Goal: Task Accomplishment & Management: Manage account settings

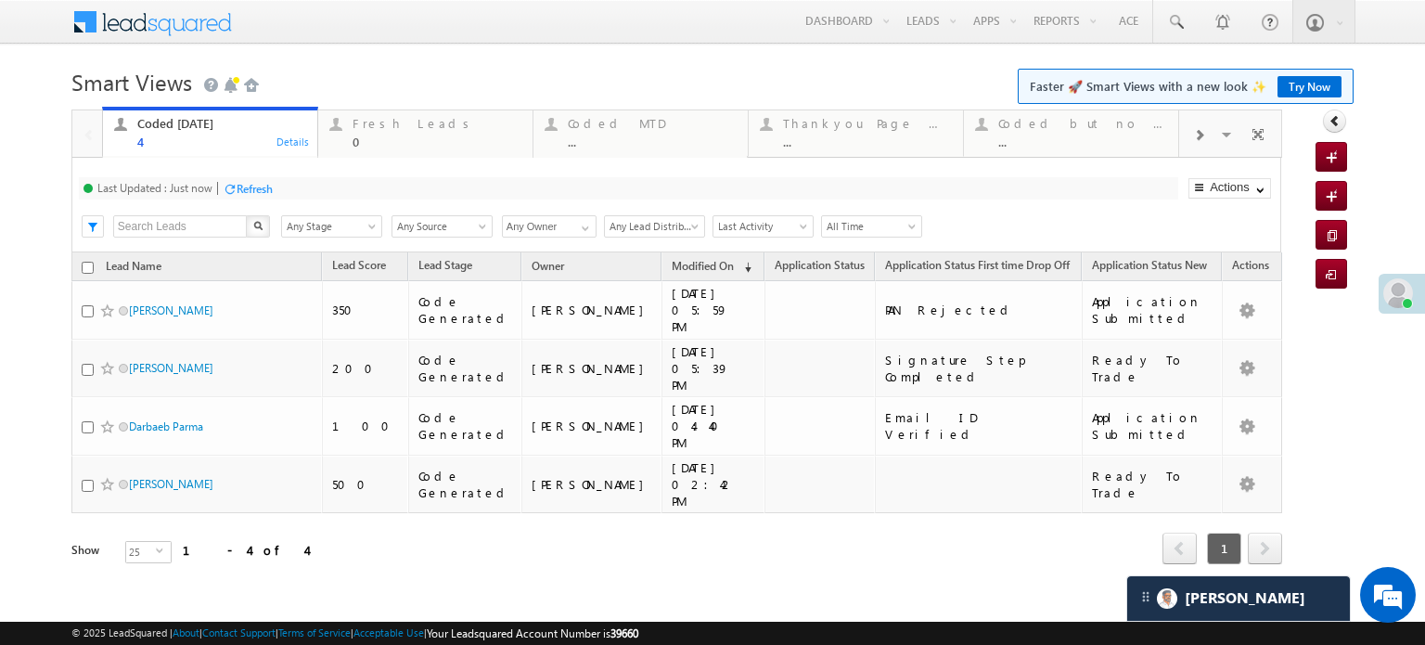
click at [241, 189] on div "Refresh" at bounding box center [255, 189] width 36 height 14
click at [241, 189] on div "Coded Today 4 Details Fresh Leads 0 Details Coded MTD ... Details Thankyou Page…" at bounding box center [676, 362] width 1211 height 507
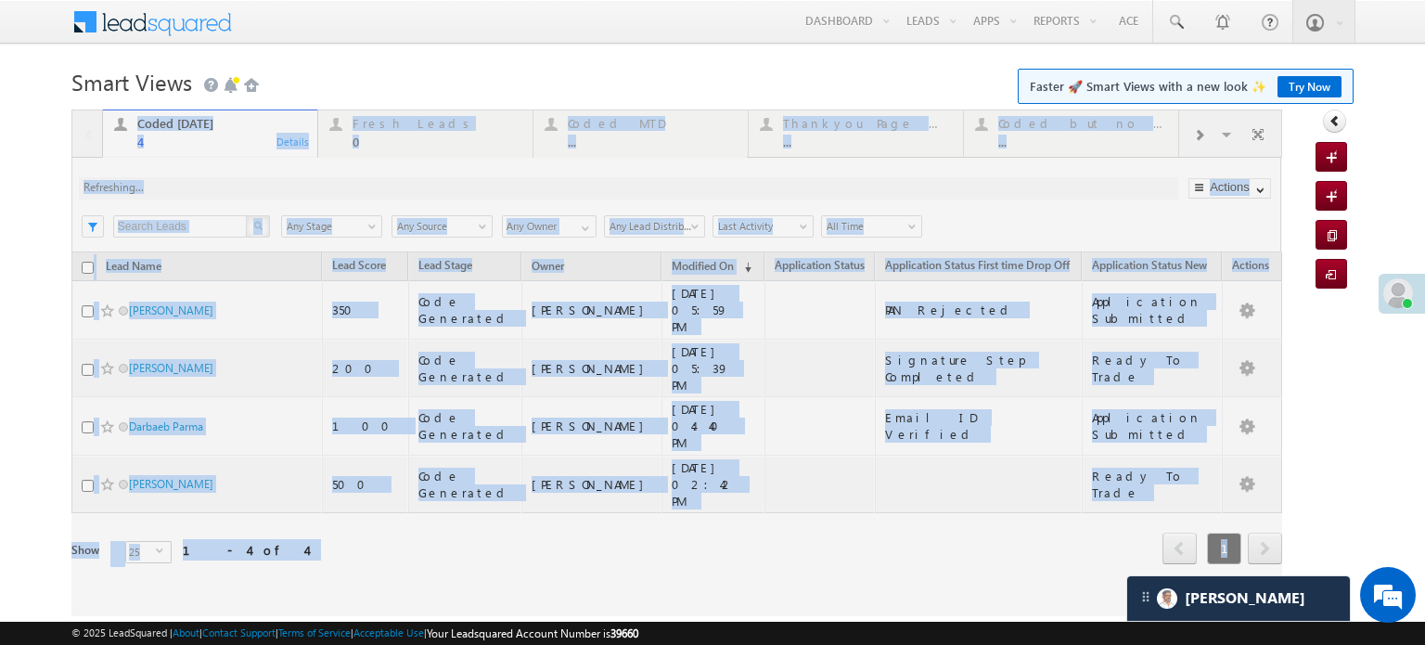
click at [241, 189] on div at bounding box center [676, 362] width 1211 height 507
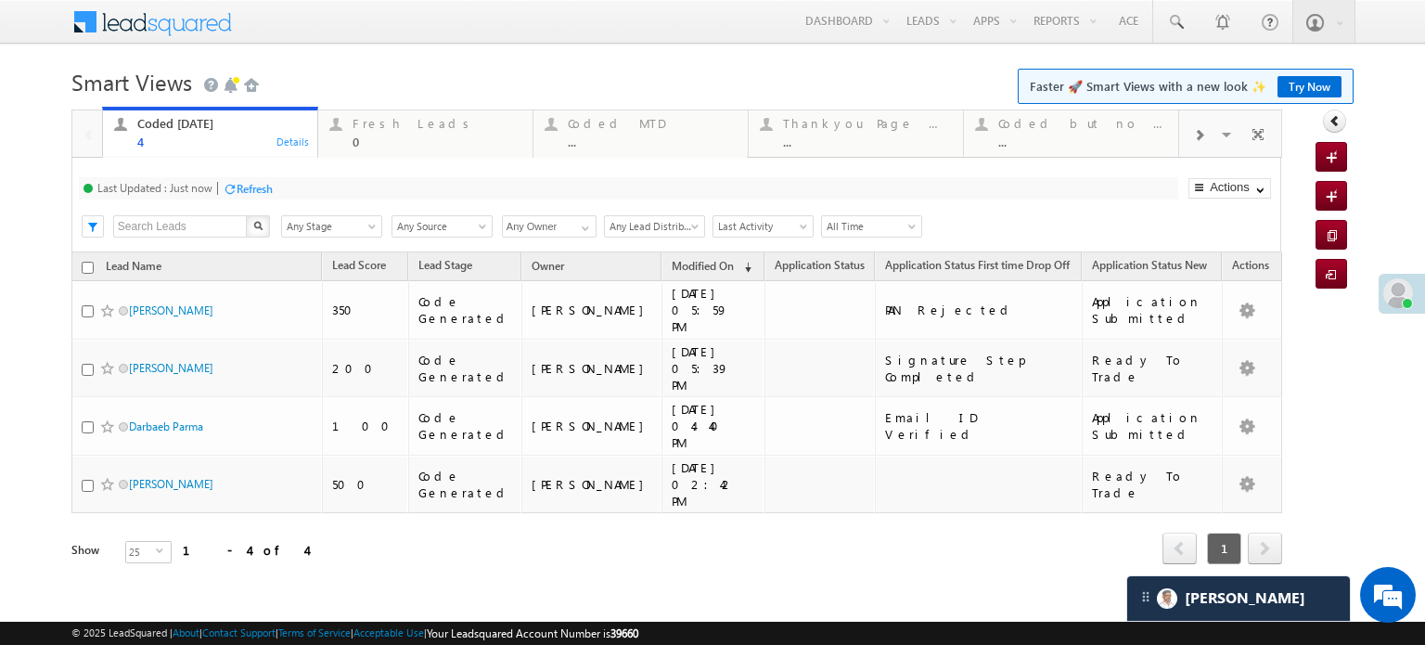
click at [243, 188] on div "Refresh" at bounding box center [255, 189] width 36 height 14
click at [249, 187] on div "Refresh" at bounding box center [255, 189] width 36 height 14
click at [309, 196] on div "Refresh" at bounding box center [324, 189] width 36 height 14
click at [302, 181] on div "Refresh" at bounding box center [317, 188] width 50 height 18
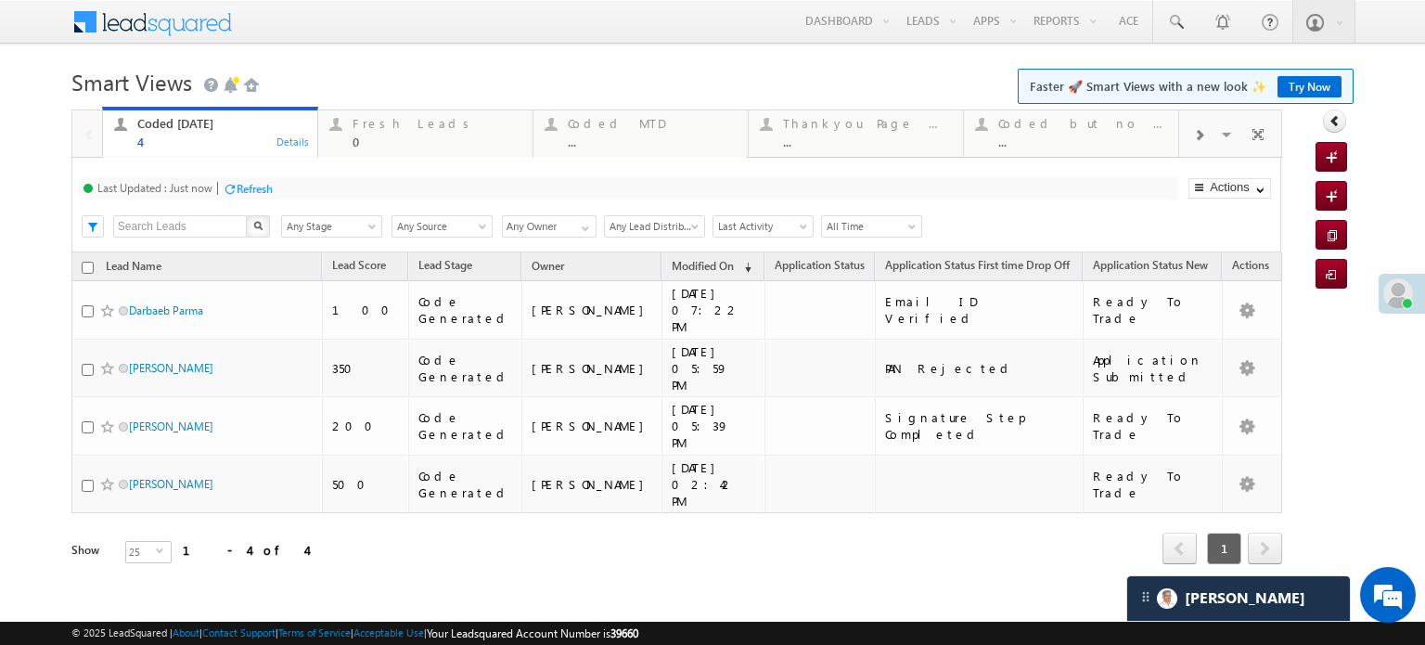
click at [252, 192] on div "Refresh" at bounding box center [255, 189] width 36 height 14
click at [312, 186] on div "Refresh" at bounding box center [324, 189] width 36 height 14
click at [390, 124] on div "Fresh Leads" at bounding box center [437, 123] width 169 height 15
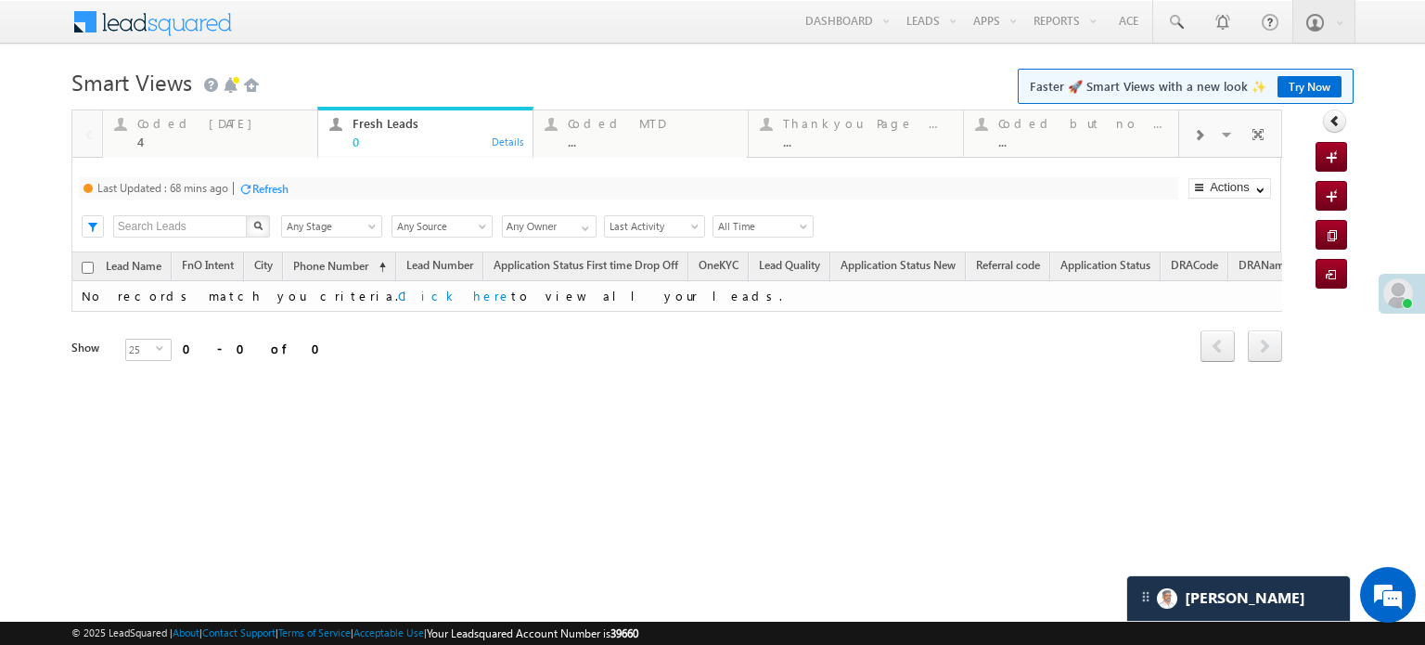
click at [256, 196] on div "Refresh" at bounding box center [270, 189] width 36 height 14
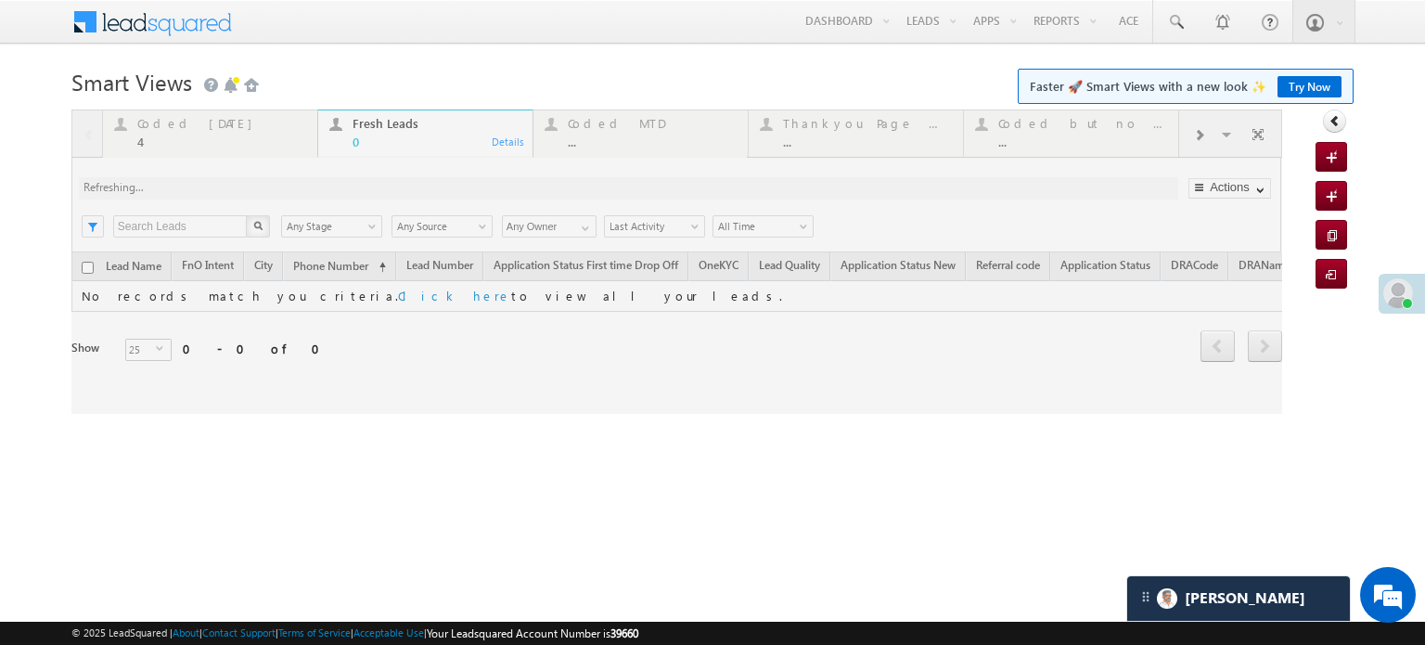
click at [260, 196] on div at bounding box center [676, 261] width 1211 height 304
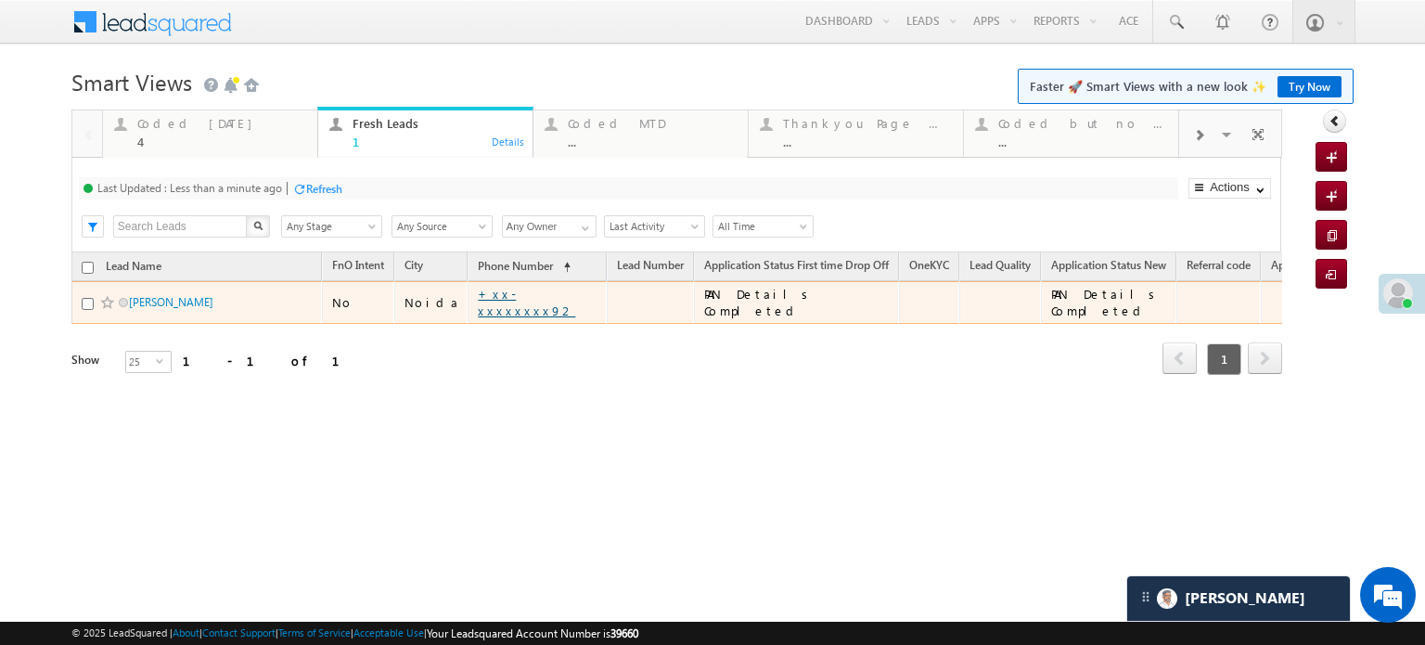
click at [526, 303] on link "+xx-xxxxxxxx92" at bounding box center [526, 302] width 97 height 32
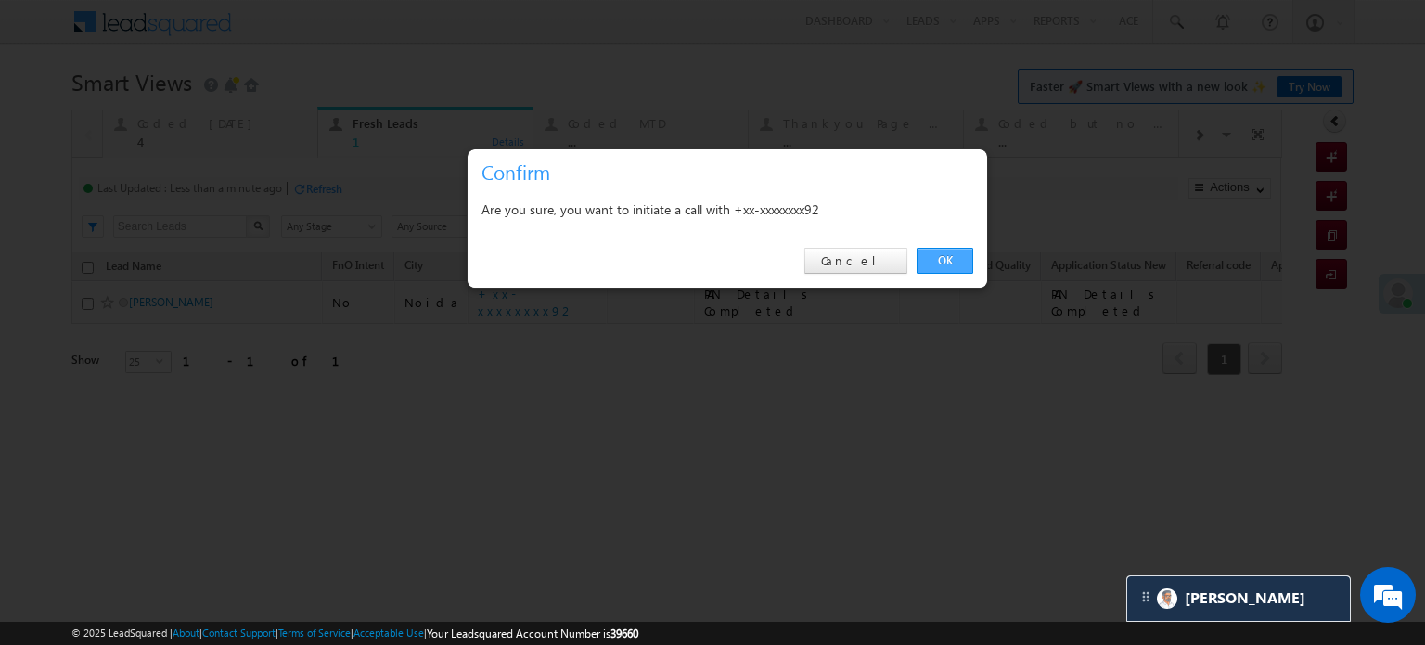
click at [932, 253] on link "OK" at bounding box center [945, 261] width 57 height 26
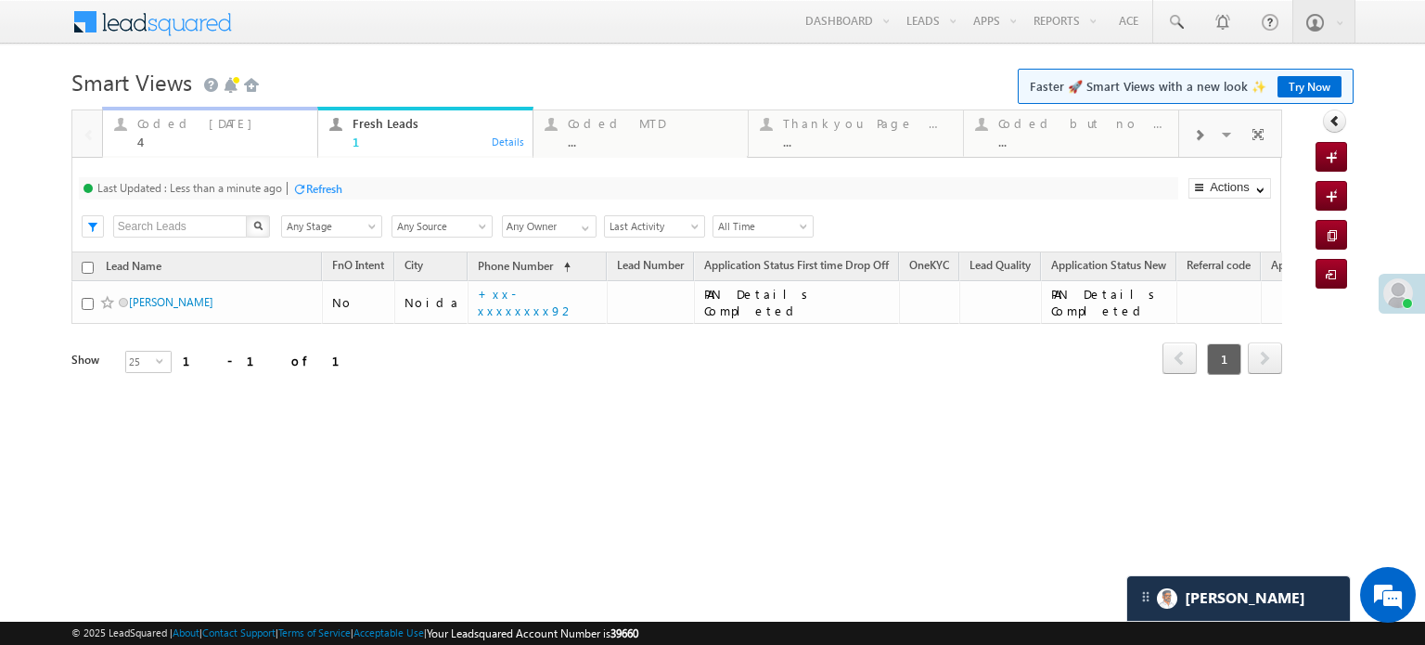
click at [193, 125] on div "Coded Today" at bounding box center [221, 123] width 169 height 15
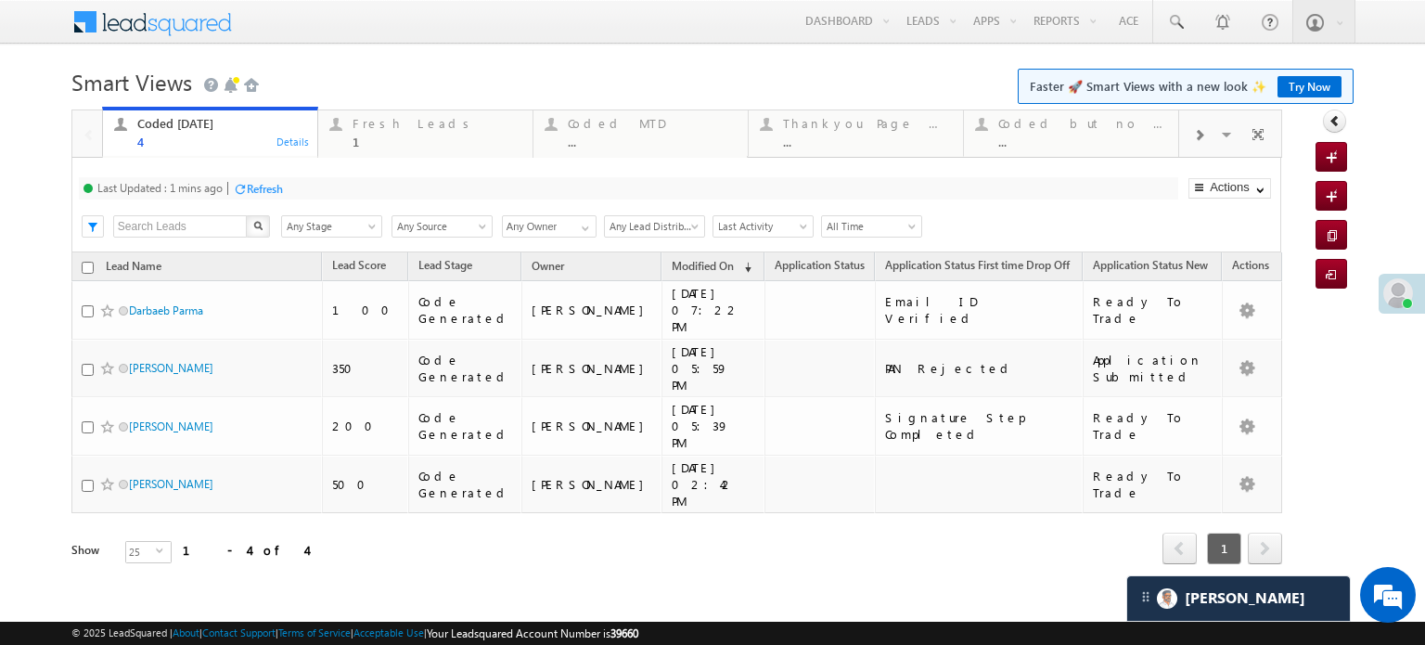
click at [243, 183] on div at bounding box center [240, 189] width 14 height 14
click at [366, 124] on div "Fresh Leads" at bounding box center [437, 123] width 169 height 15
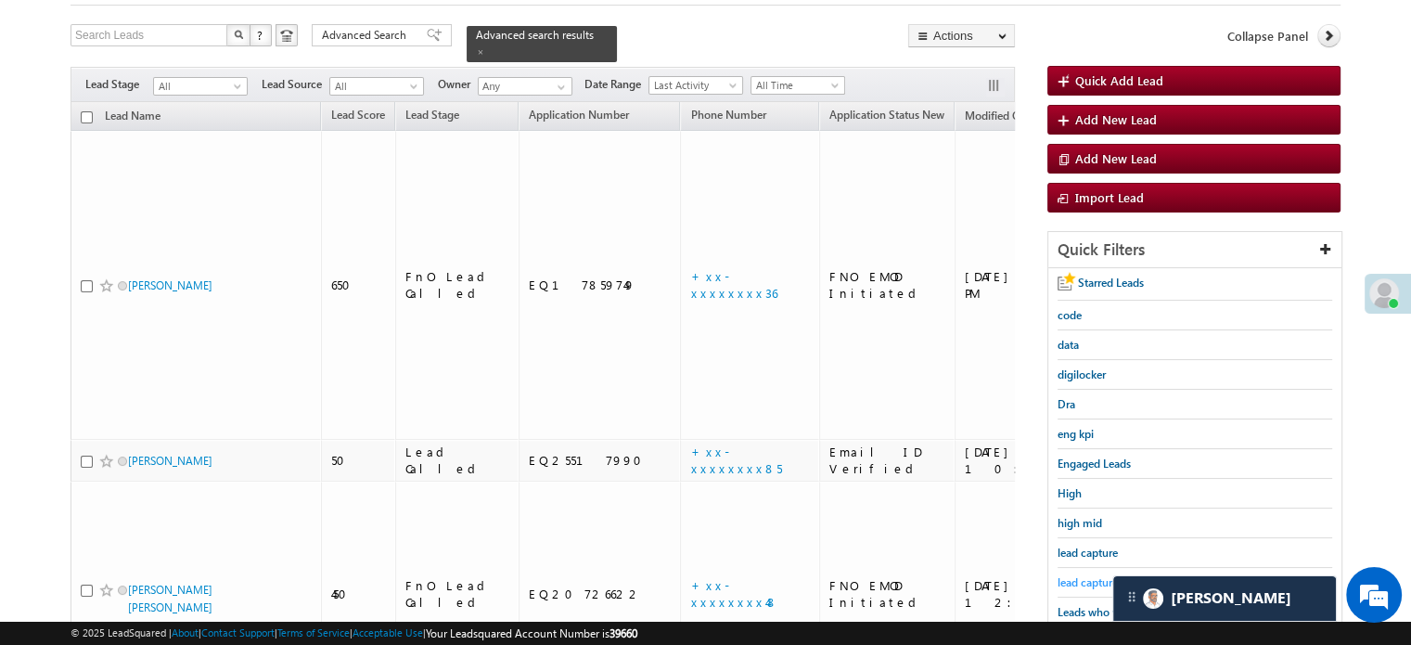
click at [1087, 578] on span "lead capture new" at bounding box center [1099, 582] width 83 height 14
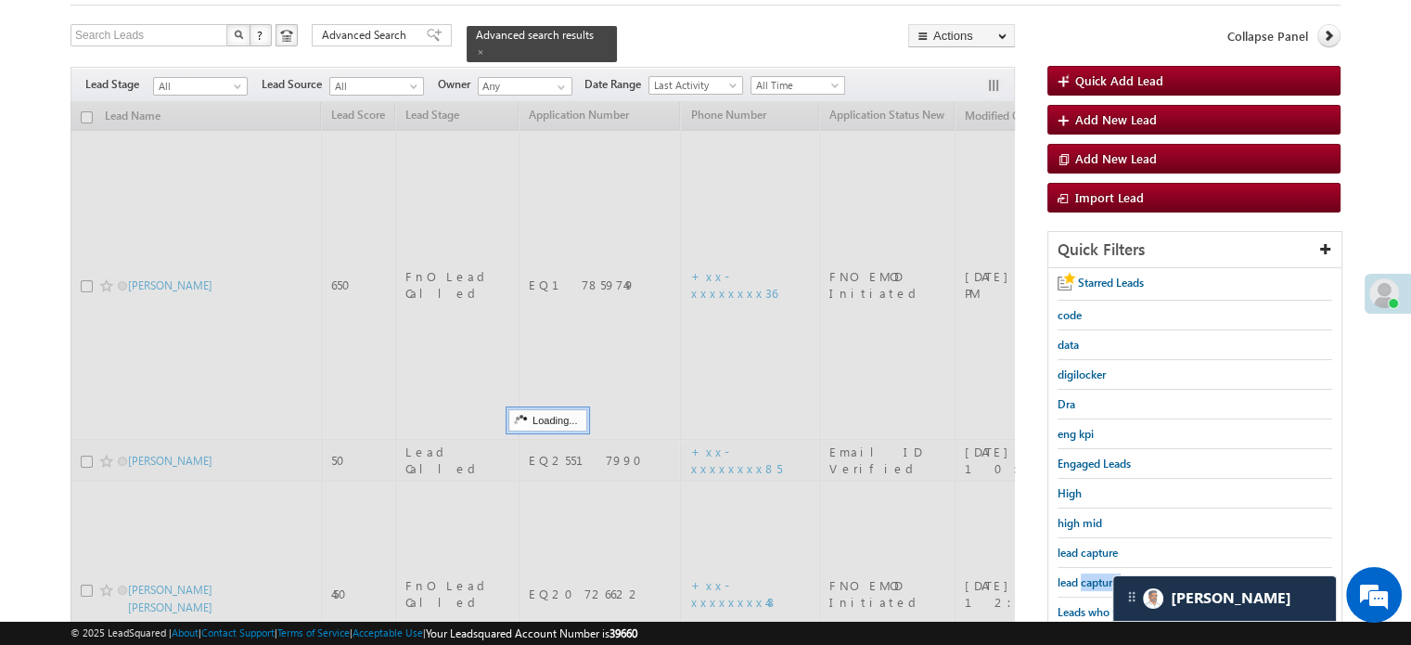
click at [1087, 578] on span "lead capture new" at bounding box center [1099, 582] width 83 height 14
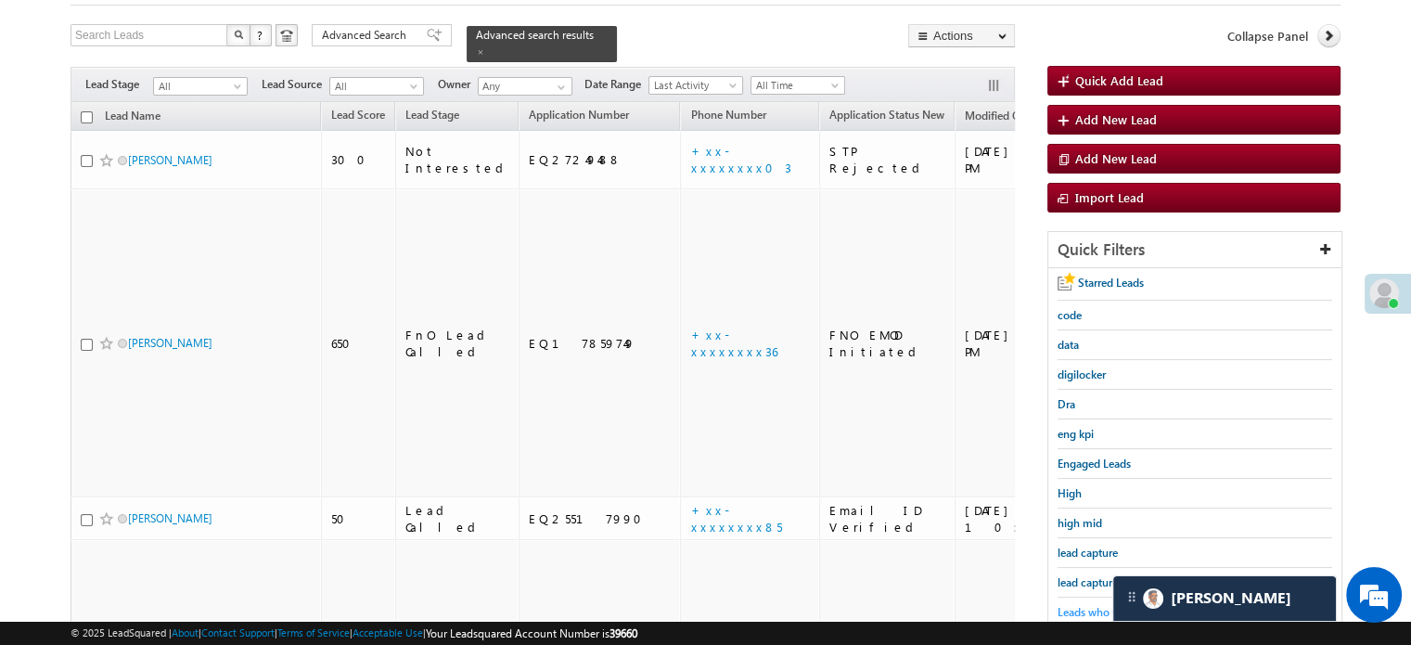
click at [1086, 608] on span "Leads who visited website in the last 7 days" at bounding box center [1136, 621] width 157 height 32
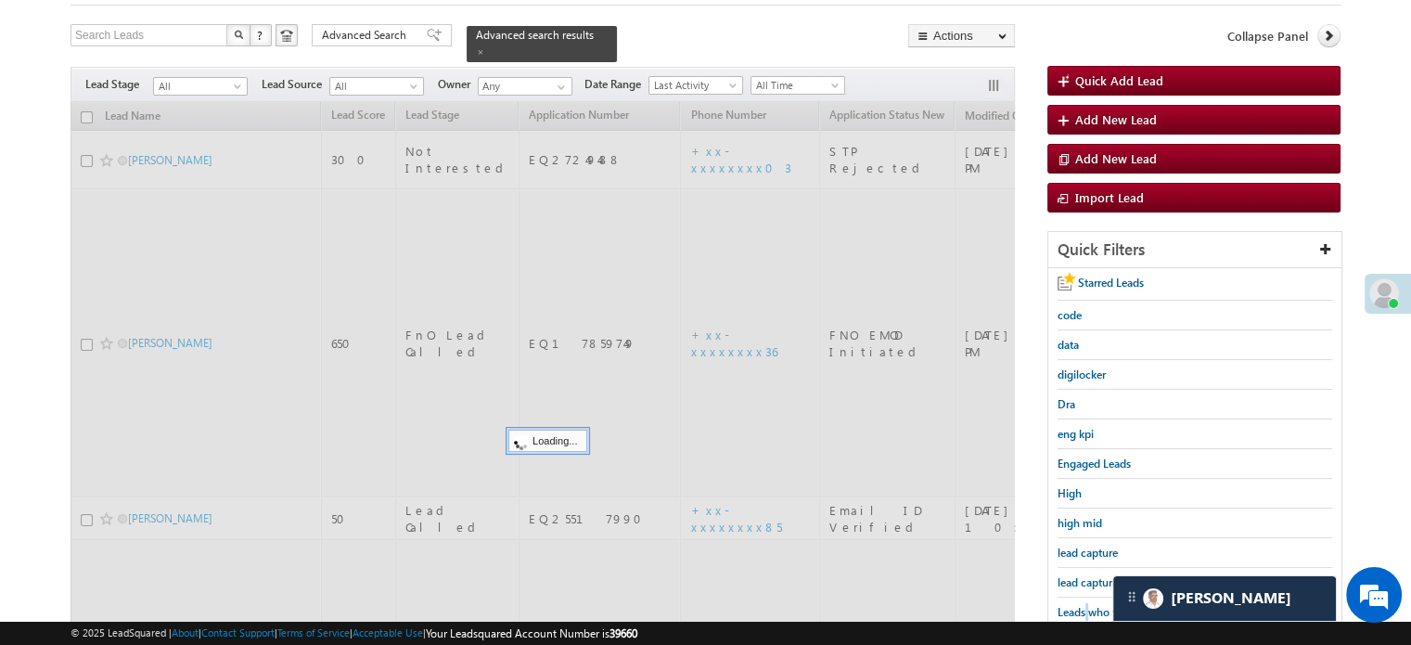
click at [1086, 608] on span "Leads who visited website in the last 7 days" at bounding box center [1136, 621] width 157 height 32
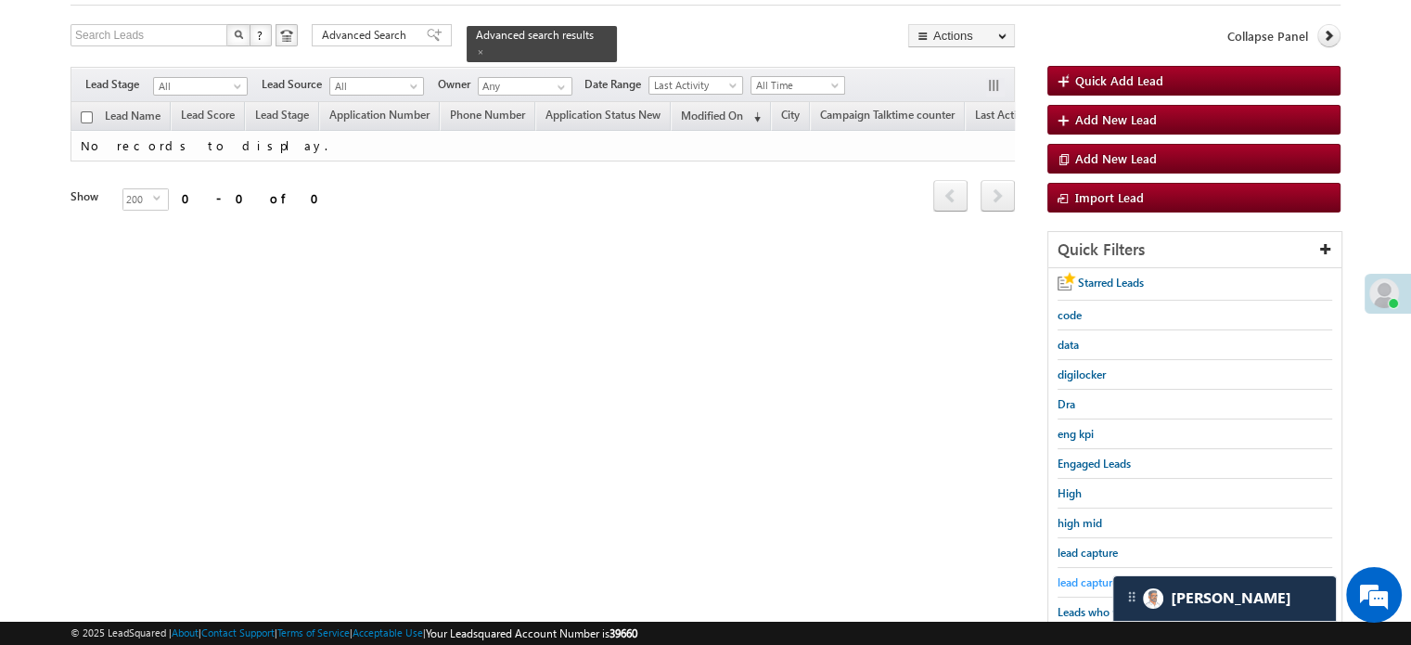
click at [1089, 580] on span "lead capture new" at bounding box center [1099, 582] width 83 height 14
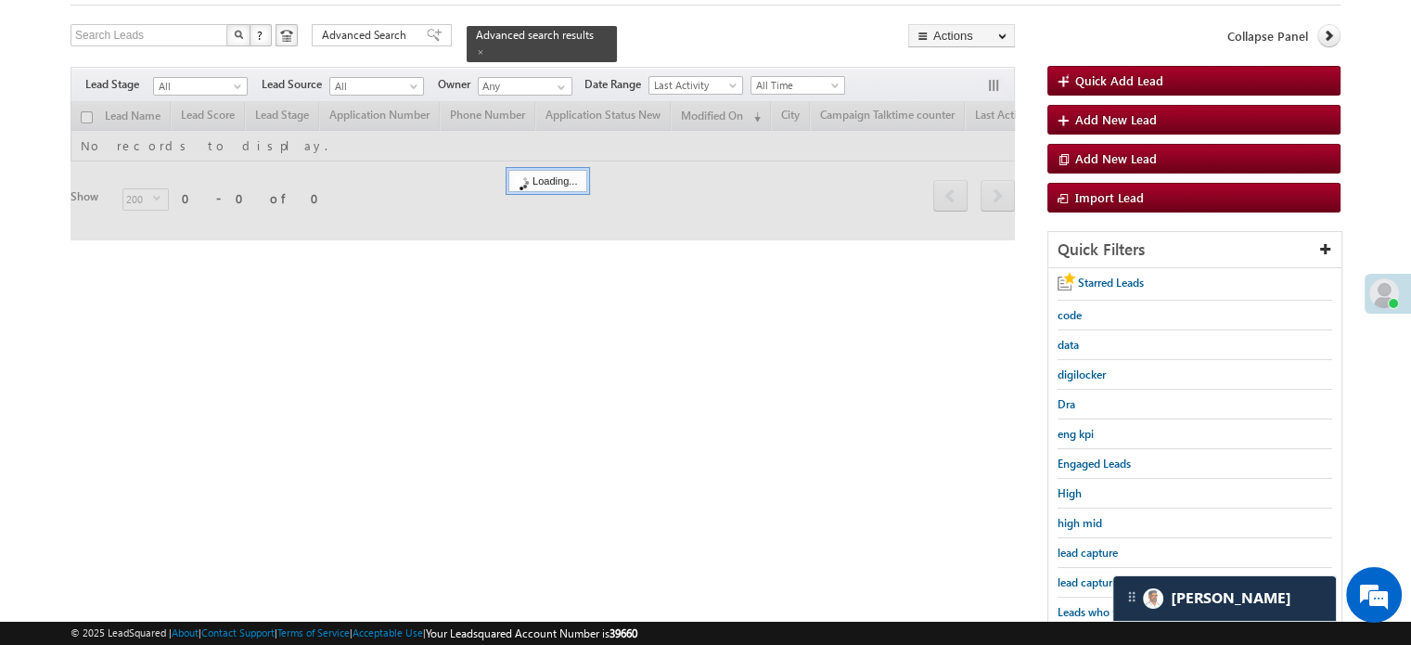
click at [1089, 580] on span "lead capture new" at bounding box center [1099, 582] width 83 height 14
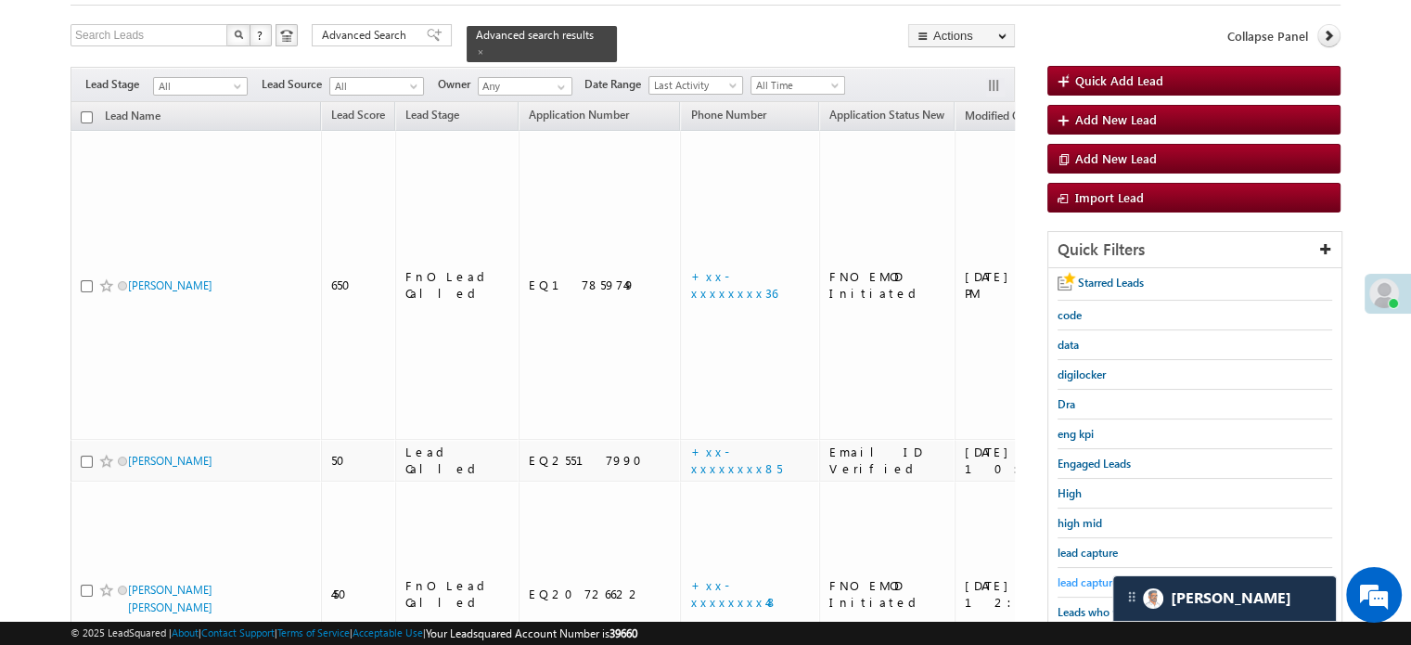
click at [1088, 578] on span "lead capture new" at bounding box center [1099, 582] width 83 height 14
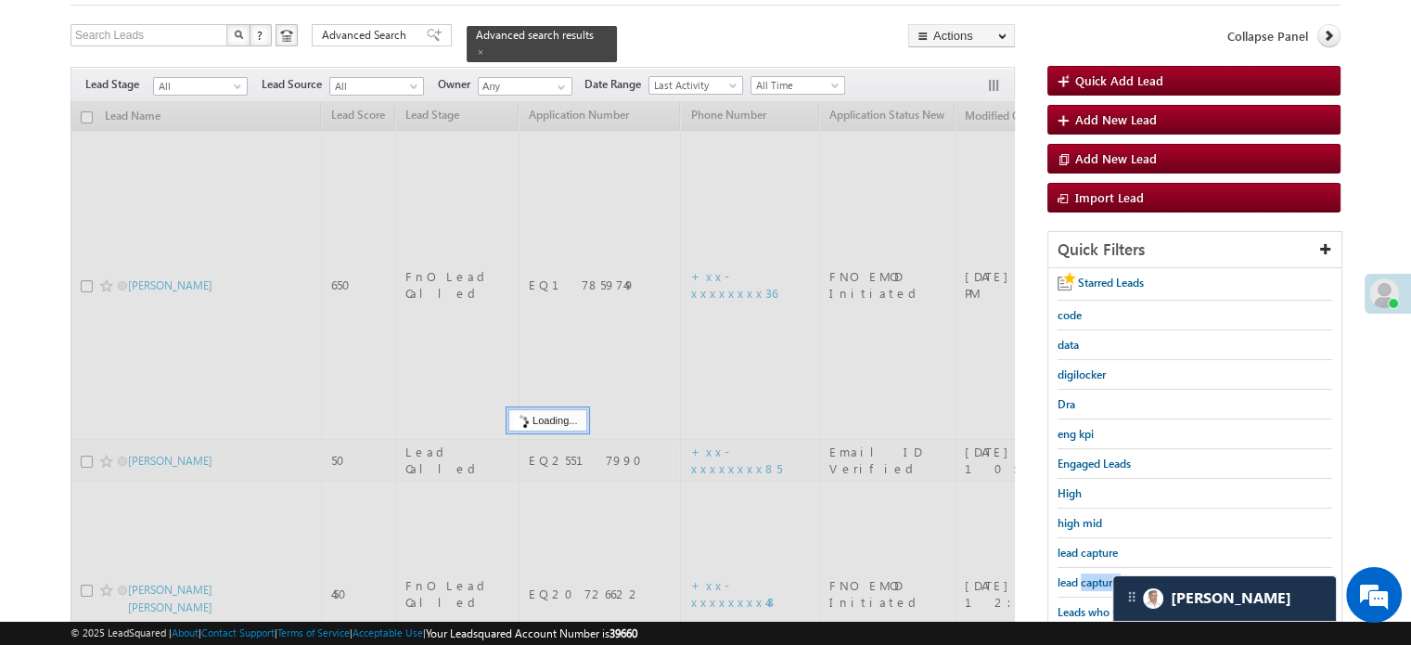
click at [1088, 578] on span "lead capture new" at bounding box center [1099, 582] width 83 height 14
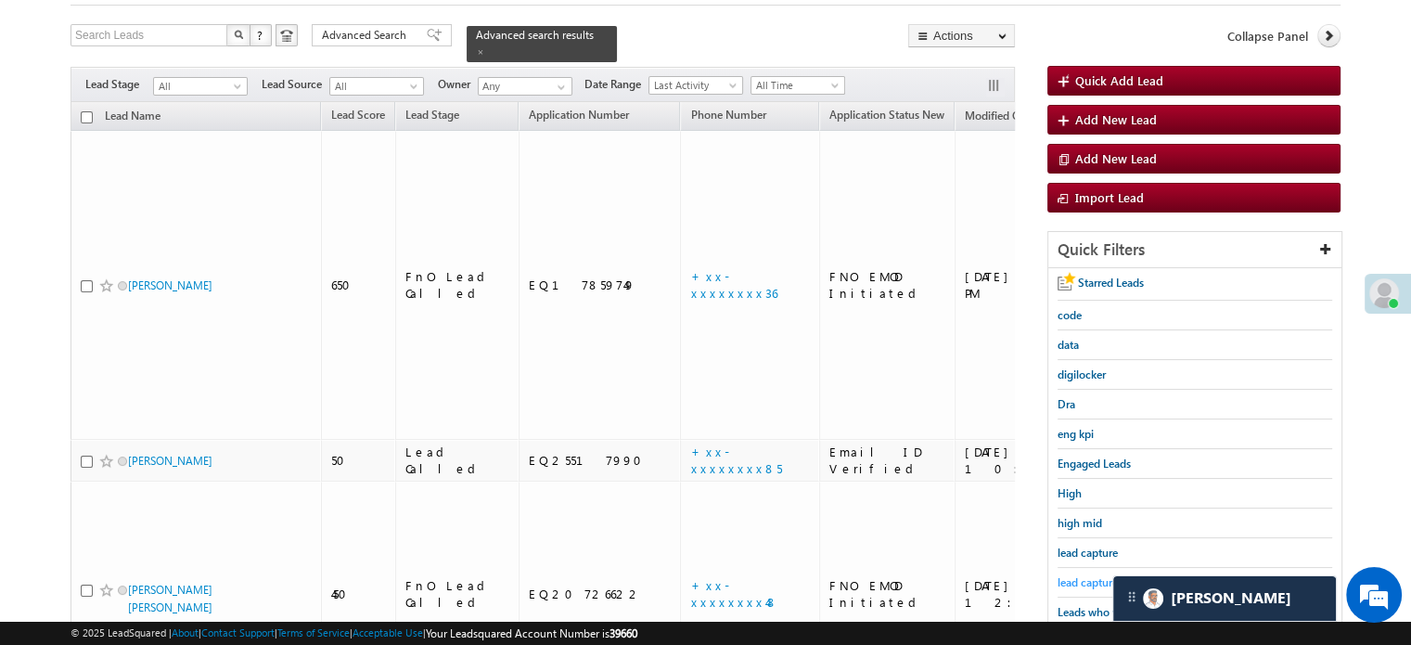
click at [1090, 576] on span "lead capture new" at bounding box center [1099, 582] width 83 height 14
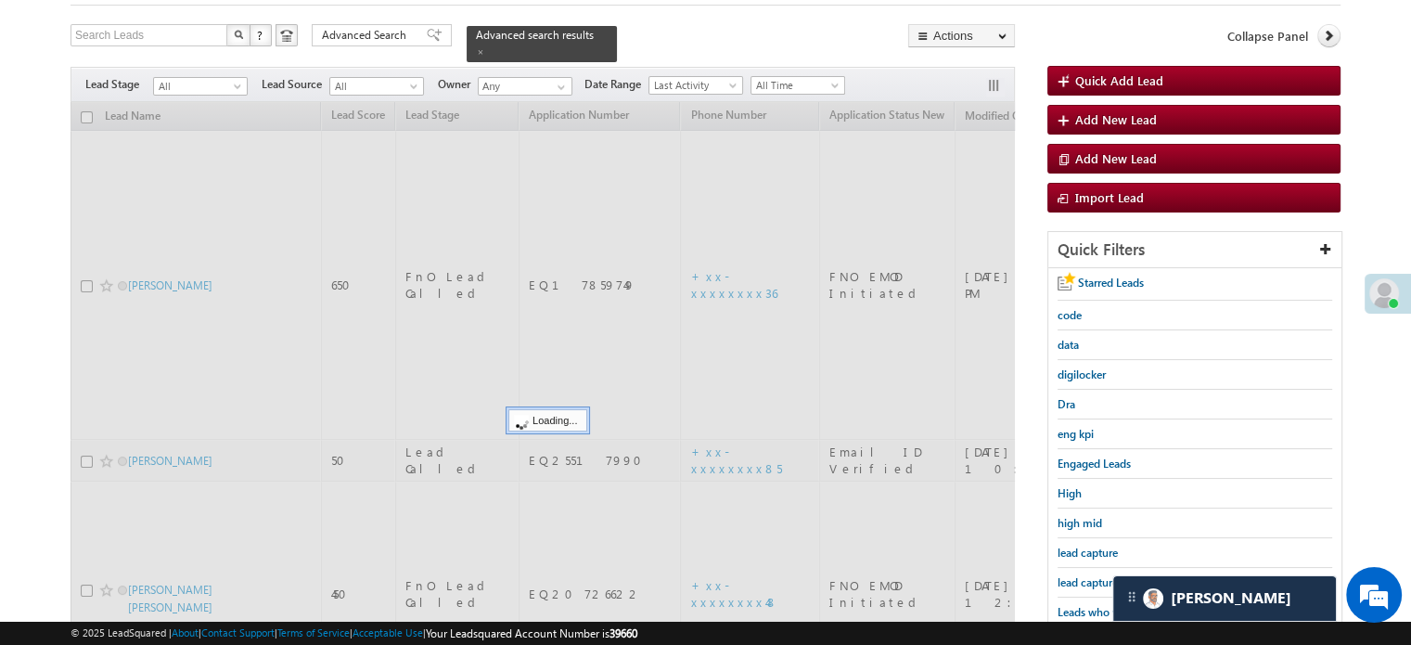
click at [1090, 576] on span "lead capture new" at bounding box center [1099, 582] width 83 height 14
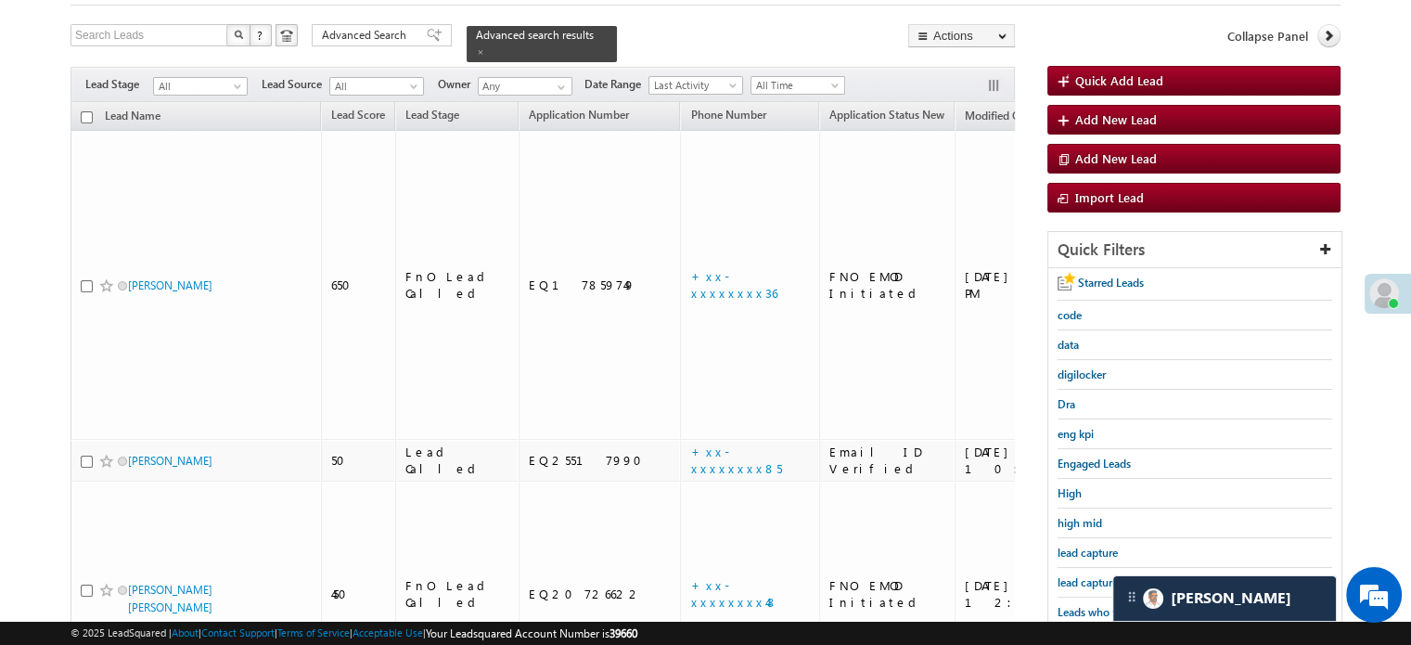
click at [1090, 576] on span "lead capture new" at bounding box center [1099, 582] width 83 height 14
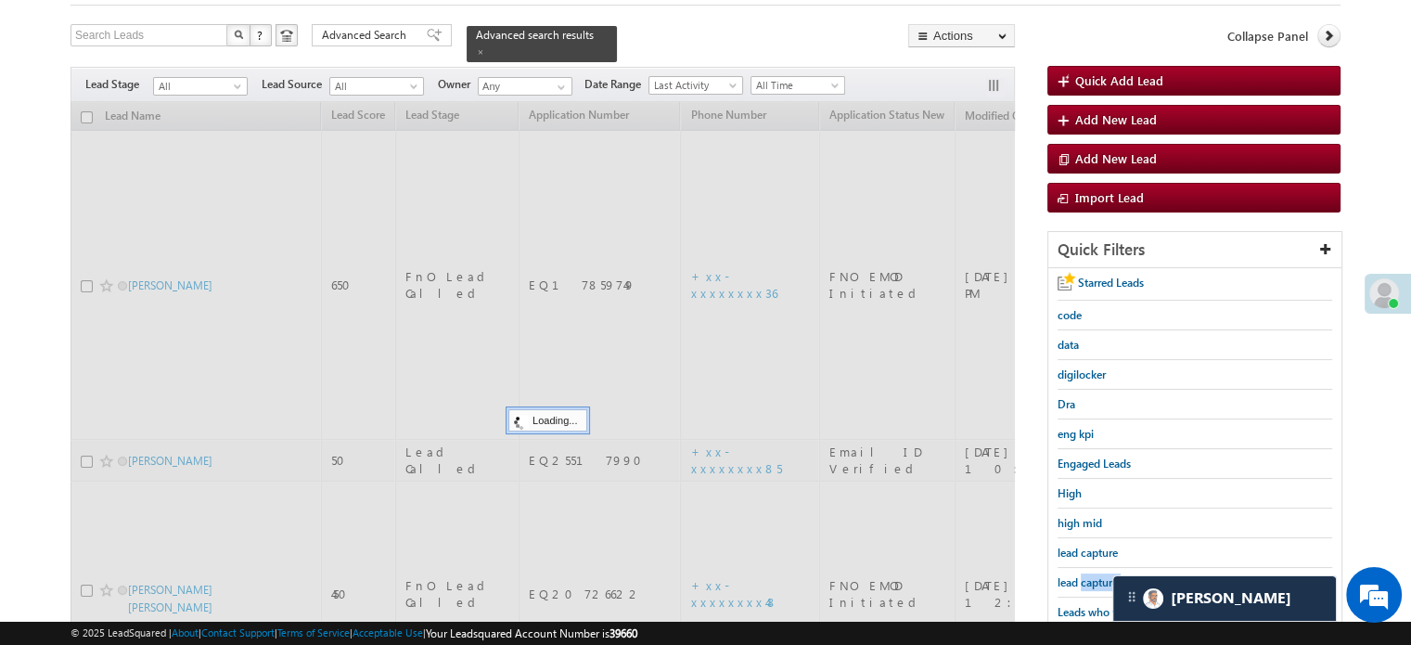
click at [1090, 576] on span "lead capture new" at bounding box center [1099, 582] width 83 height 14
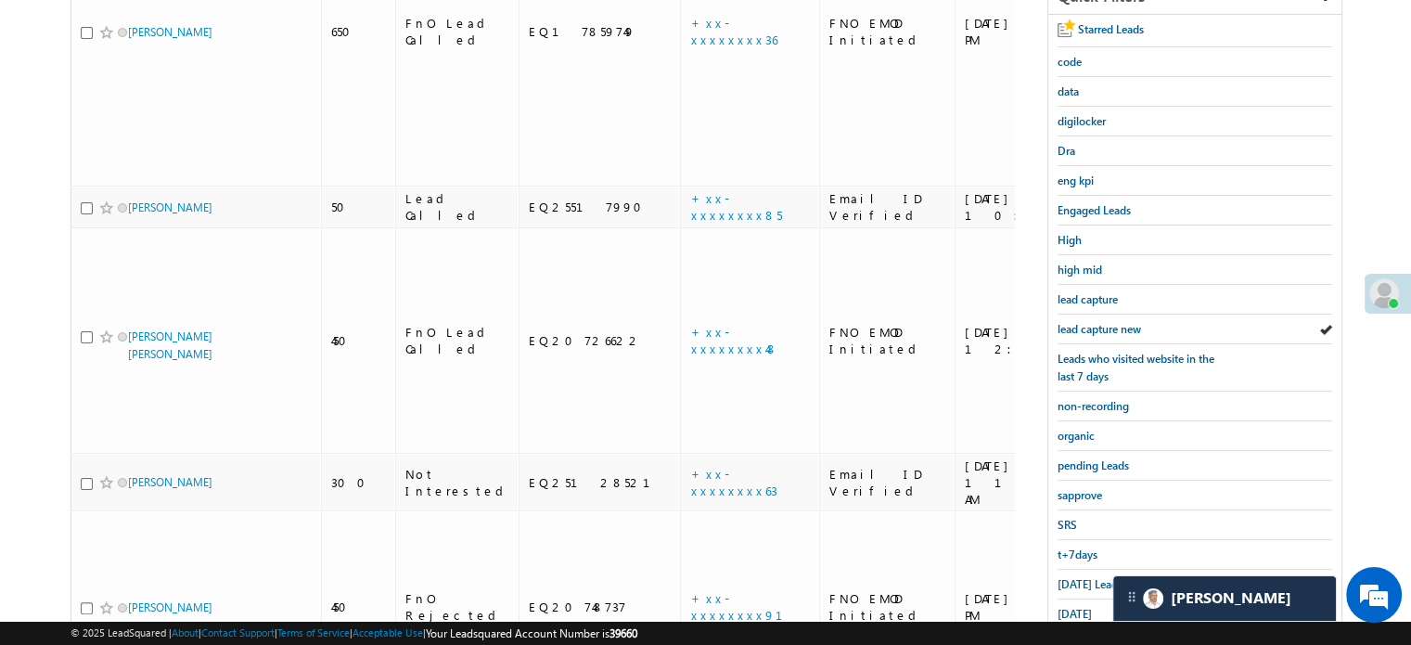
scroll to position [398, 0]
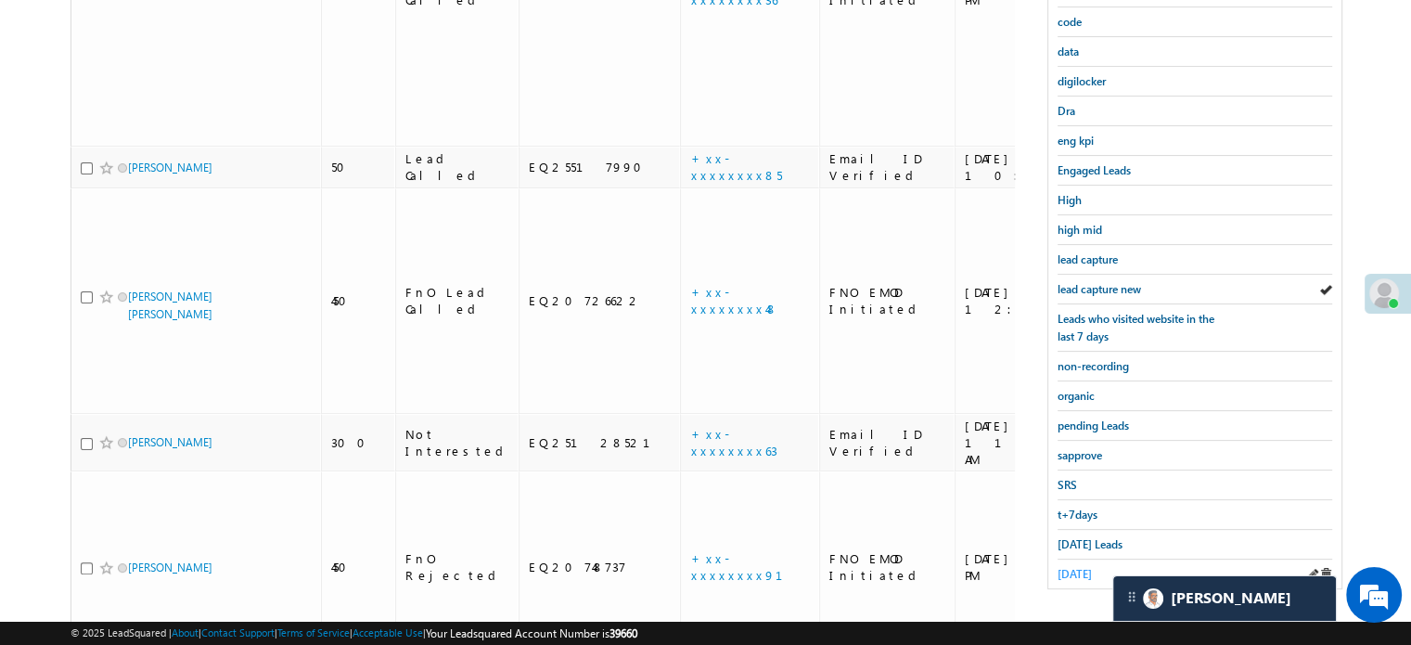
click at [1069, 567] on span "[DATE]" at bounding box center [1075, 574] width 34 height 14
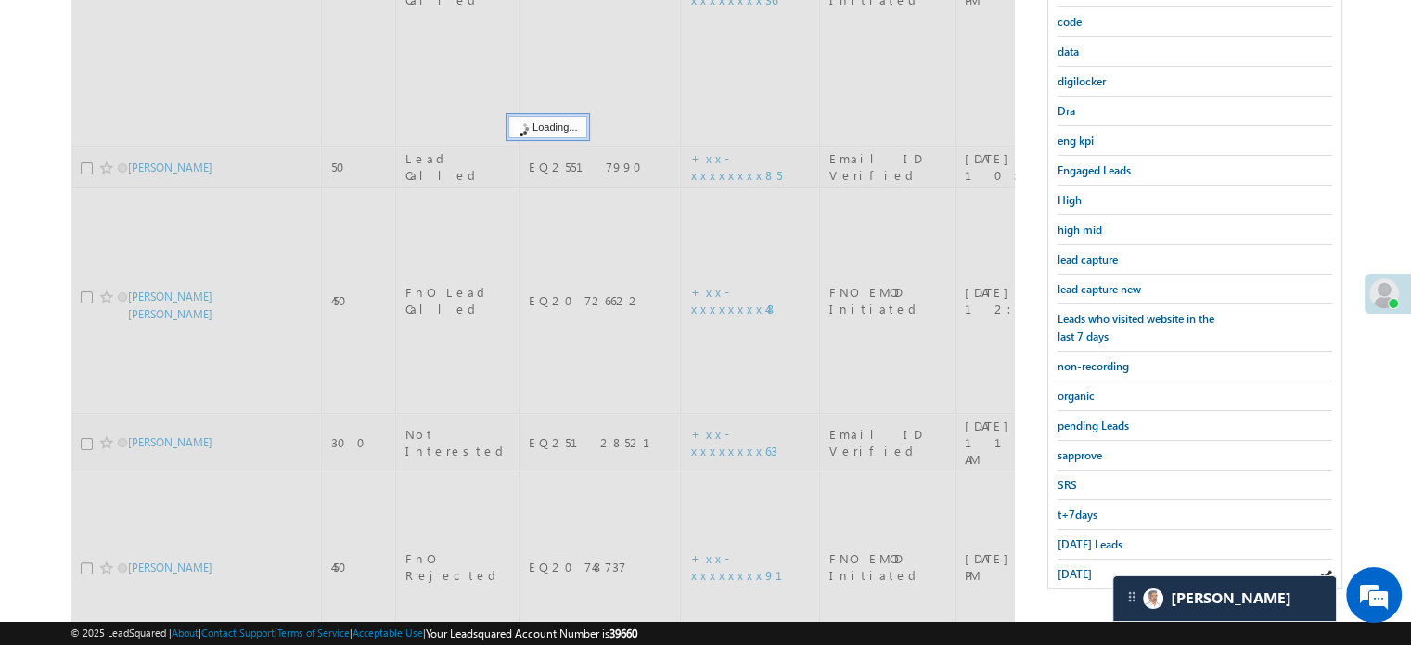
click at [1069, 567] on span "[DATE]" at bounding box center [1075, 574] width 34 height 14
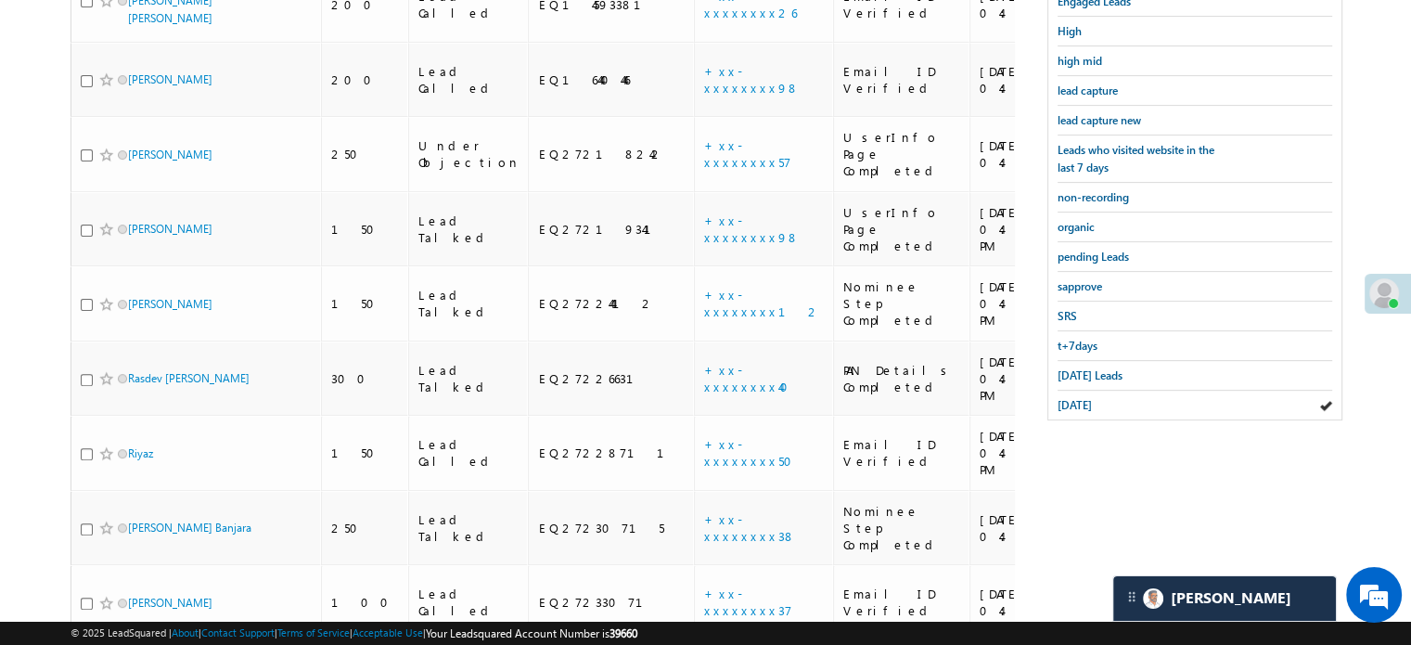
scroll to position [759, 0]
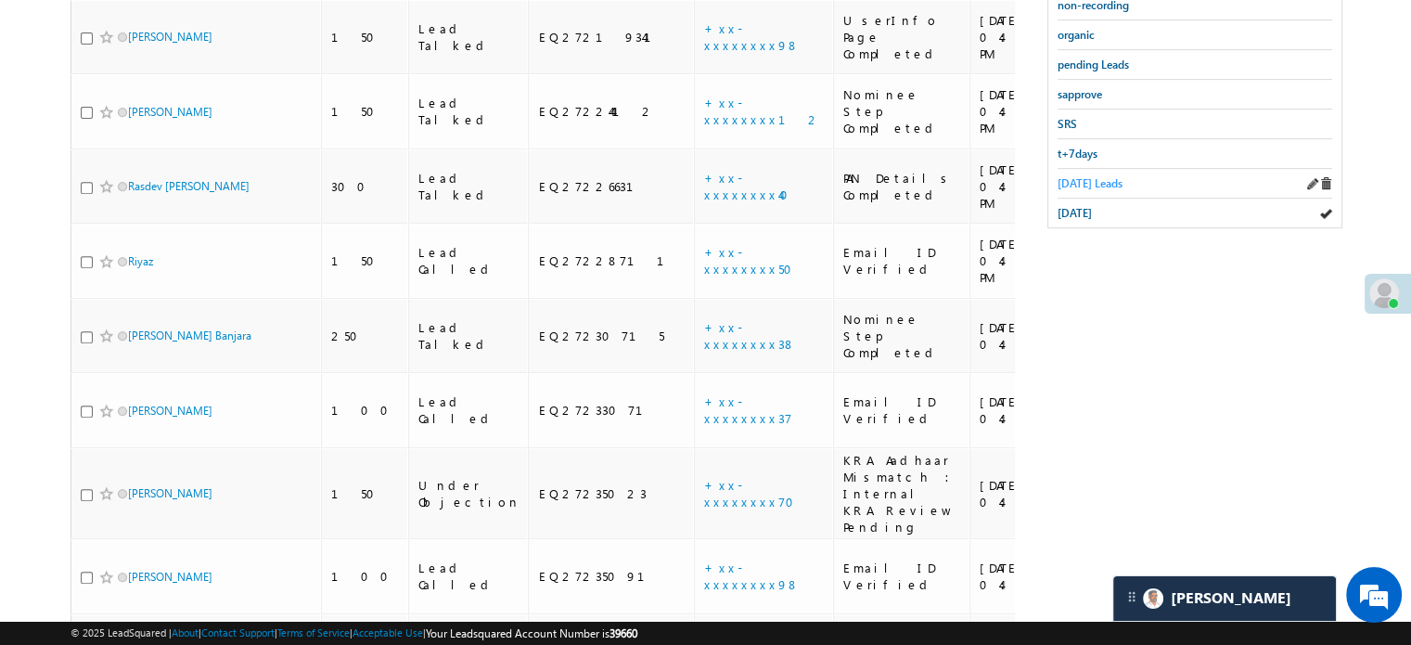
click at [1101, 176] on span "Today's Leads" at bounding box center [1090, 183] width 65 height 14
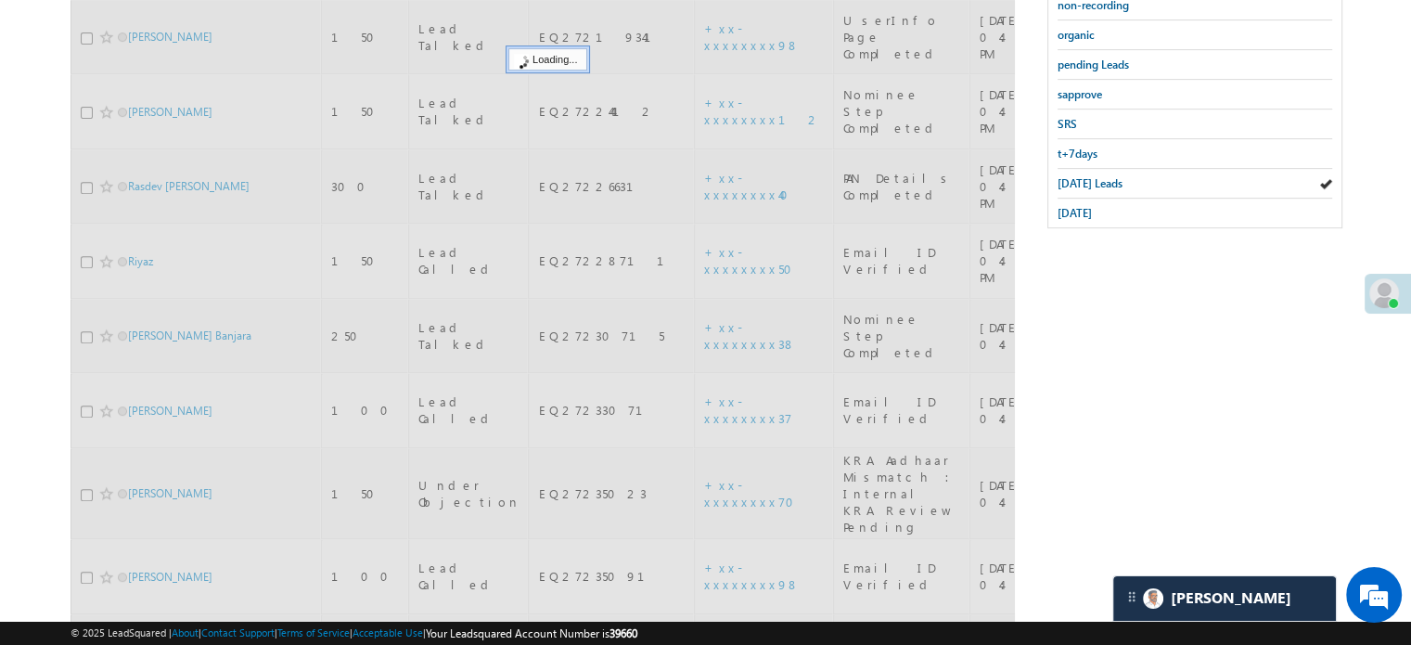
click at [1101, 176] on span "Today's Leads" at bounding box center [1090, 183] width 65 height 14
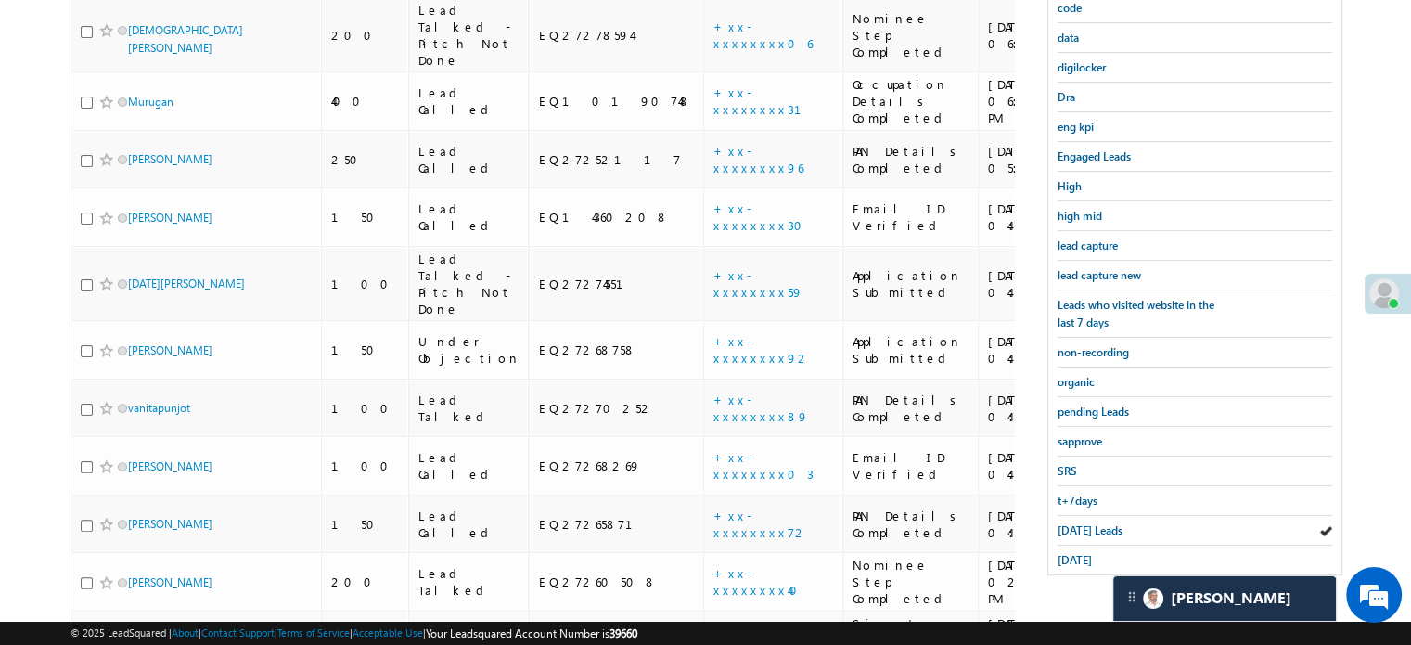
scroll to position [195, 0]
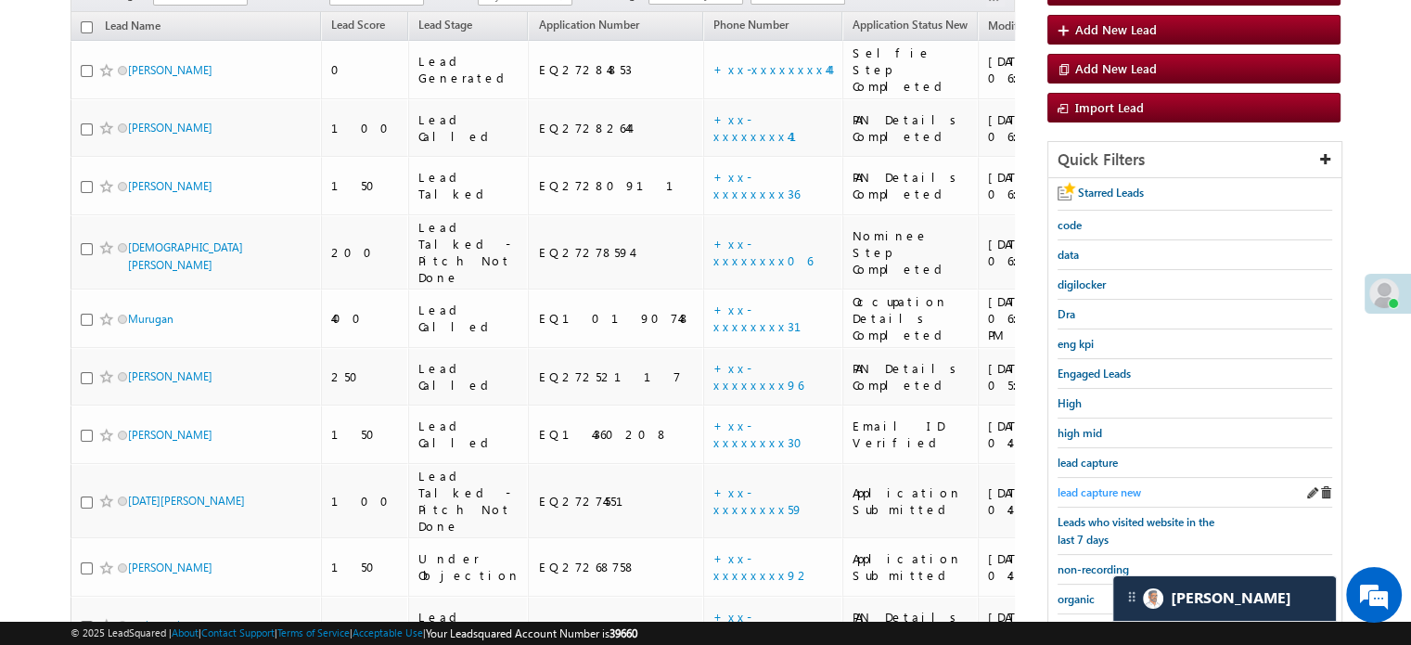
click at [1111, 487] on span "lead capture new" at bounding box center [1099, 492] width 83 height 14
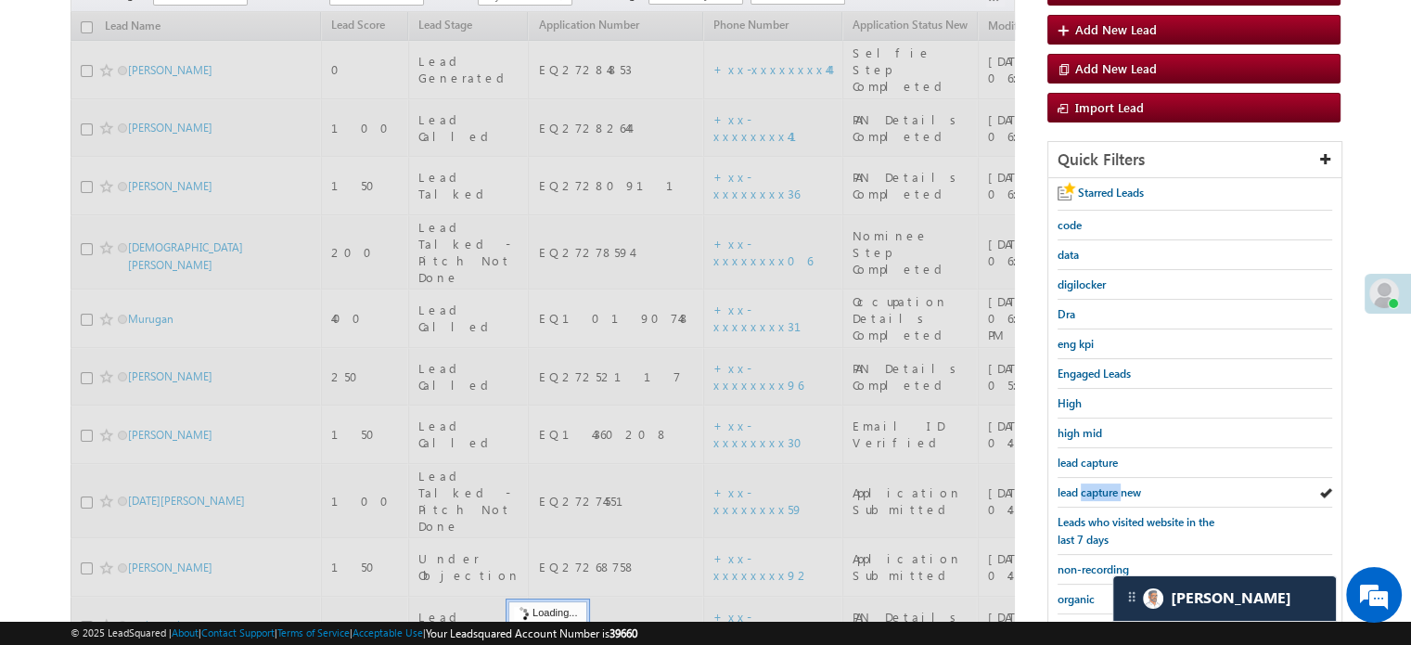
click at [1111, 487] on span "lead capture new" at bounding box center [1099, 492] width 83 height 14
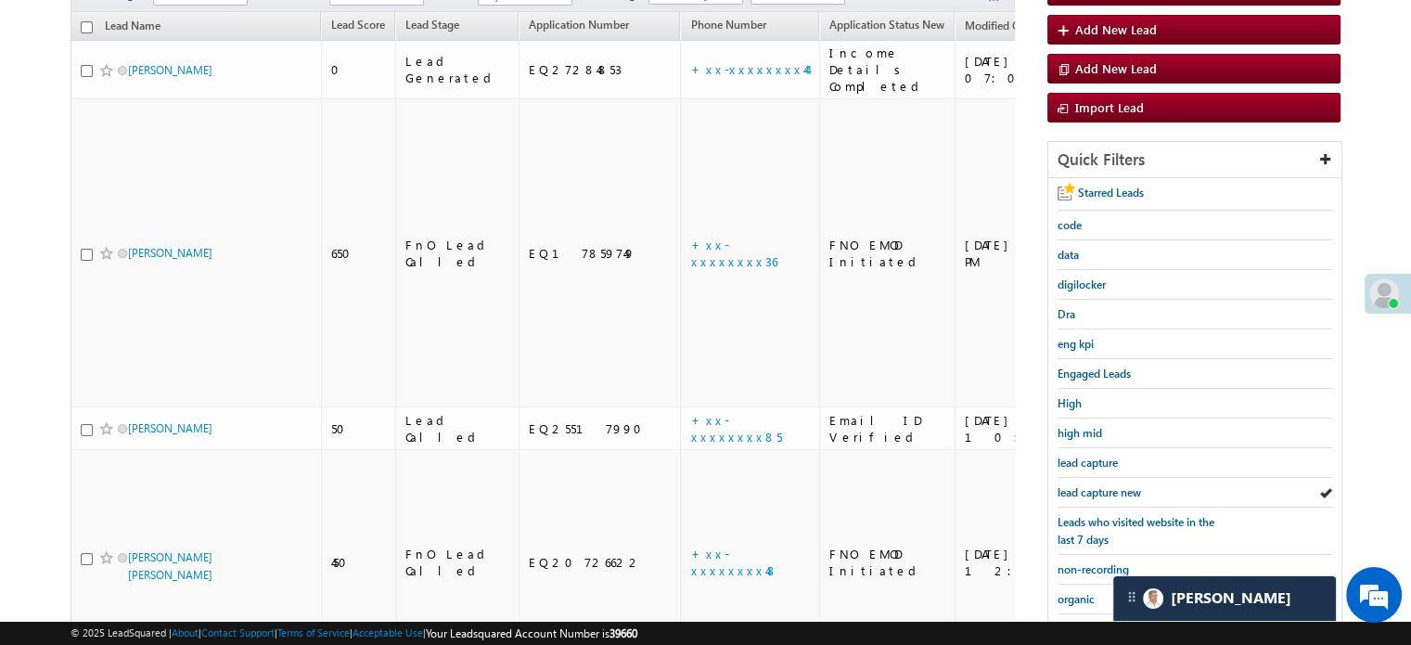
click at [1111, 487] on span "lead capture new" at bounding box center [1099, 492] width 83 height 14
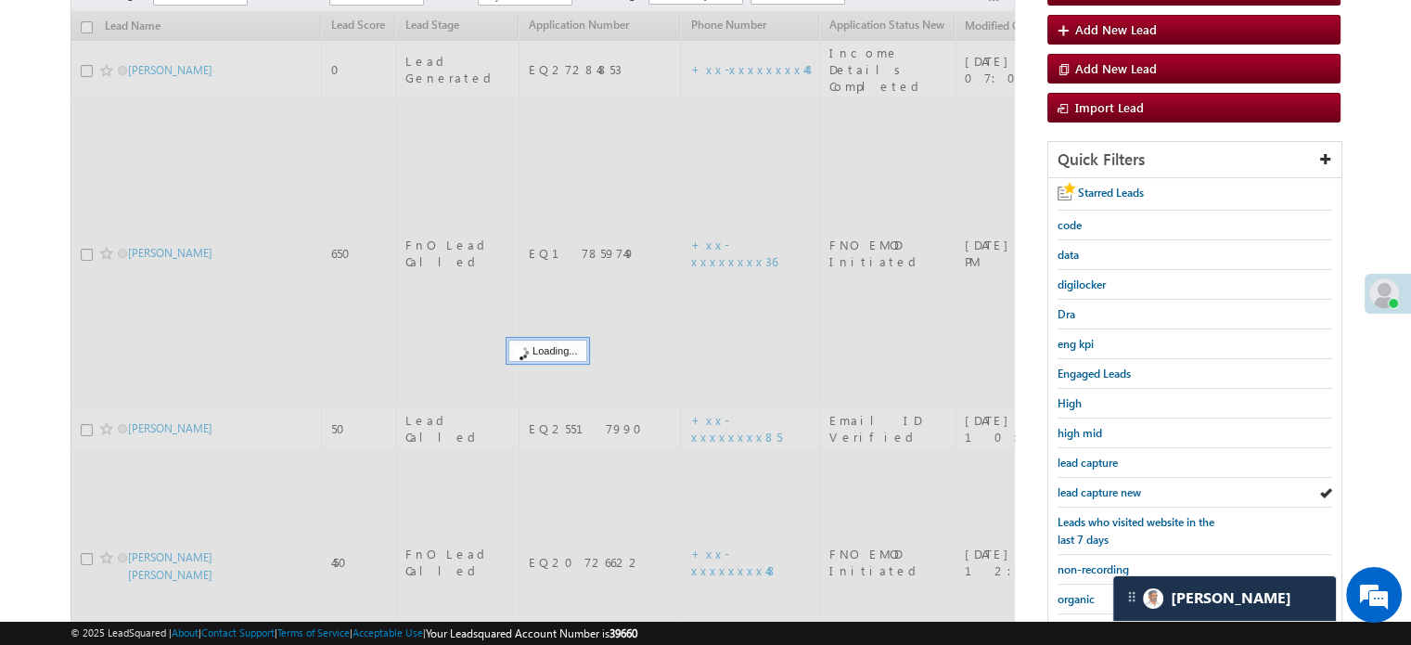
click at [1111, 487] on span "lead capture new" at bounding box center [1099, 492] width 83 height 14
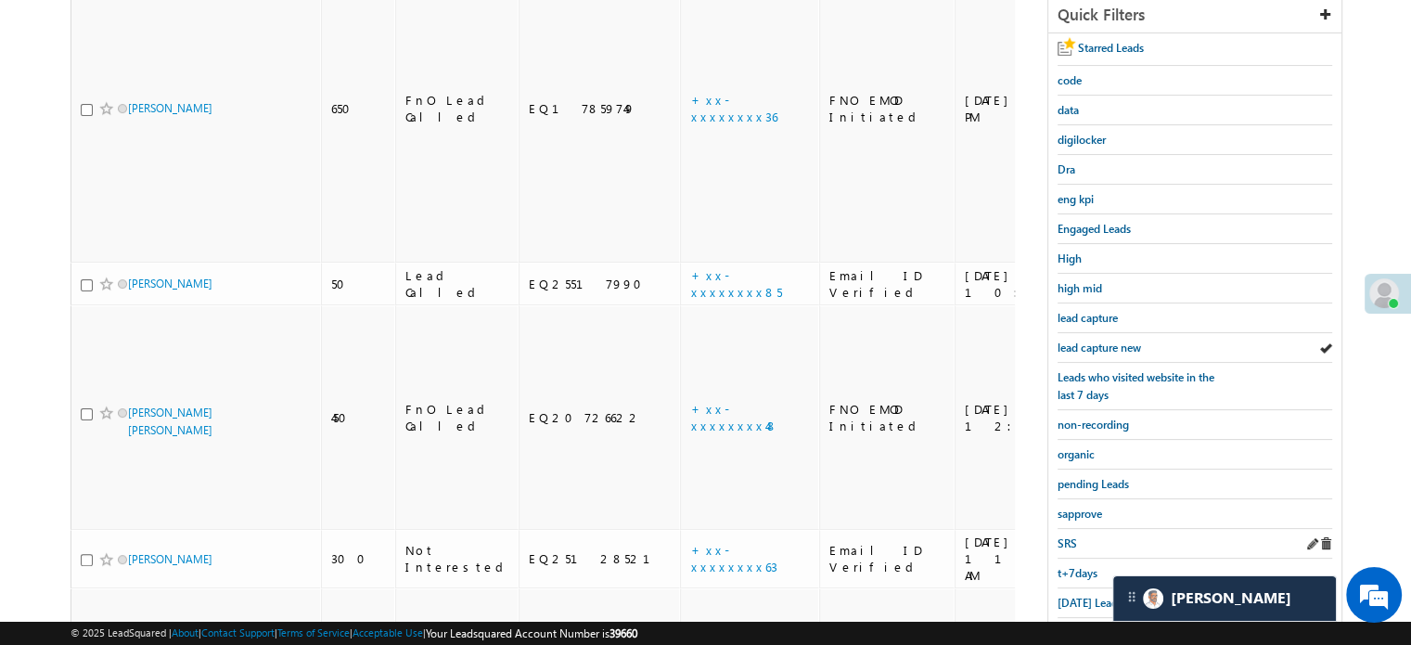
scroll to position [398, 0]
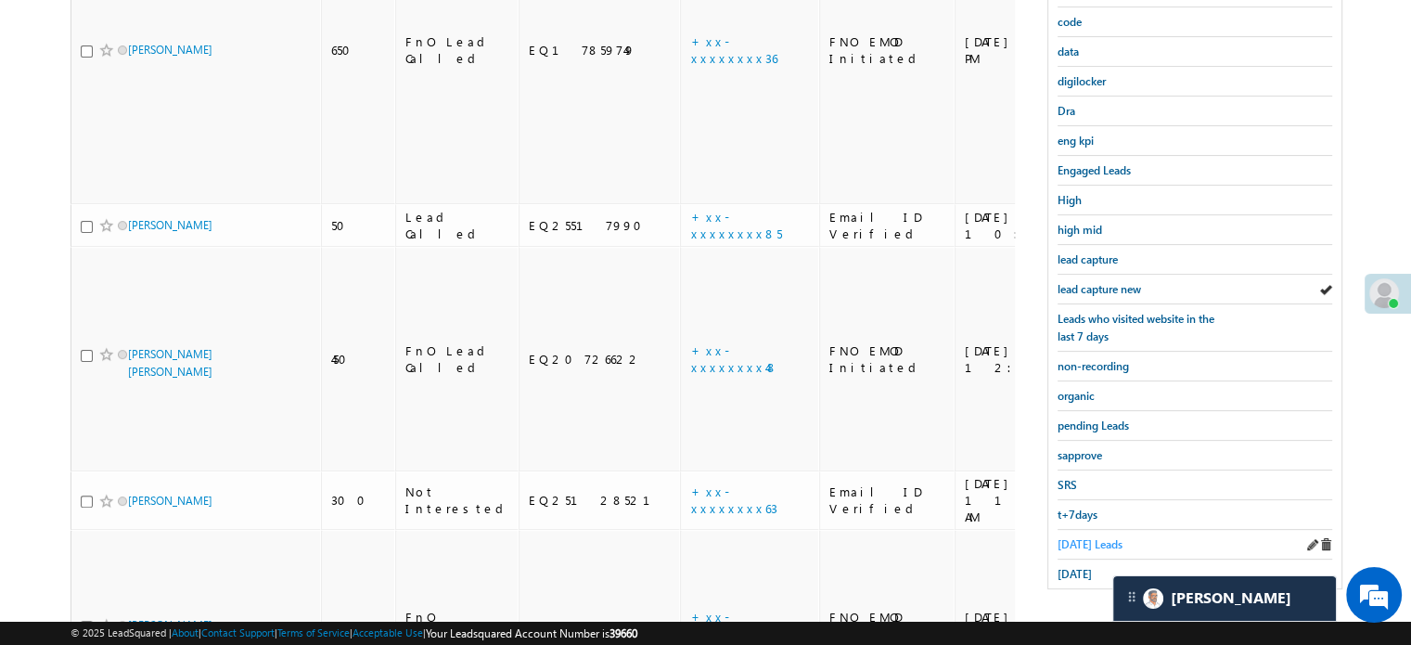
click at [1074, 537] on span "Today's Leads" at bounding box center [1090, 544] width 65 height 14
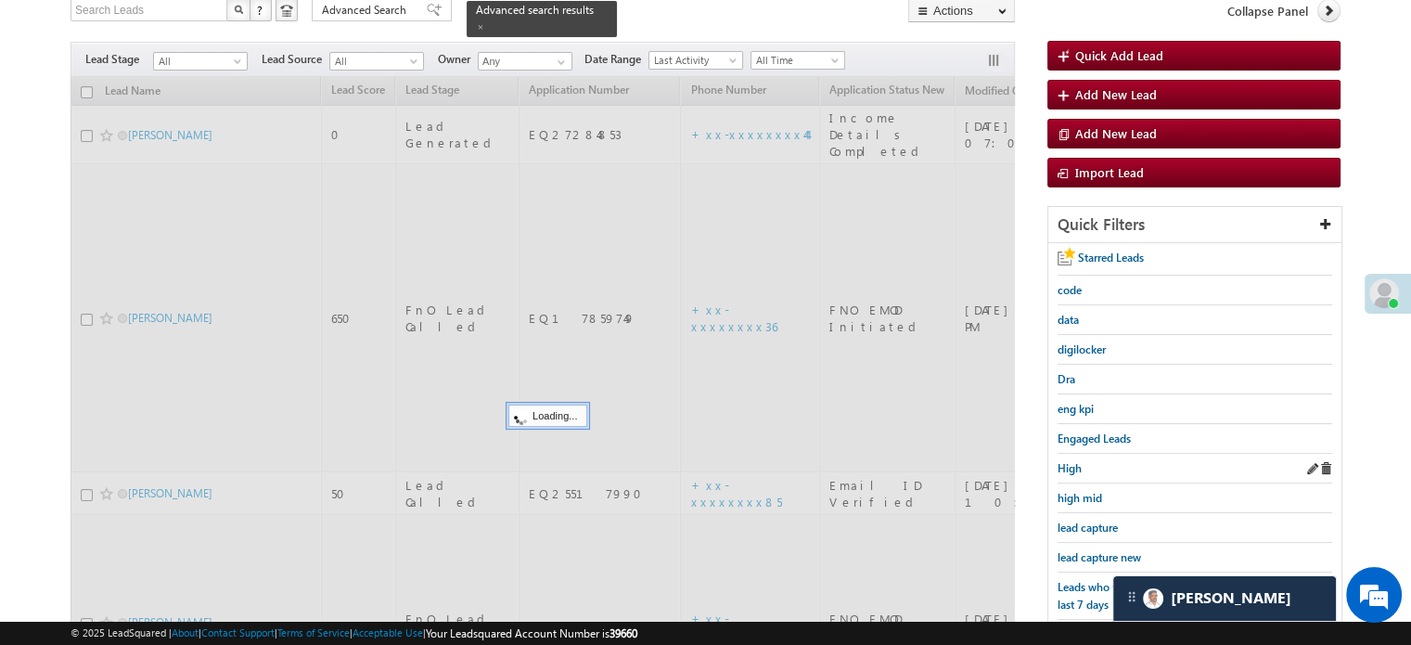
scroll to position [120, 0]
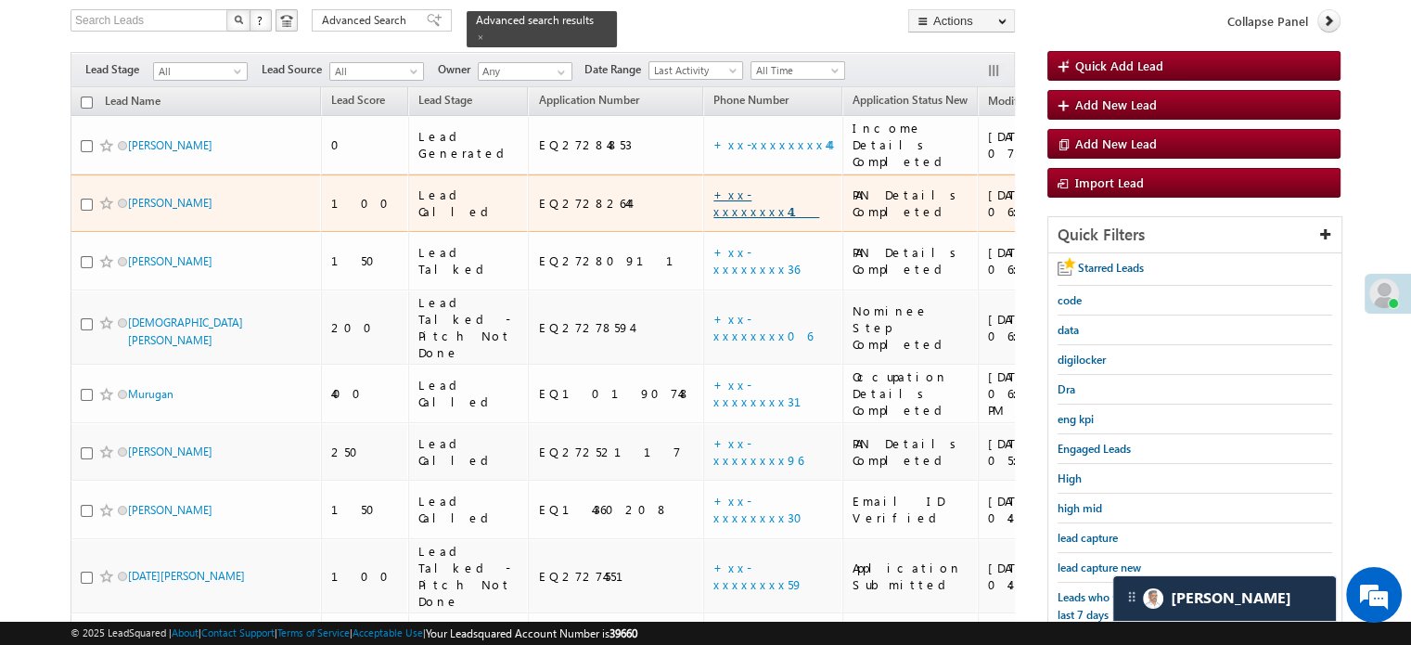
click at [713, 186] on link "+xx-xxxxxxxx41" at bounding box center [766, 202] width 106 height 32
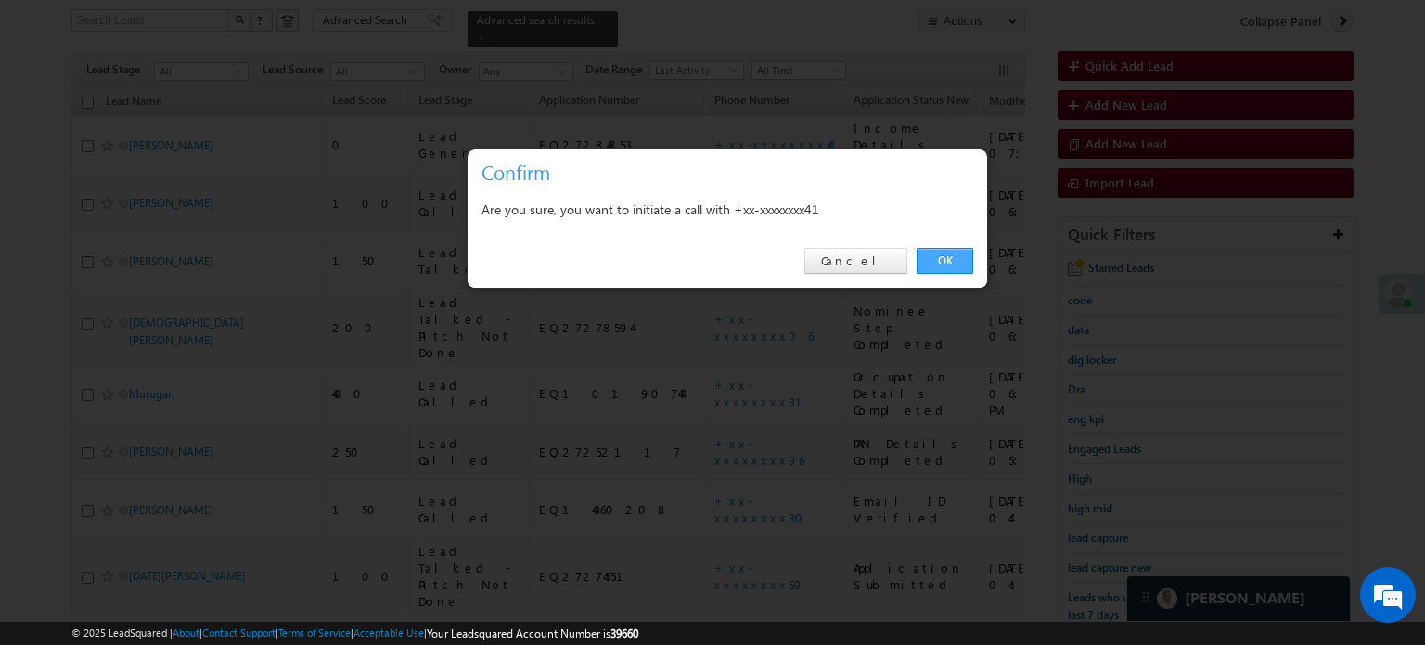
click at [945, 248] on link "OK" at bounding box center [945, 261] width 57 height 26
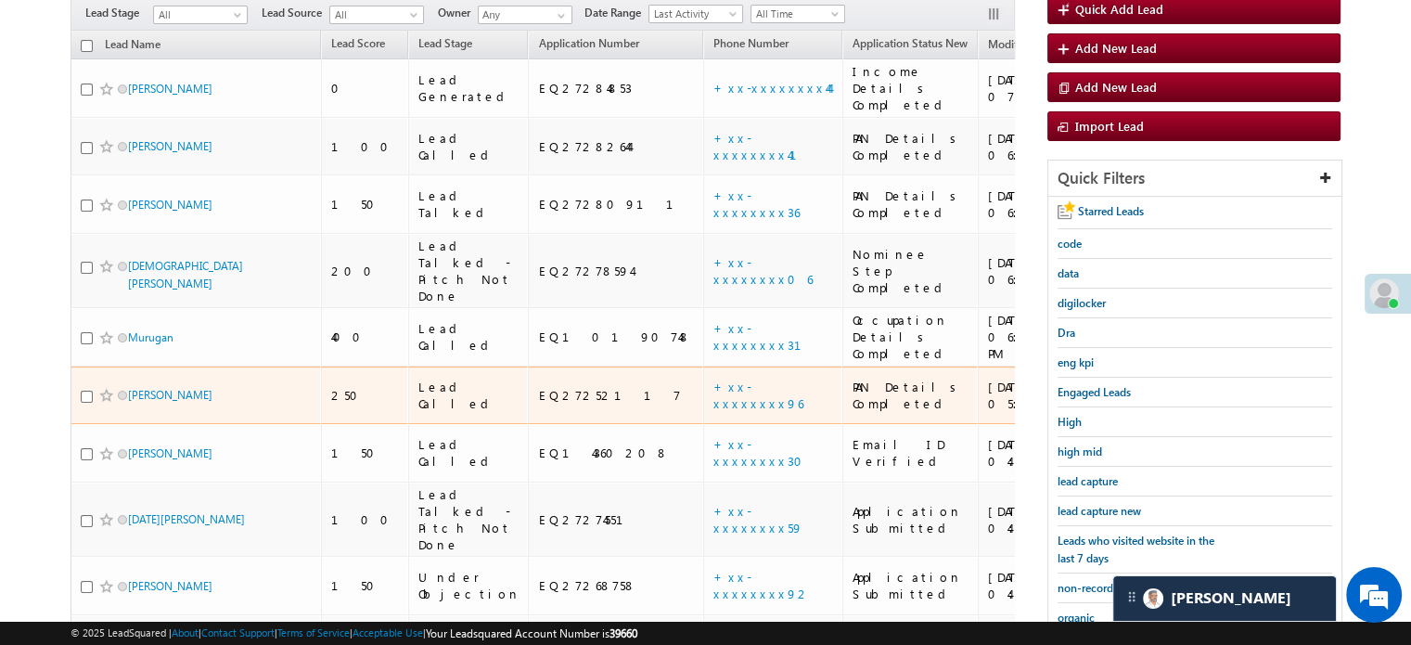
scroll to position [305, 0]
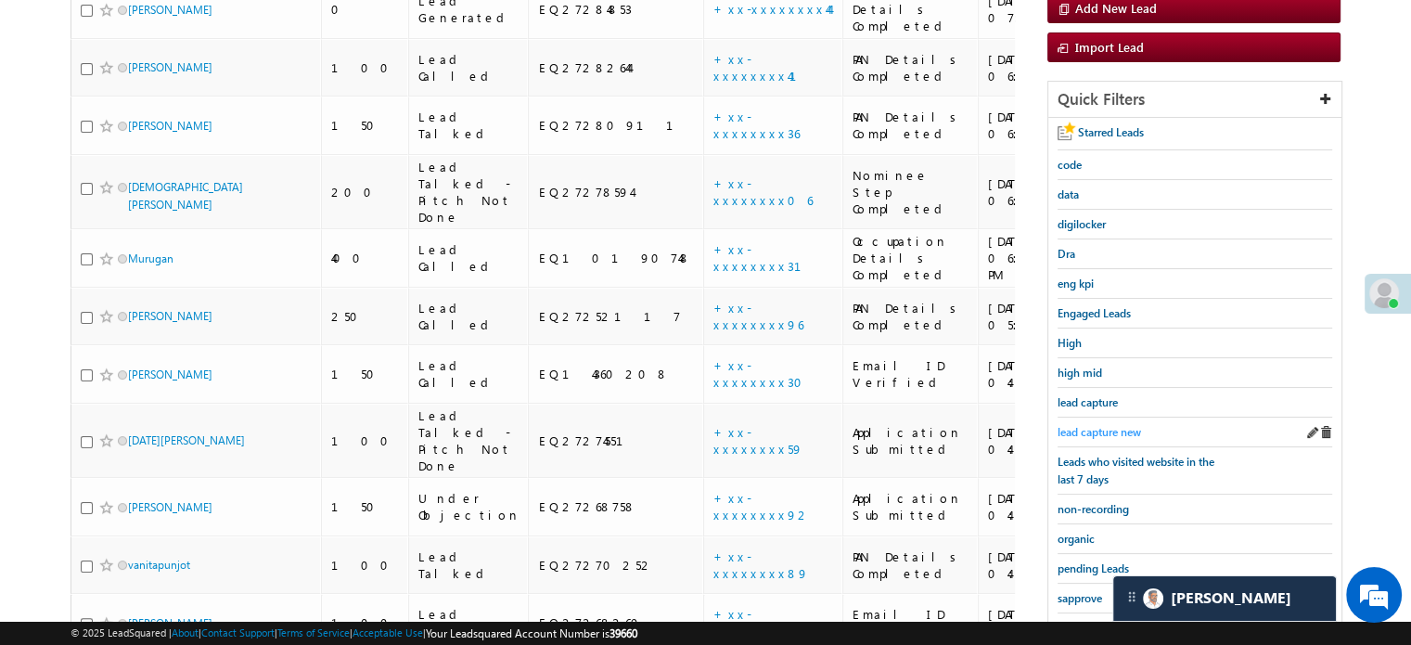
click at [1107, 425] on span "lead capture new" at bounding box center [1099, 432] width 83 height 14
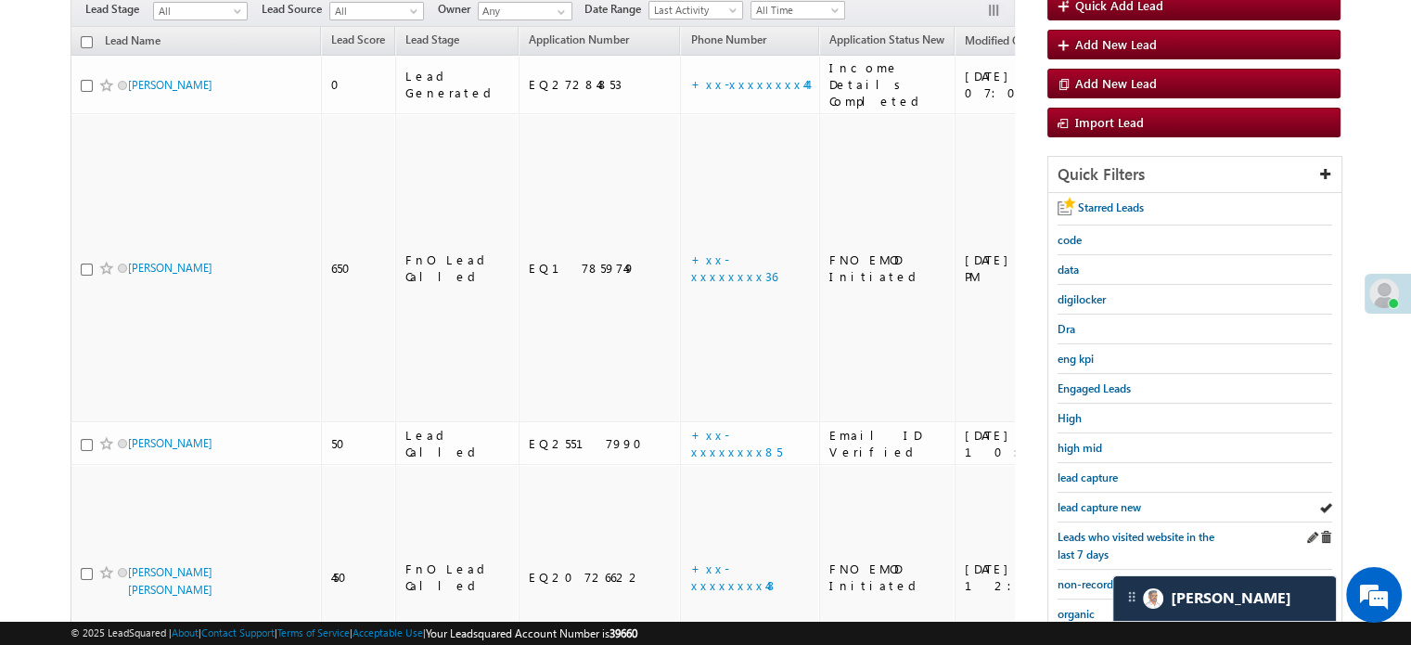
scroll to position [212, 0]
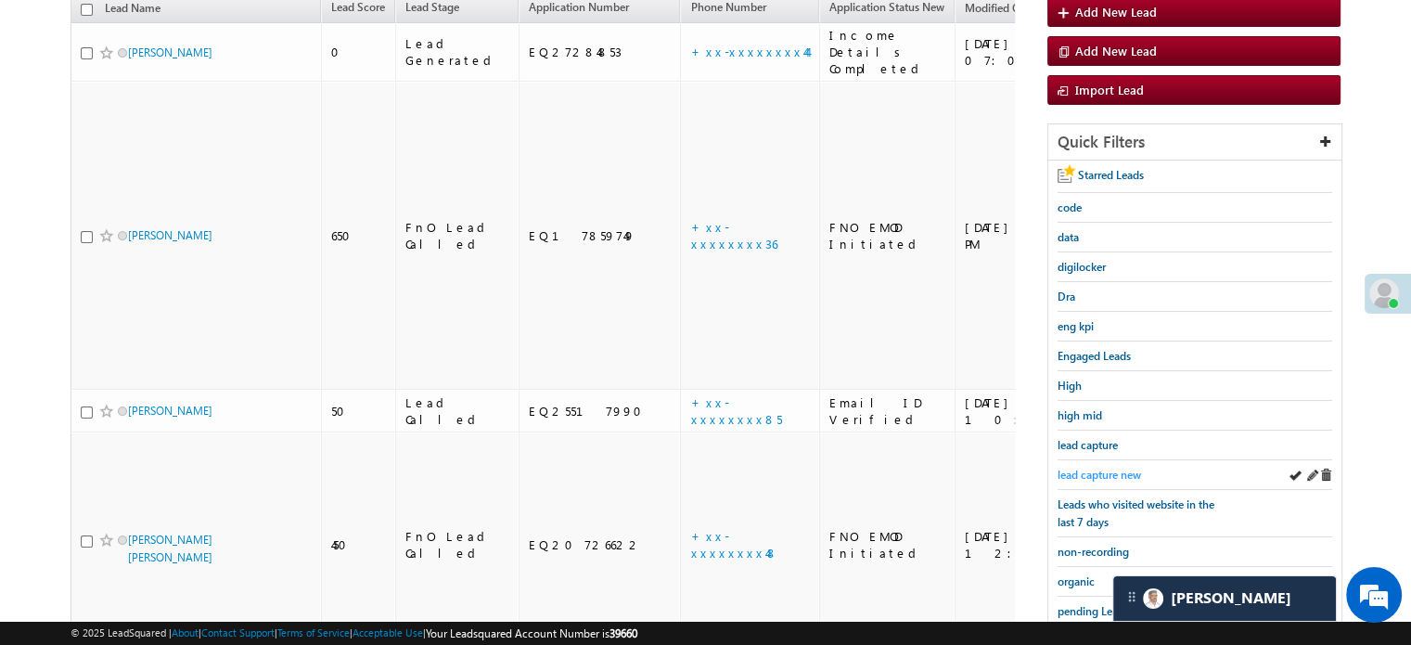
click at [1070, 468] on span "lead capture new" at bounding box center [1099, 475] width 83 height 14
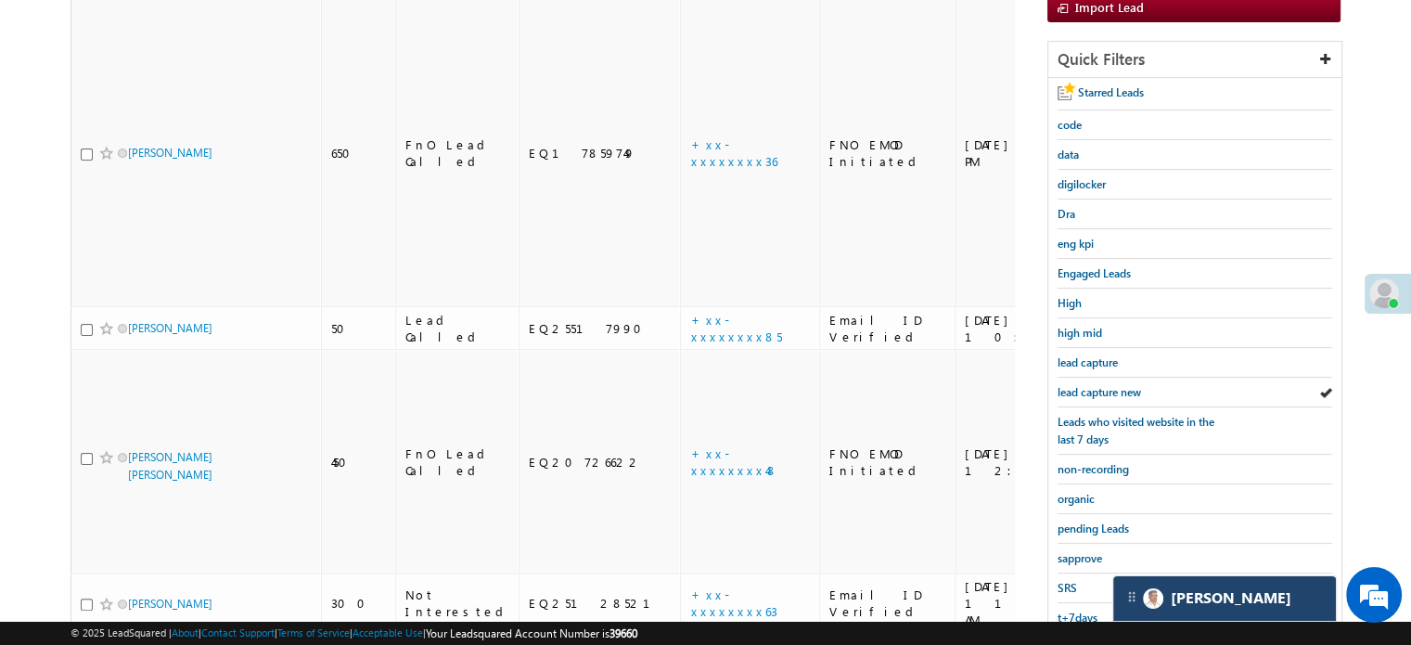
scroll to position [398, 0]
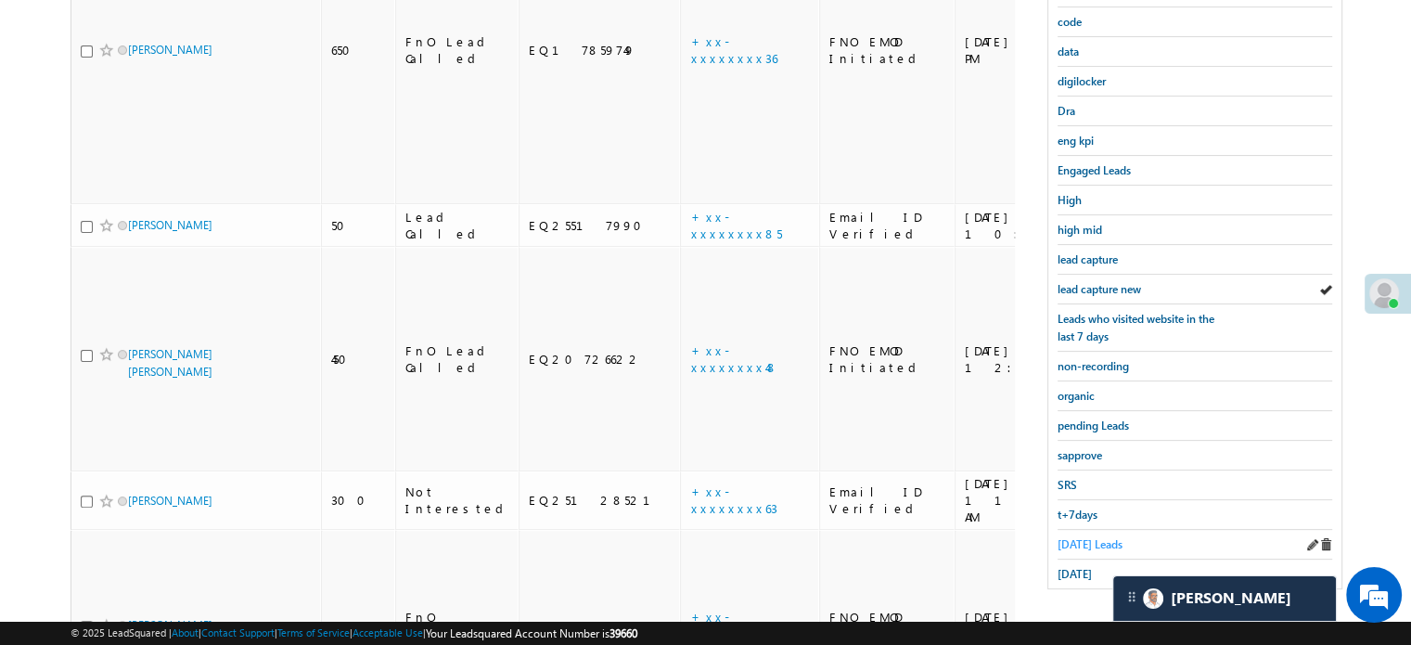
click at [1100, 540] on span "Today's Leads" at bounding box center [1090, 544] width 65 height 14
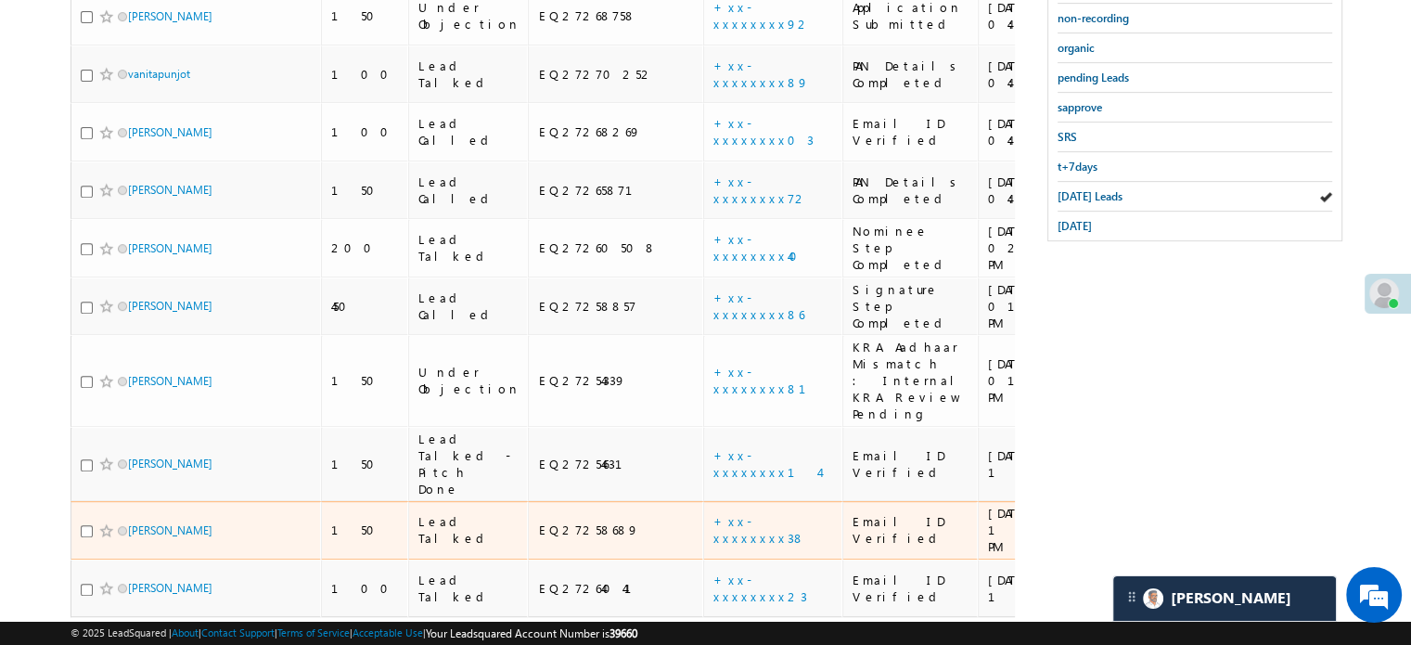
scroll to position [627, 0]
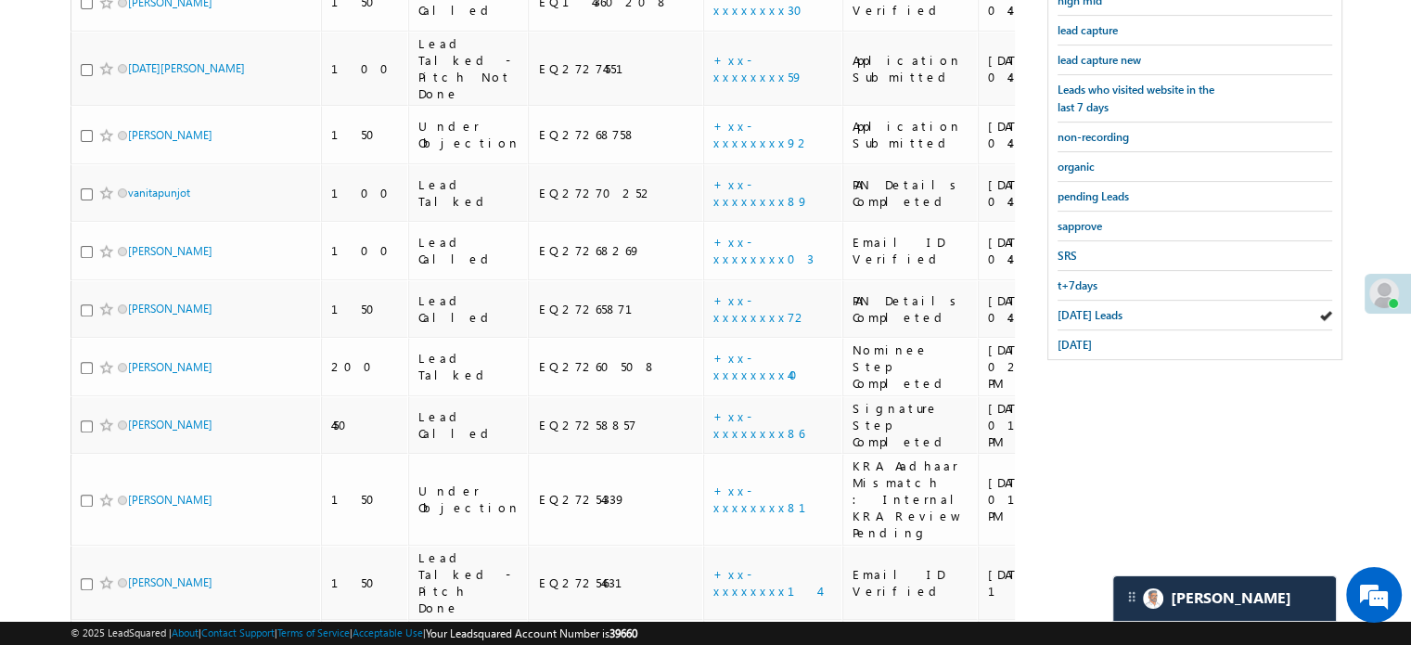
click at [1102, 60] on span "lead capture new" at bounding box center [1099, 60] width 83 height 14
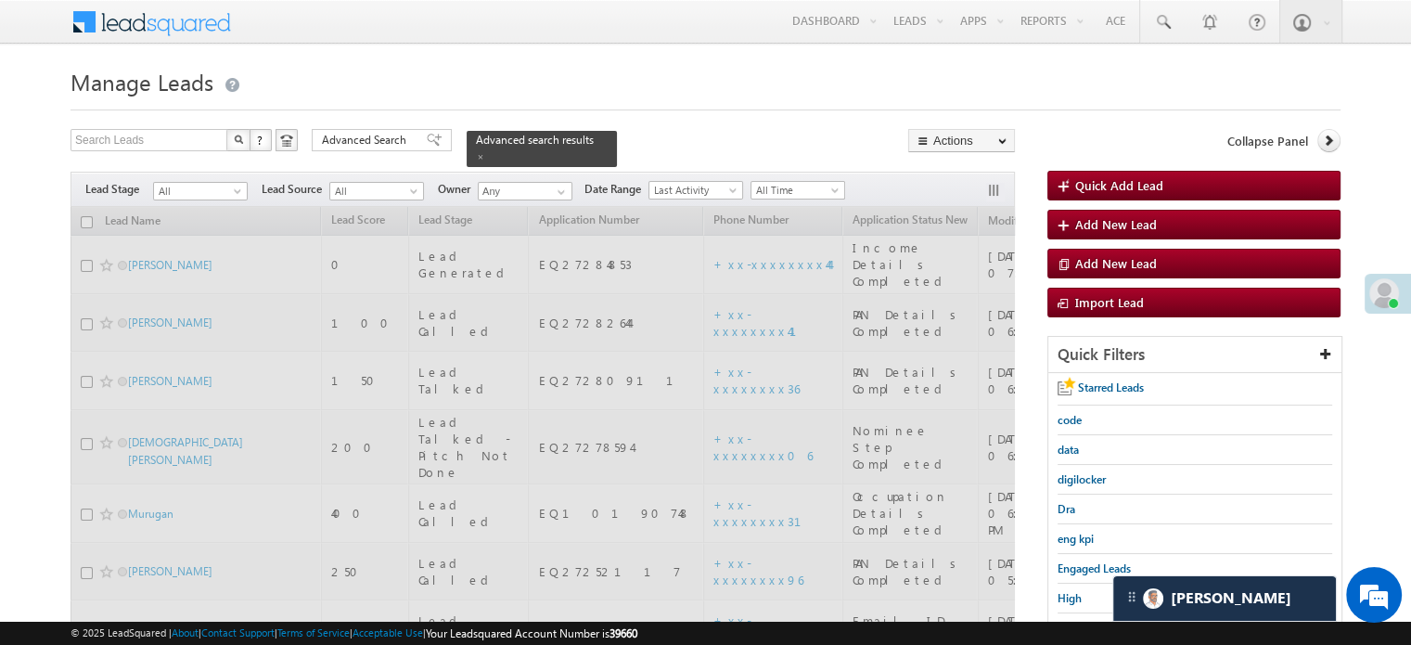
scroll to position [278, 0]
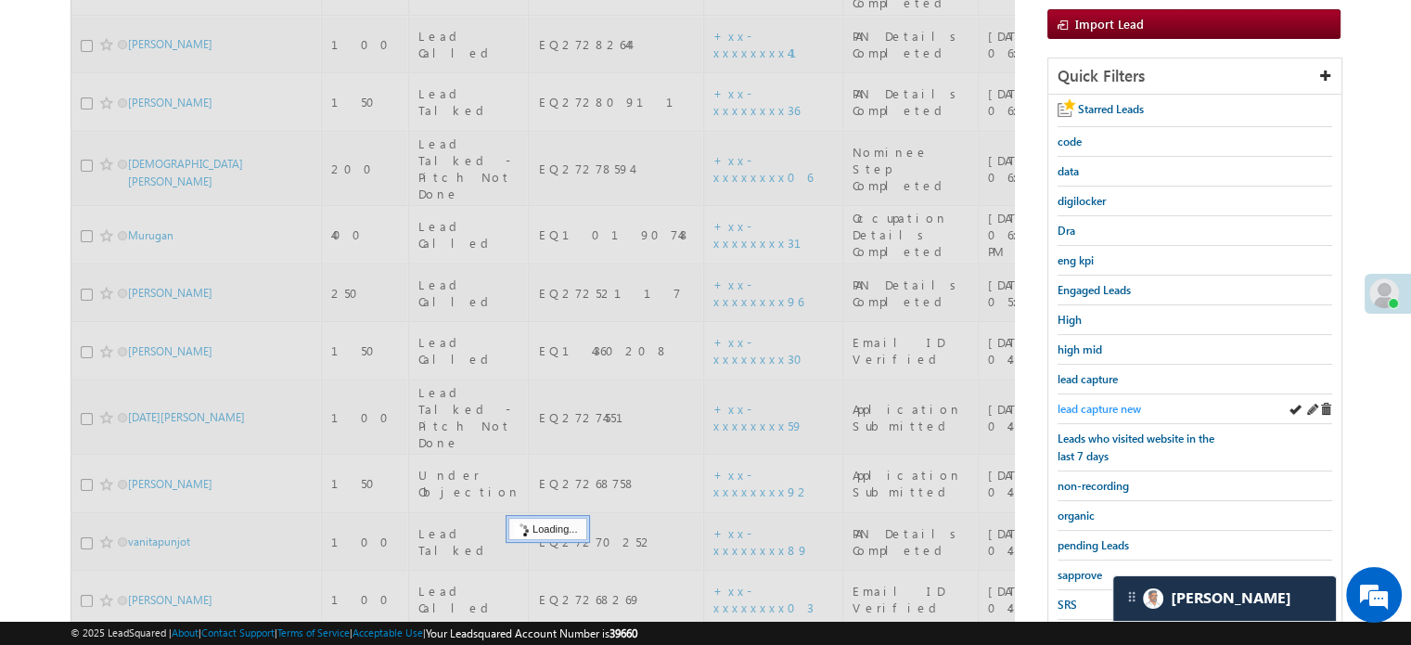
click at [1102, 402] on span "lead capture new" at bounding box center [1099, 409] width 83 height 14
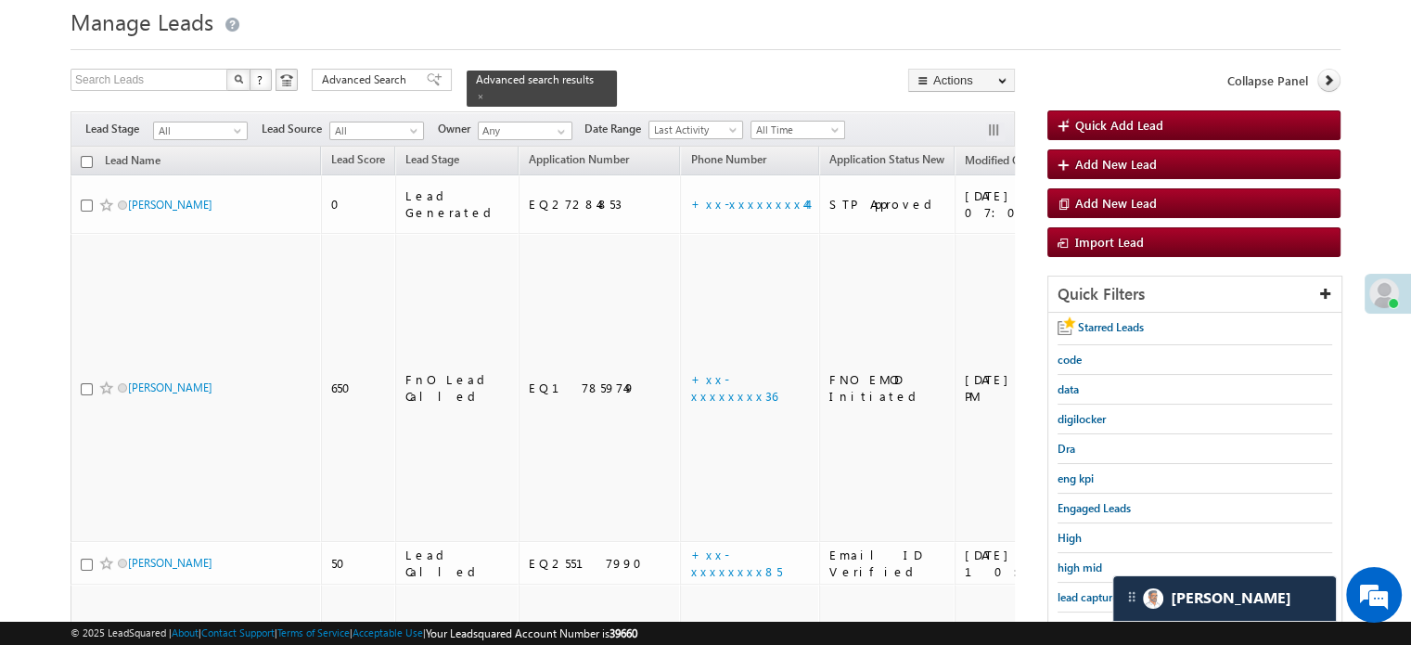
scroll to position [93, 0]
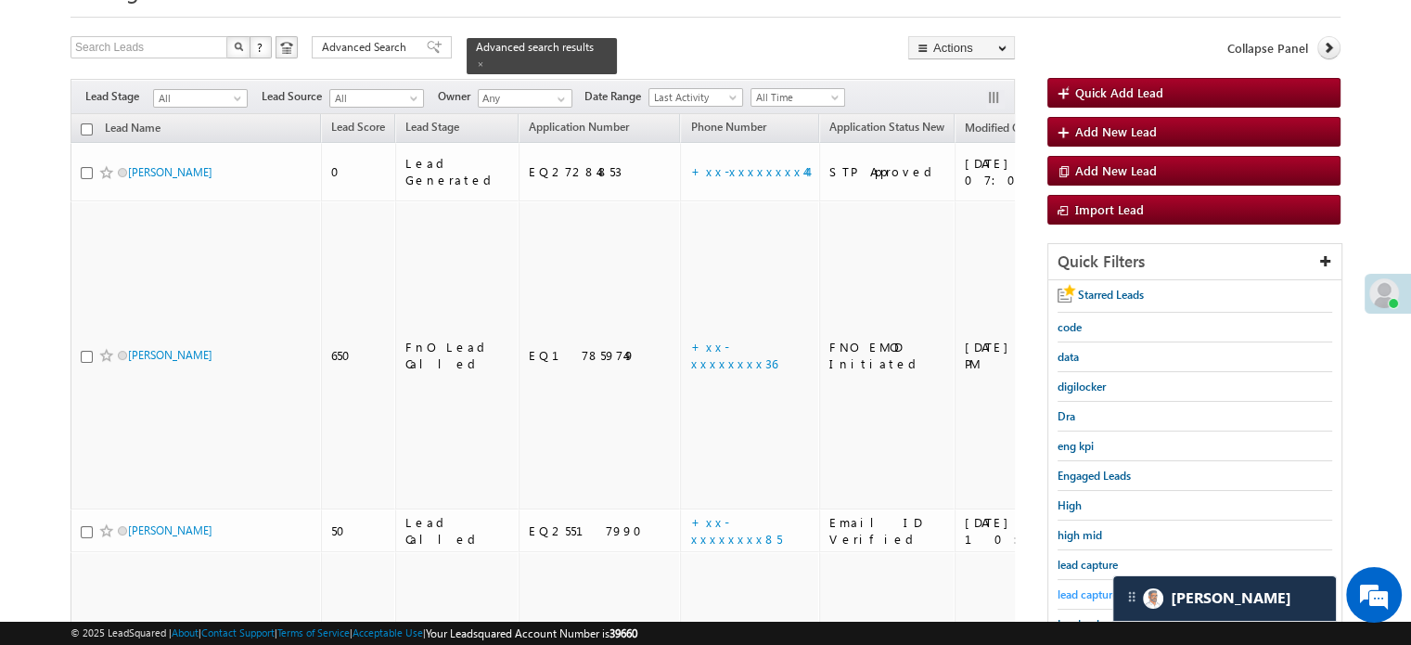
click at [1089, 592] on span "lead capture new" at bounding box center [1099, 594] width 83 height 14
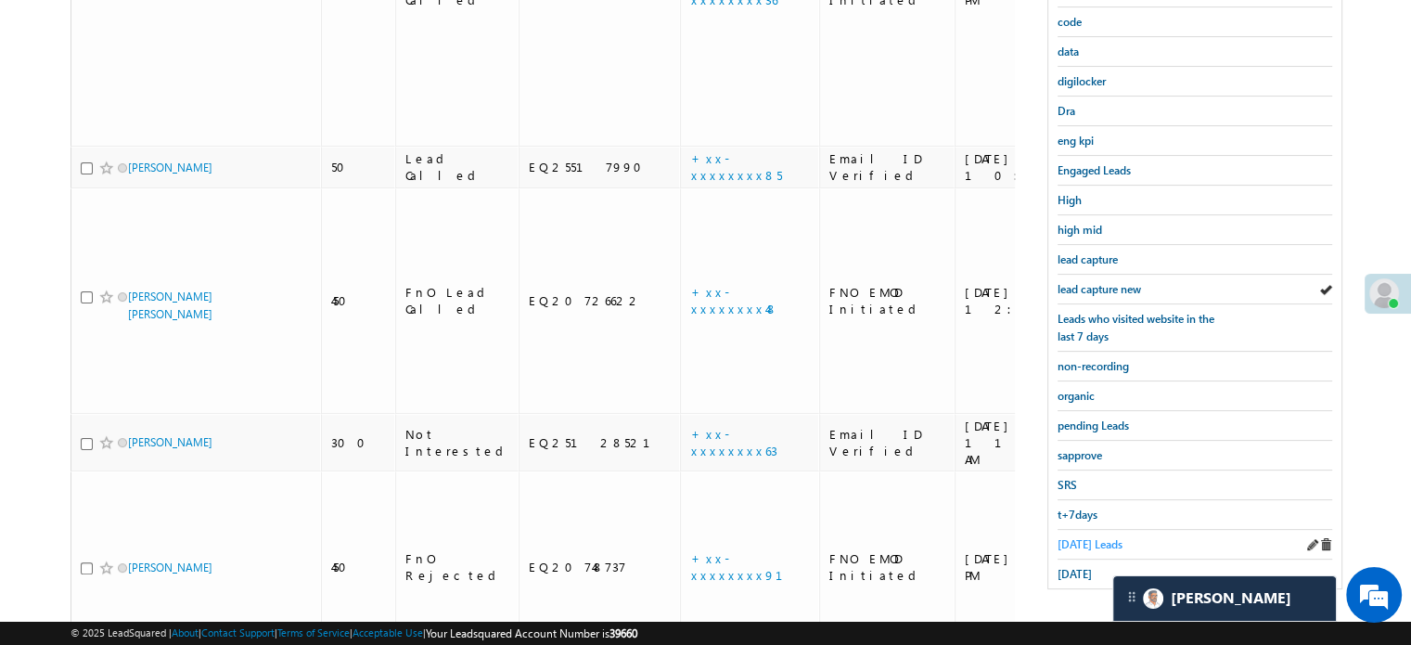
click at [1075, 537] on span "Today's Leads" at bounding box center [1090, 544] width 65 height 14
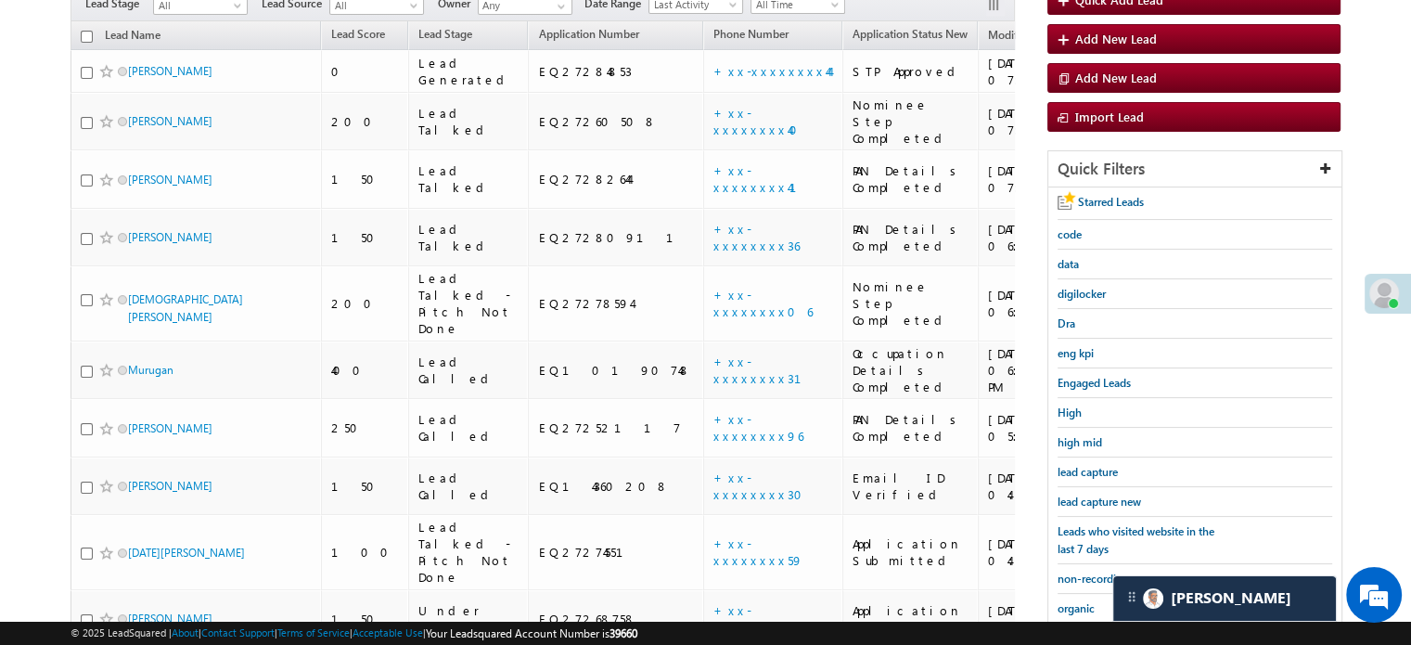
scroll to position [212, 0]
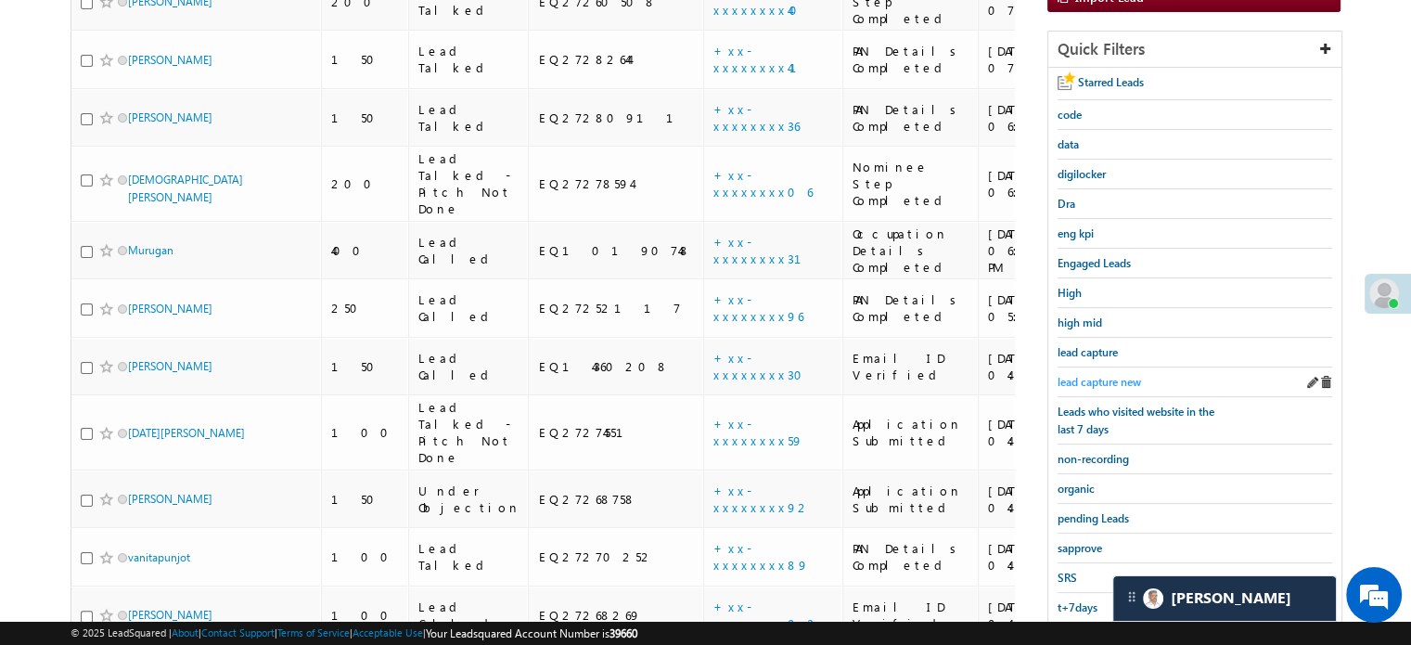
click at [1113, 375] on span "lead capture new" at bounding box center [1099, 382] width 83 height 14
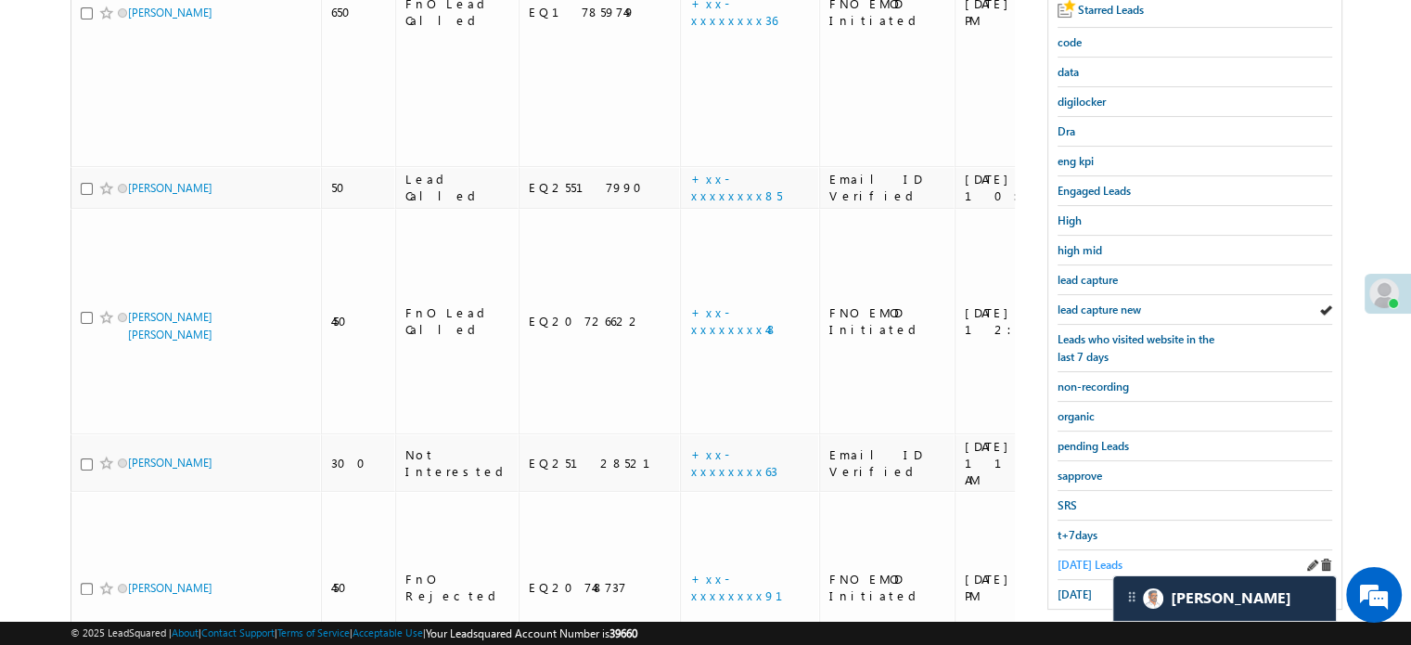
scroll to position [398, 0]
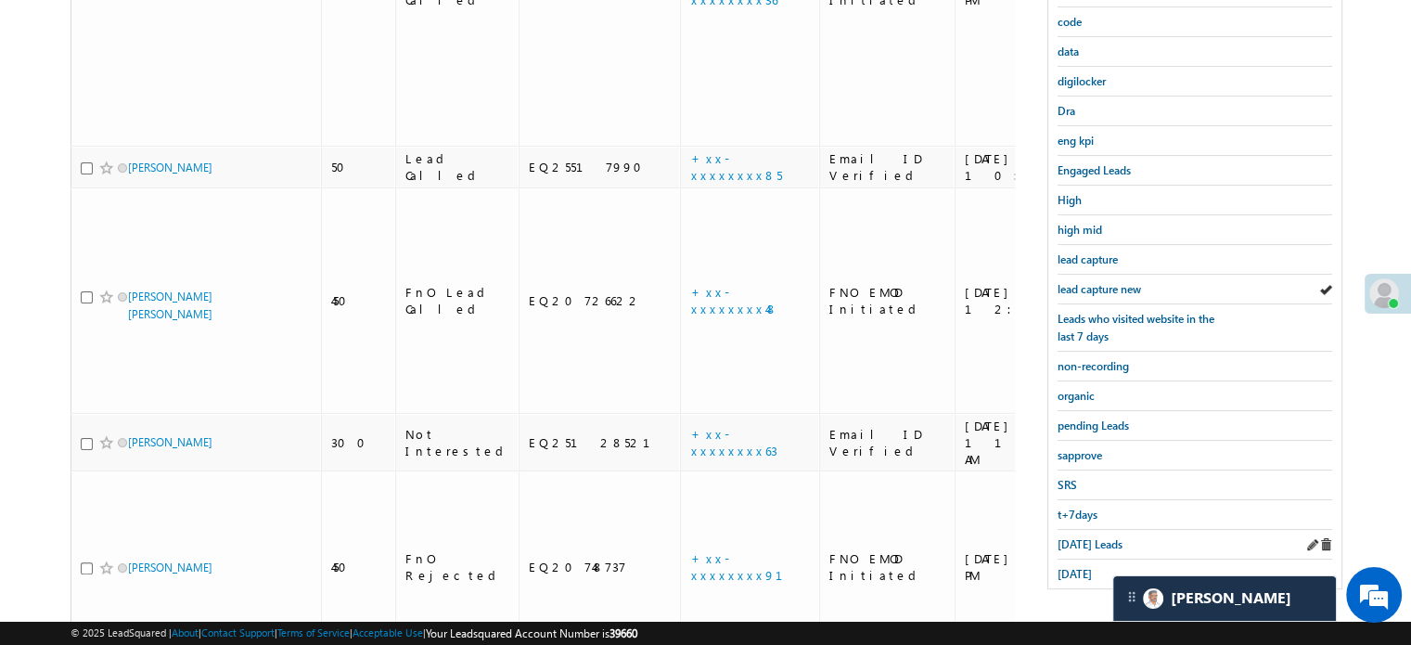
drag, startPoint x: 1074, startPoint y: 522, endPoint x: 1076, endPoint y: 533, distance: 10.4
click at [1074, 530] on div "Today's Leads" at bounding box center [1195, 545] width 275 height 30
click at [1076, 537] on span "Today's Leads" at bounding box center [1090, 544] width 65 height 14
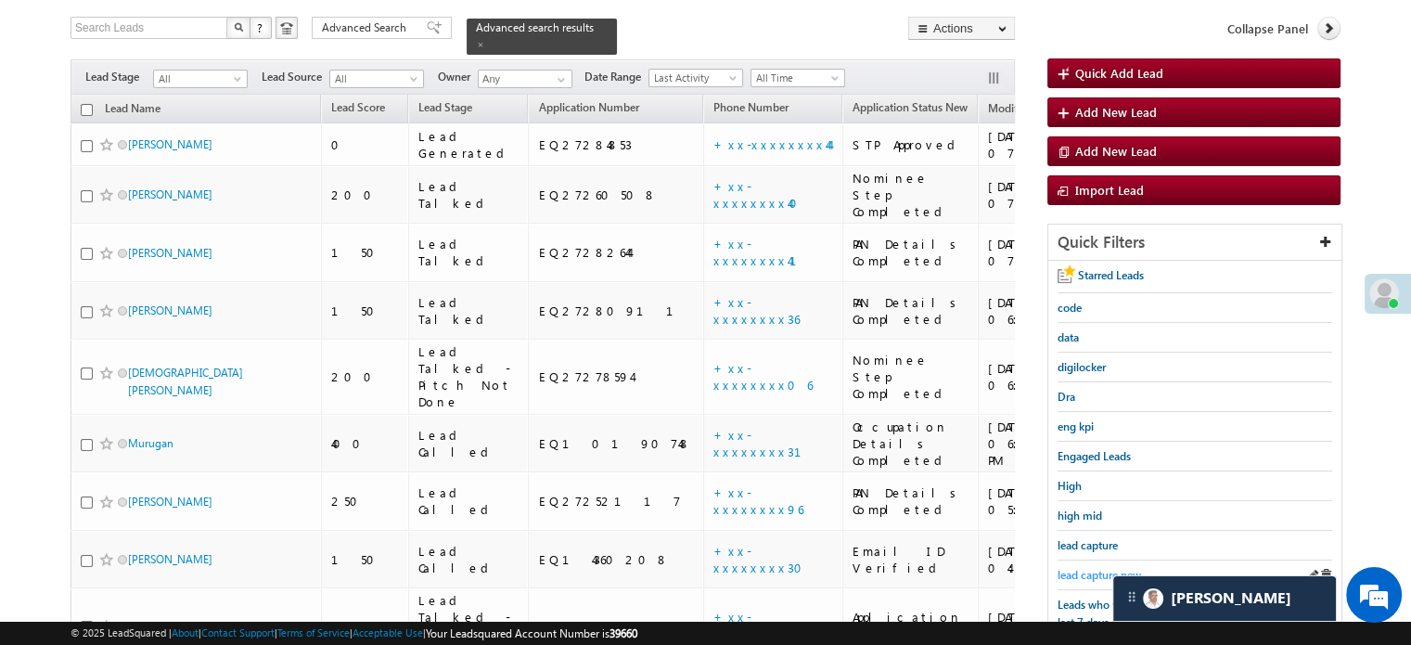
scroll to position [212, 0]
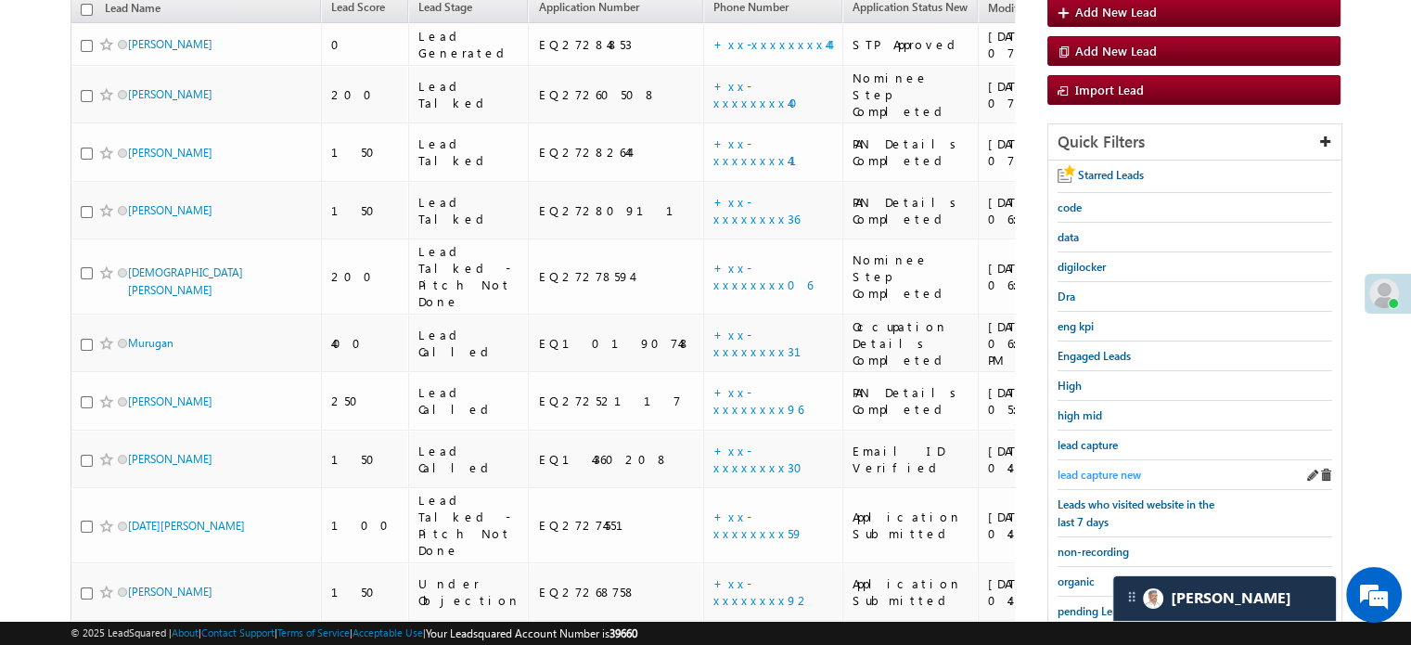
click at [1071, 473] on span "lead capture new" at bounding box center [1099, 475] width 83 height 14
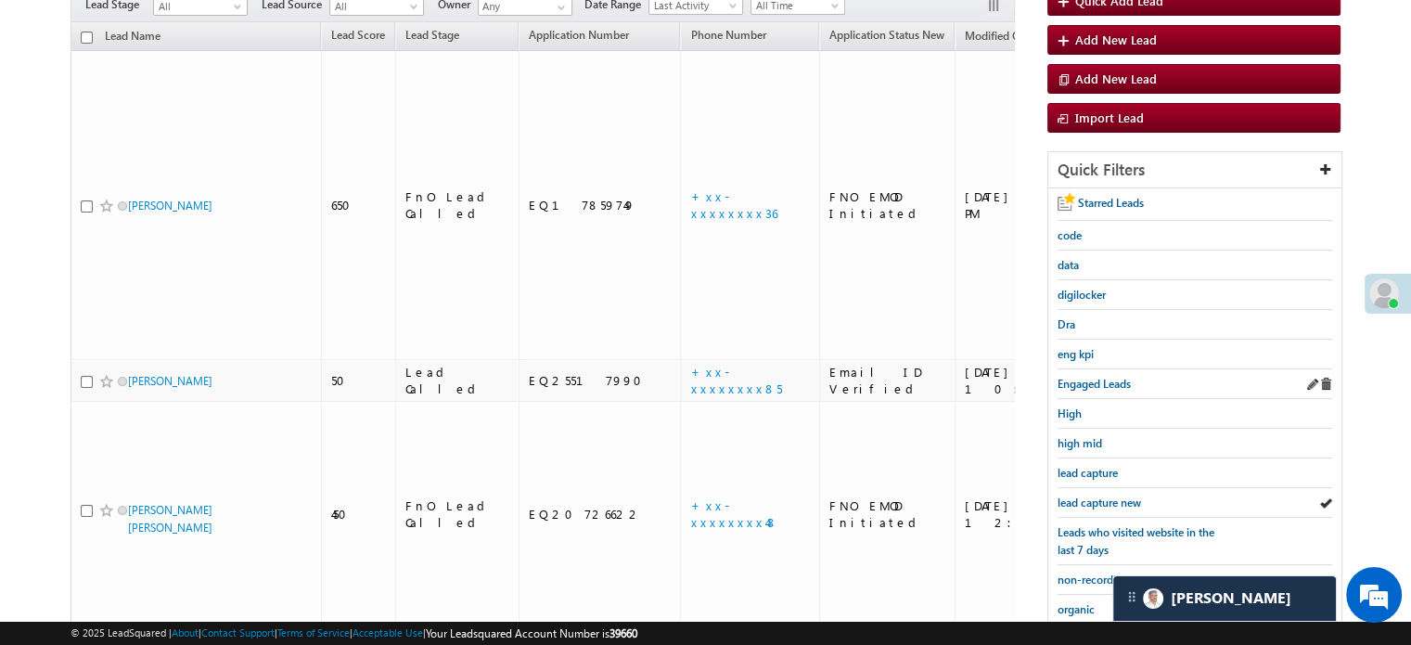
scroll to position [186, 0]
click at [1117, 494] on span "lead capture new" at bounding box center [1099, 501] width 83 height 14
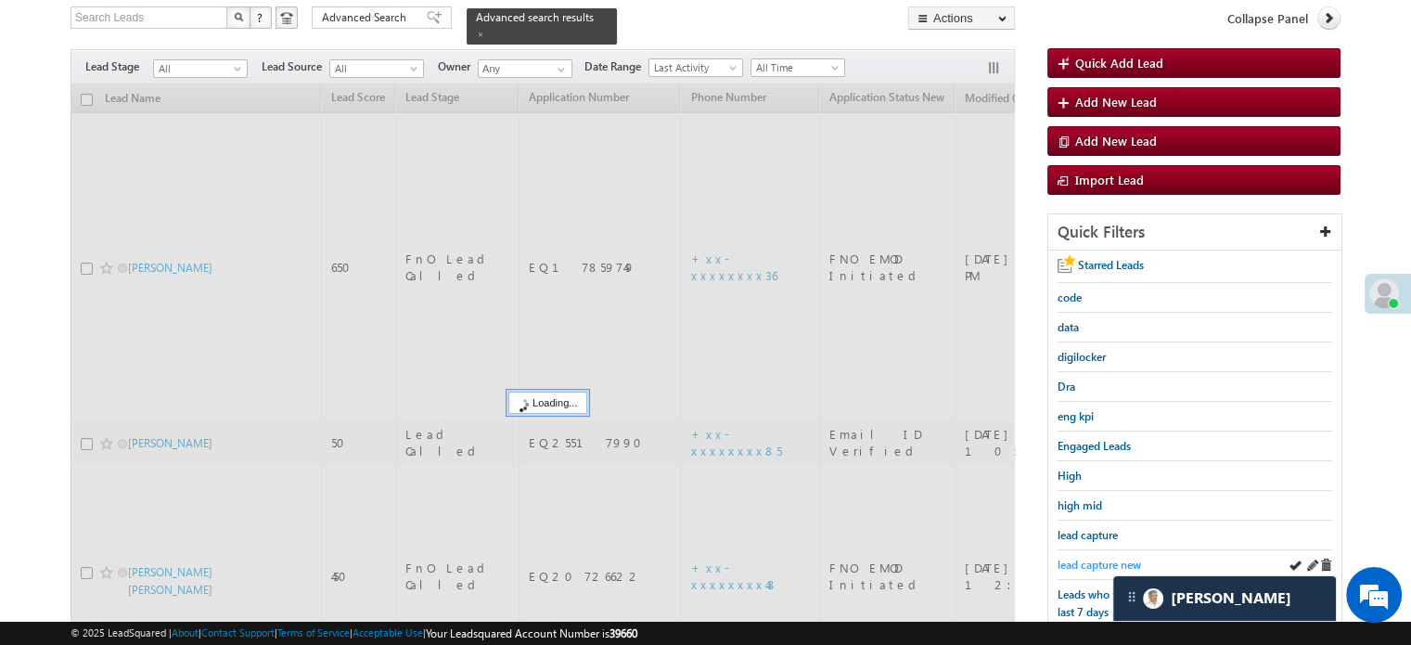
scroll to position [93, 0]
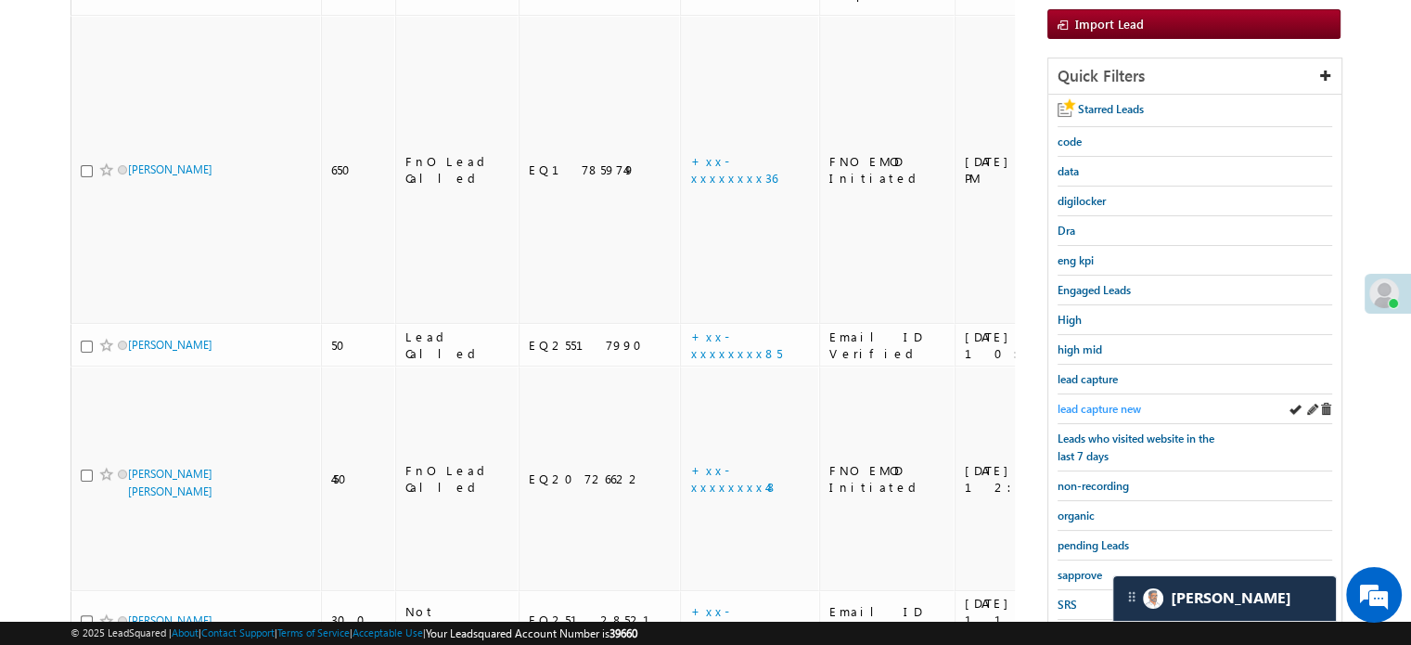
click at [1072, 404] on span "lead capture new" at bounding box center [1099, 409] width 83 height 14
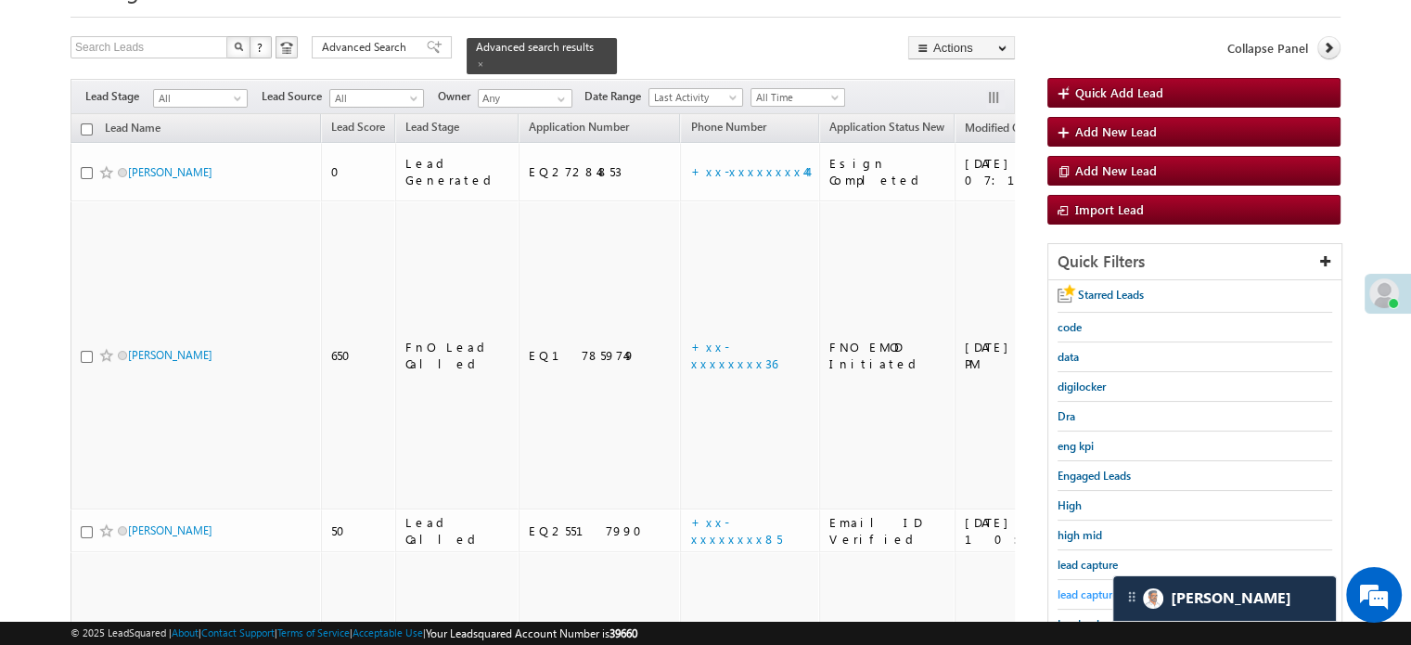
click at [1082, 589] on span "lead capture new" at bounding box center [1099, 594] width 83 height 14
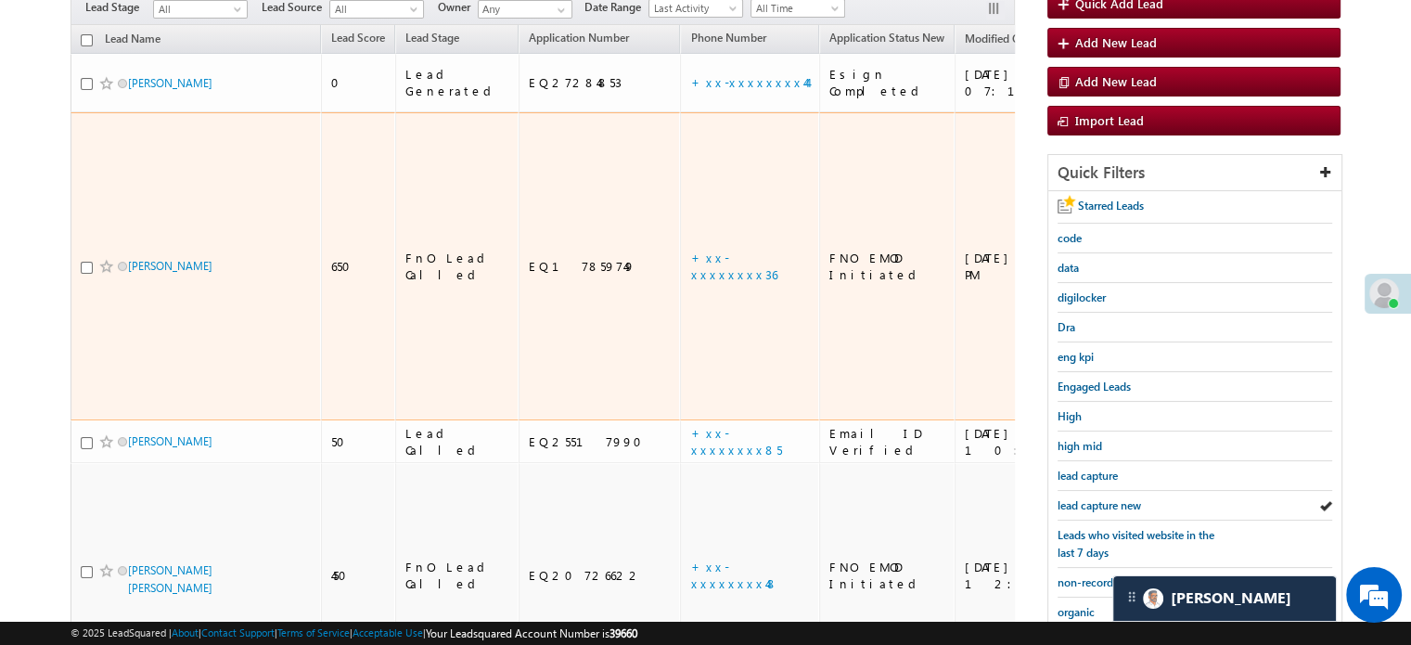
scroll to position [186, 0]
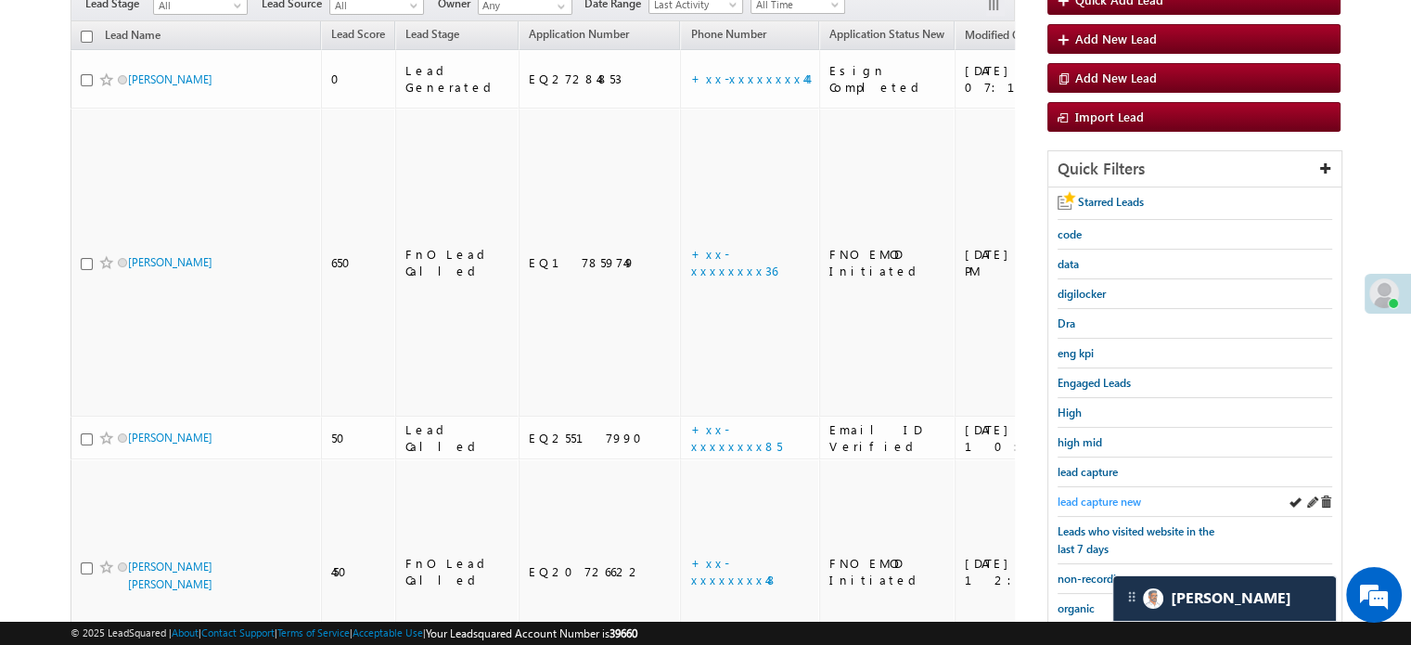
click at [1076, 494] on span "lead capture new" at bounding box center [1099, 501] width 83 height 14
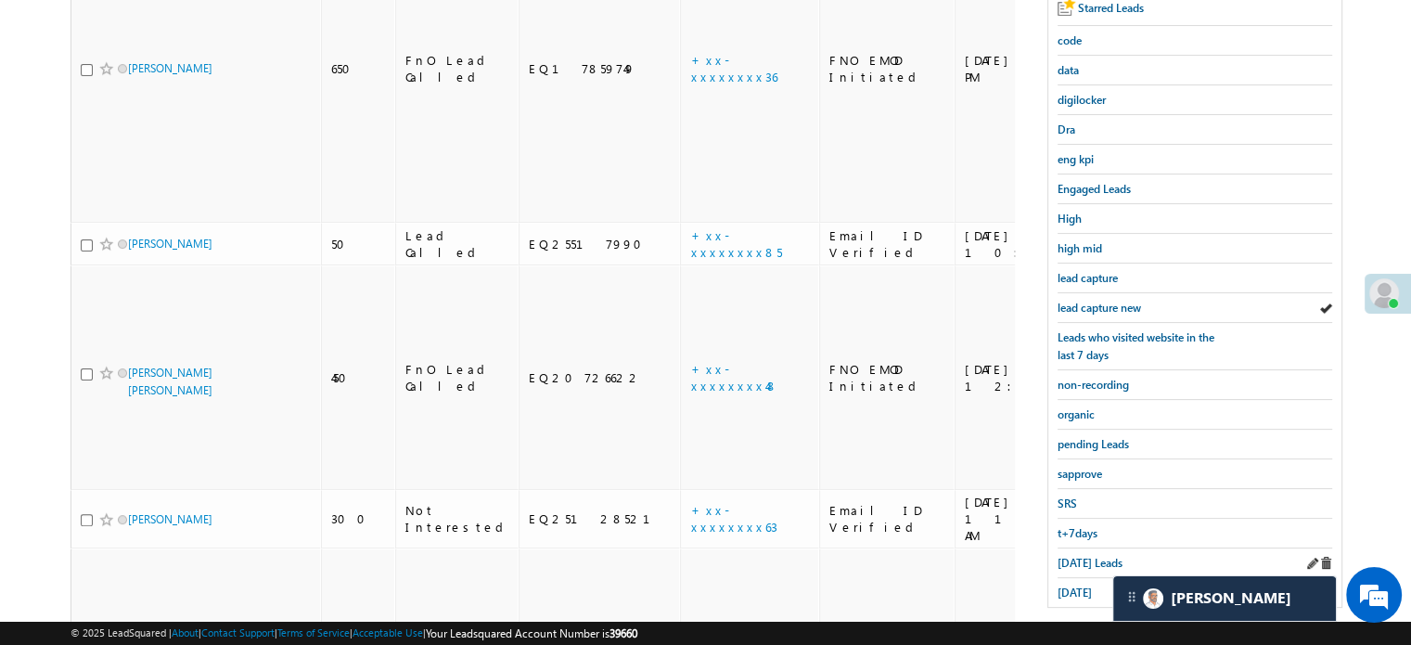
scroll to position [398, 0]
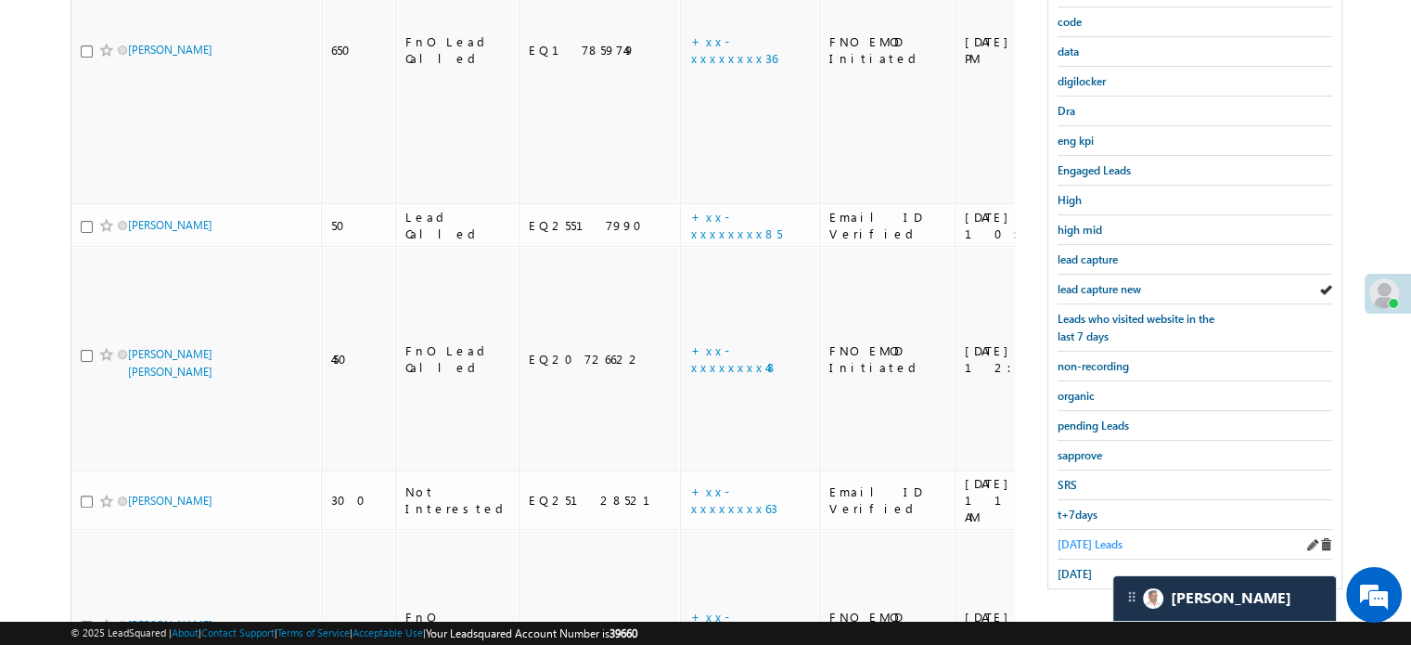
click at [1089, 537] on span "Today's Leads" at bounding box center [1090, 544] width 65 height 14
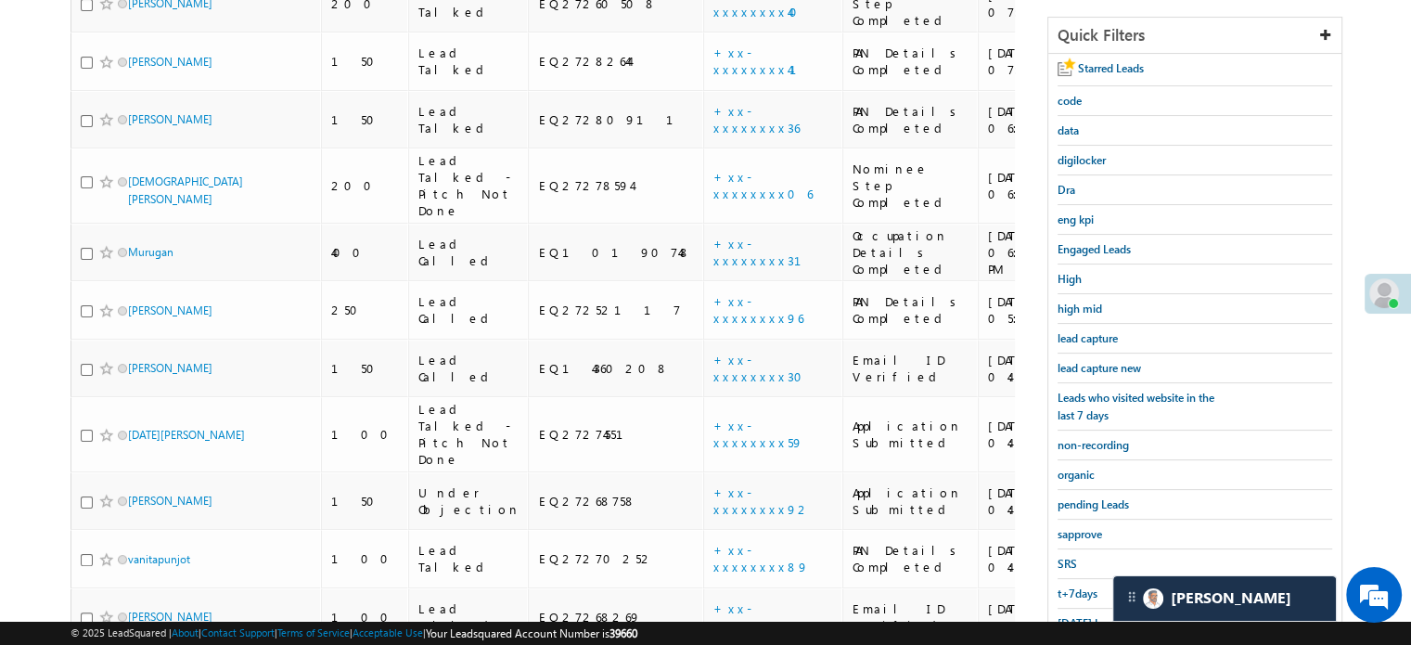
scroll to position [120, 0]
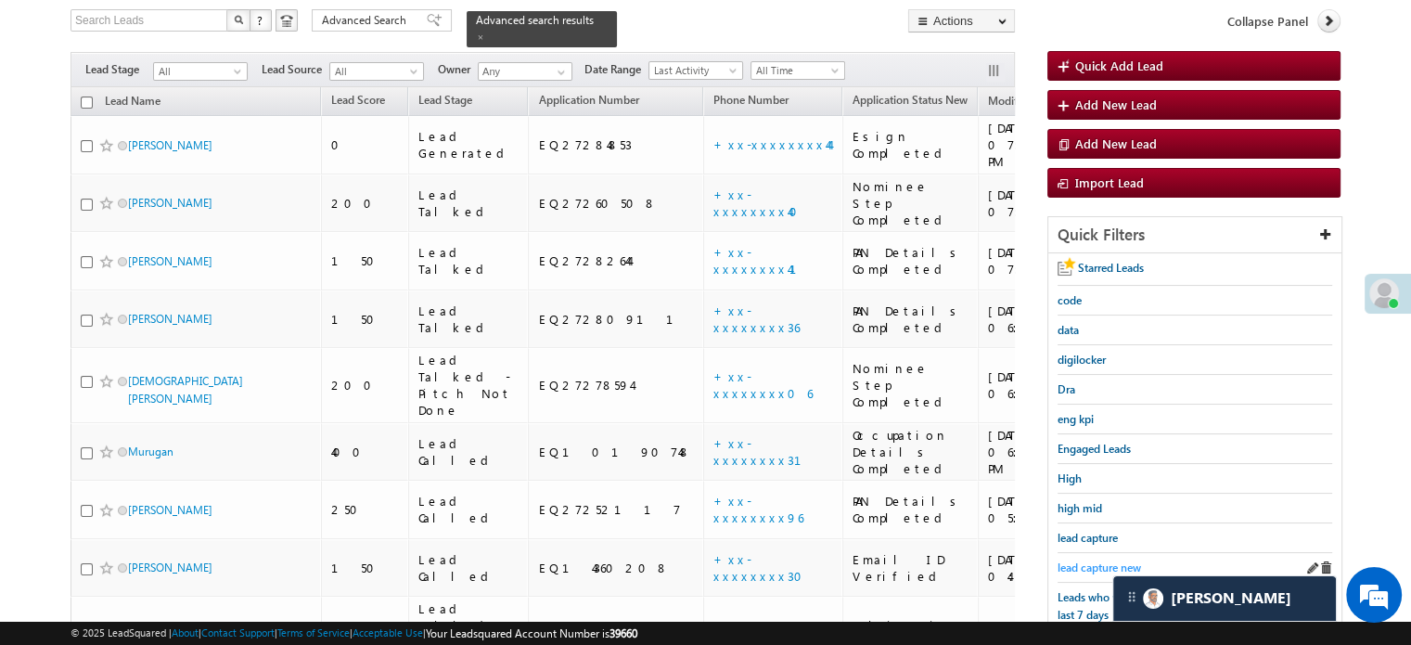
click at [1075, 563] on span "lead capture new" at bounding box center [1099, 567] width 83 height 14
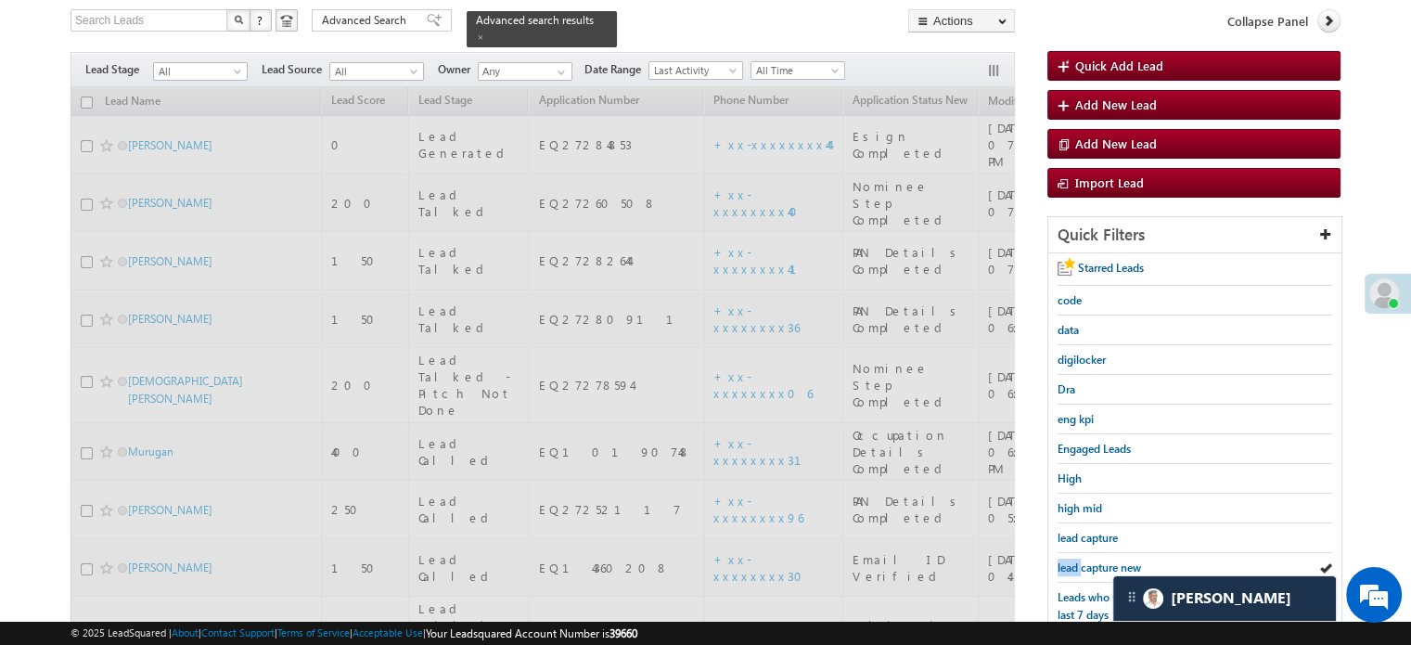
click at [1074, 563] on span "lead capture new" at bounding box center [1099, 567] width 83 height 14
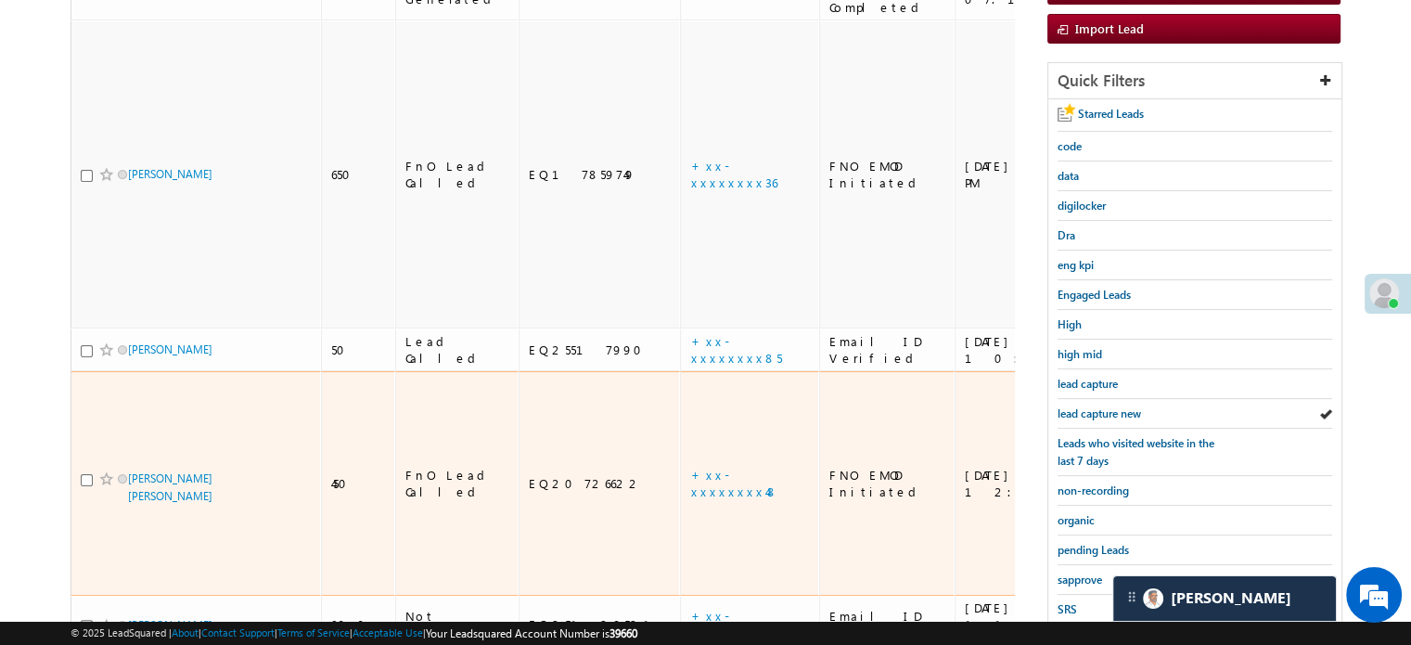
scroll to position [305, 0]
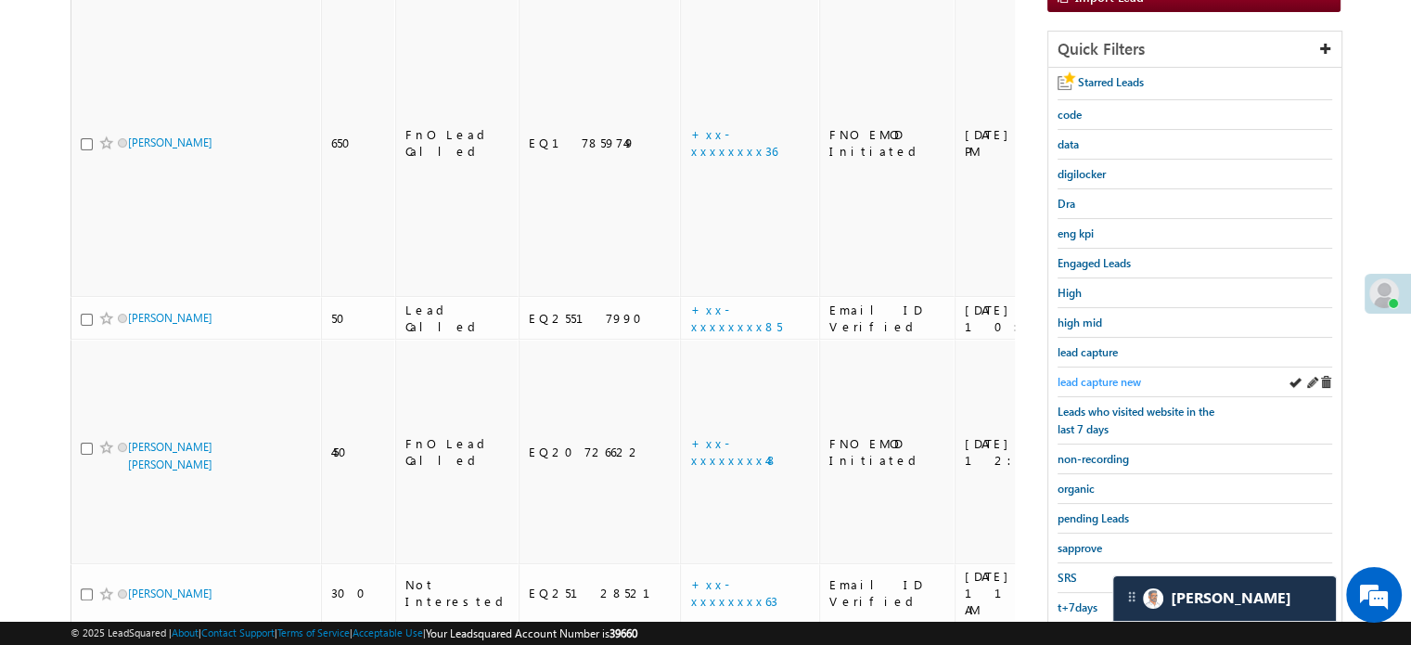
click at [1092, 378] on span "lead capture new" at bounding box center [1099, 382] width 83 height 14
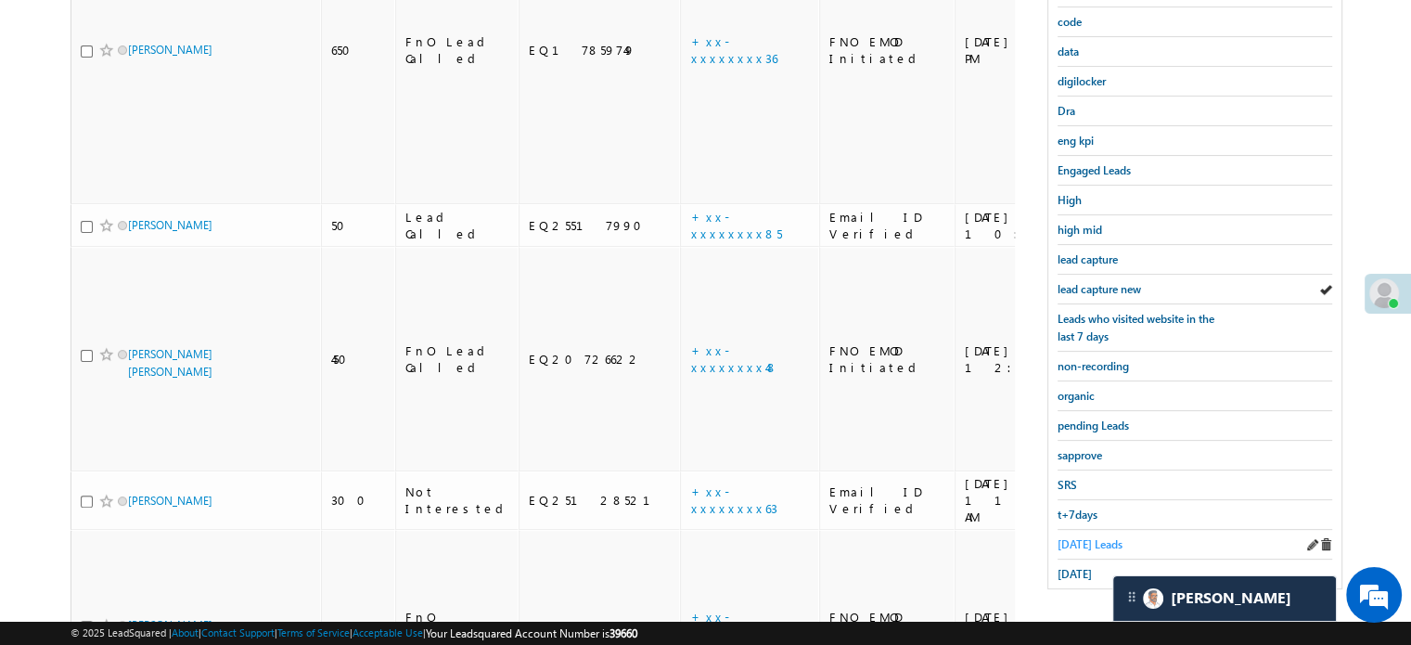
click at [1075, 538] on span "Today's Leads" at bounding box center [1090, 544] width 65 height 14
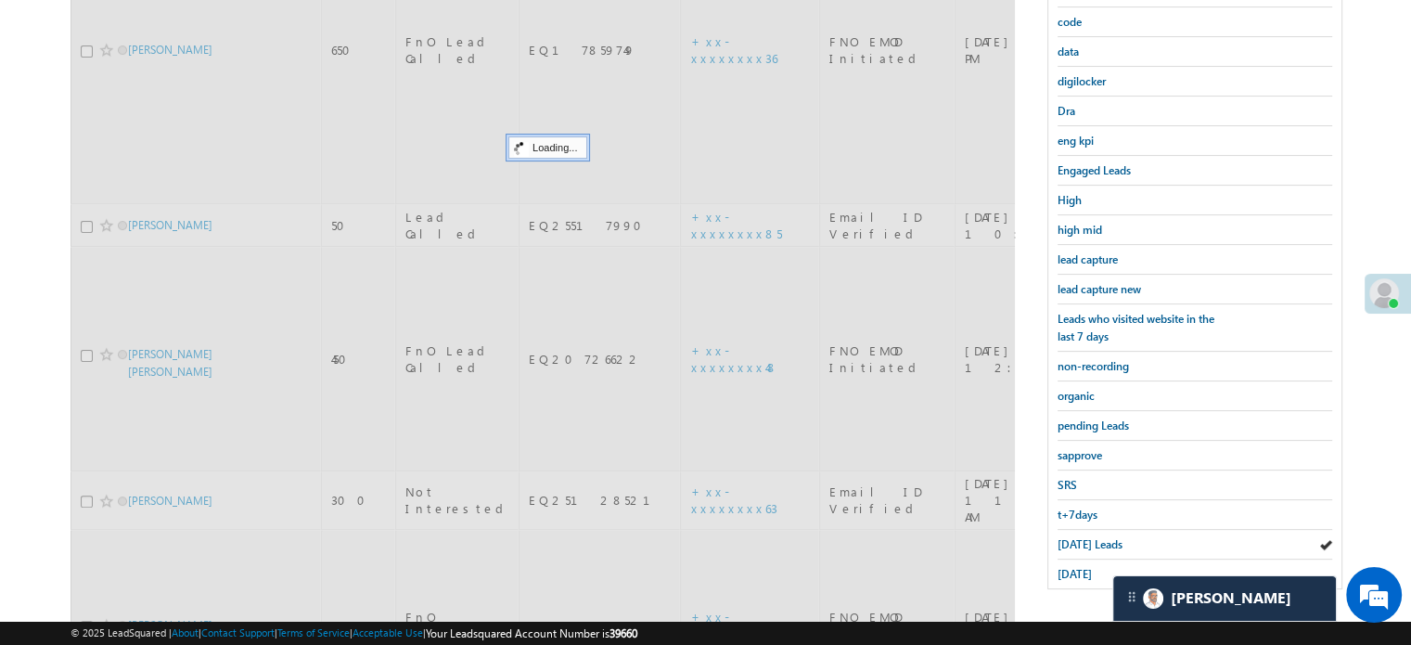
scroll to position [120, 0]
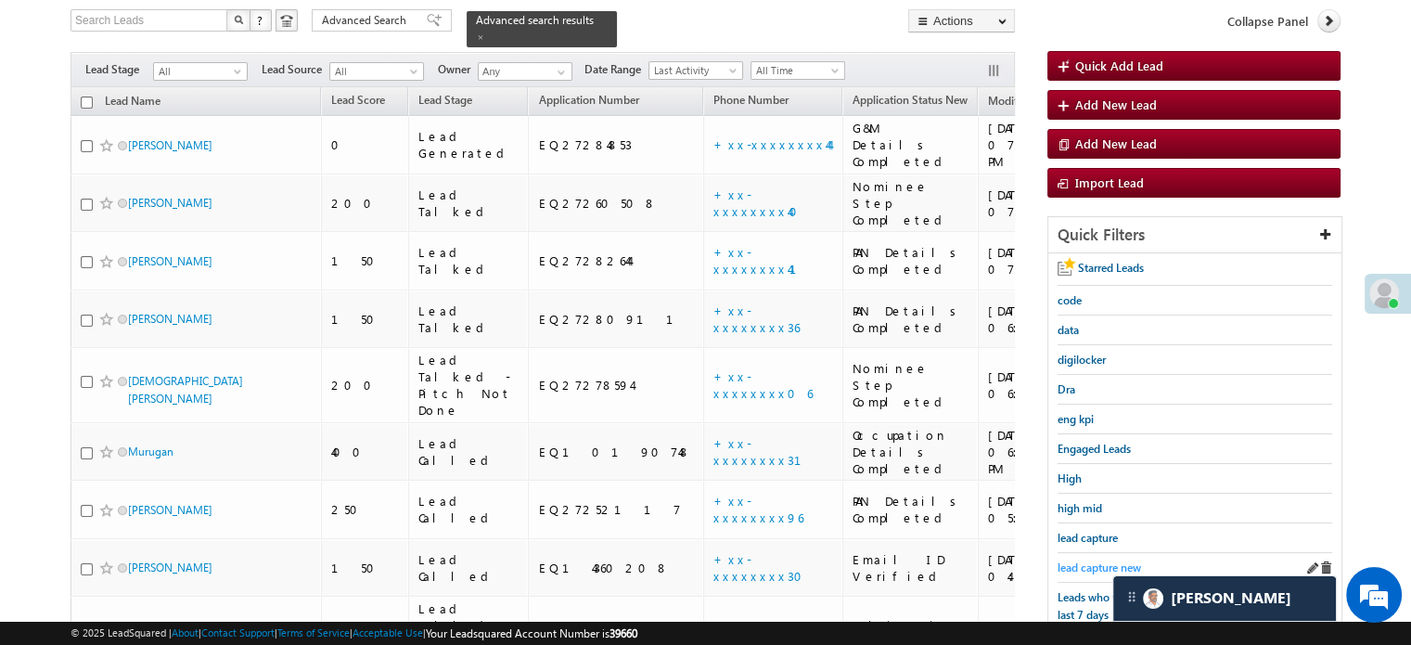
click at [1086, 564] on span "lead capture new" at bounding box center [1099, 567] width 83 height 14
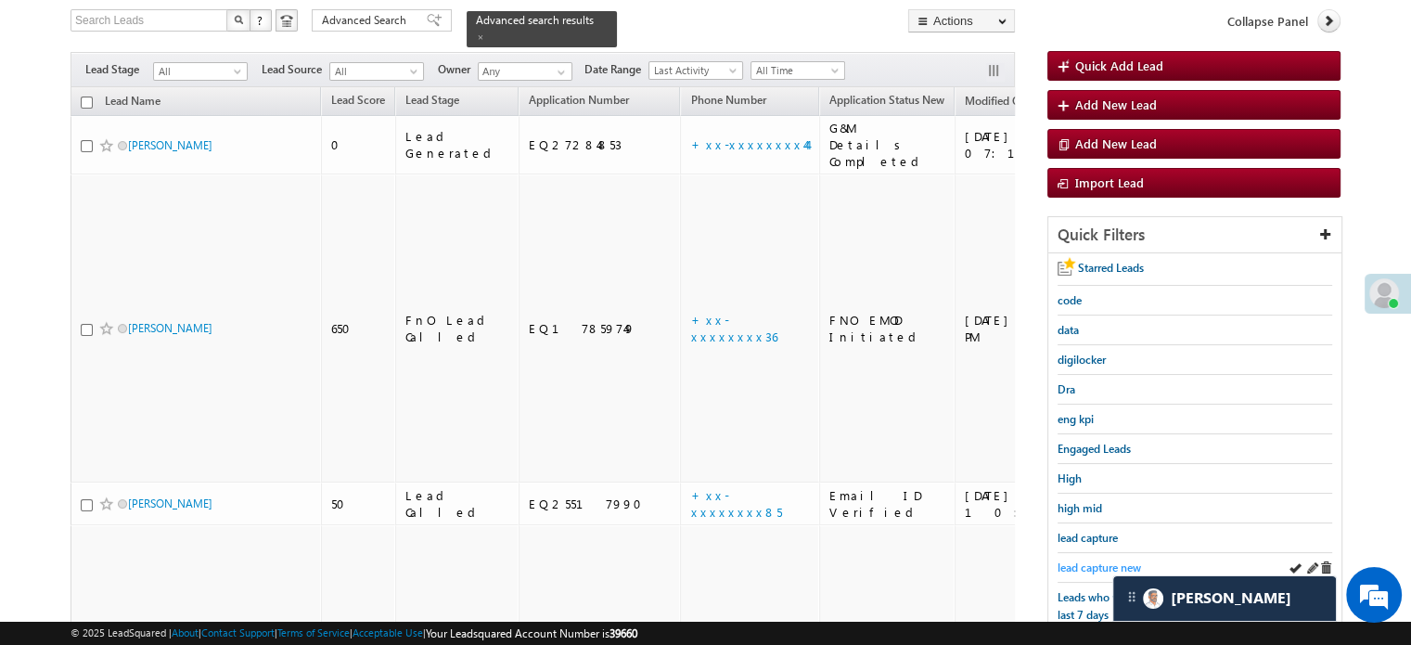
click at [1066, 564] on span "lead capture new" at bounding box center [1099, 567] width 83 height 14
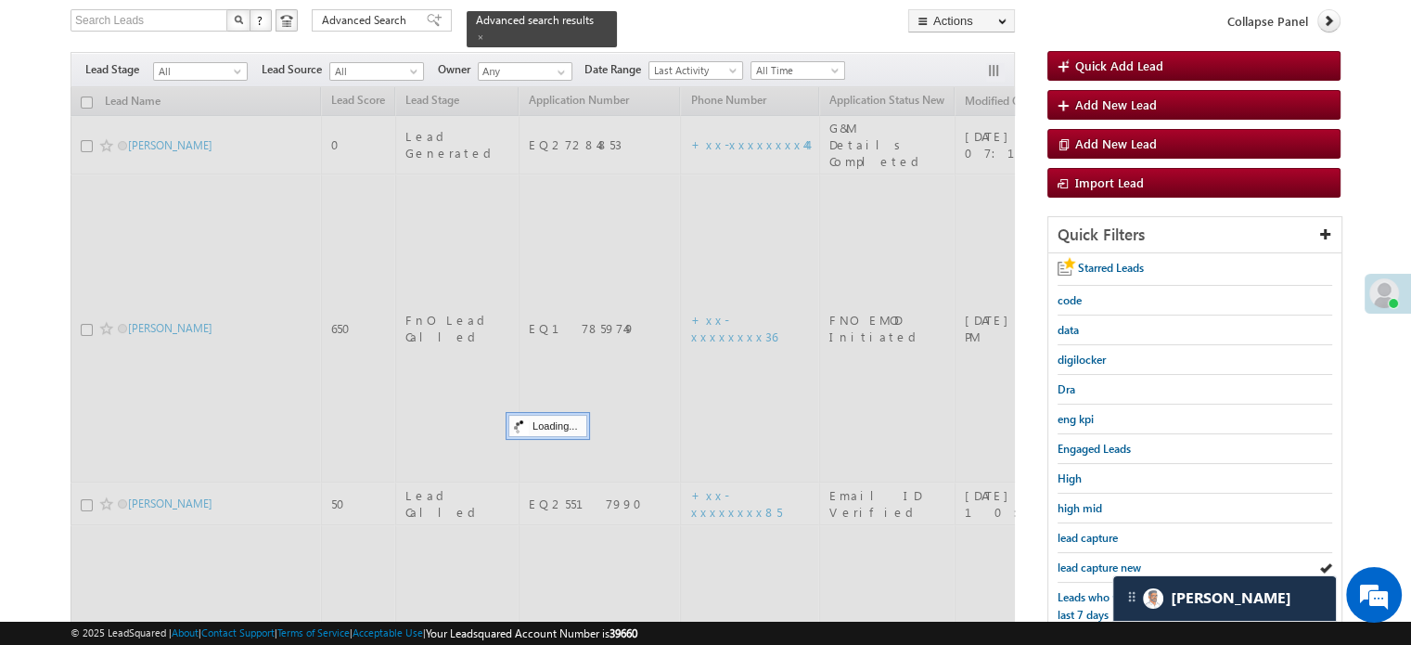
click at [1066, 564] on span "lead capture new" at bounding box center [1099, 567] width 83 height 14
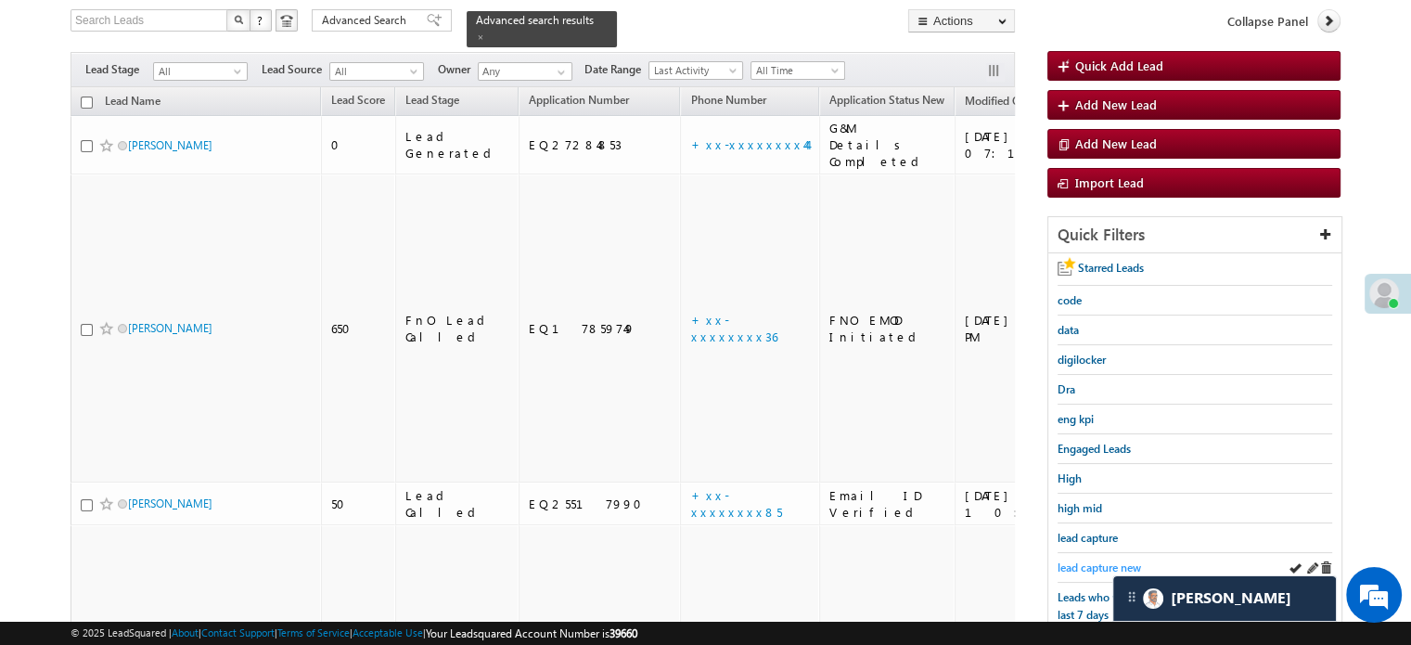
click at [1095, 563] on span "lead capture new" at bounding box center [1099, 567] width 83 height 14
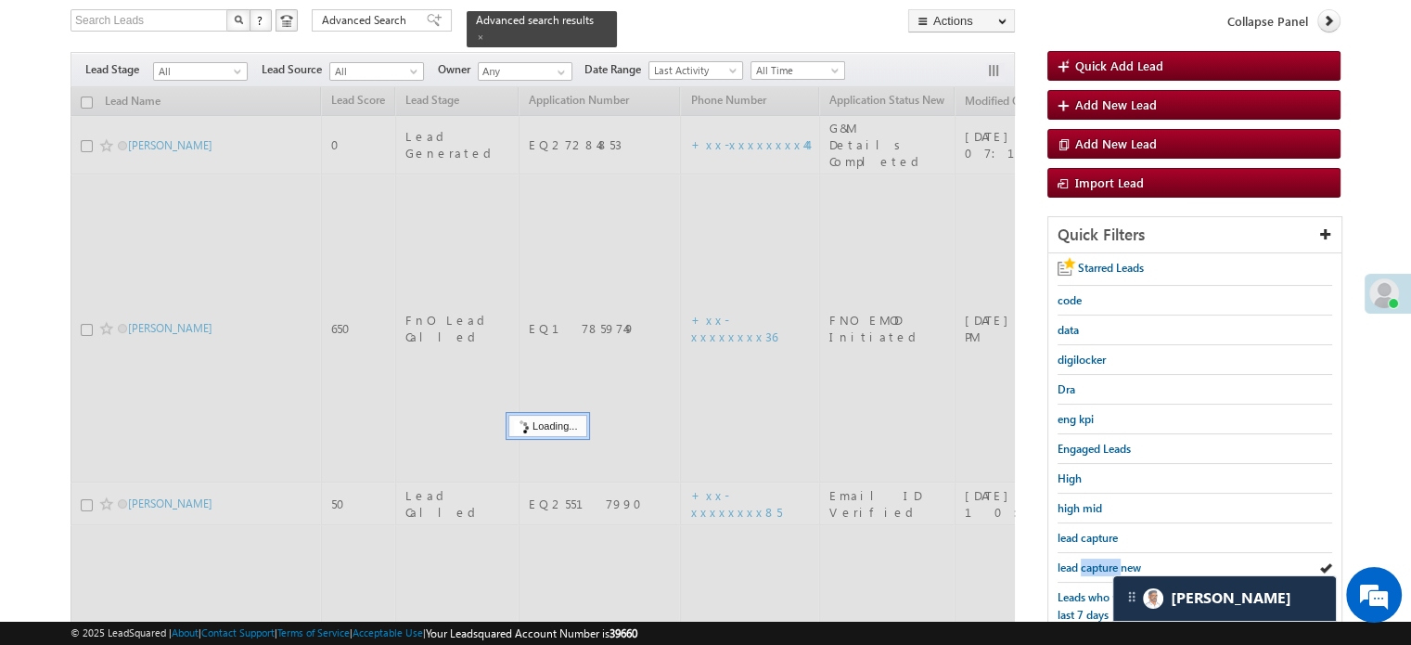
click at [1095, 563] on span "lead capture new" at bounding box center [1099, 567] width 83 height 14
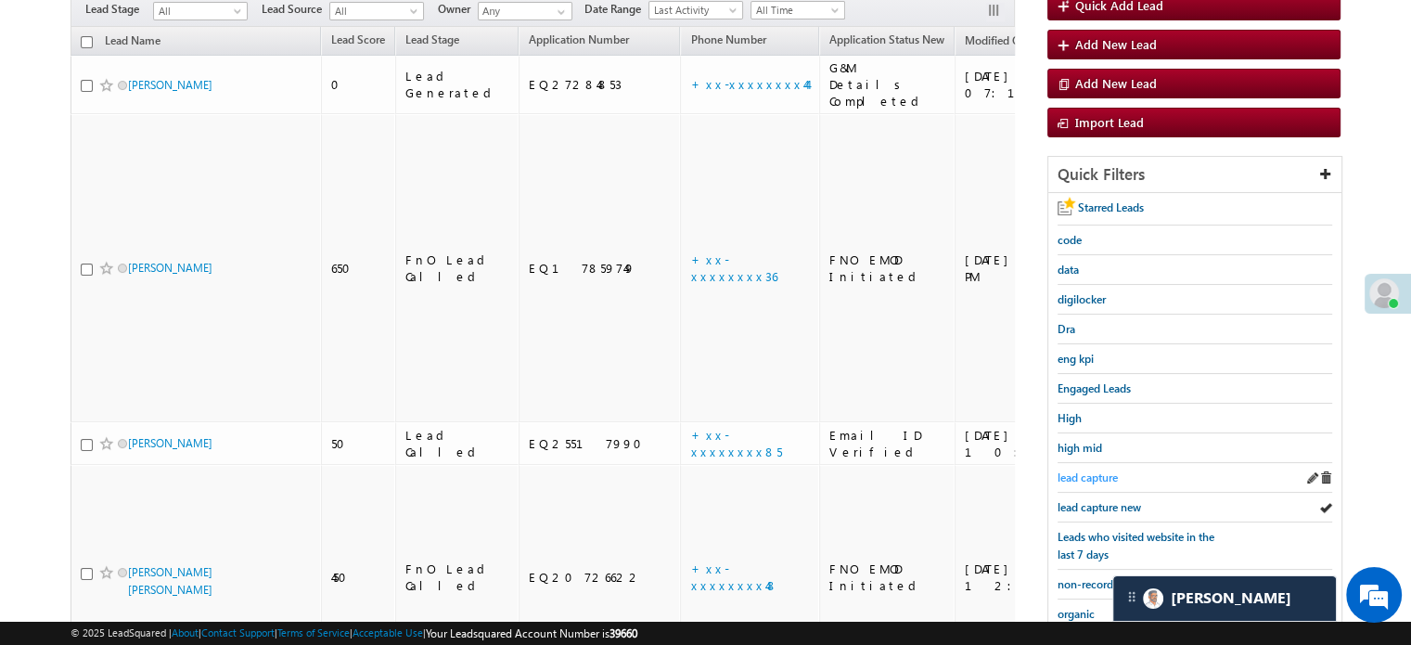
scroll to position [212, 0]
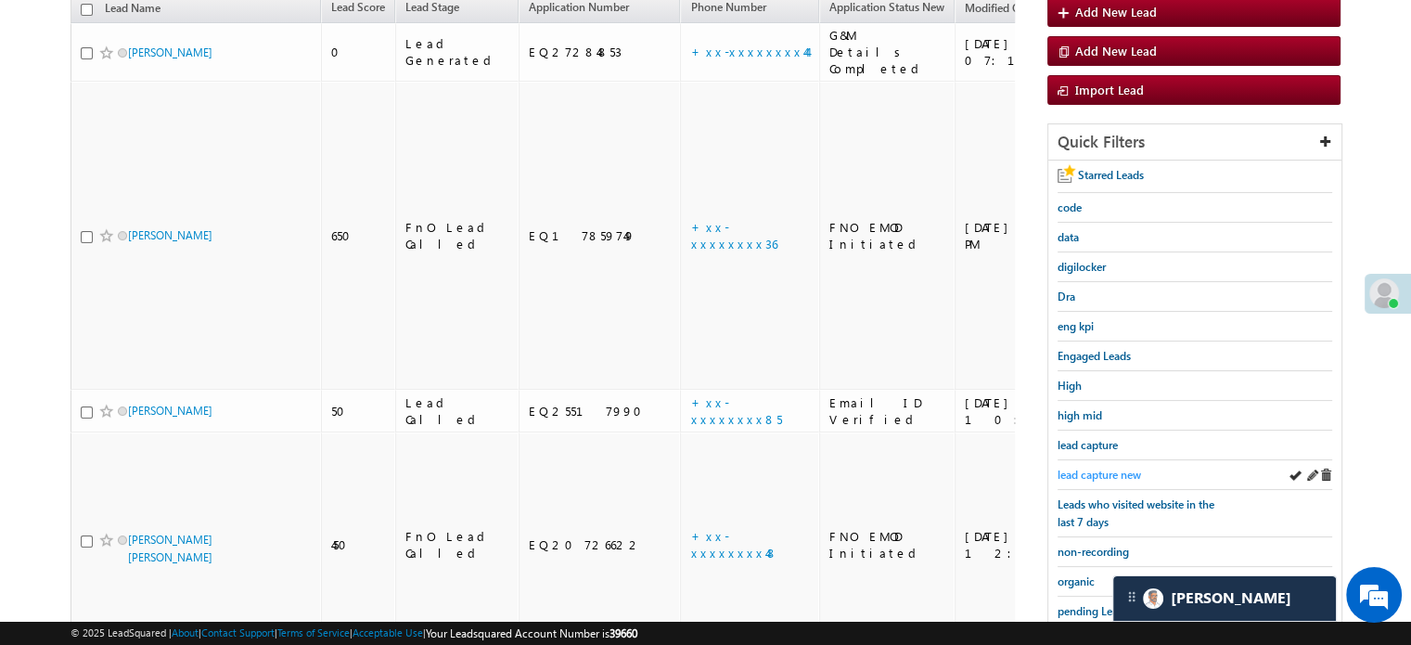
click at [1110, 466] on link "lead capture new" at bounding box center [1099, 475] width 83 height 18
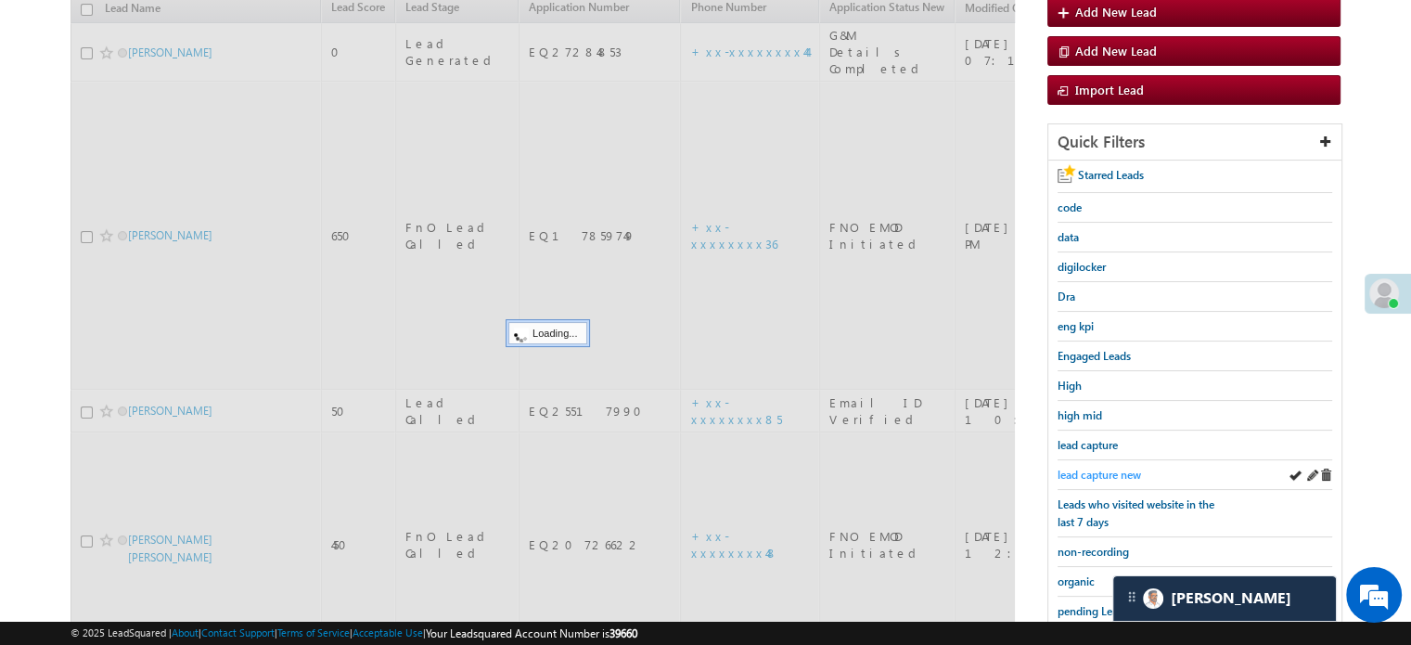
click at [1102, 468] on span "lead capture new" at bounding box center [1099, 475] width 83 height 14
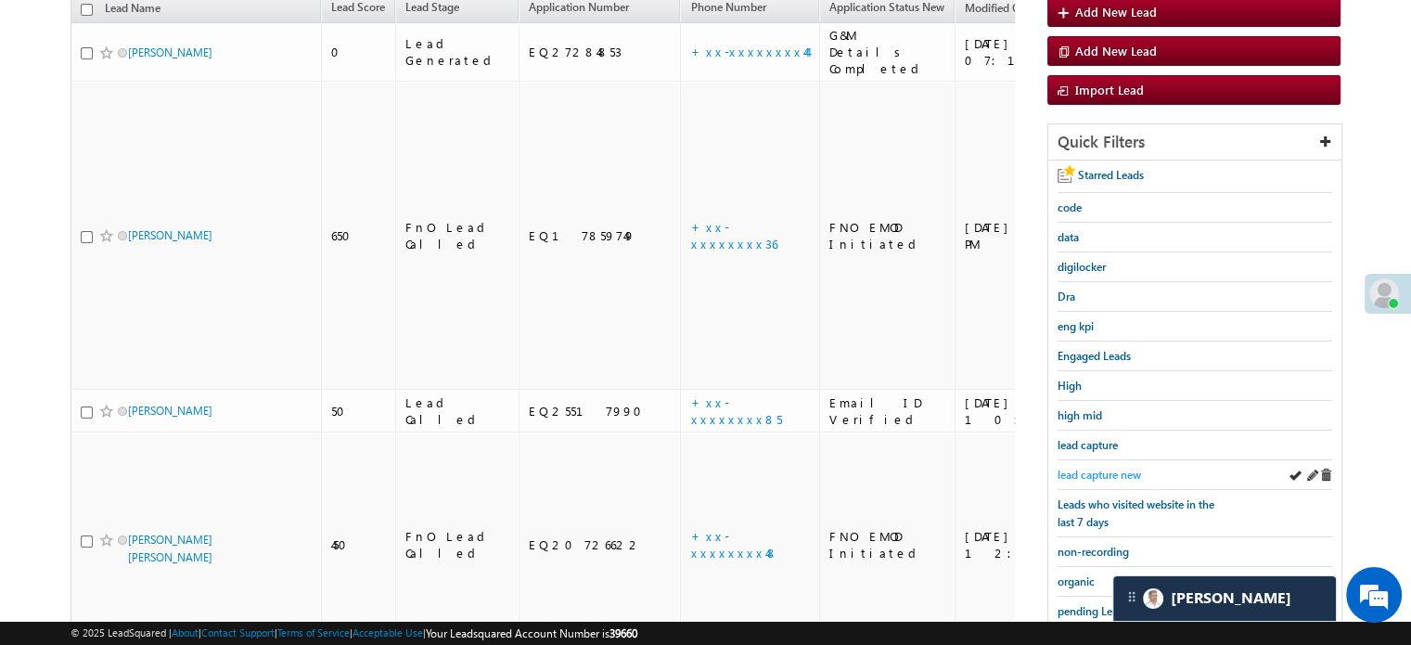
click at [1077, 468] on span "lead capture new" at bounding box center [1099, 475] width 83 height 14
click at [1106, 472] on span "lead capture new" at bounding box center [1099, 475] width 83 height 14
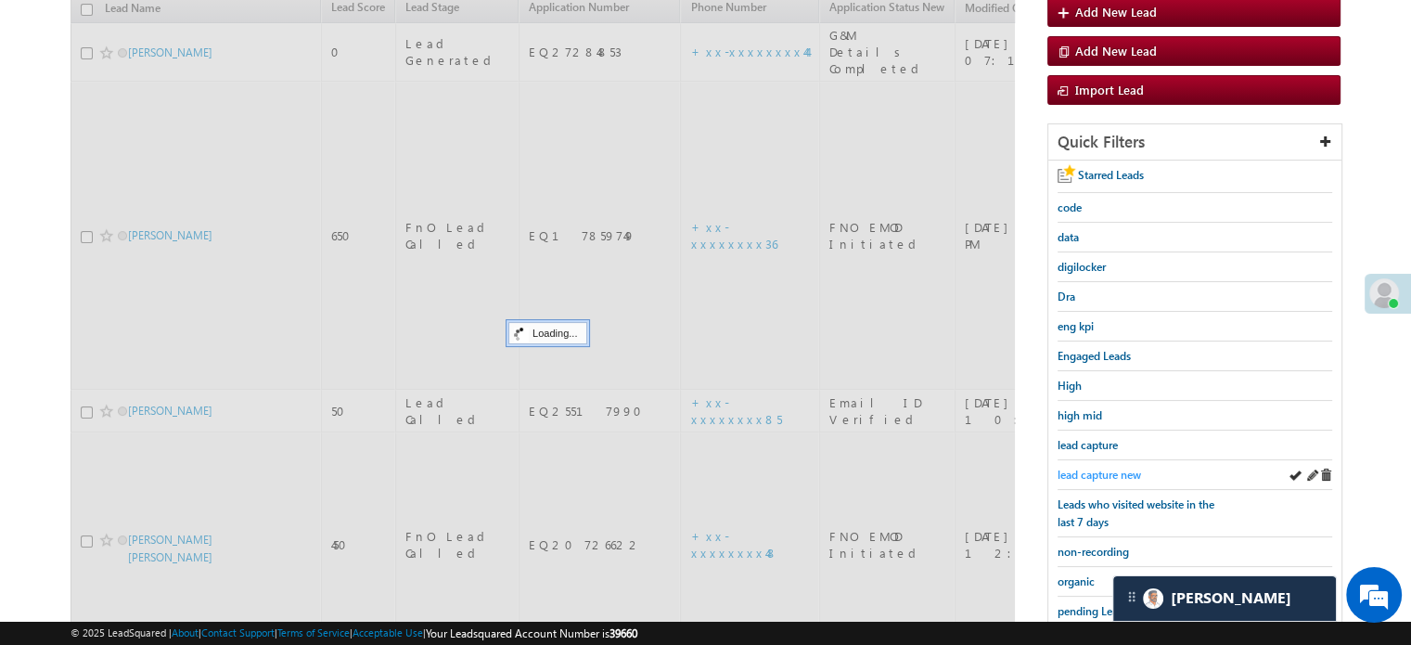
click at [1103, 468] on span "lead capture new" at bounding box center [1099, 475] width 83 height 14
click at [1102, 468] on span "lead capture new" at bounding box center [1099, 475] width 83 height 14
click at [1100, 468] on span "lead capture new" at bounding box center [1099, 475] width 83 height 14
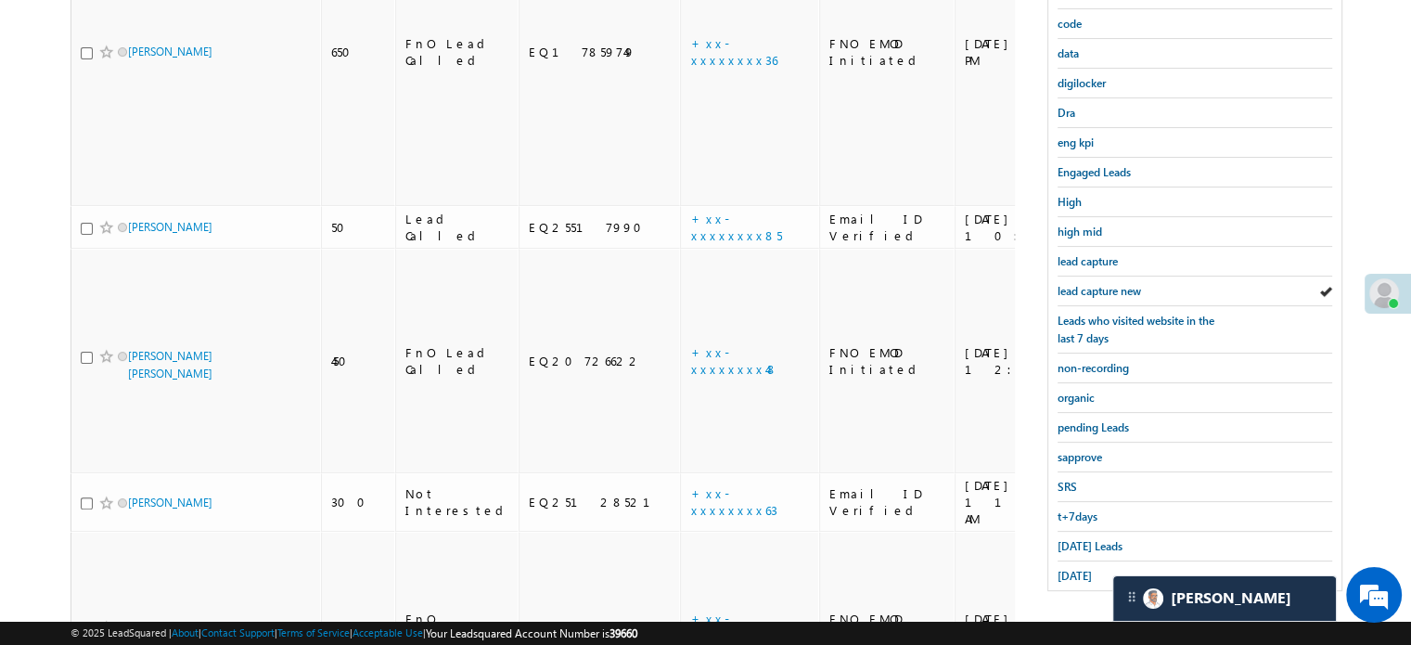
scroll to position [398, 0]
click at [1069, 546] on div "Today's Leads" at bounding box center [1195, 545] width 275 height 30
click at [1082, 541] on span "Today's Leads" at bounding box center [1090, 544] width 65 height 14
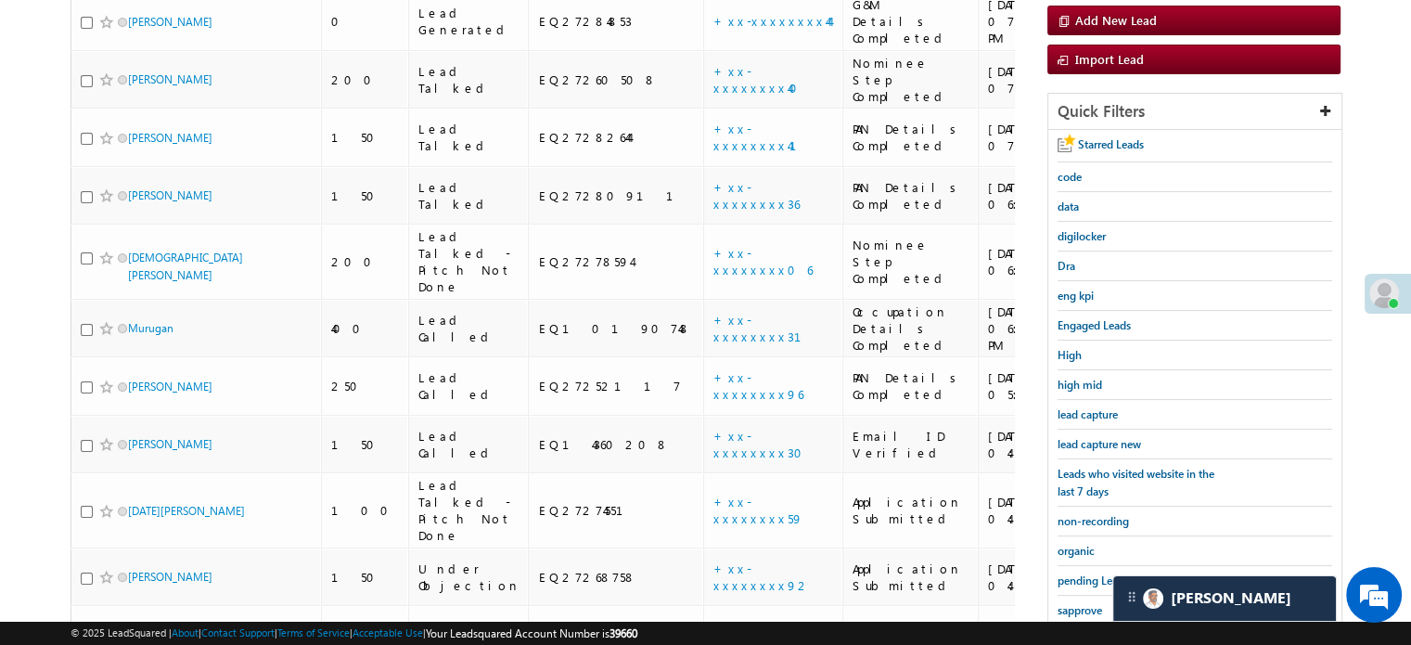
scroll to position [212, 0]
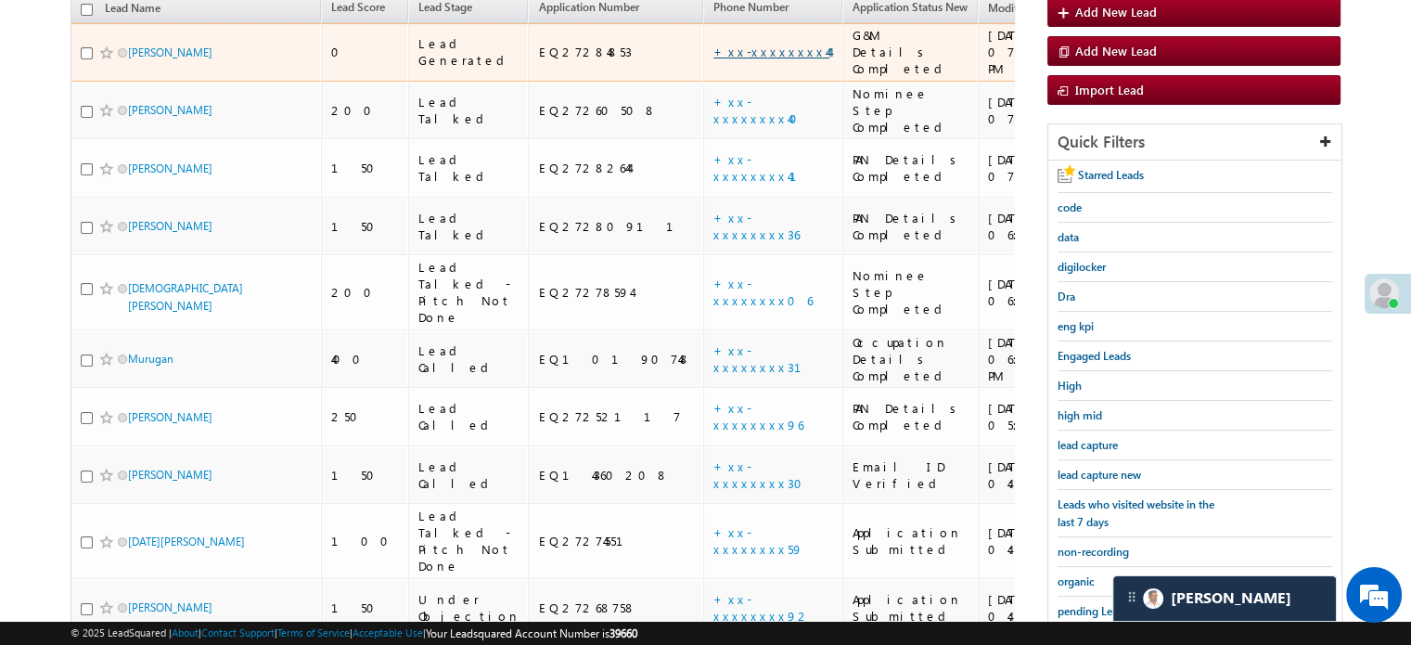
click at [713, 44] on link "+xx-xxxxxxxx44" at bounding box center [771, 52] width 116 height 16
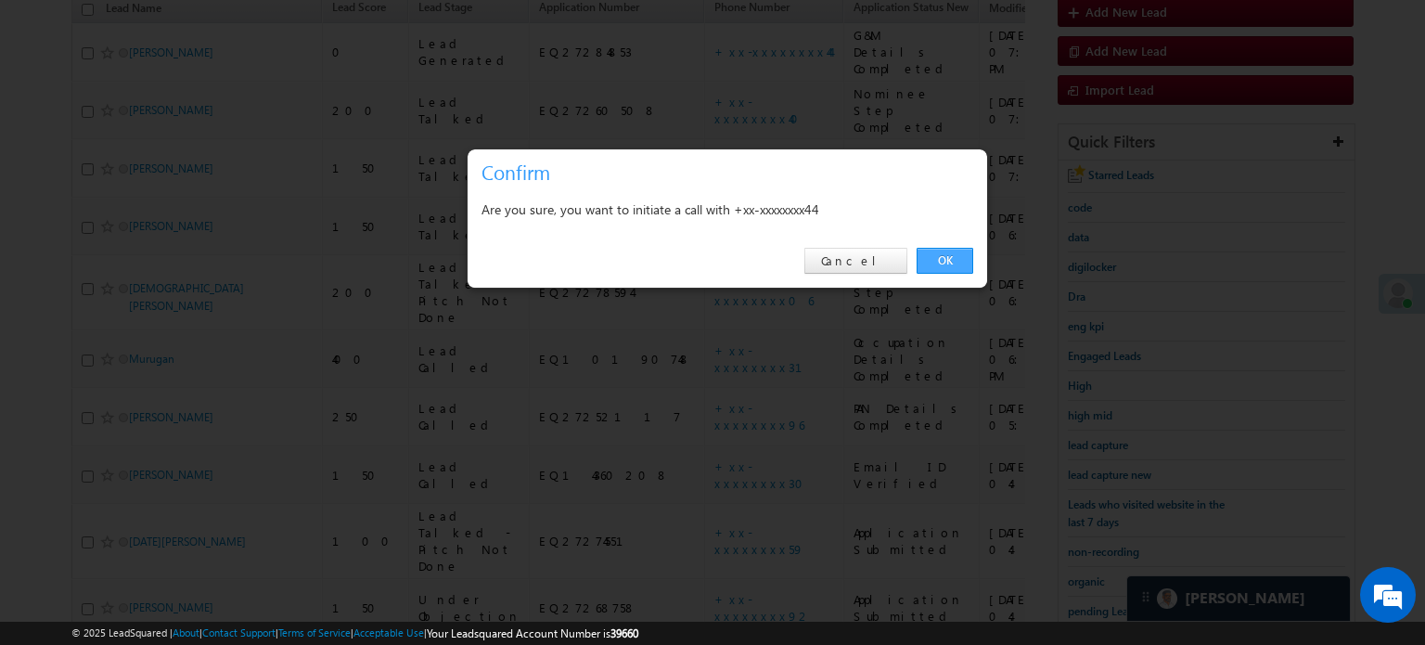
click at [943, 250] on link "OK" at bounding box center [945, 261] width 57 height 26
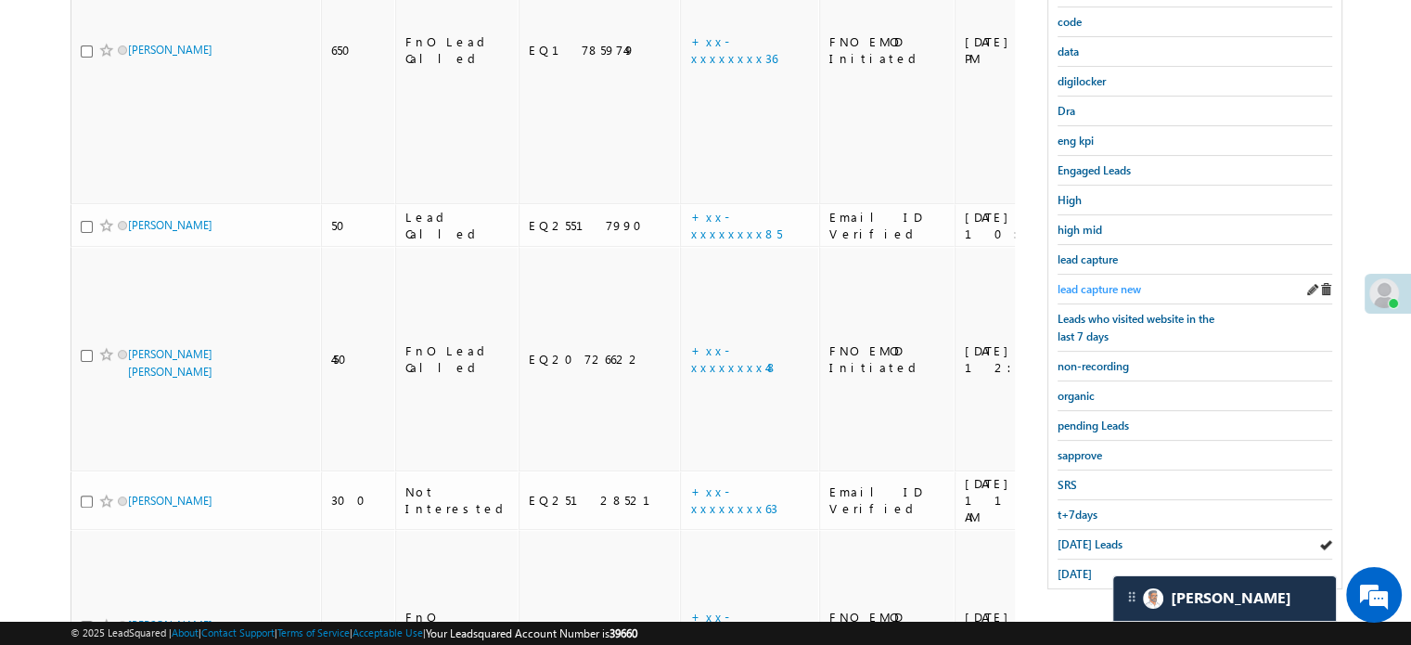
click at [1108, 282] on span "lead capture new" at bounding box center [1099, 289] width 83 height 14
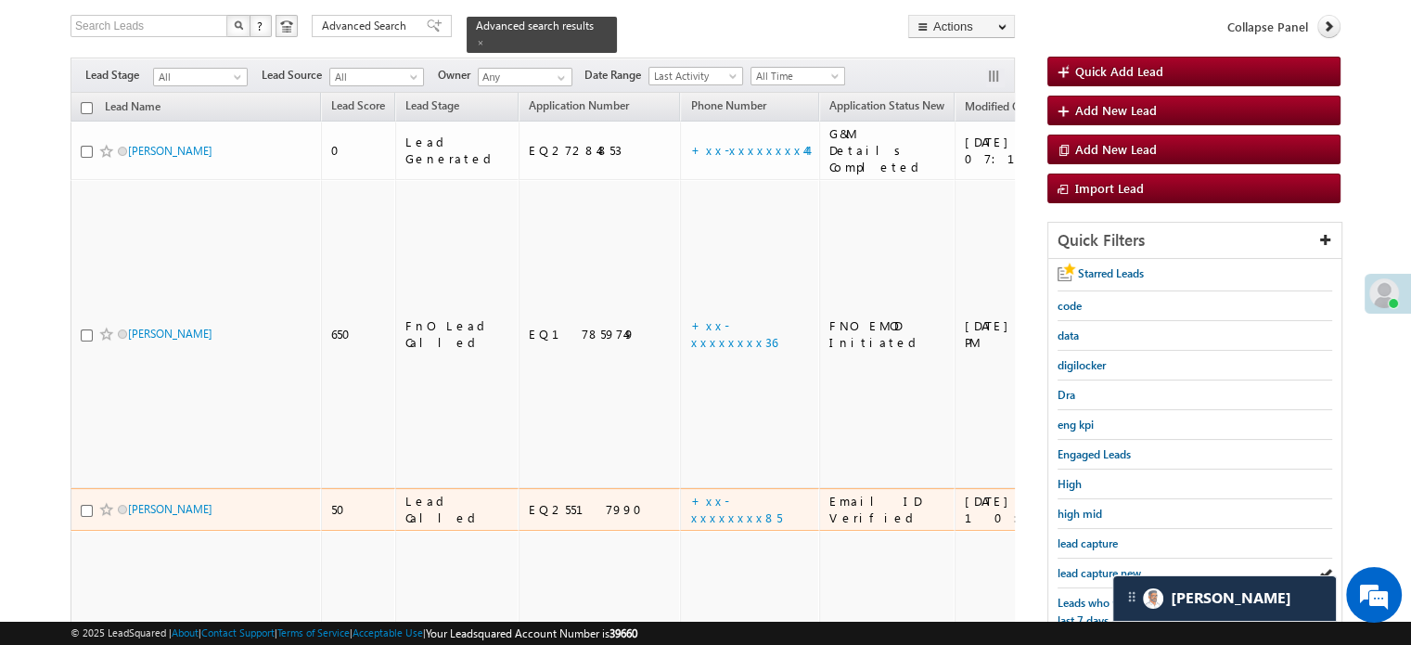
scroll to position [170, 0]
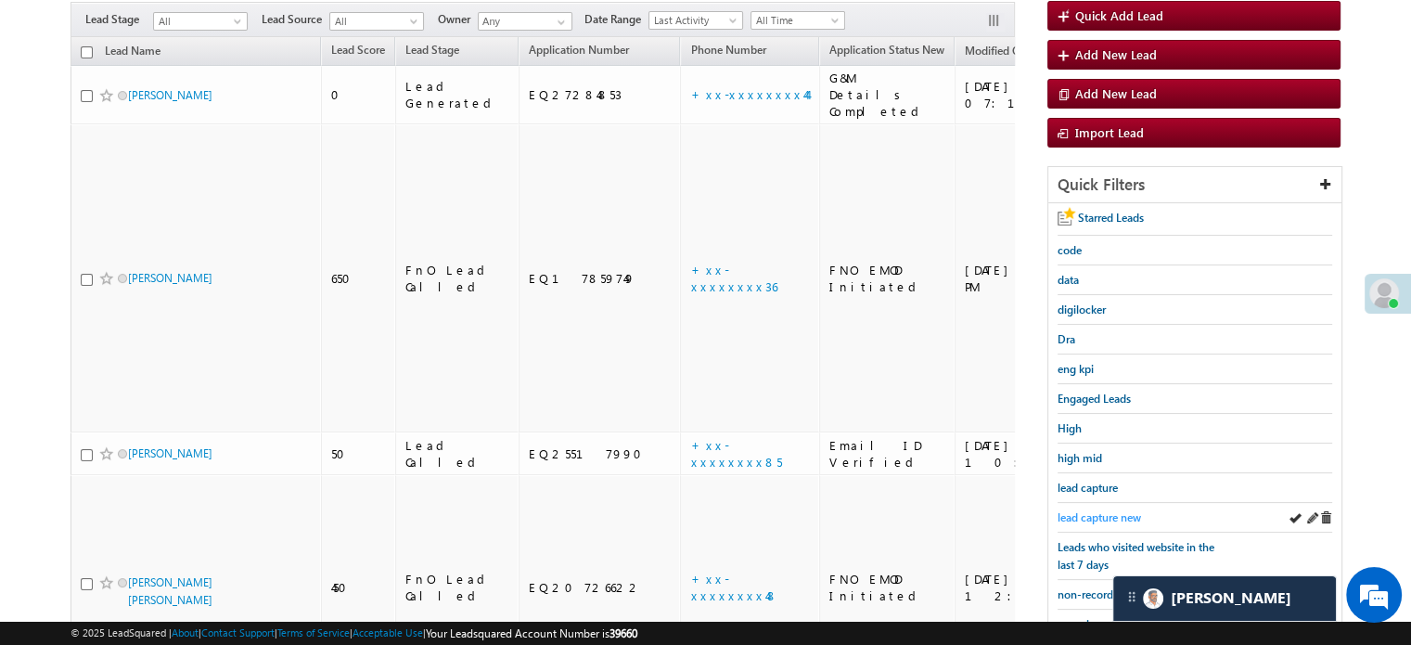
click at [1091, 510] on span "lead capture new" at bounding box center [1099, 517] width 83 height 14
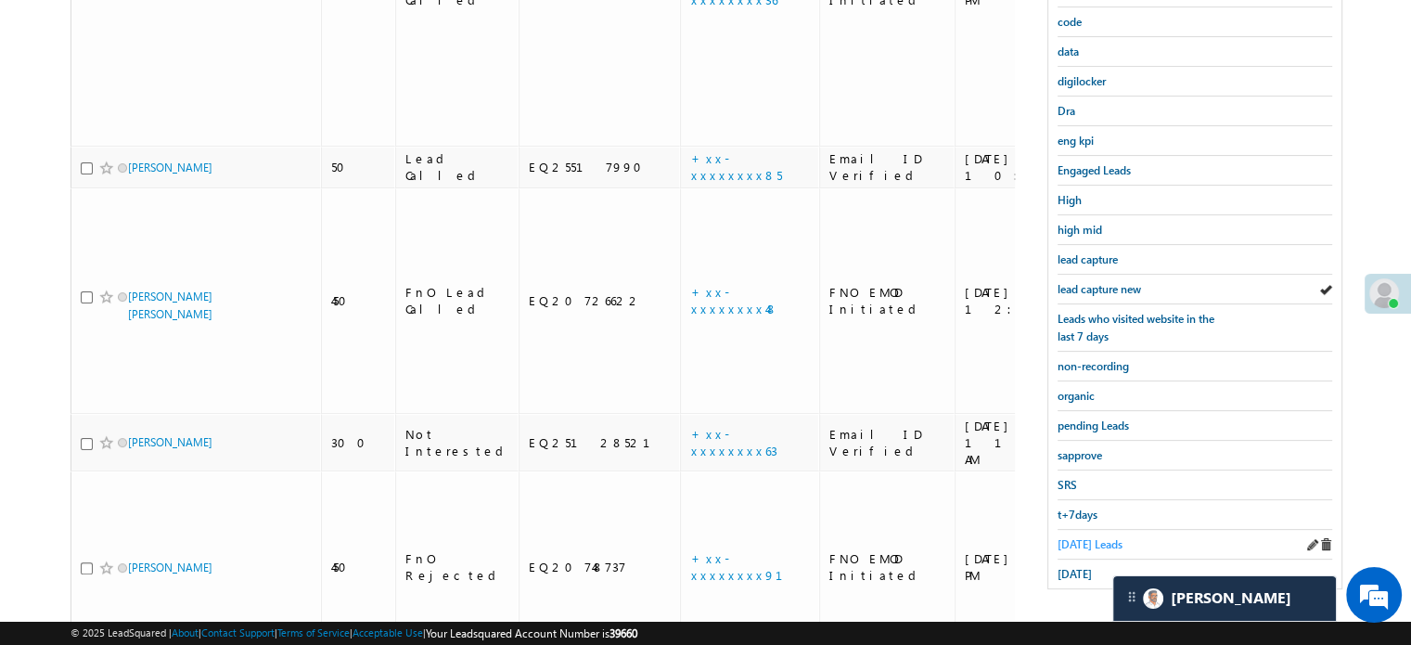
click at [1100, 537] on span "Today's Leads" at bounding box center [1090, 544] width 65 height 14
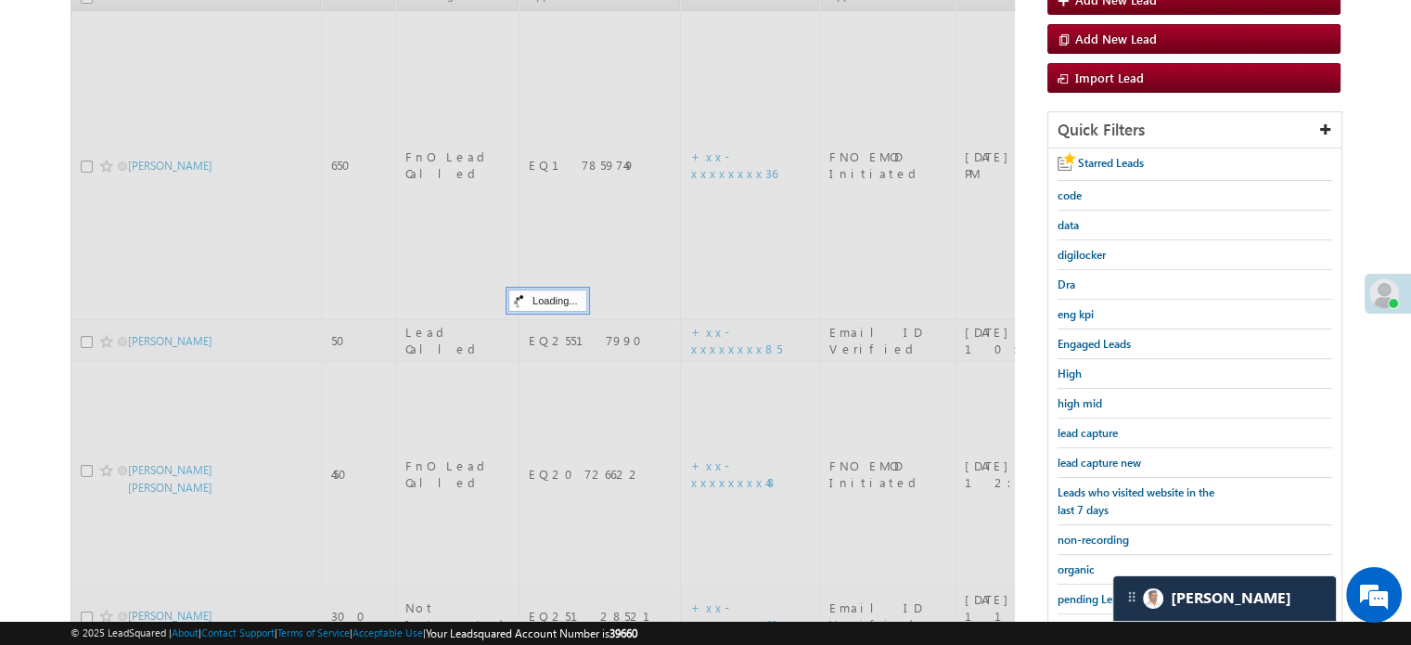
scroll to position [212, 0]
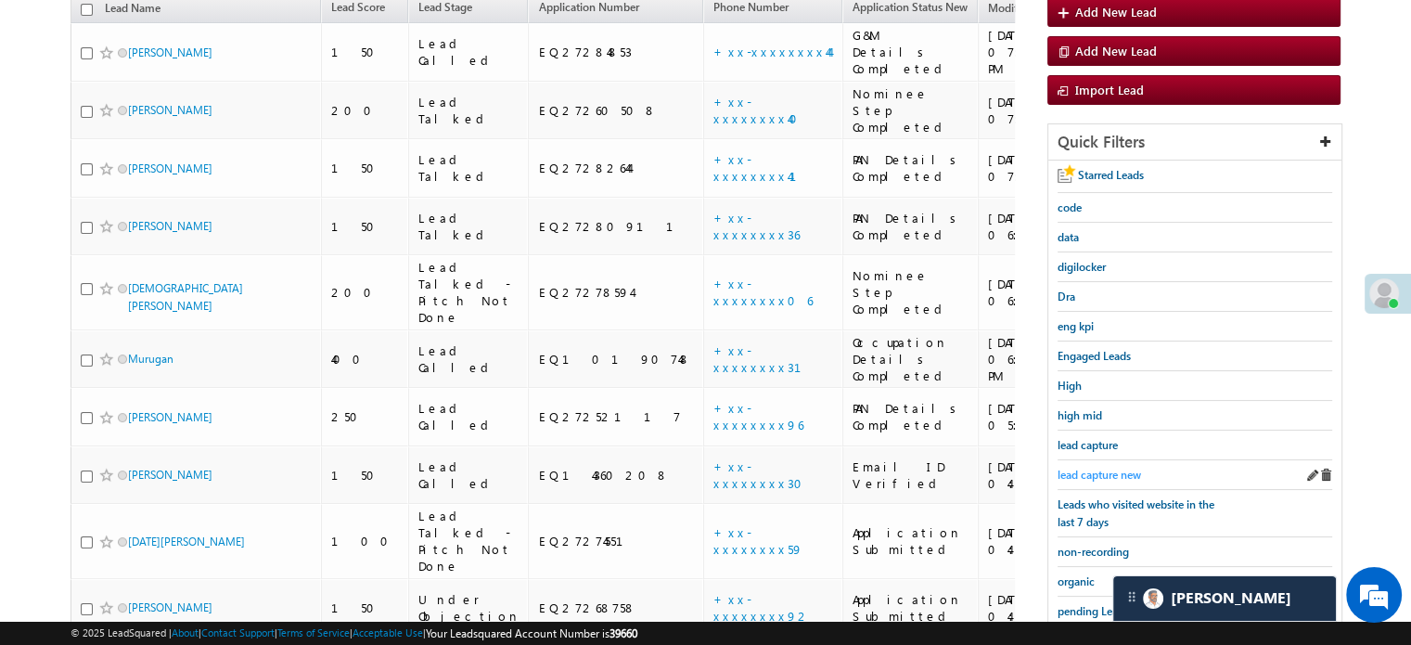
click at [1093, 474] on span "lead capture new" at bounding box center [1099, 475] width 83 height 14
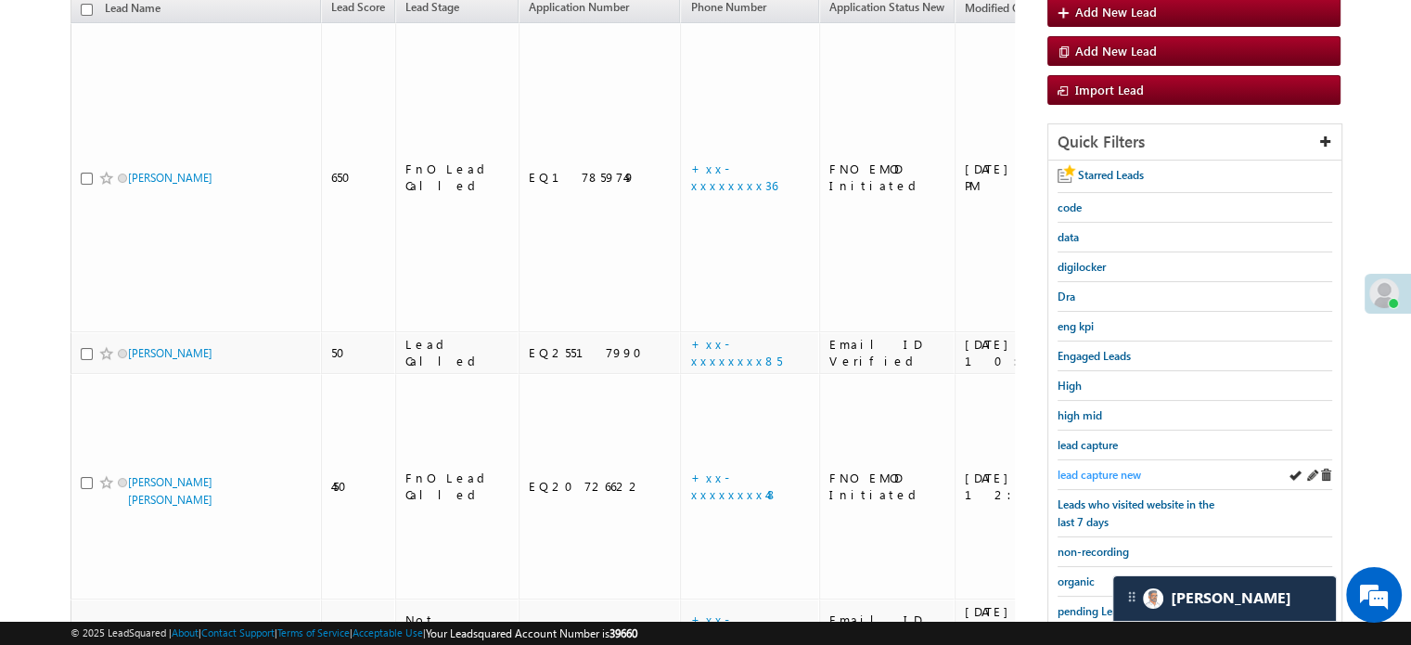
click at [1079, 474] on span "lead capture new" at bounding box center [1099, 475] width 83 height 14
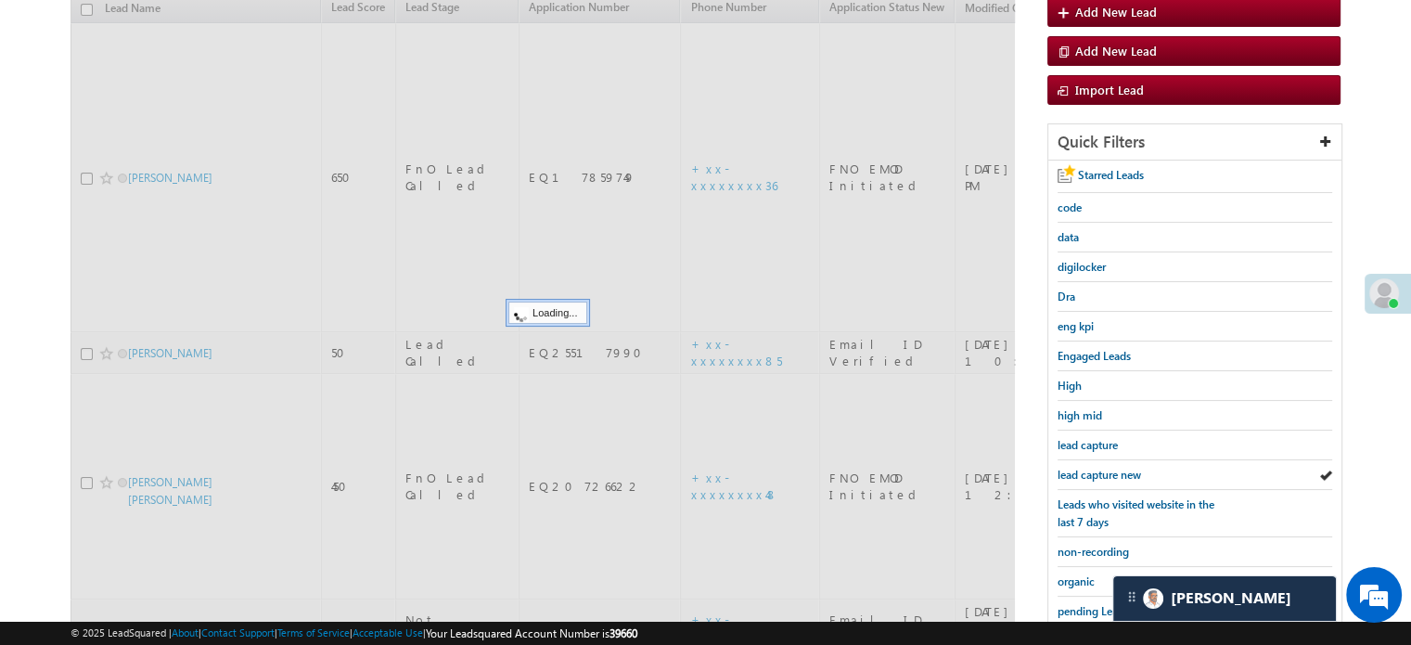
click at [1079, 474] on span "lead capture new" at bounding box center [1099, 475] width 83 height 14
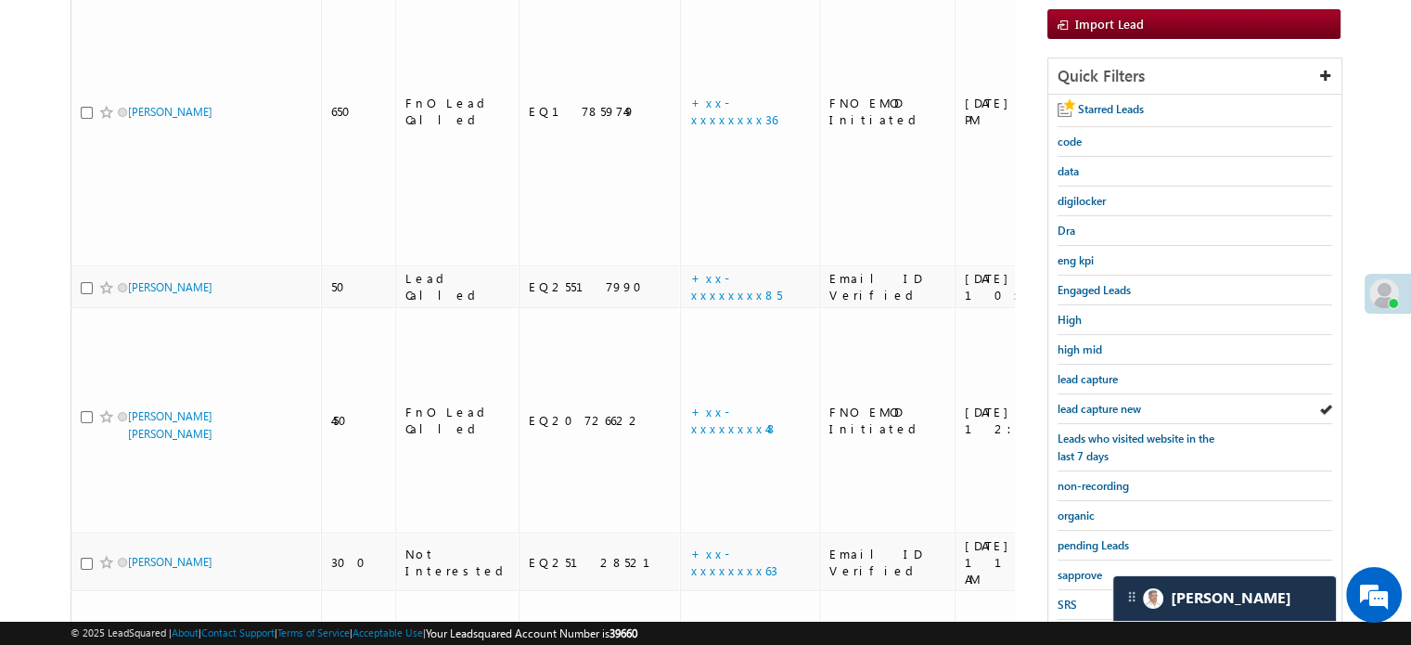
scroll to position [398, 0]
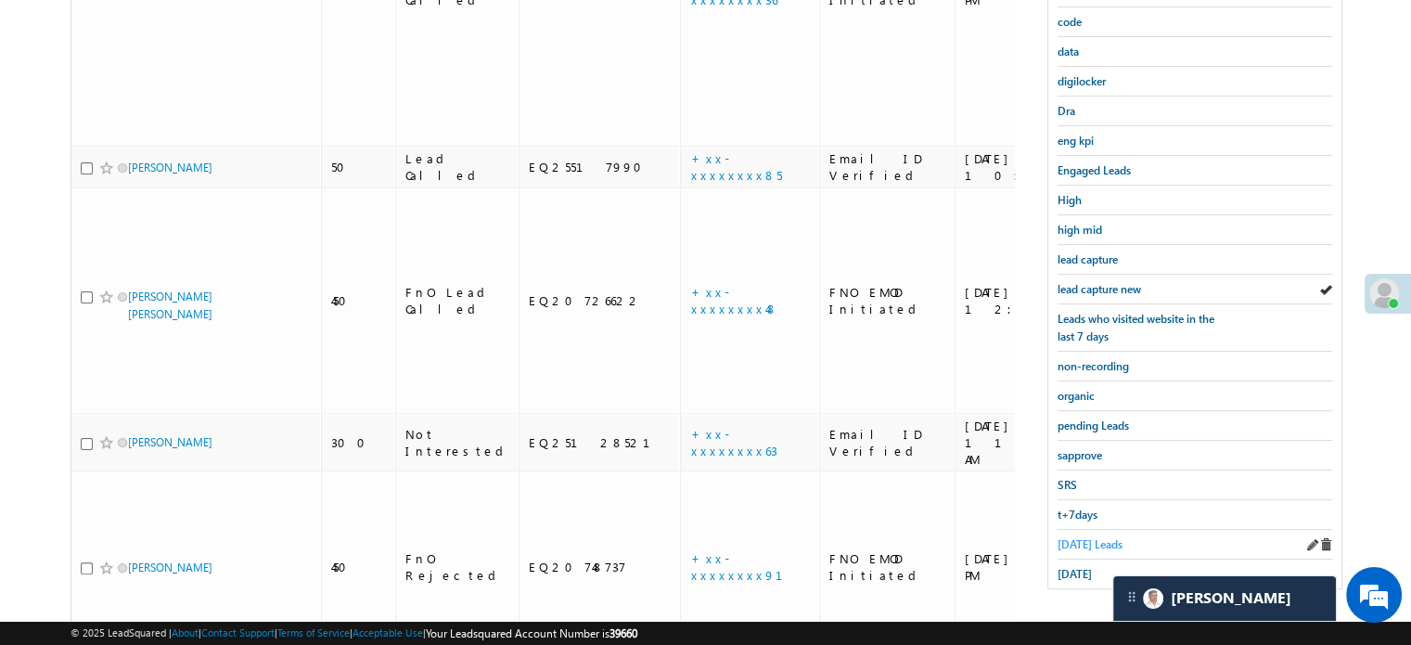
click at [1068, 541] on span "Today's Leads" at bounding box center [1090, 544] width 65 height 14
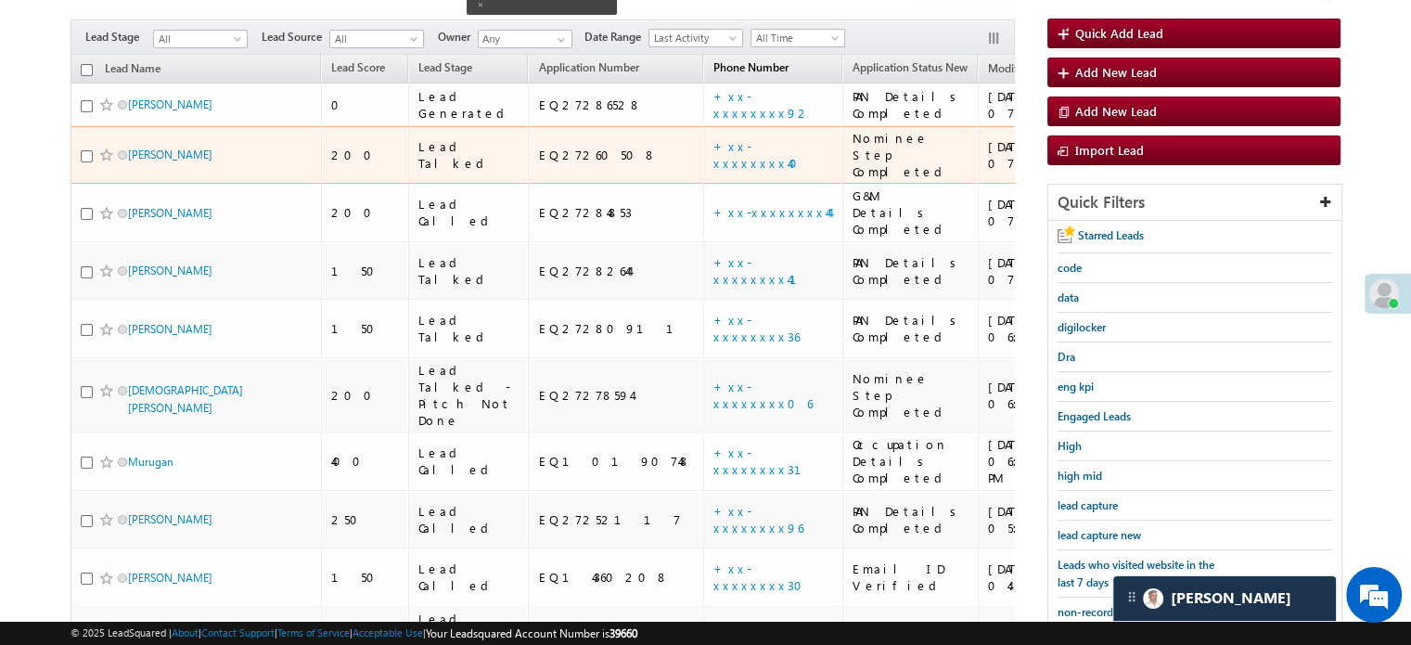
scroll to position [120, 0]
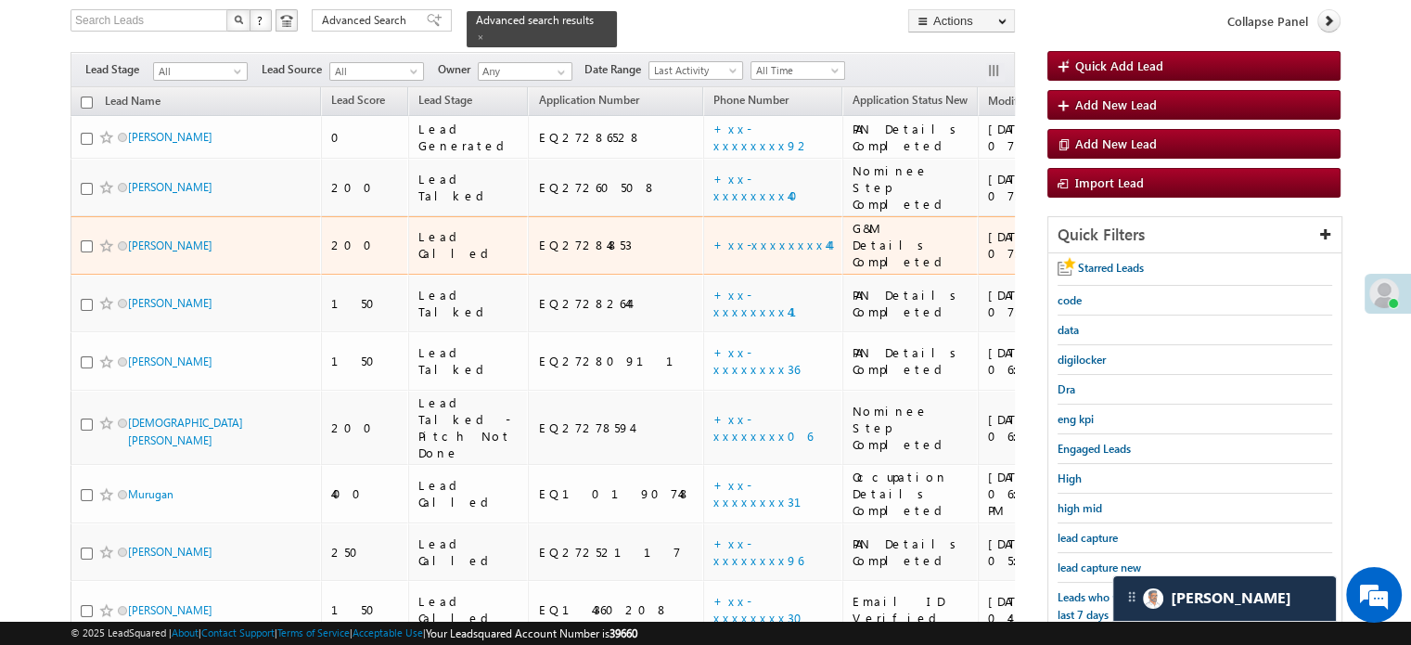
click at [703, 221] on td "+xx-xxxxxxxx44" at bounding box center [772, 245] width 139 height 58
click at [713, 237] on link "+xx-xxxxxxxx44" at bounding box center [771, 245] width 116 height 16
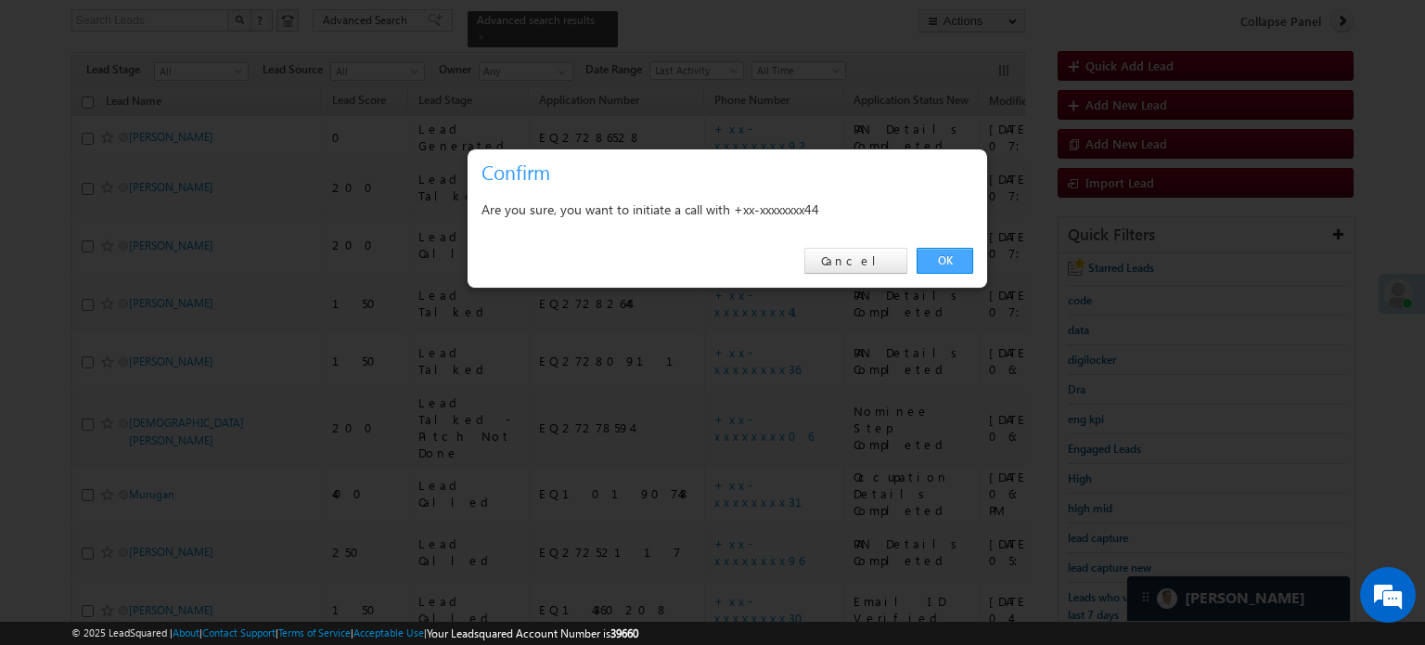
click at [924, 253] on link "OK" at bounding box center [945, 261] width 57 height 26
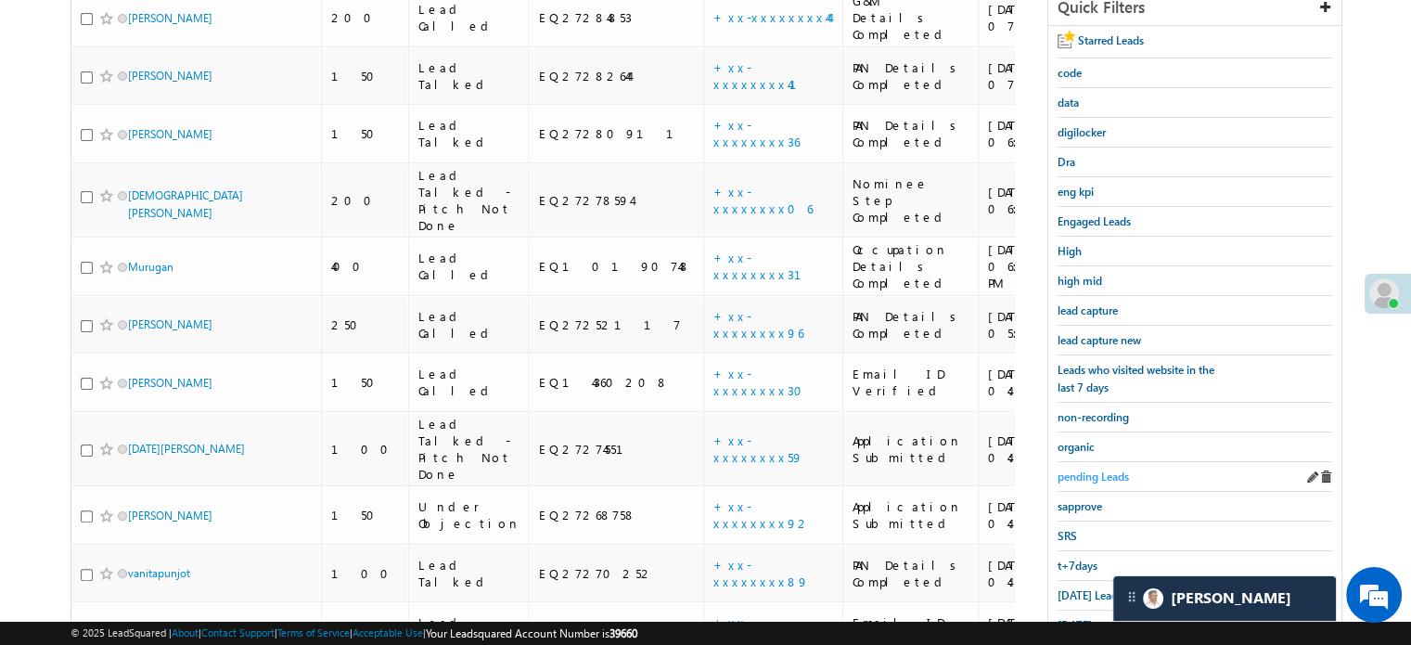
scroll to position [440, 0]
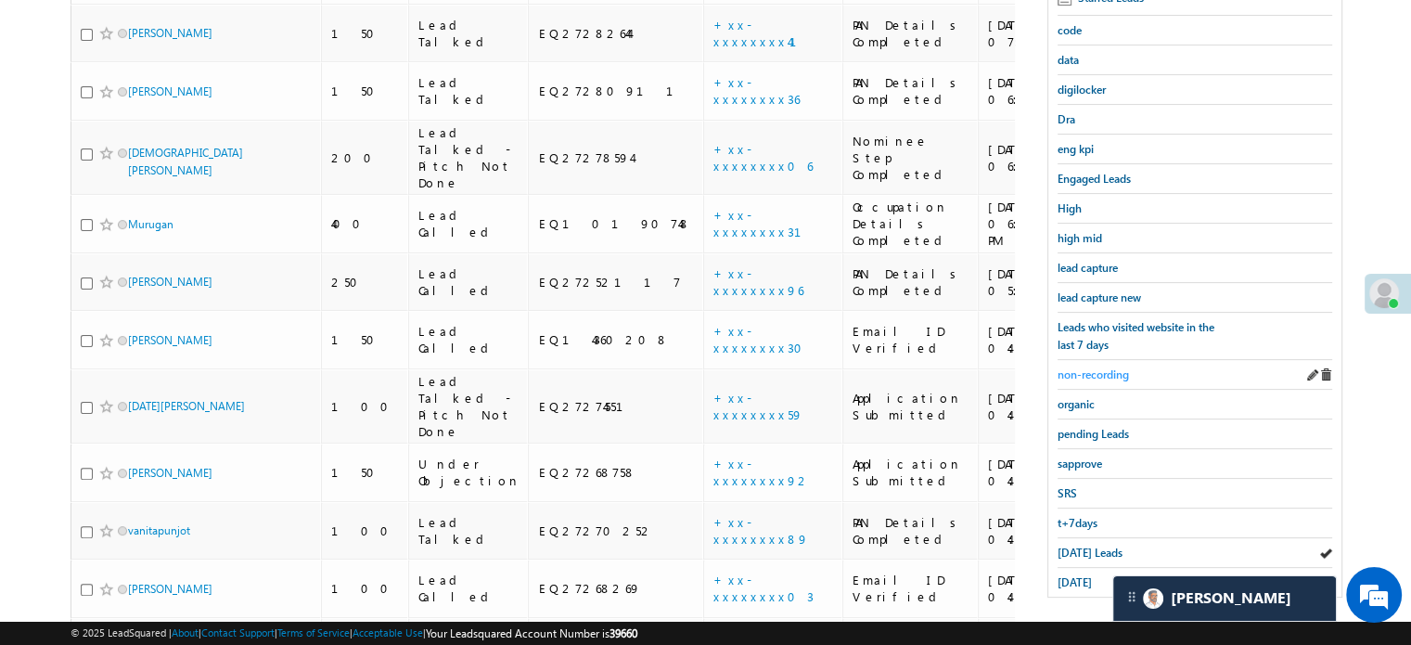
click at [1094, 370] on span "non-recording" at bounding box center [1093, 374] width 71 height 14
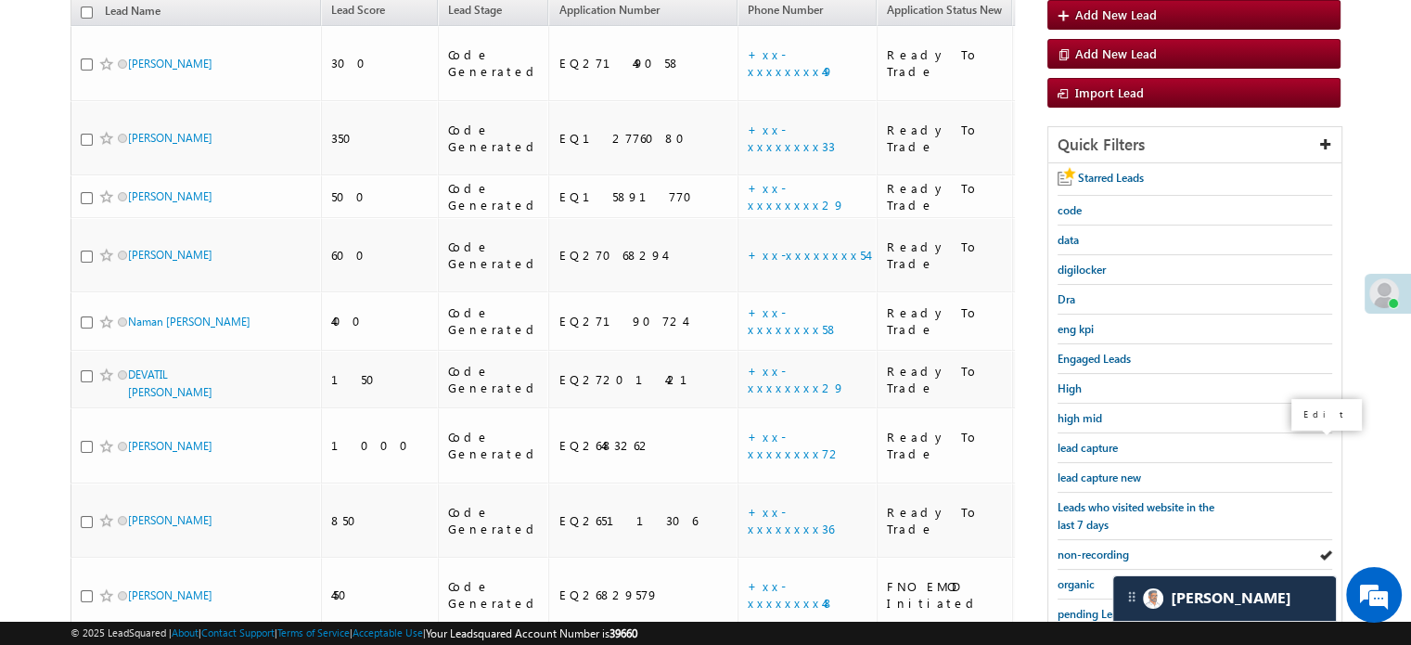
scroll to position [278, 0]
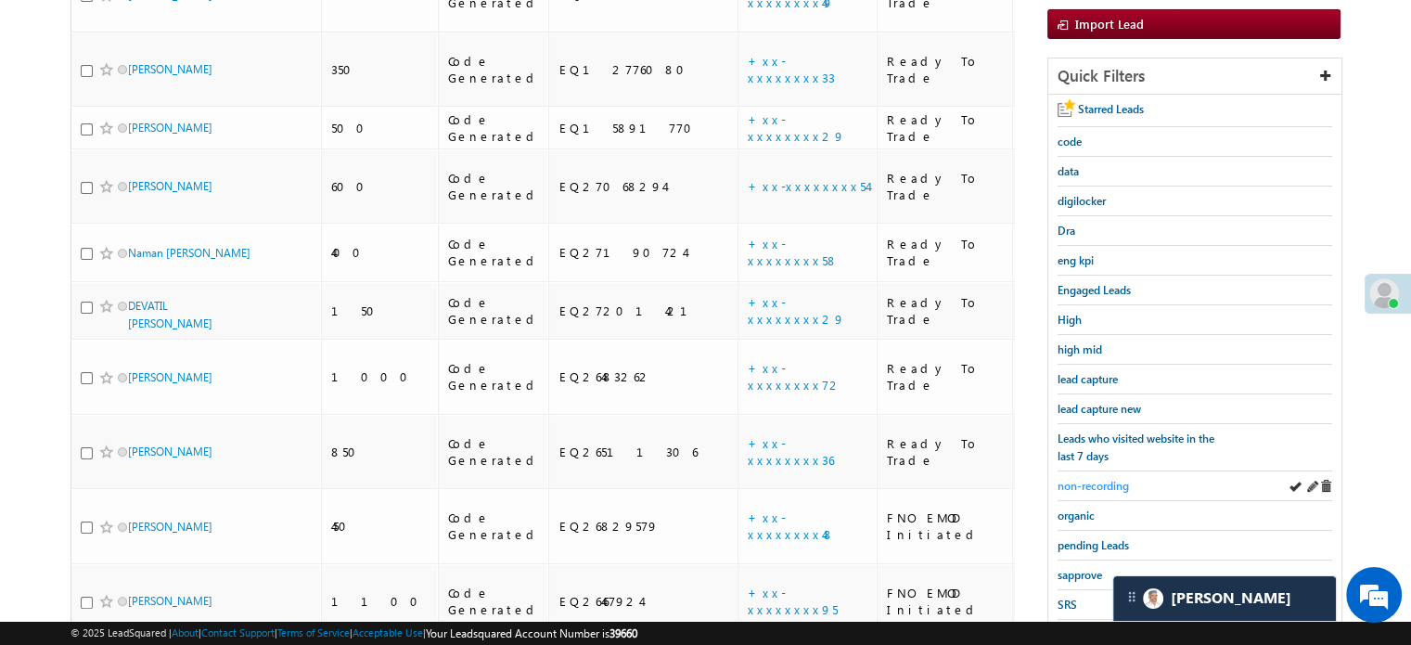
click at [1100, 479] on span "non-recording" at bounding box center [1093, 486] width 71 height 14
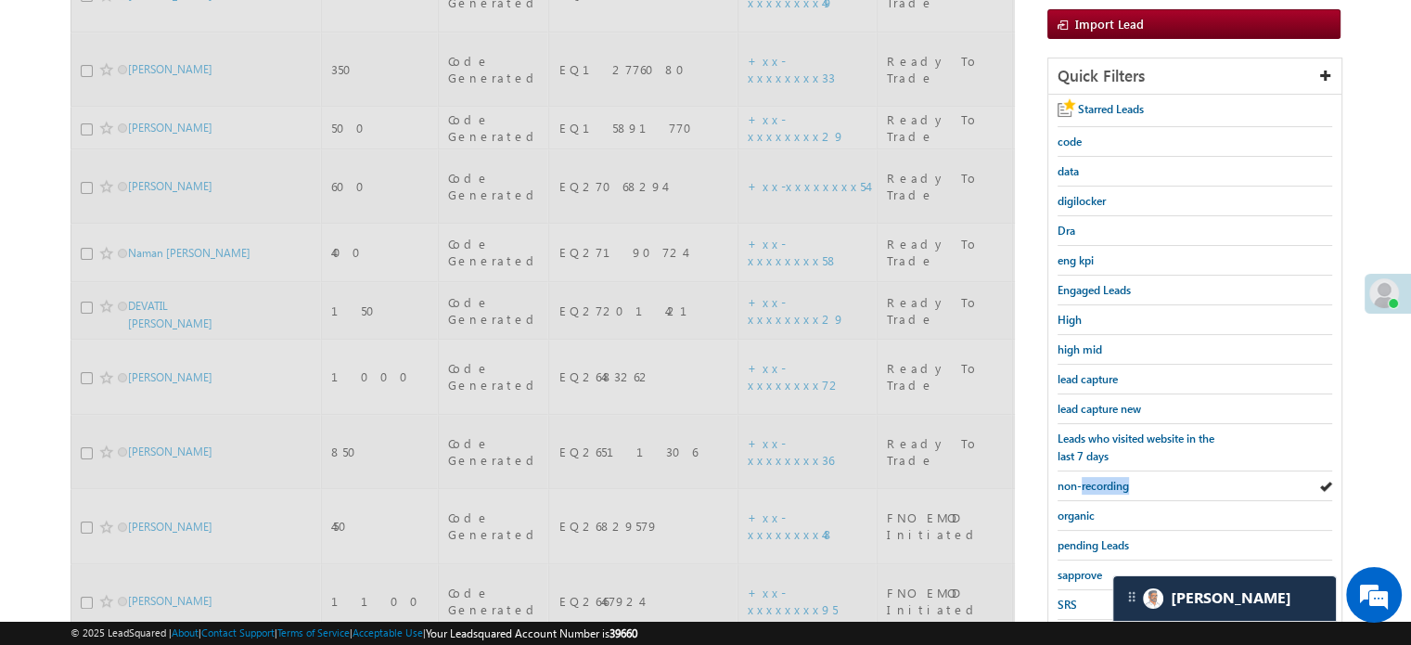
click at [1100, 479] on span "non-recording" at bounding box center [1093, 486] width 71 height 14
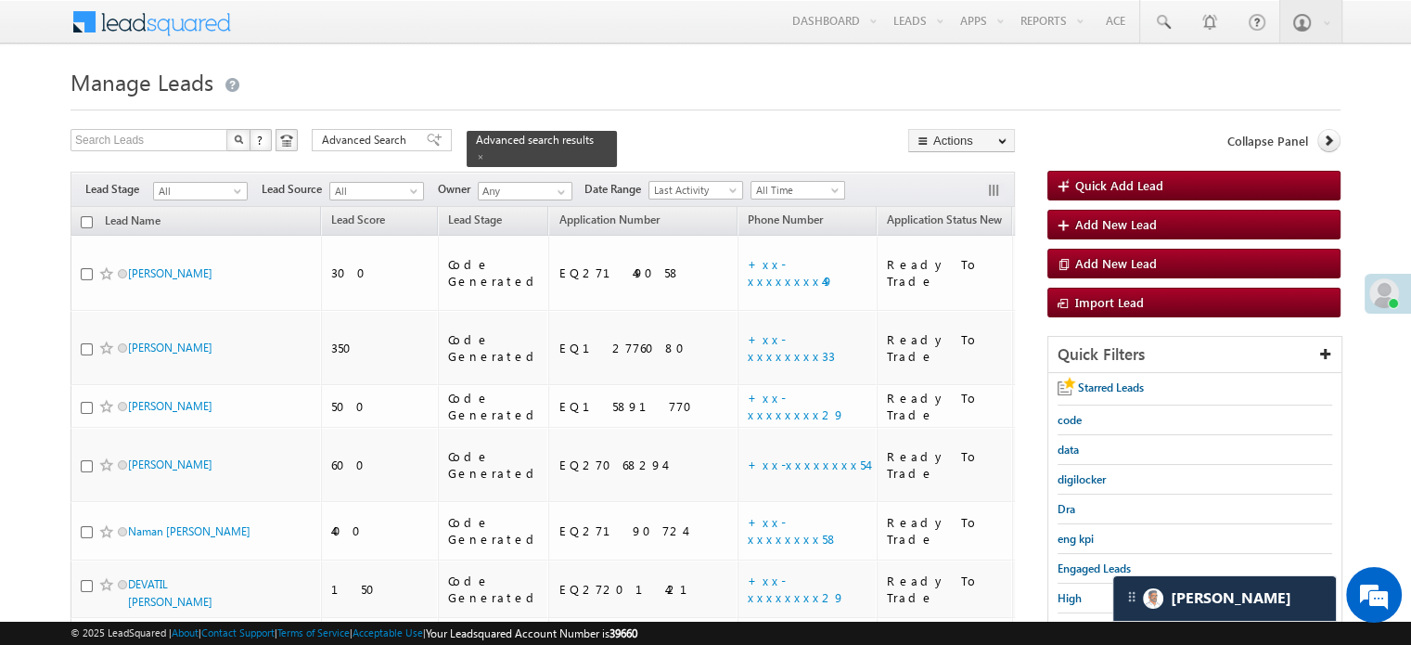
scroll to position [186, 0]
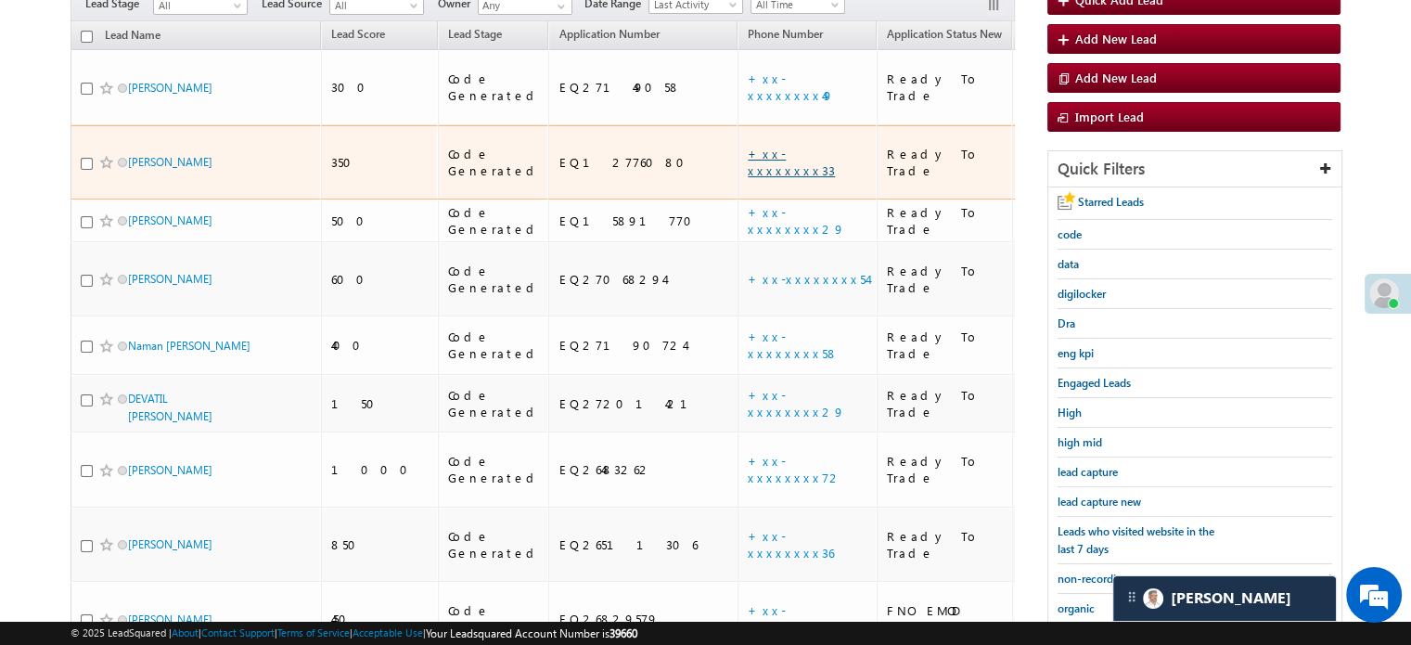
click at [748, 146] on link "+xx-xxxxxxxx33" at bounding box center [791, 162] width 87 height 32
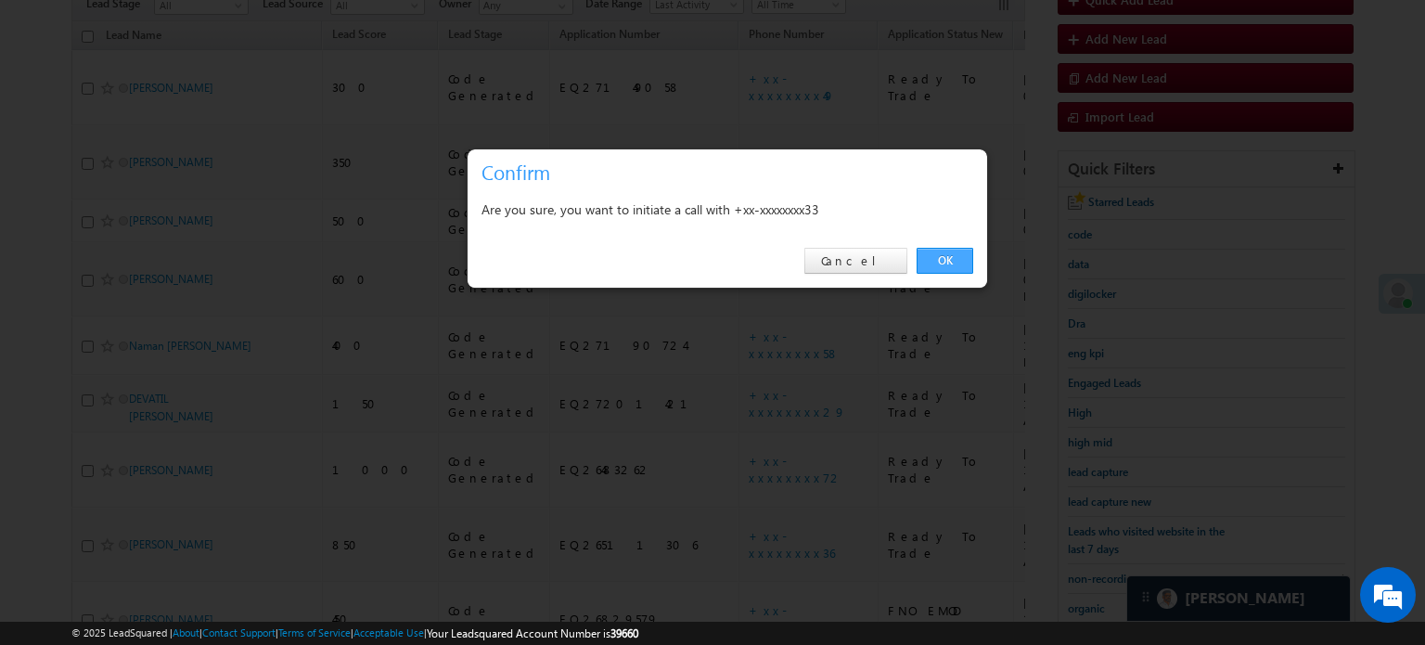
click at [948, 257] on link "OK" at bounding box center [945, 261] width 57 height 26
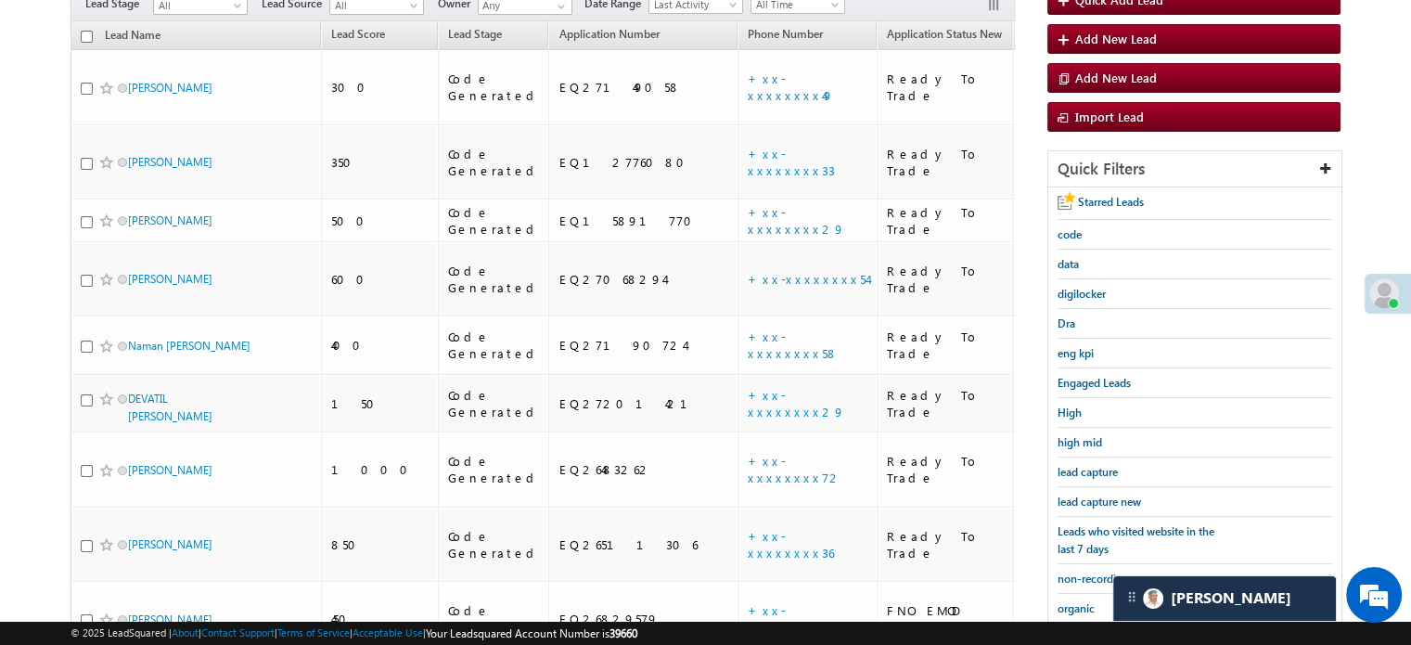
scroll to position [235, 0]
click at [748, 272] on link "+xx-xxxxxxxx54" at bounding box center [808, 280] width 120 height 16
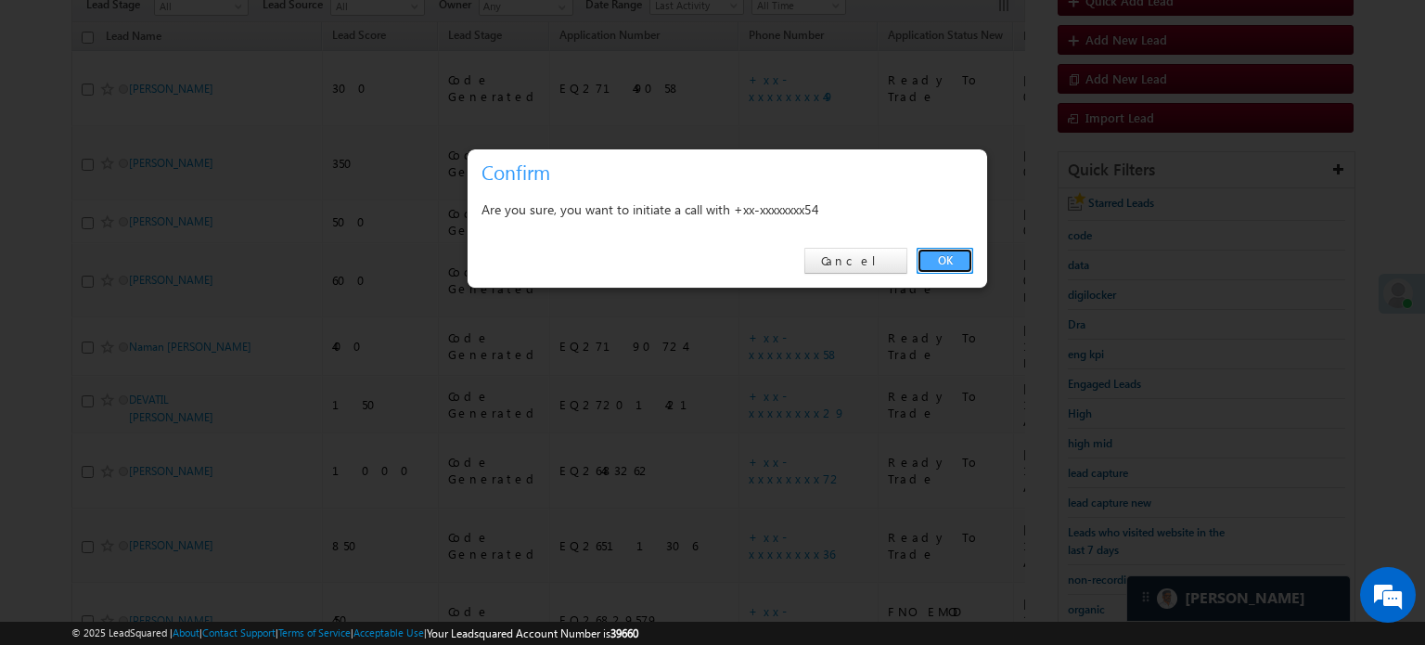
click at [921, 260] on link "OK" at bounding box center [945, 261] width 57 height 26
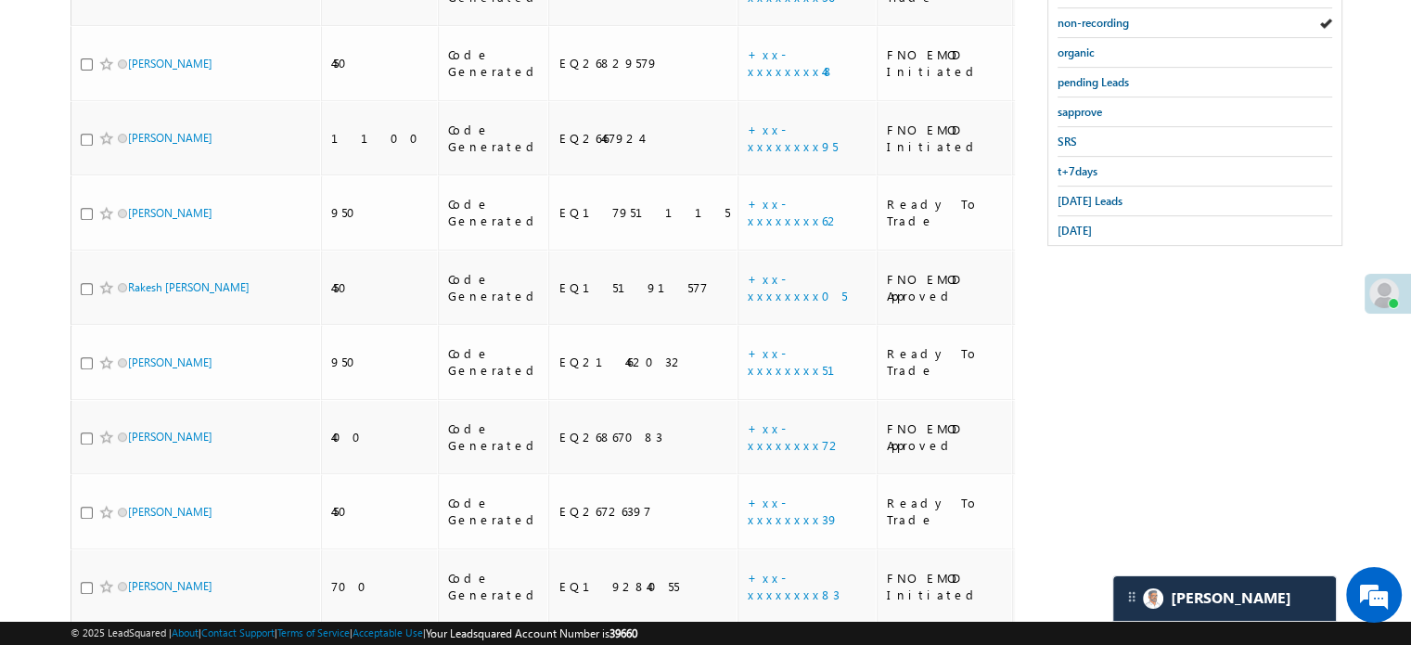
scroll to position [1095, 0]
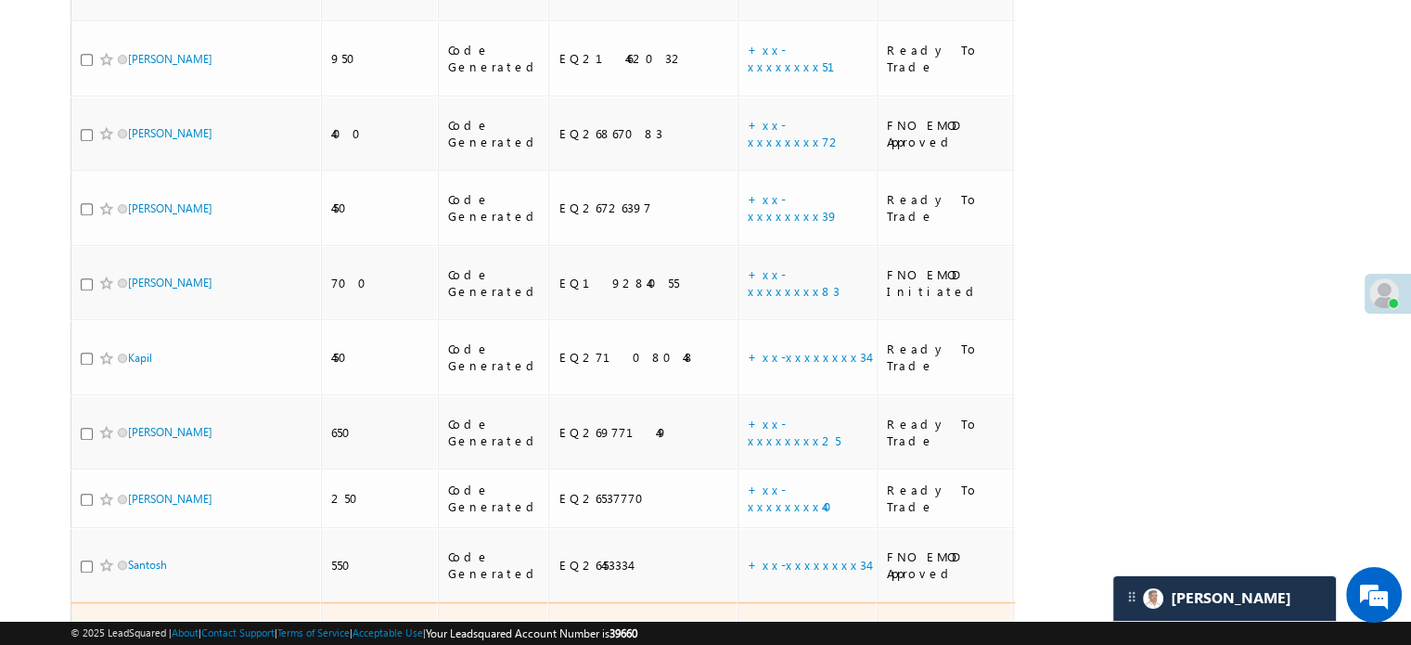
click at [738, 602] on td "+xx-xxxxxxxx33" at bounding box center [807, 639] width 139 height 75
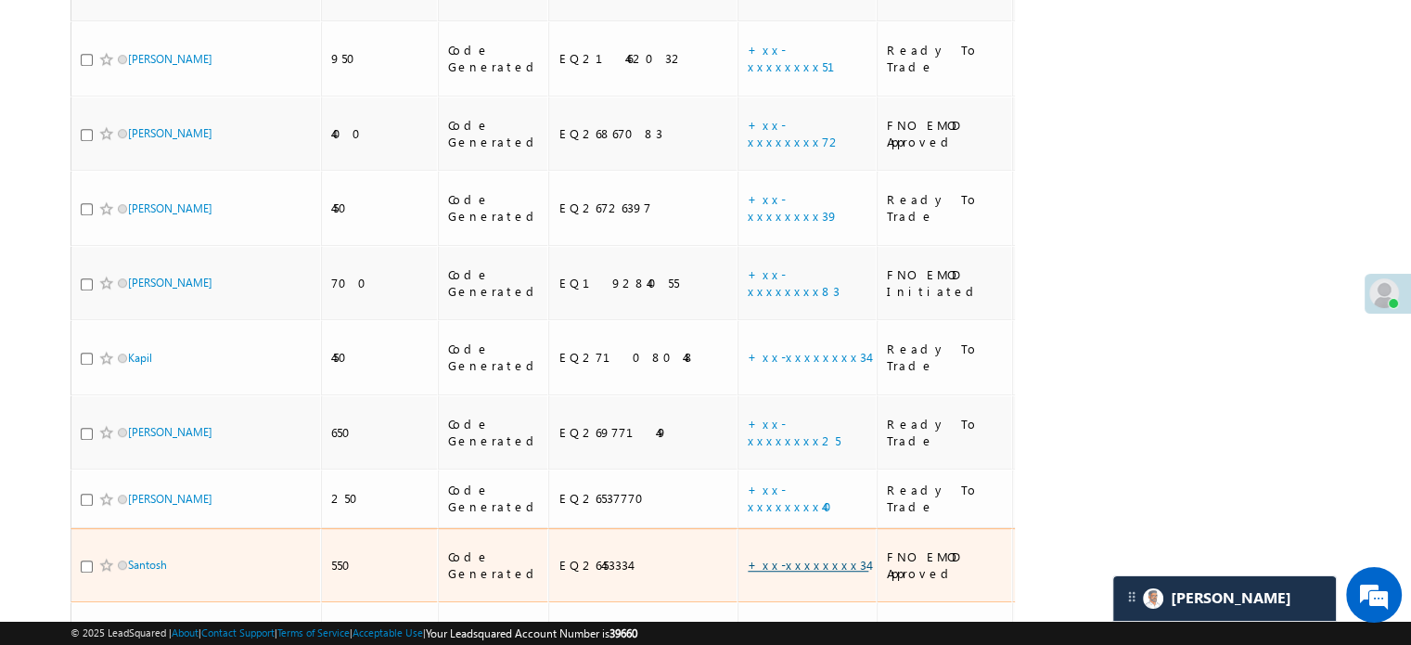
click at [748, 557] on link "+xx-xxxxxxxx34" at bounding box center [808, 565] width 121 height 16
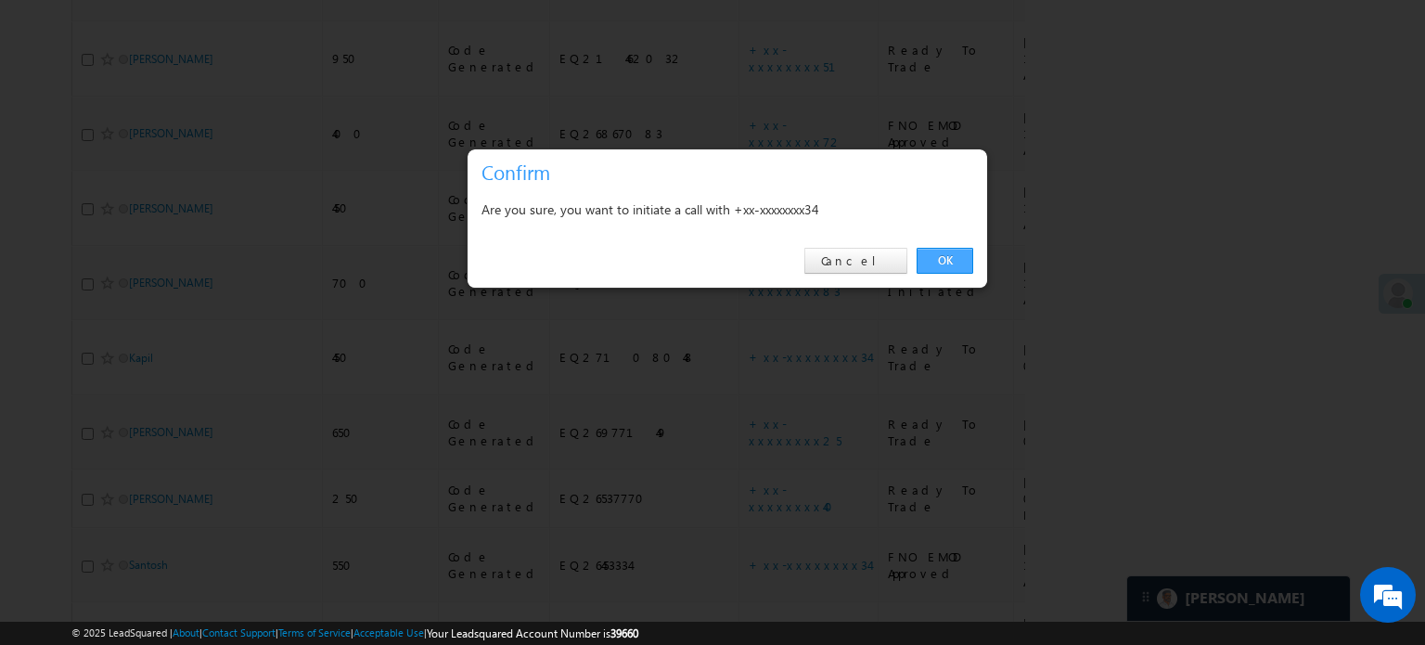
click at [923, 262] on link "OK" at bounding box center [945, 261] width 57 height 26
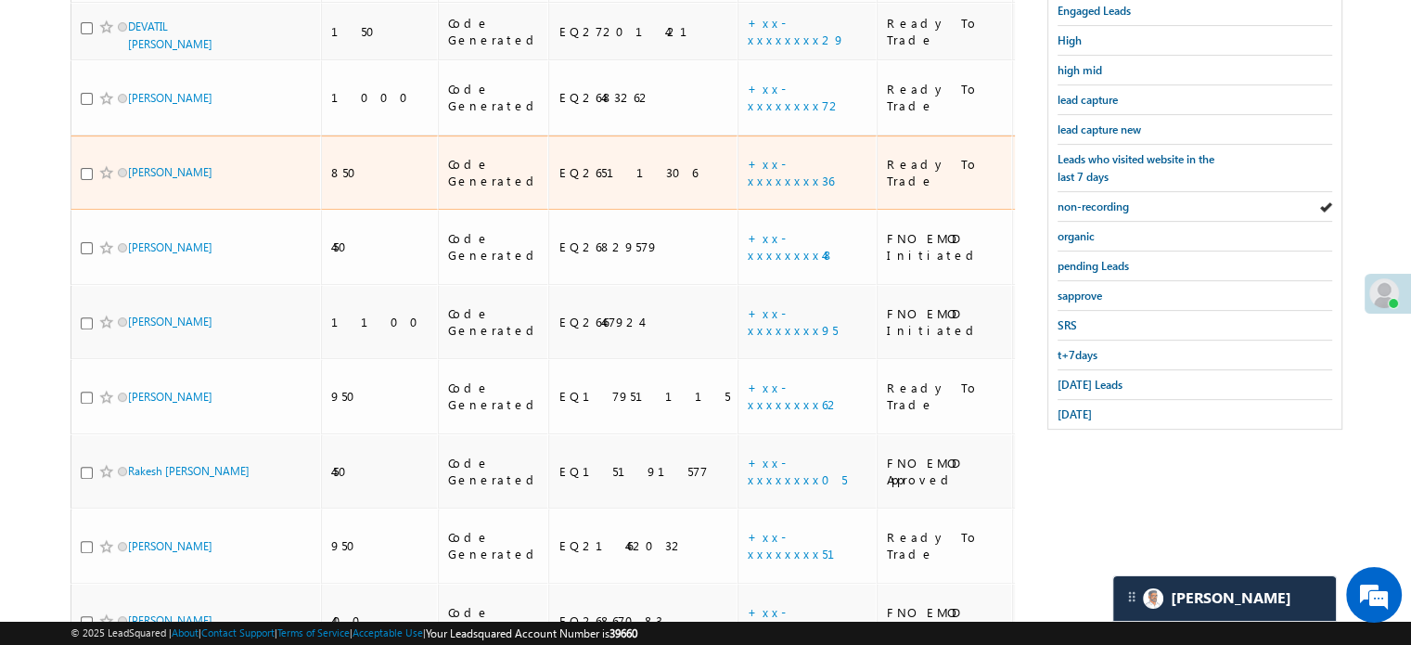
scroll to position [538, 0]
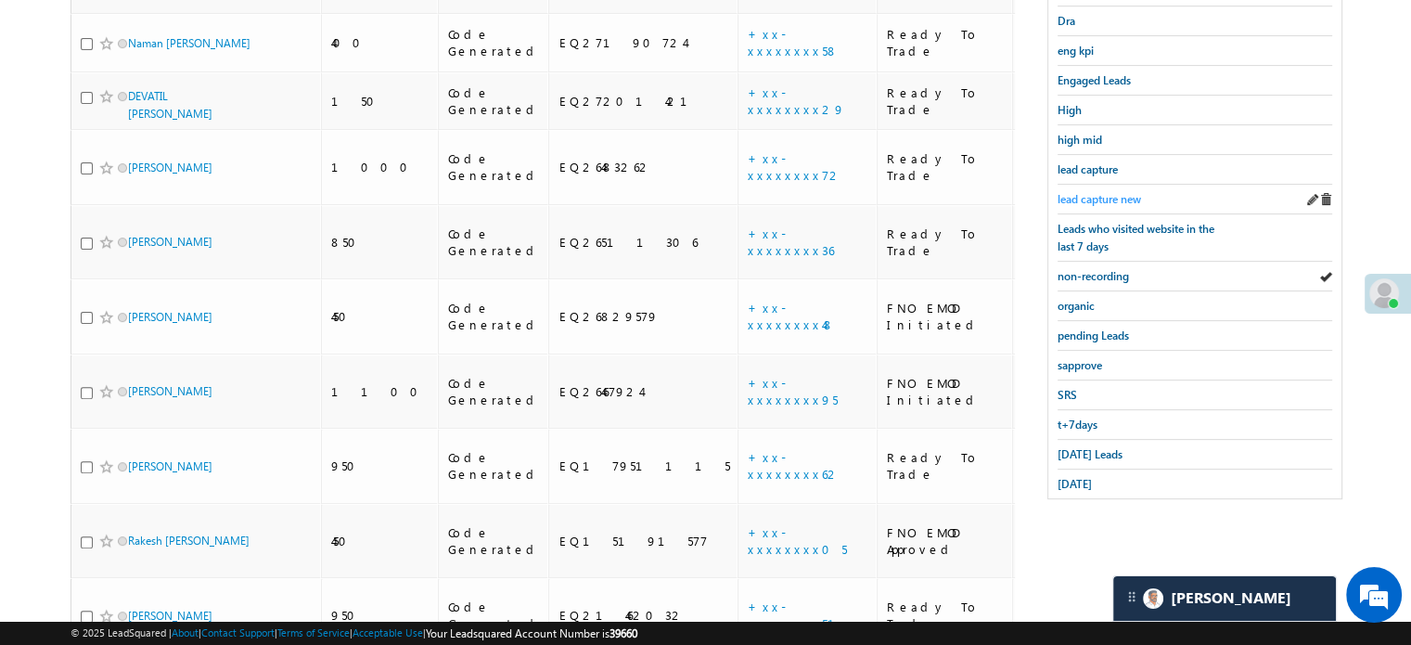
click at [1102, 200] on link "lead capture new" at bounding box center [1099, 199] width 83 height 18
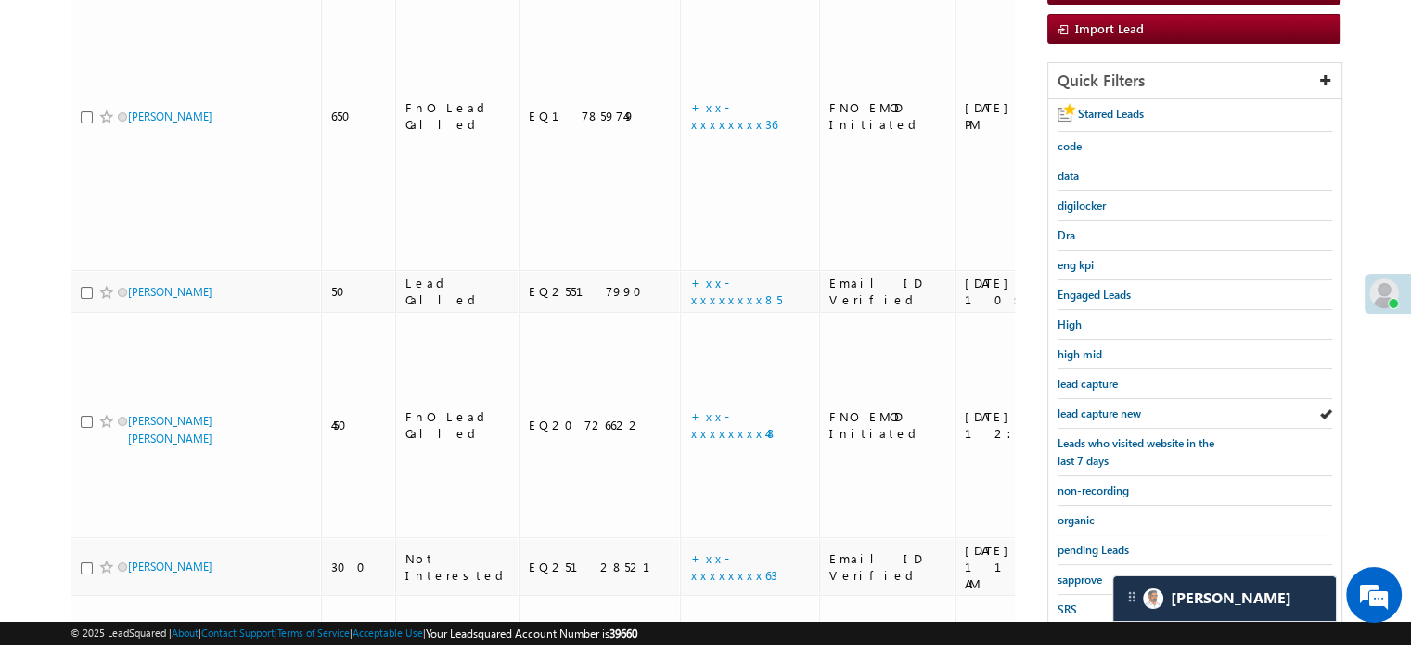
scroll to position [278, 0]
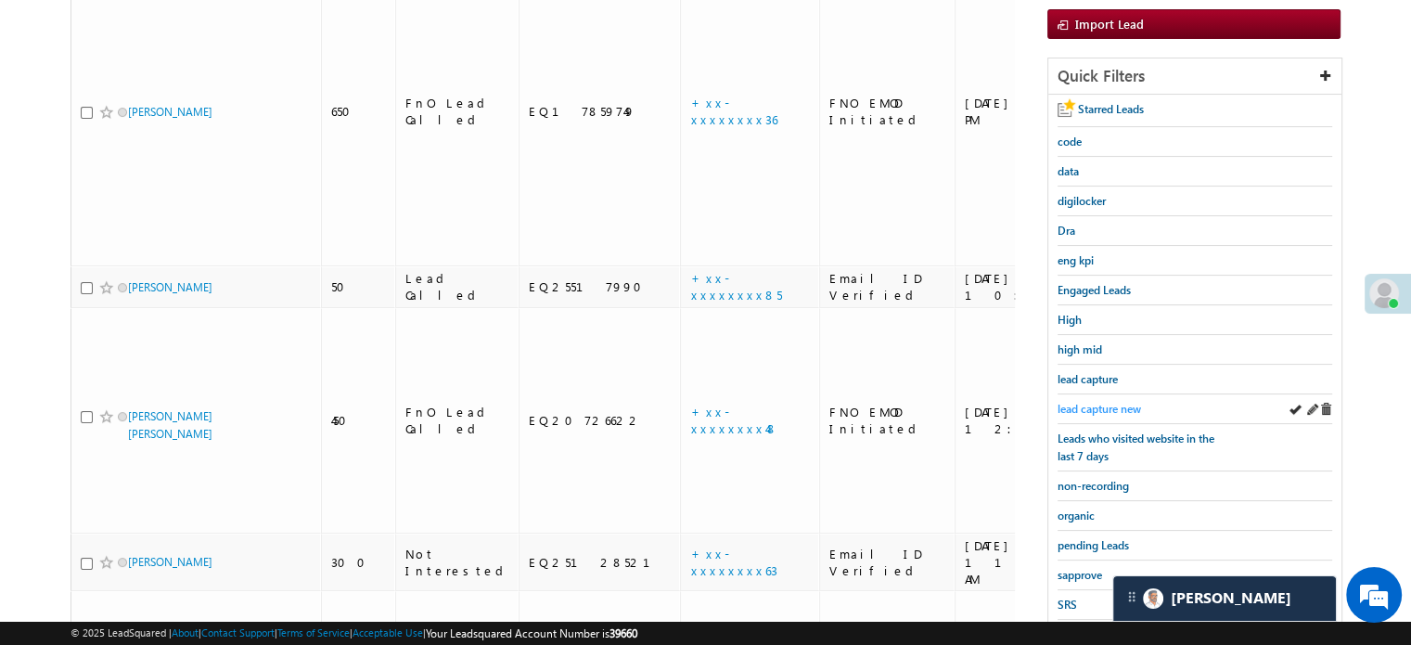
click at [1075, 402] on span "lead capture new" at bounding box center [1099, 409] width 83 height 14
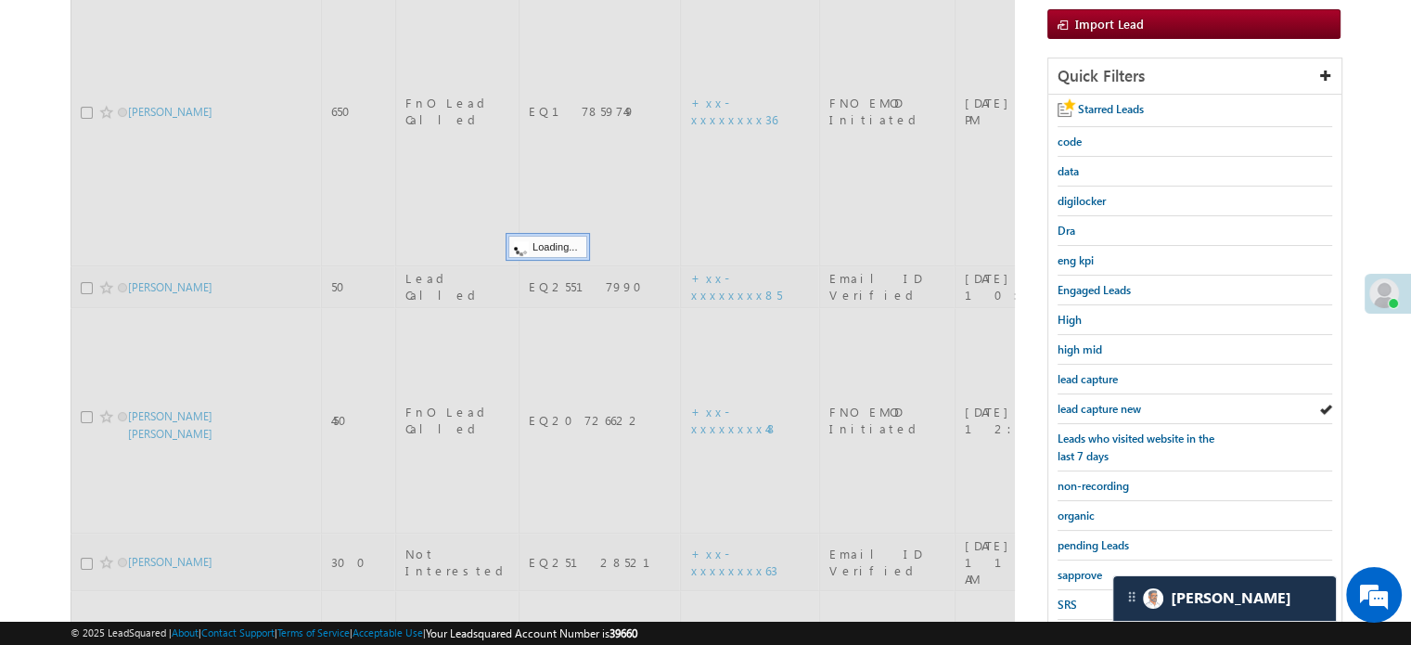
click at [1075, 402] on span "lead capture new" at bounding box center [1099, 409] width 83 height 14
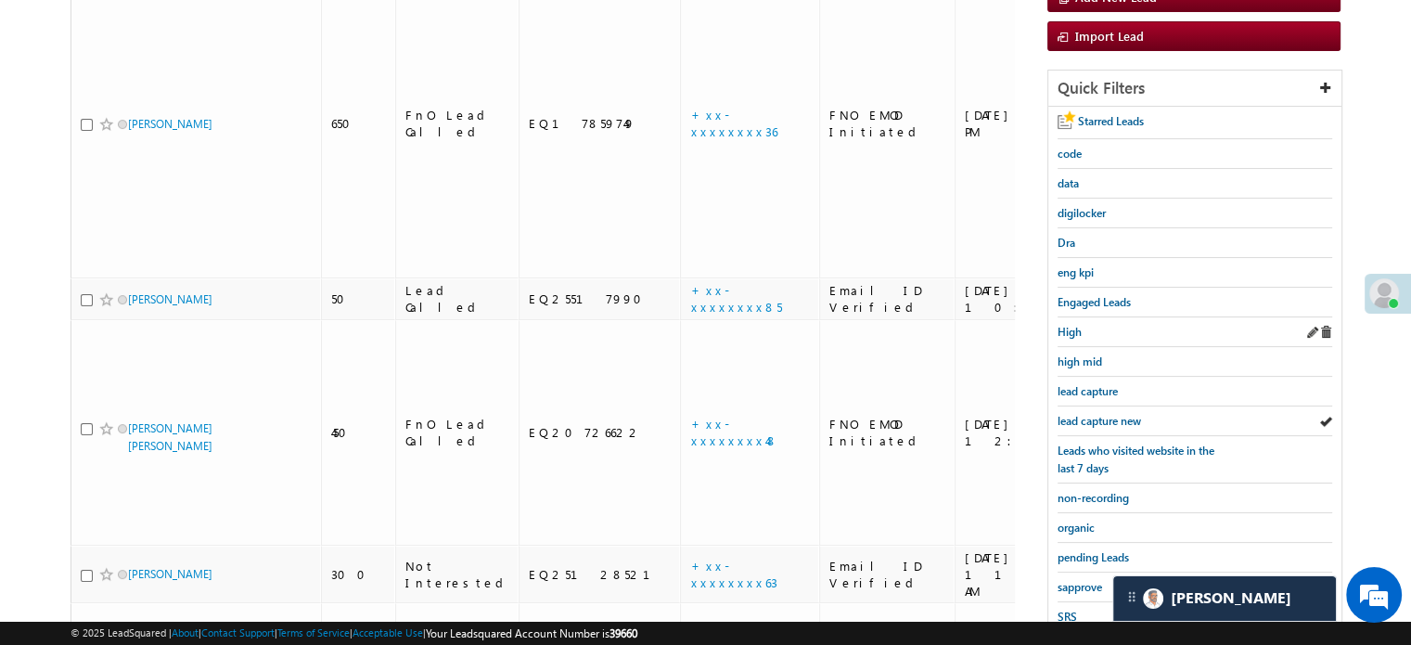
scroll to position [186, 0]
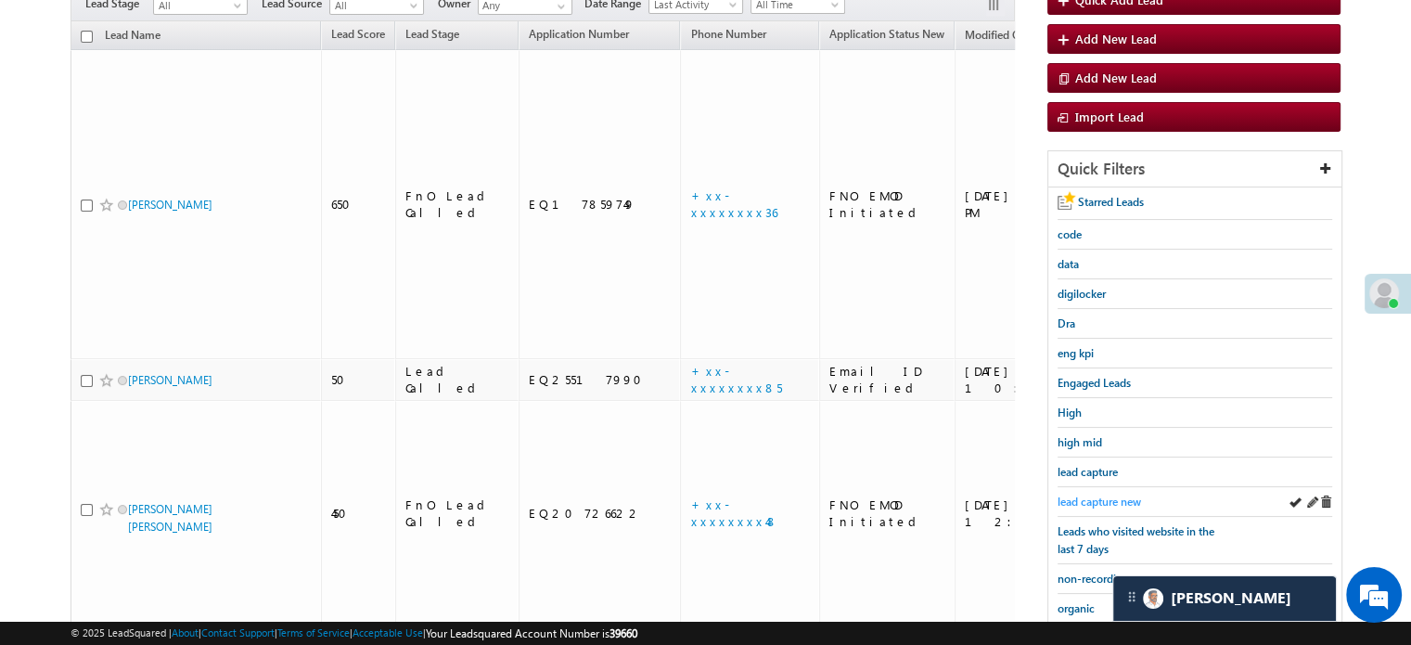
click at [1074, 495] on span "lead capture new" at bounding box center [1099, 501] width 83 height 14
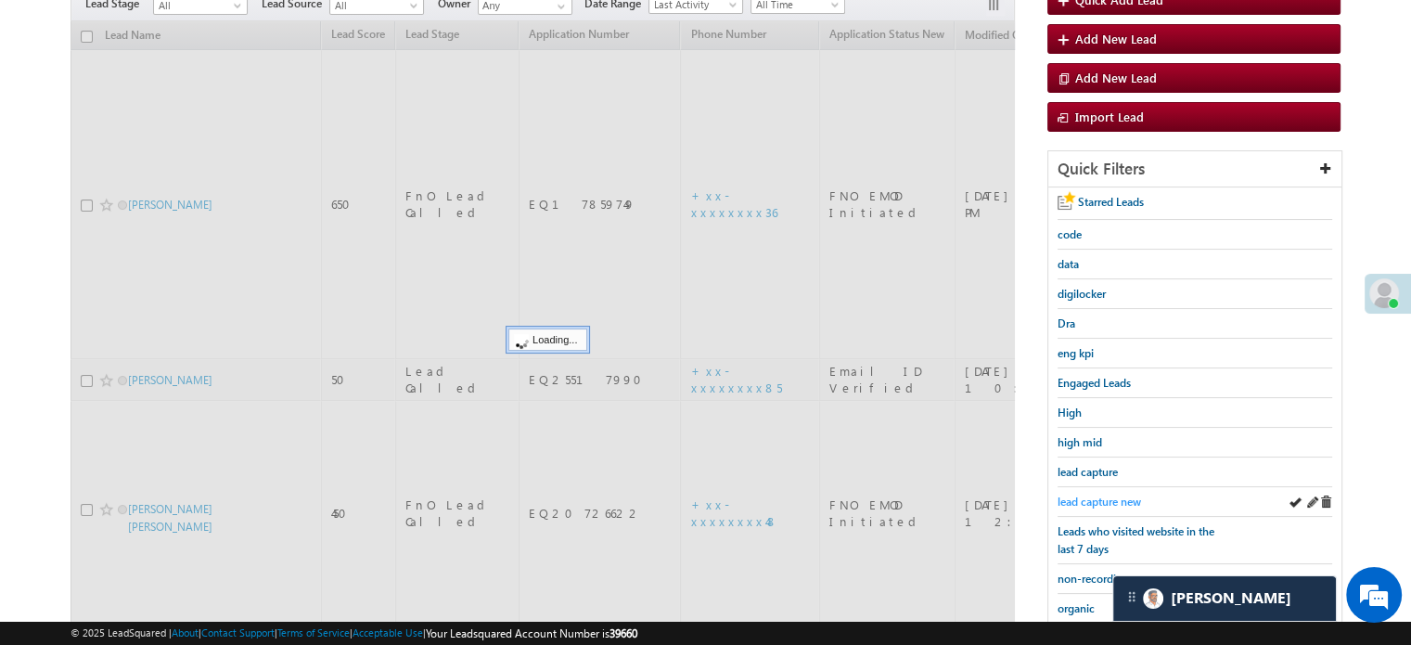
click at [1102, 495] on span "lead capture new" at bounding box center [1099, 501] width 83 height 14
click at [1094, 495] on span "lead capture new" at bounding box center [1099, 501] width 83 height 14
drag, startPoint x: 24, startPoint y: 267, endPoint x: 19, endPoint y: 250, distance: 18.5
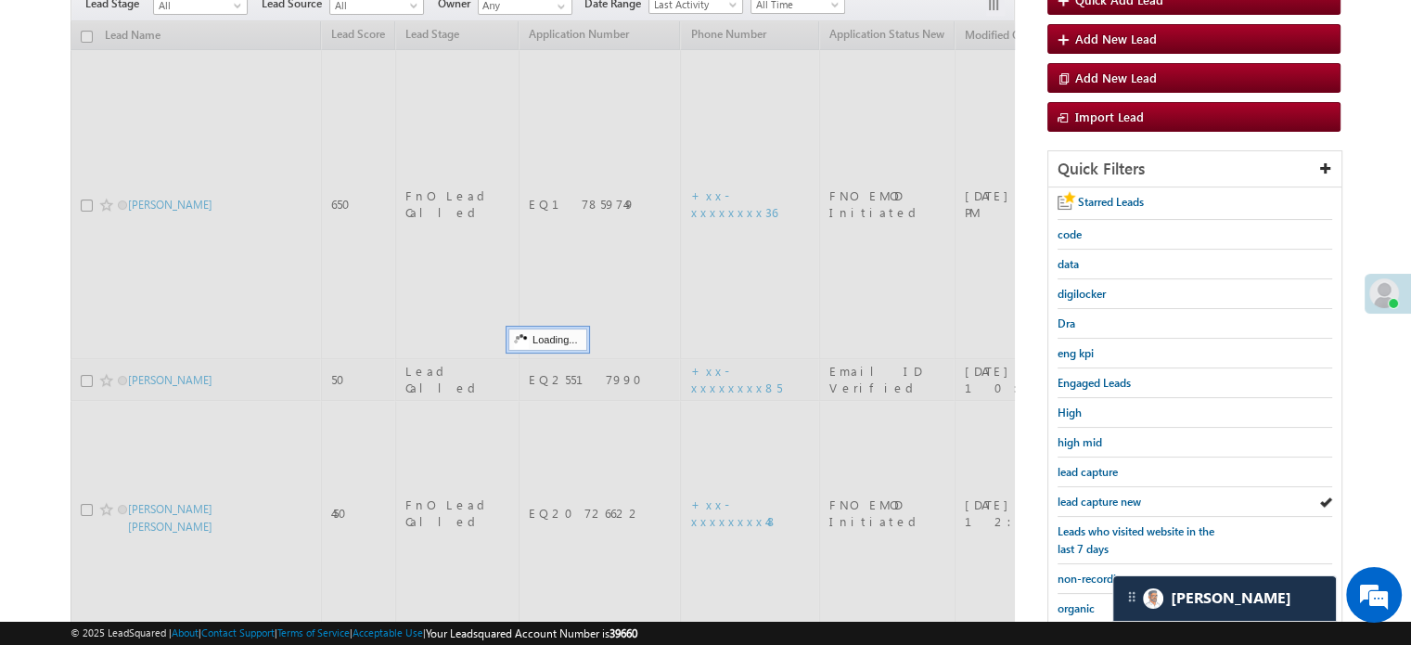
click at [24, 267] on body "Menu Priya Rathore priya .rath ore@a ngelb rokin g.com" at bounding box center [705, 395] width 1411 height 1163
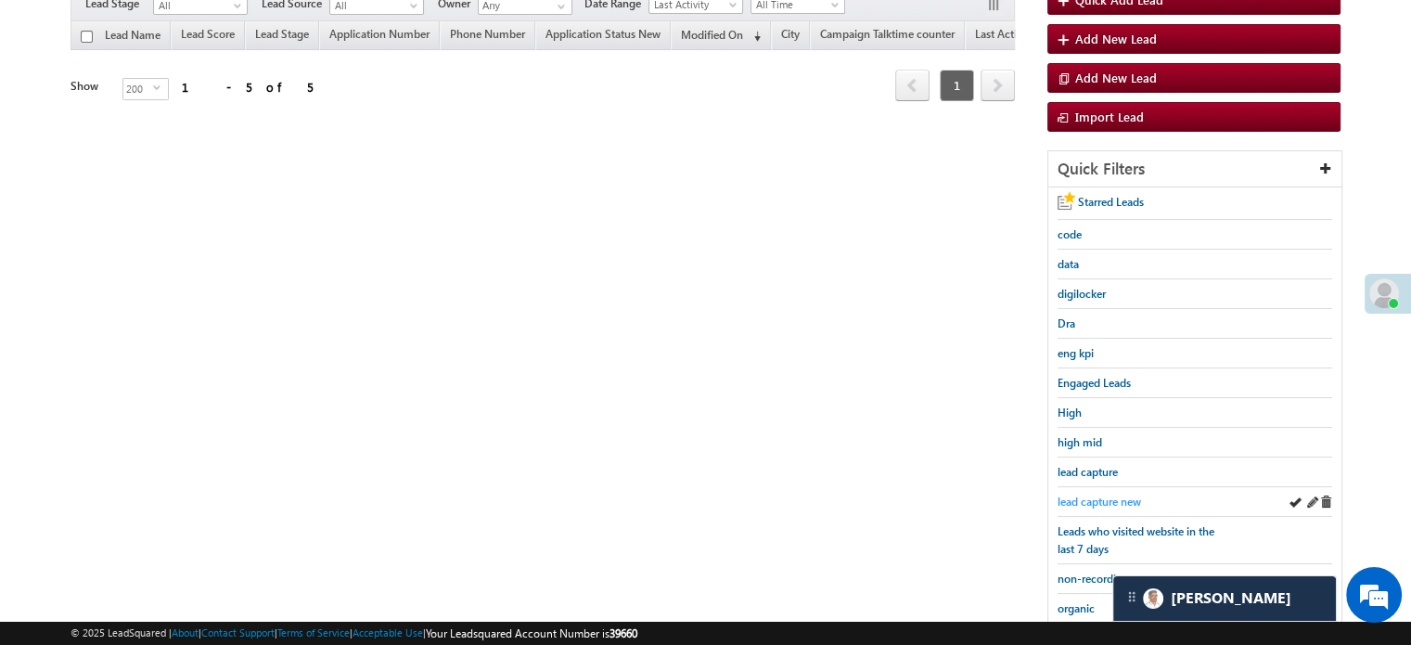
click at [1118, 487] on div "lead capture new" at bounding box center [1195, 502] width 275 height 30
click at [1085, 494] on span "lead capture new" at bounding box center [1099, 501] width 83 height 14
click at [1109, 494] on span "lead capture new" at bounding box center [1099, 501] width 83 height 14
click at [1082, 574] on span "non-recording" at bounding box center [1093, 578] width 71 height 14
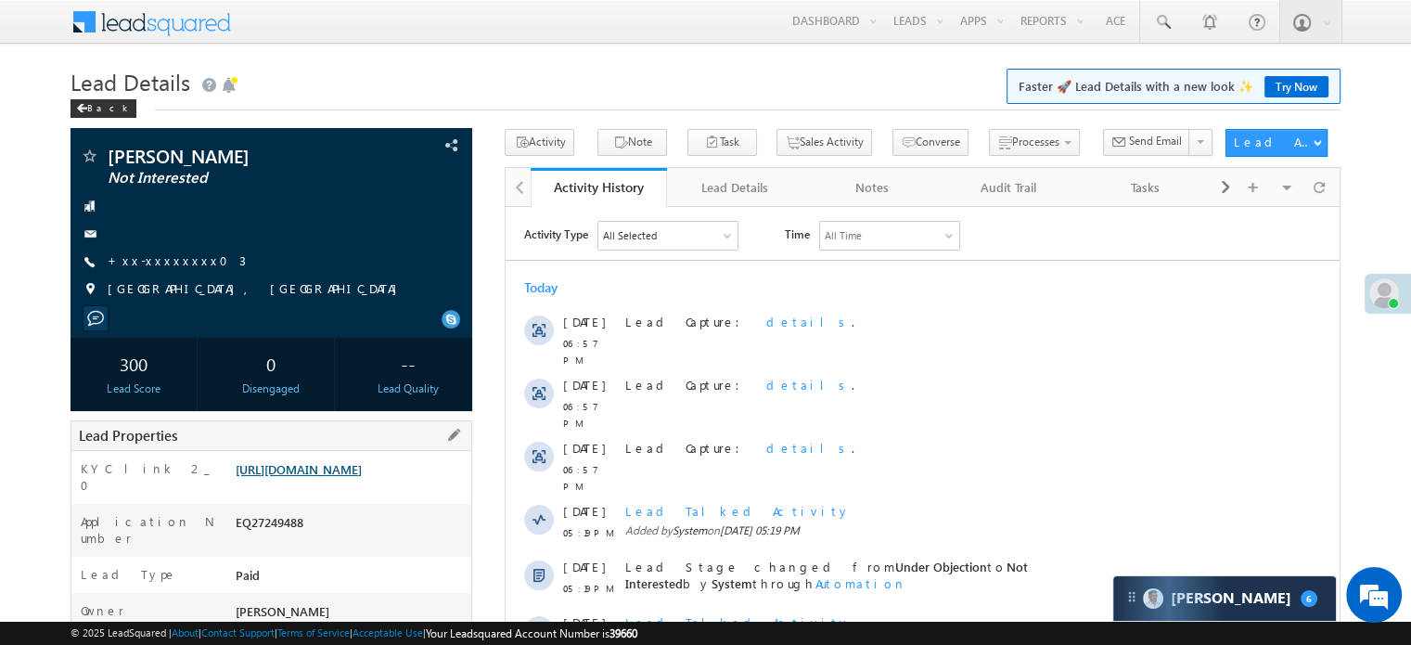
click at [290, 477] on link "https://angelbroking1-pk3em7sa.customui-test.leadsquared.com?leadId=0af76a50-11…" at bounding box center [299, 469] width 126 height 16
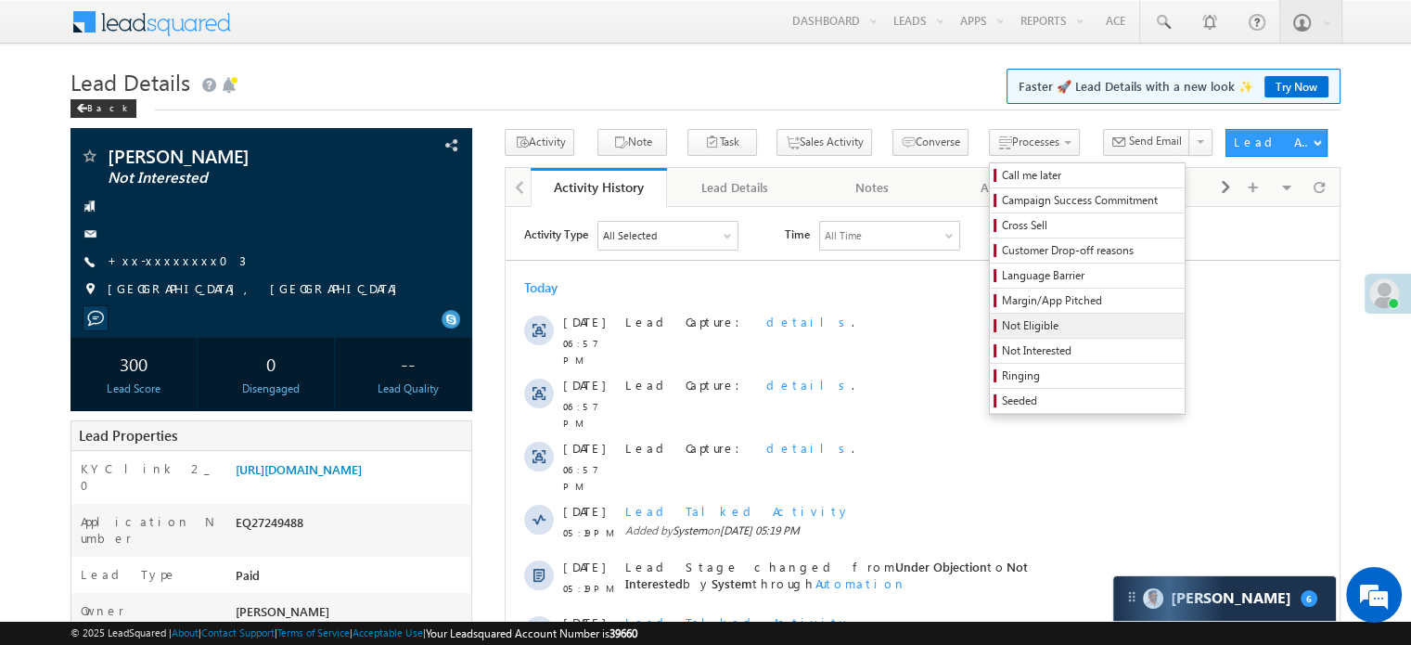
click at [1002, 326] on span "Not Eligible" at bounding box center [1090, 325] width 176 height 17
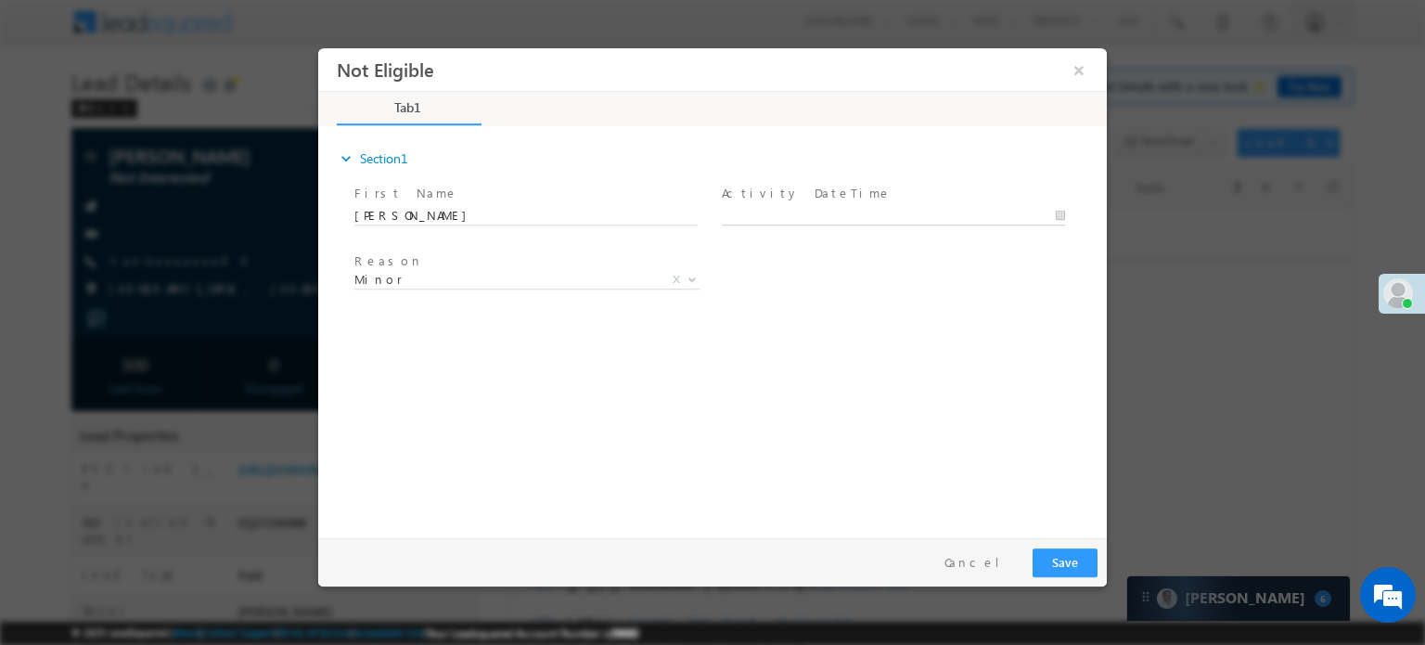
type input "08/16/25 7:03 PM"
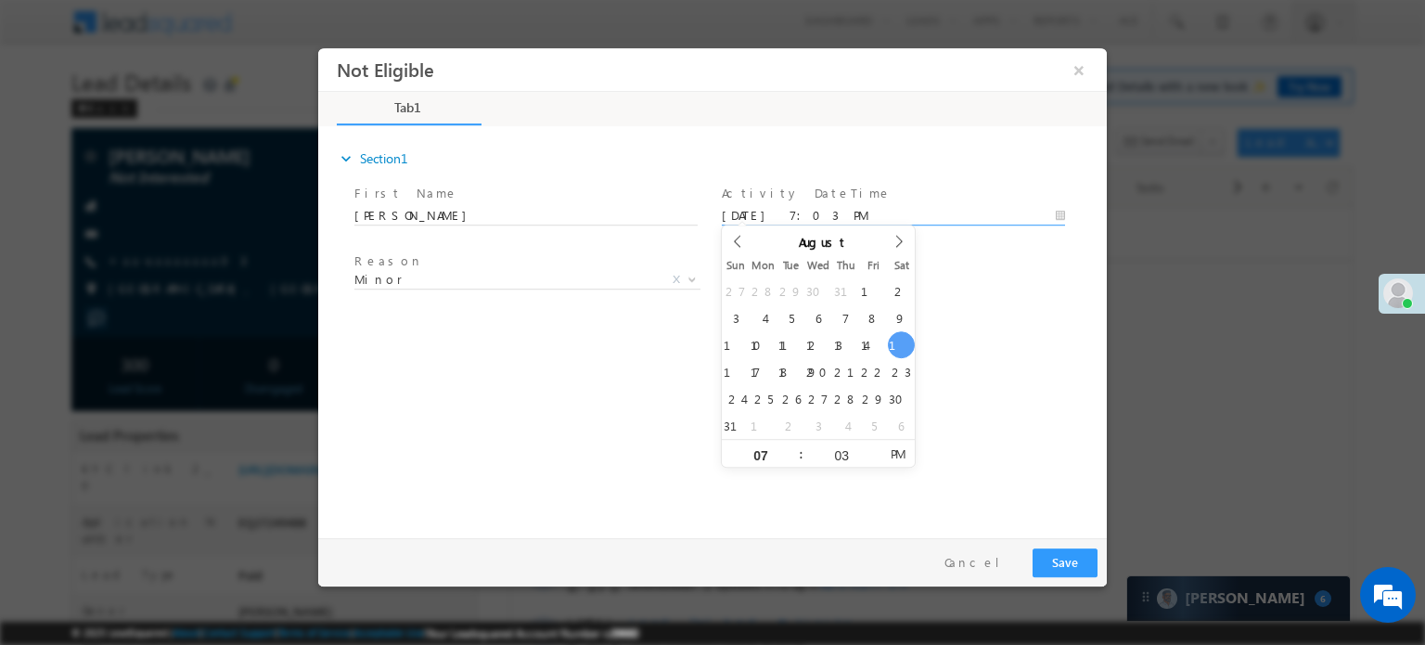
click at [782, 206] on input "08/16/25 7:03 PM" at bounding box center [893, 215] width 343 height 19
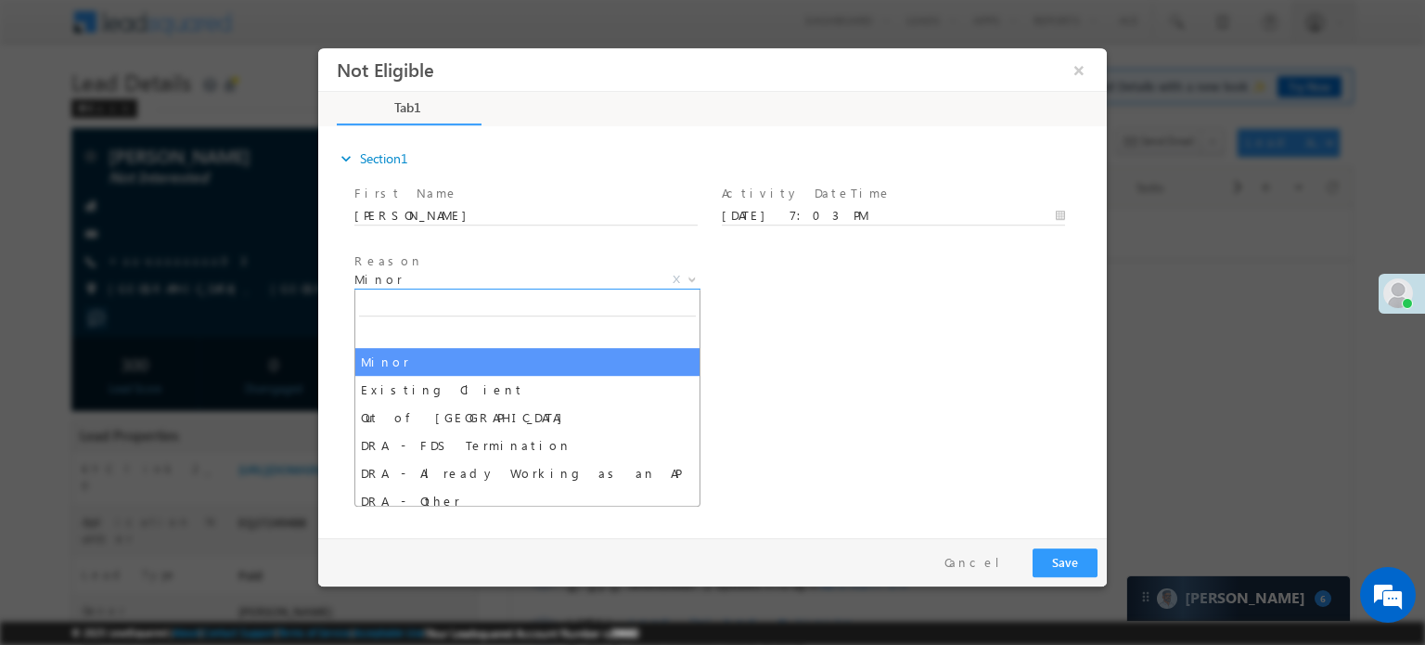
click at [567, 278] on span "Minor" at bounding box center [505, 278] width 302 height 17
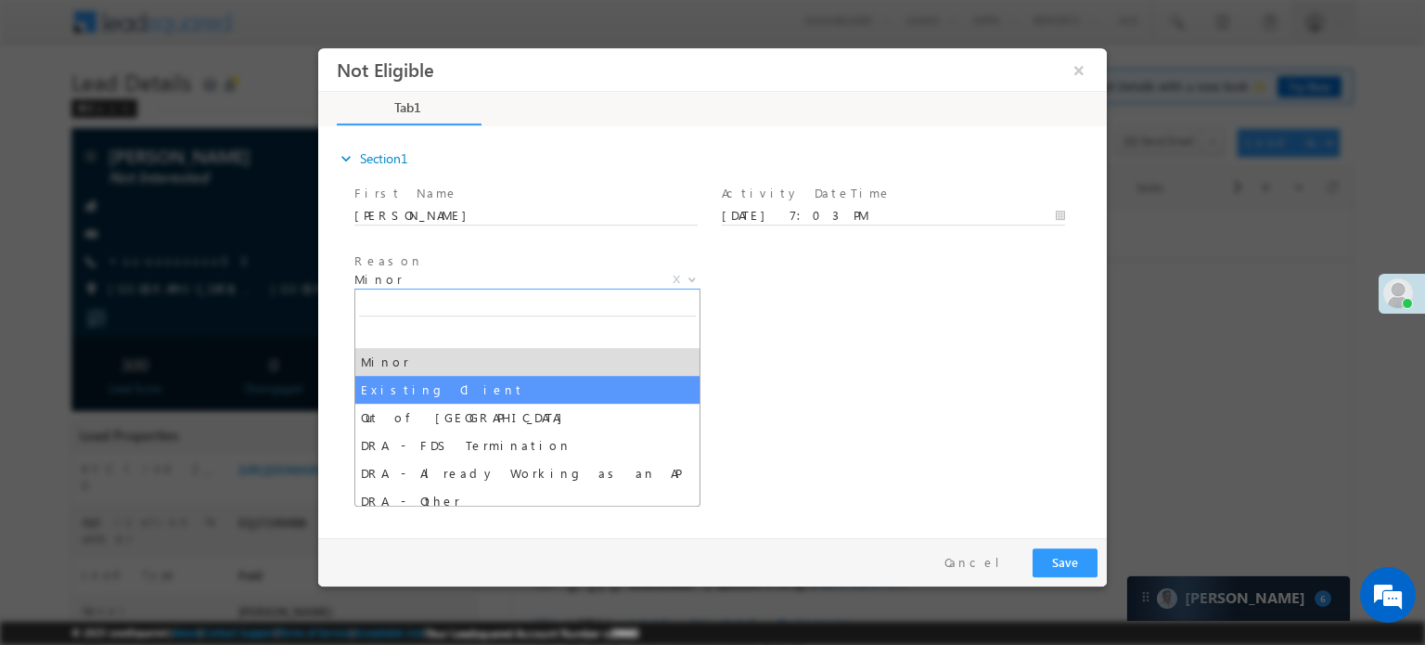
select select "Existing Client"
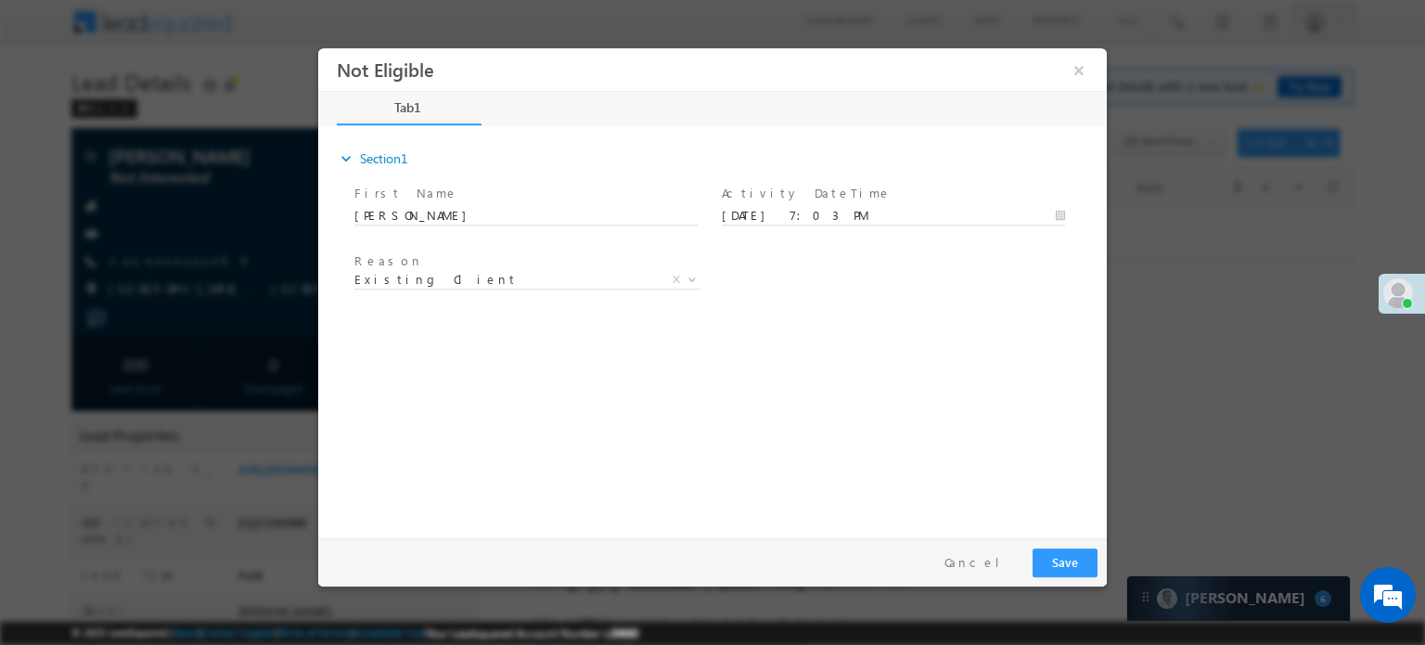
click at [1043, 581] on div "Pay & Save Save Cancel" at bounding box center [717, 561] width 798 height 48
click at [1046, 567] on button "Save" at bounding box center [1065, 561] width 65 height 29
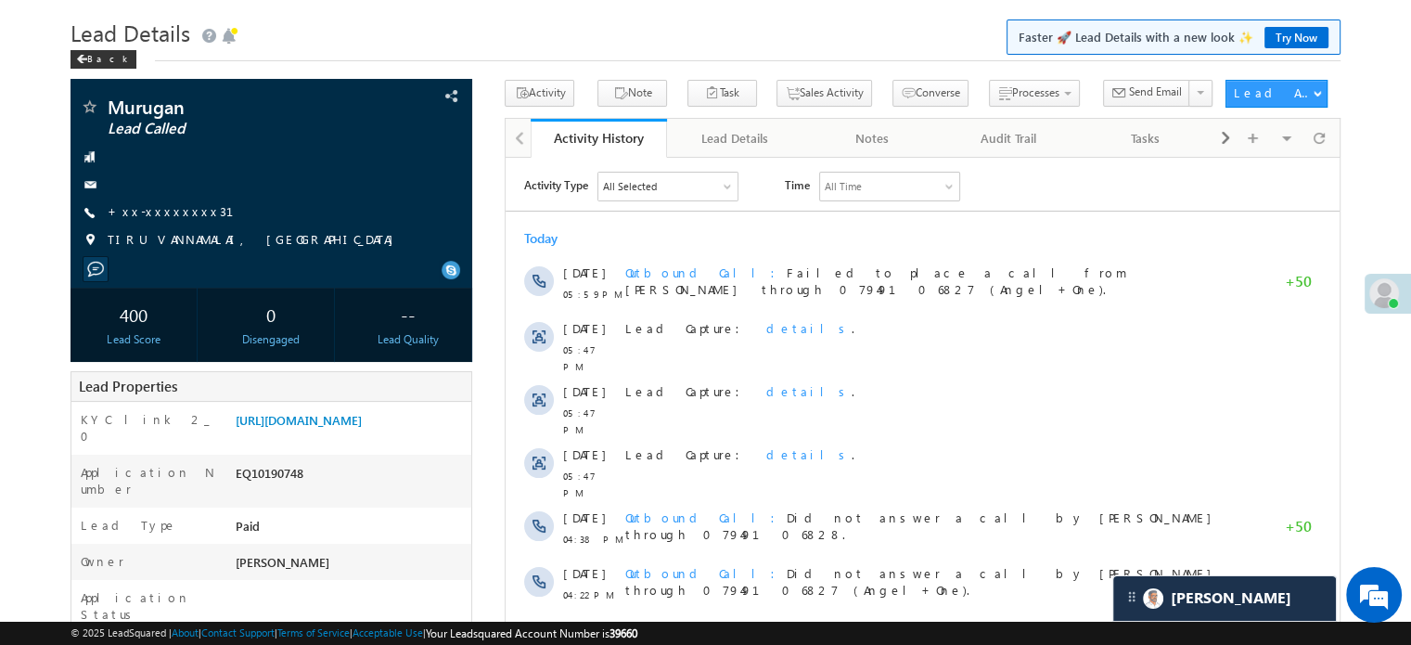
scroll to position [49, 0]
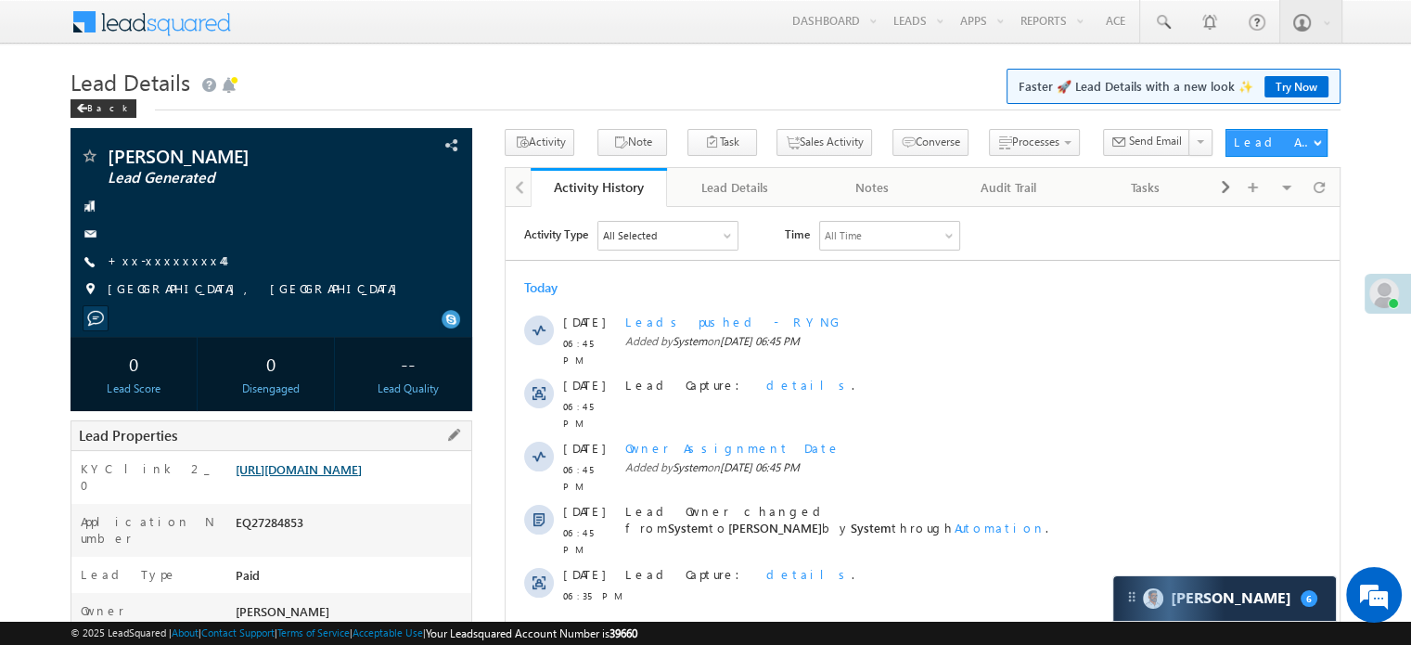
click at [362, 476] on link "[URL][DOMAIN_NAME]" at bounding box center [299, 469] width 126 height 16
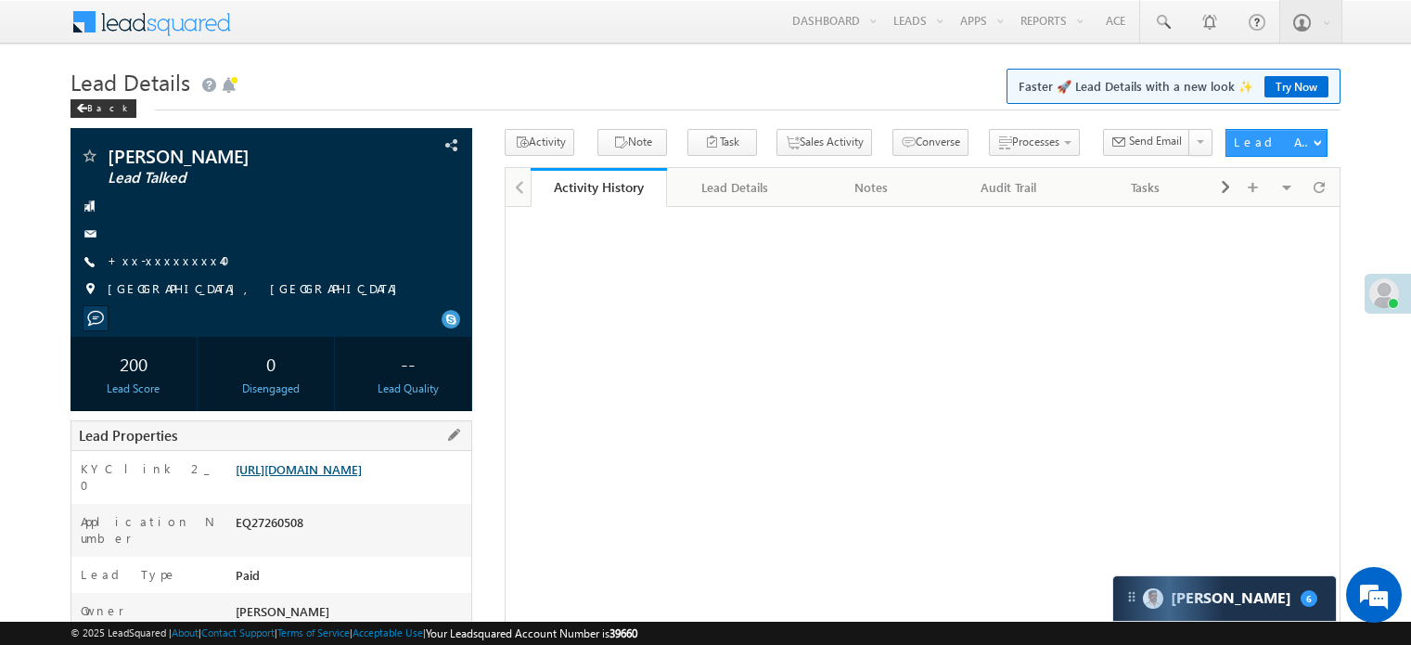
drag, startPoint x: 0, startPoint y: 0, endPoint x: 349, endPoint y: 471, distance: 586.3
click at [349, 470] on link "https://angelbroking1-pk3em7sa.customui-test.leadsquared.com?leadId=1179f881-17…" at bounding box center [299, 469] width 126 height 16
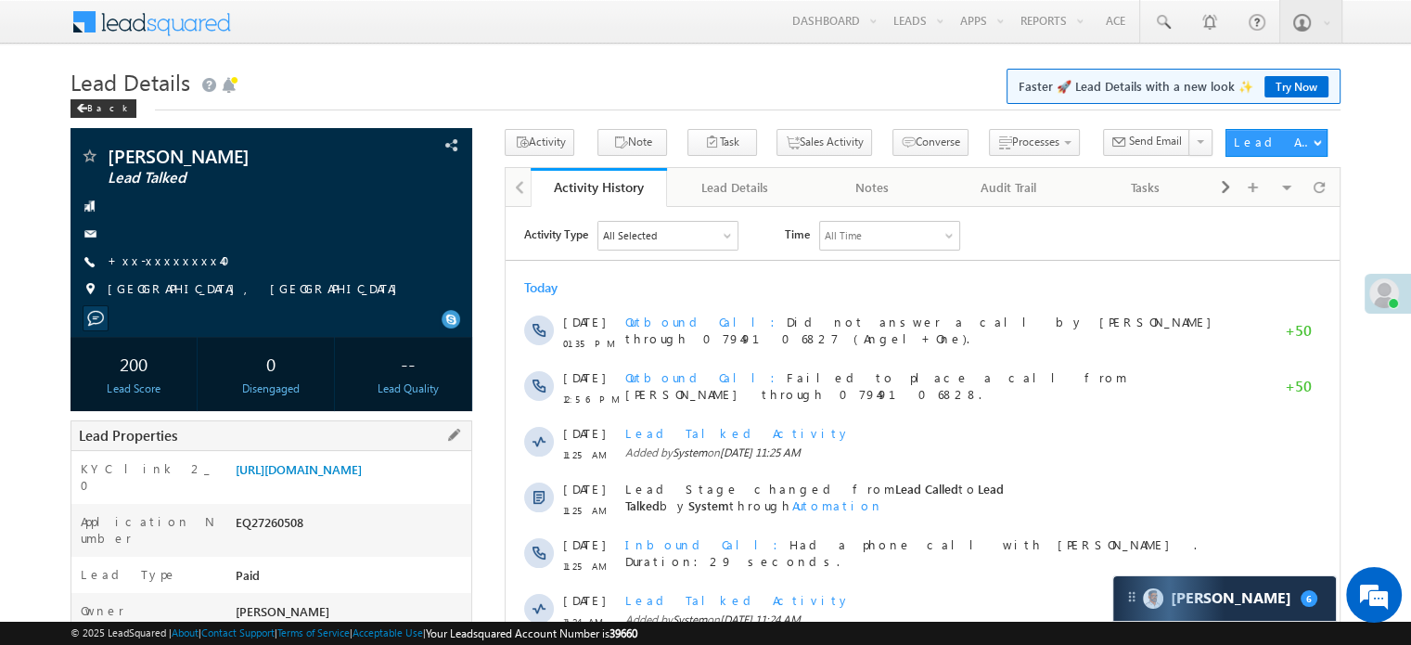
drag, startPoint x: 232, startPoint y: 467, endPoint x: 419, endPoint y: 517, distance: 194.0
click at [419, 486] on div "https://angelbroking1-pk3em7sa.customui-test.leadsquared.com?leadId=1179f881-17…" at bounding box center [351, 473] width 240 height 26
copy link "https://angelbroking1-pk3em7sa.customui-test.leadsquared.com?leadId=1179f881-17…"
click at [584, 84] on h1 "Lead Details Faster 🚀 Lead Details with a new look ✨ Try Now" at bounding box center [706, 80] width 1270 height 36
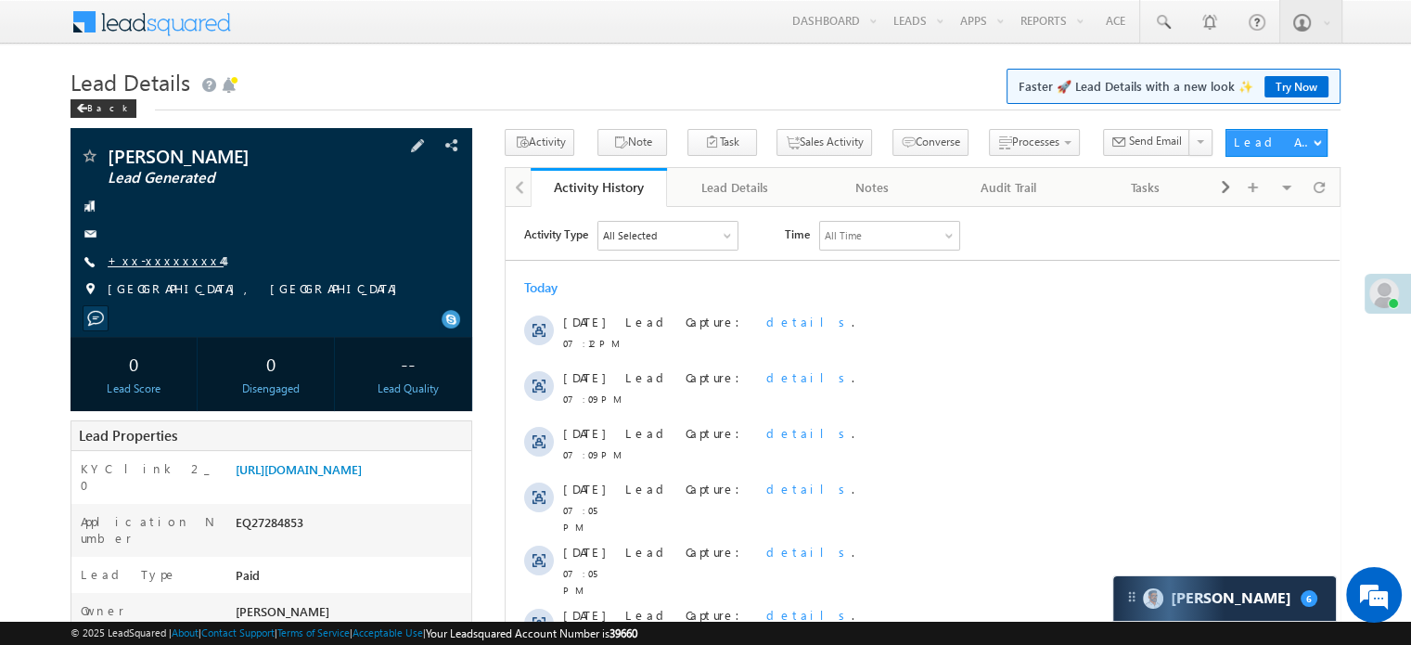
click at [148, 263] on link "+xx-xxxxxxxx44" at bounding box center [166, 260] width 116 height 16
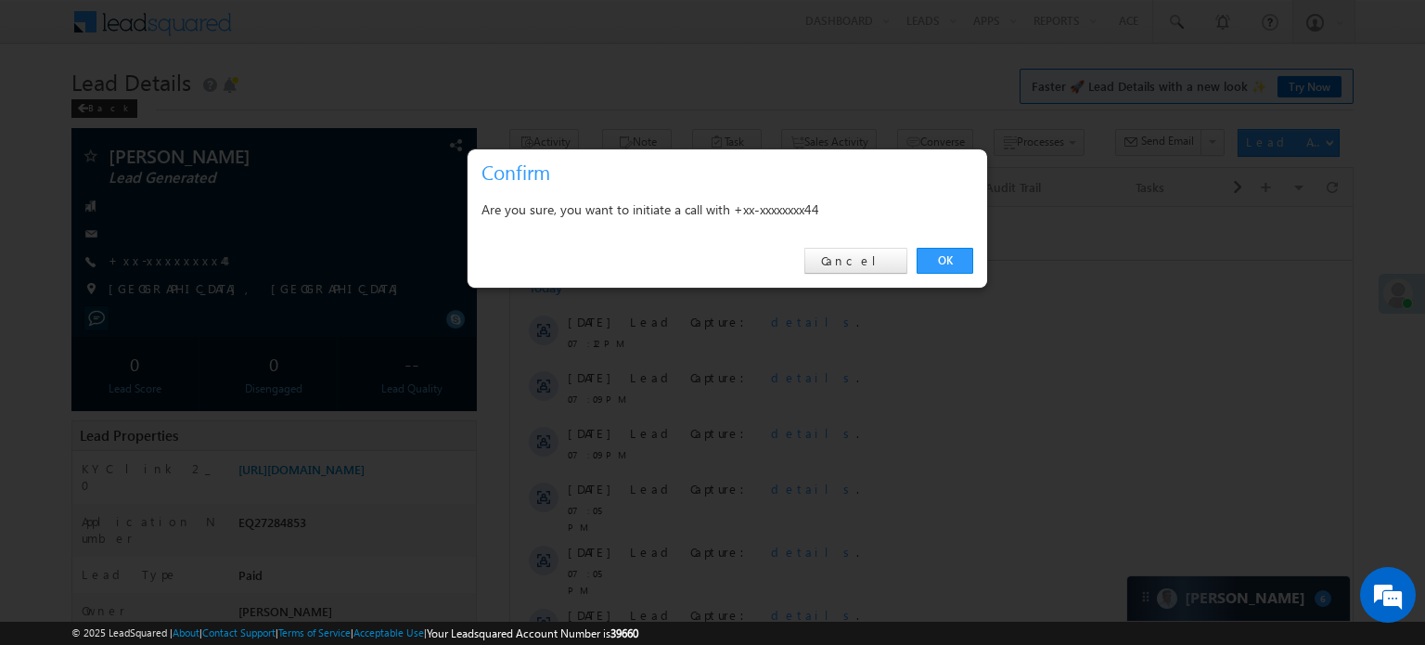
click at [974, 263] on div "OK Cancel" at bounding box center [728, 261] width 520 height 53
click at [961, 260] on link "OK" at bounding box center [945, 261] width 57 height 26
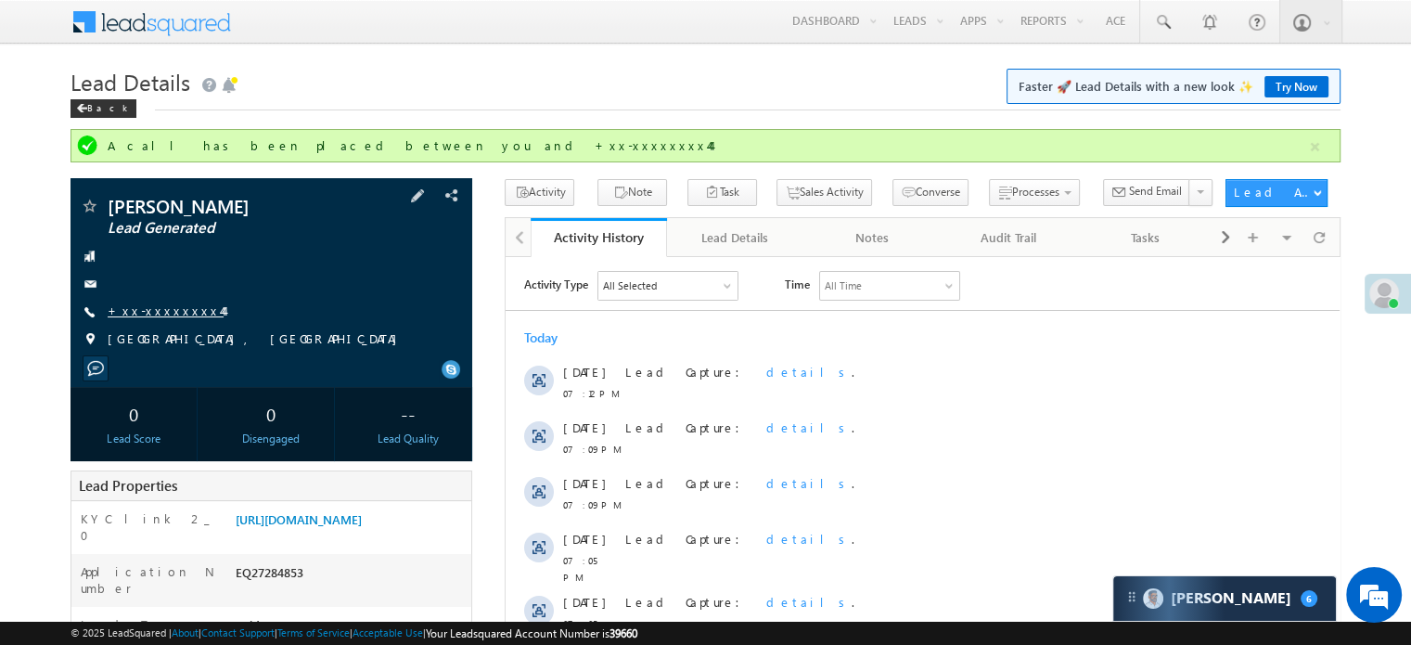
click at [152, 311] on link "+xx-xxxxxxxx44" at bounding box center [166, 310] width 116 height 16
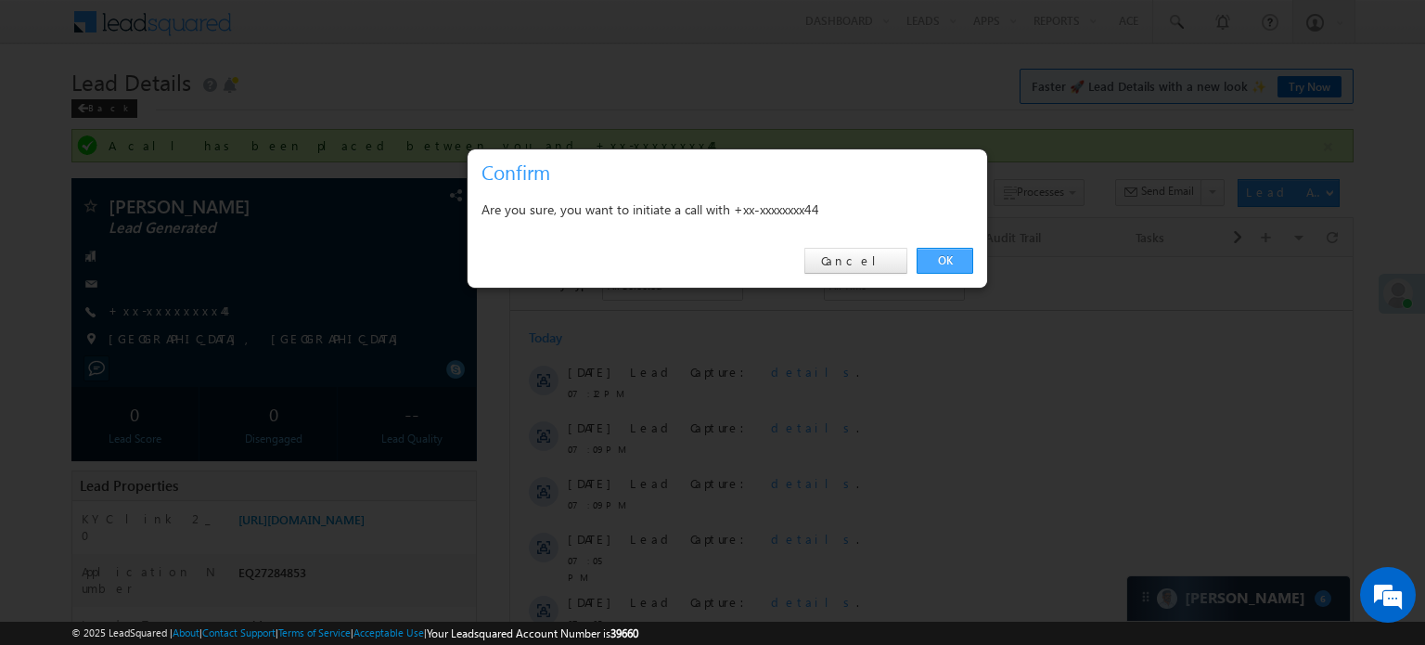
click at [936, 264] on link "OK" at bounding box center [945, 261] width 57 height 26
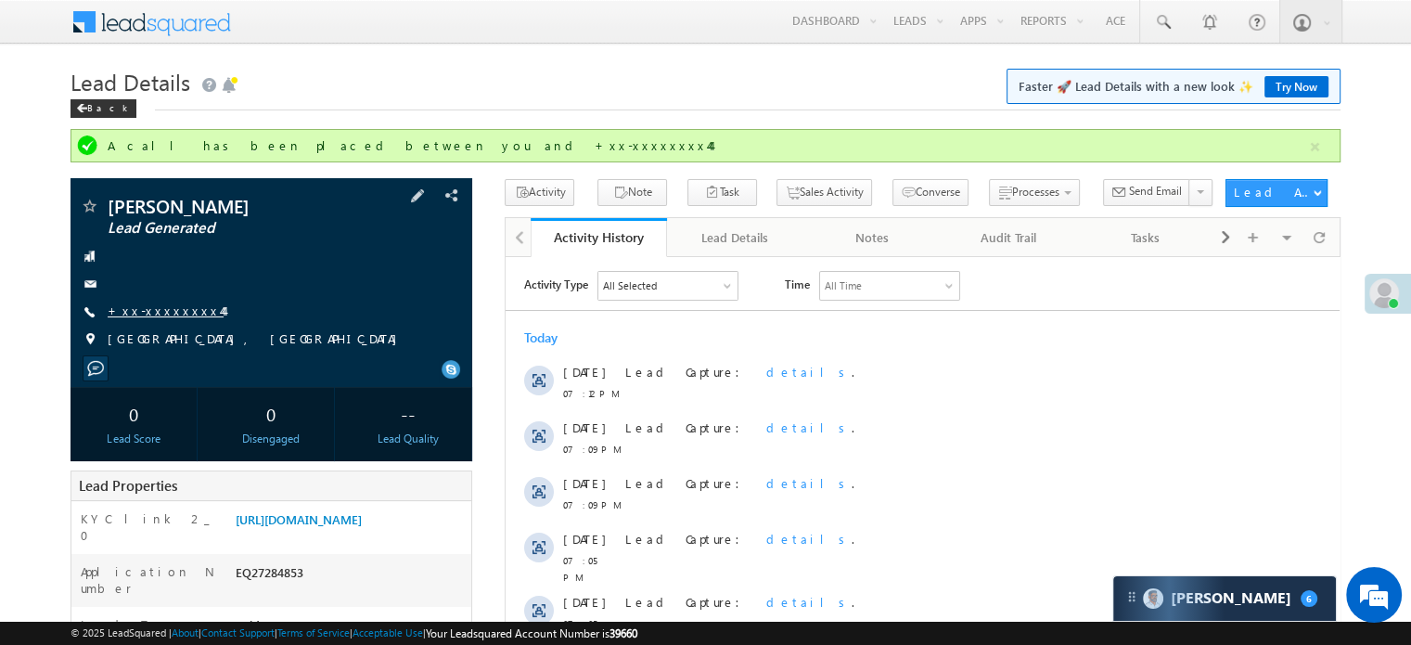
click at [167, 318] on link "+xx-xxxxxxxx44" at bounding box center [166, 310] width 116 height 16
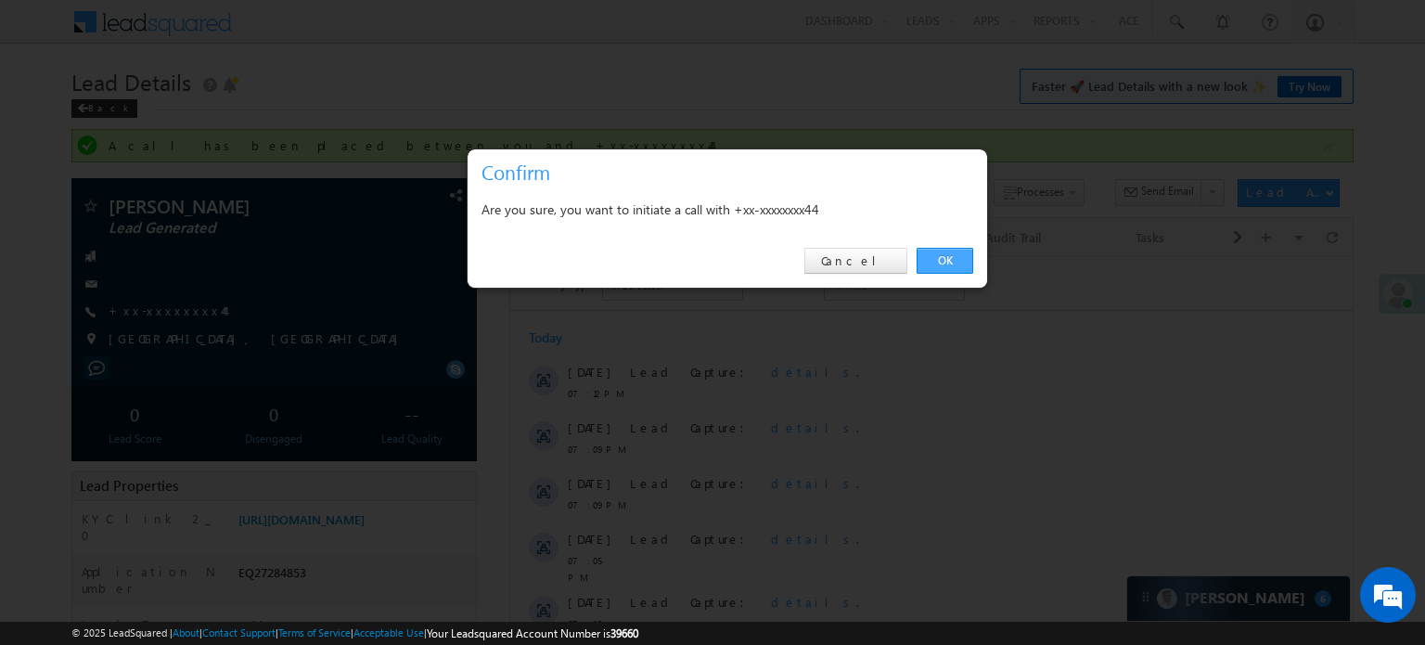
drag, startPoint x: 956, startPoint y: 259, endPoint x: 443, endPoint y: 3, distance: 573.4
click at [956, 259] on link "OK" at bounding box center [945, 261] width 57 height 26
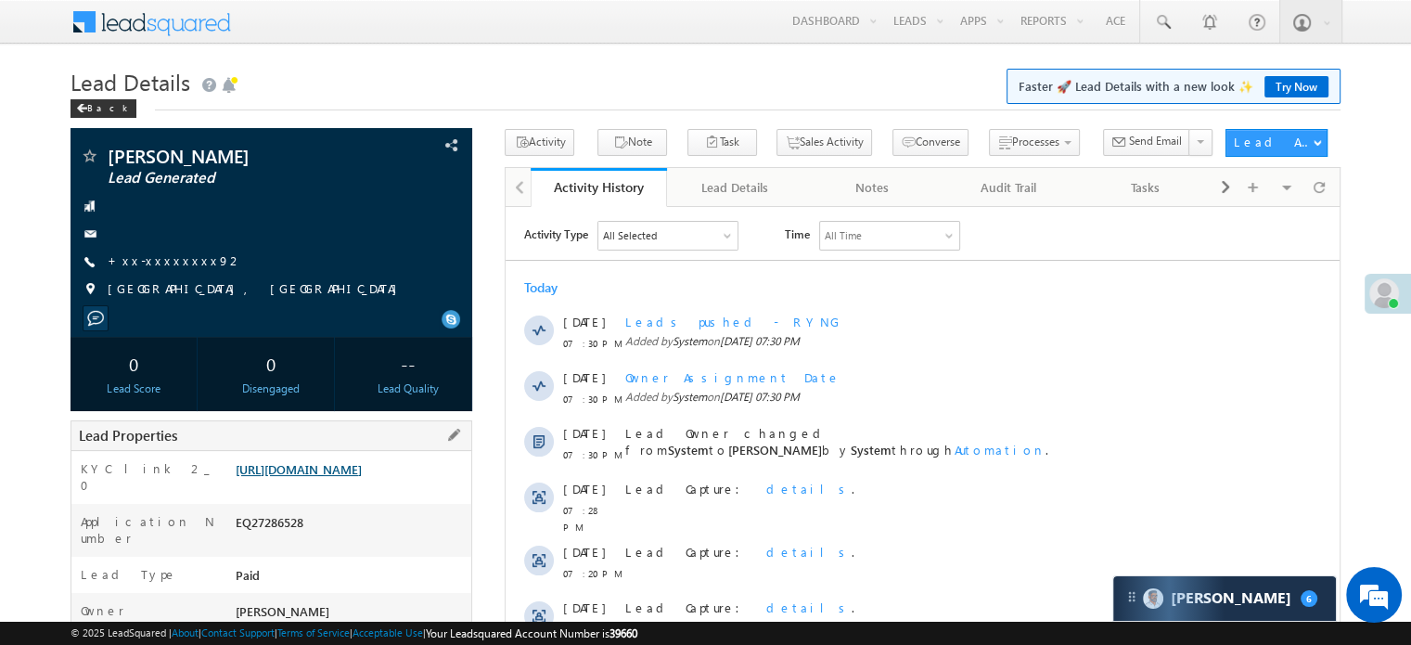
click at [261, 470] on link "[URL][DOMAIN_NAME]" at bounding box center [299, 469] width 126 height 16
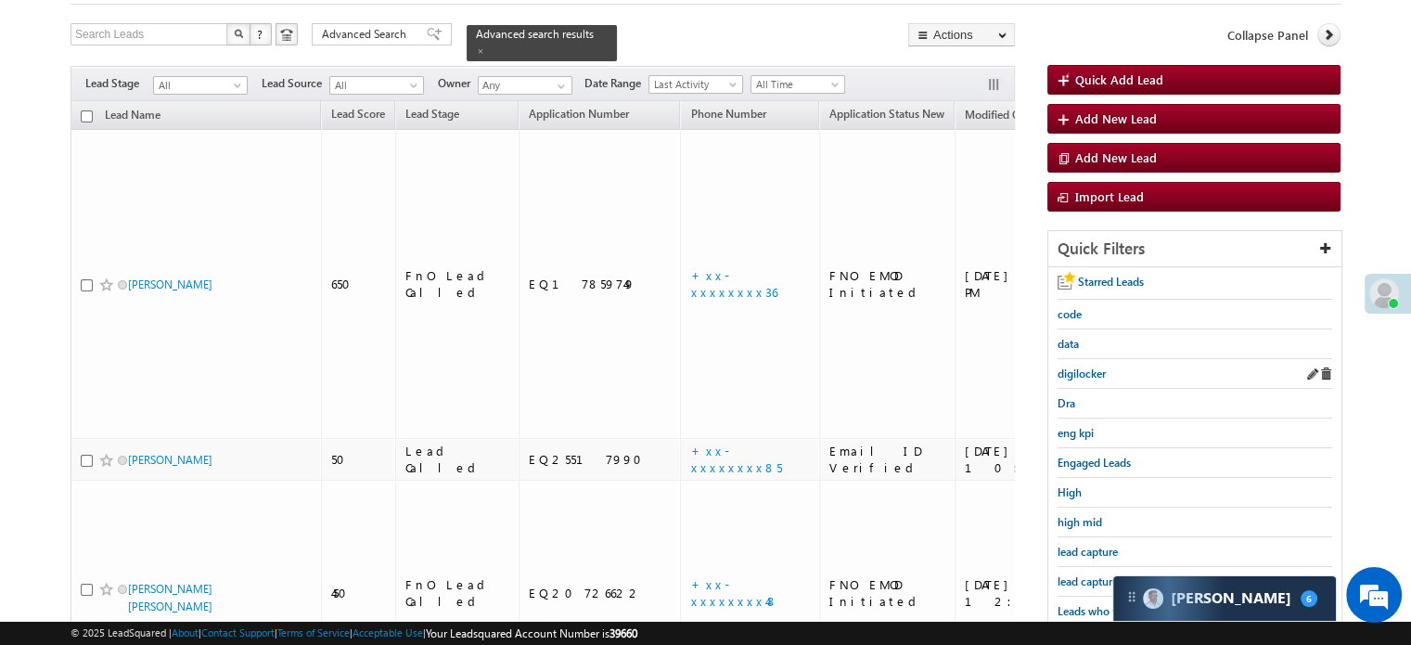
scroll to position [398, 0]
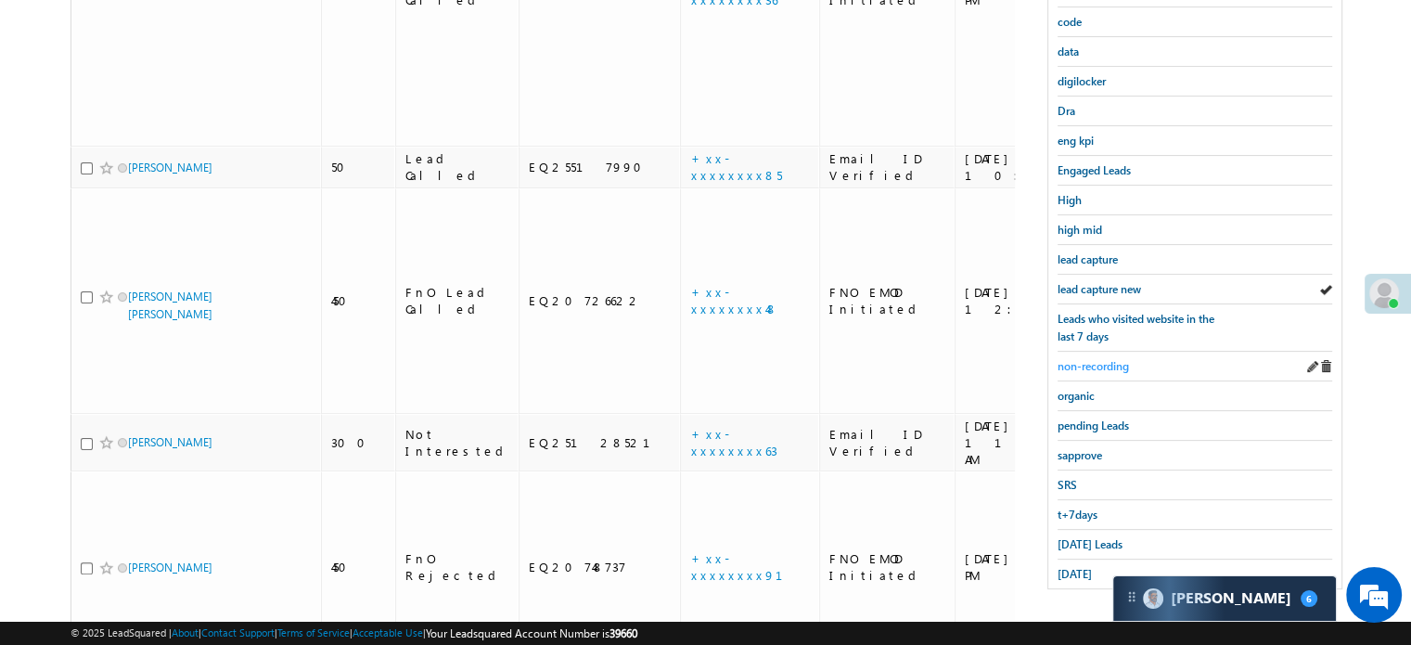
click at [1098, 359] on span "non-recording" at bounding box center [1093, 366] width 71 height 14
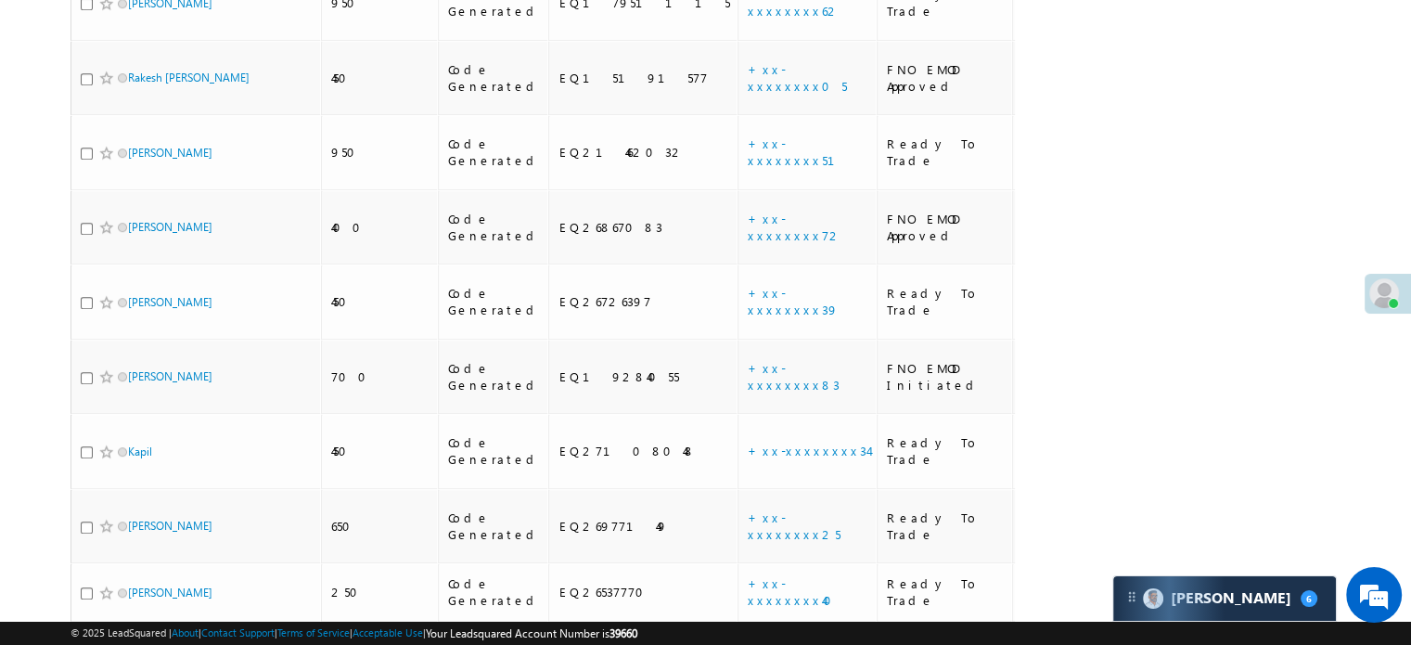
scroll to position [1087, 0]
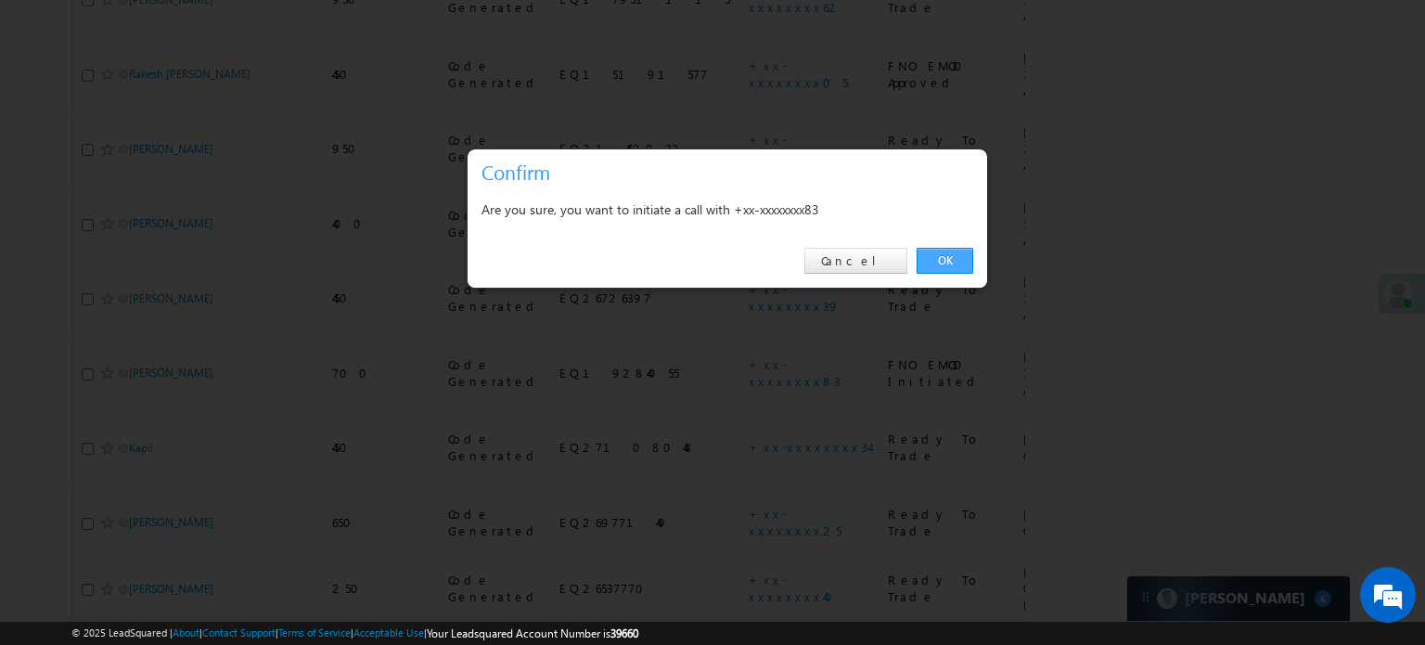
click at [953, 256] on link "OK" at bounding box center [945, 261] width 57 height 26
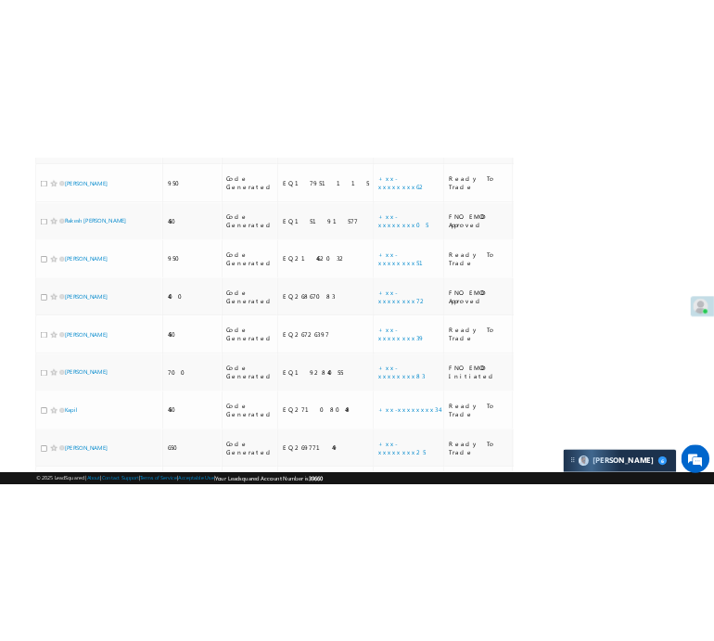
scroll to position [1136, 0]
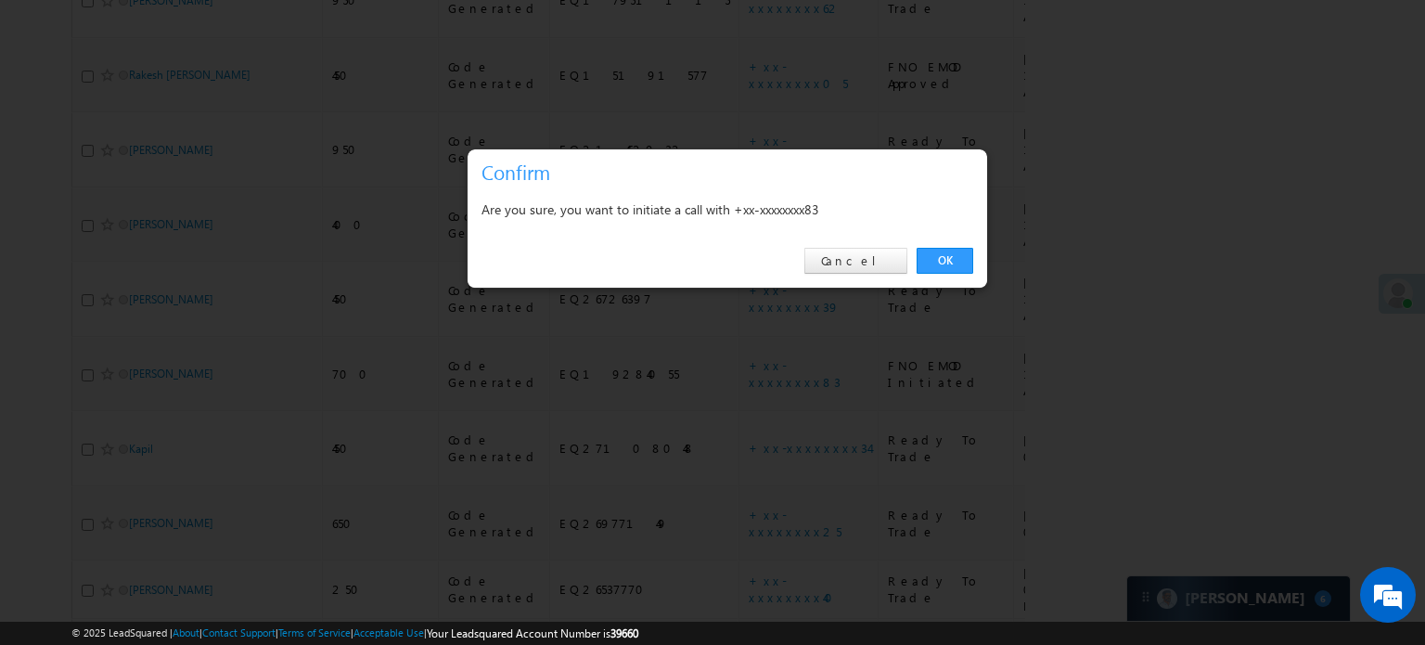
click at [950, 244] on div "OK Cancel" at bounding box center [728, 261] width 520 height 53
click at [956, 248] on link "OK" at bounding box center [945, 261] width 57 height 26
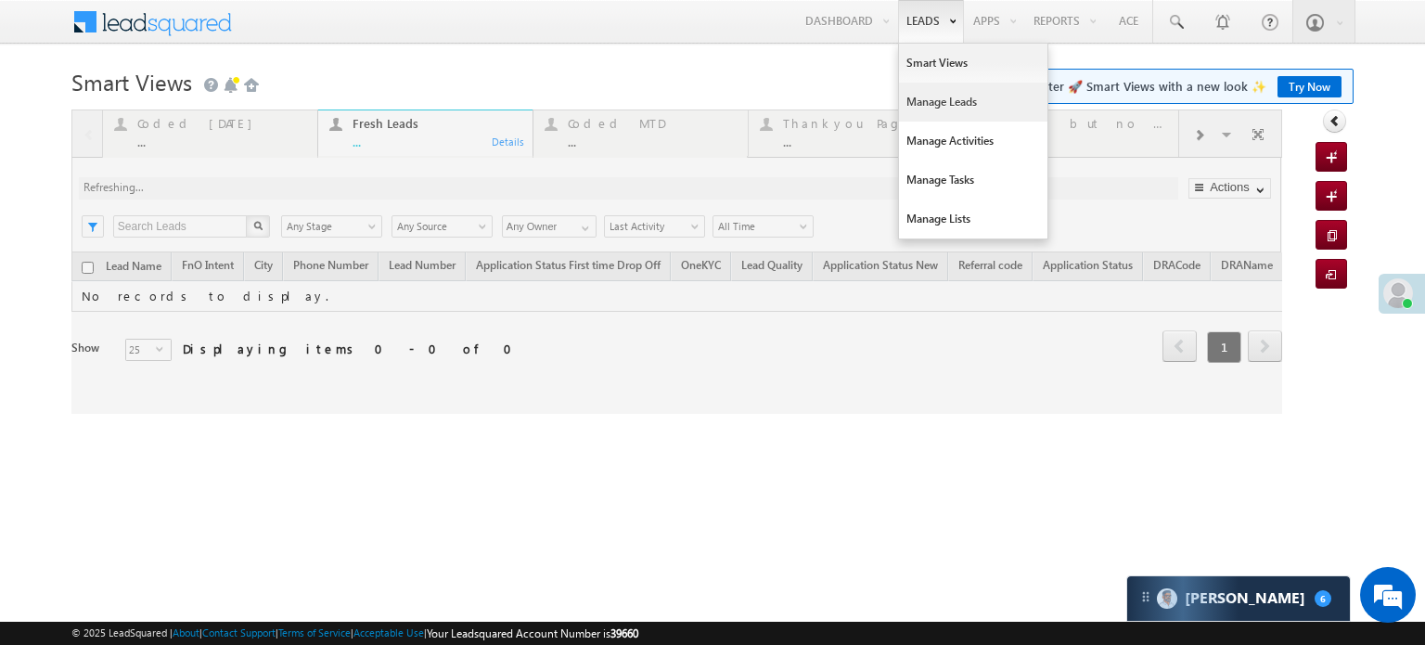
click at [925, 103] on link "Manage Leads" at bounding box center [973, 102] width 148 height 39
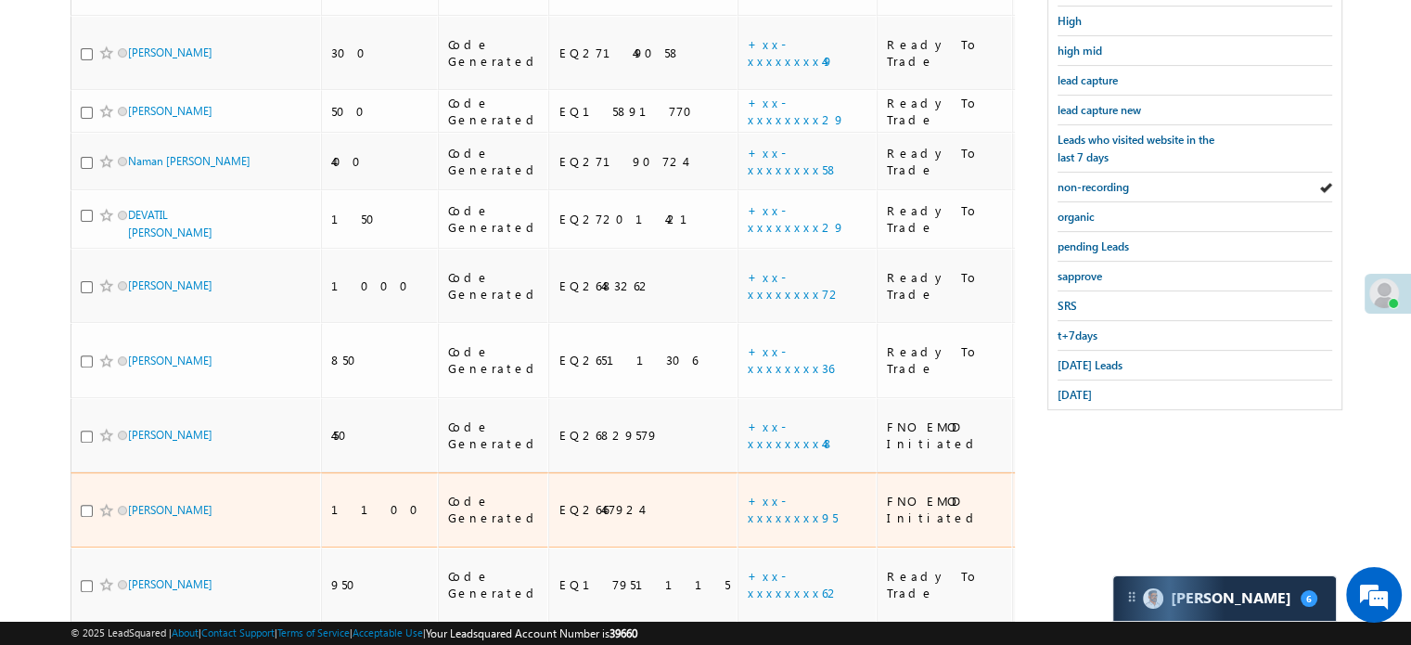
scroll to position [408, 0]
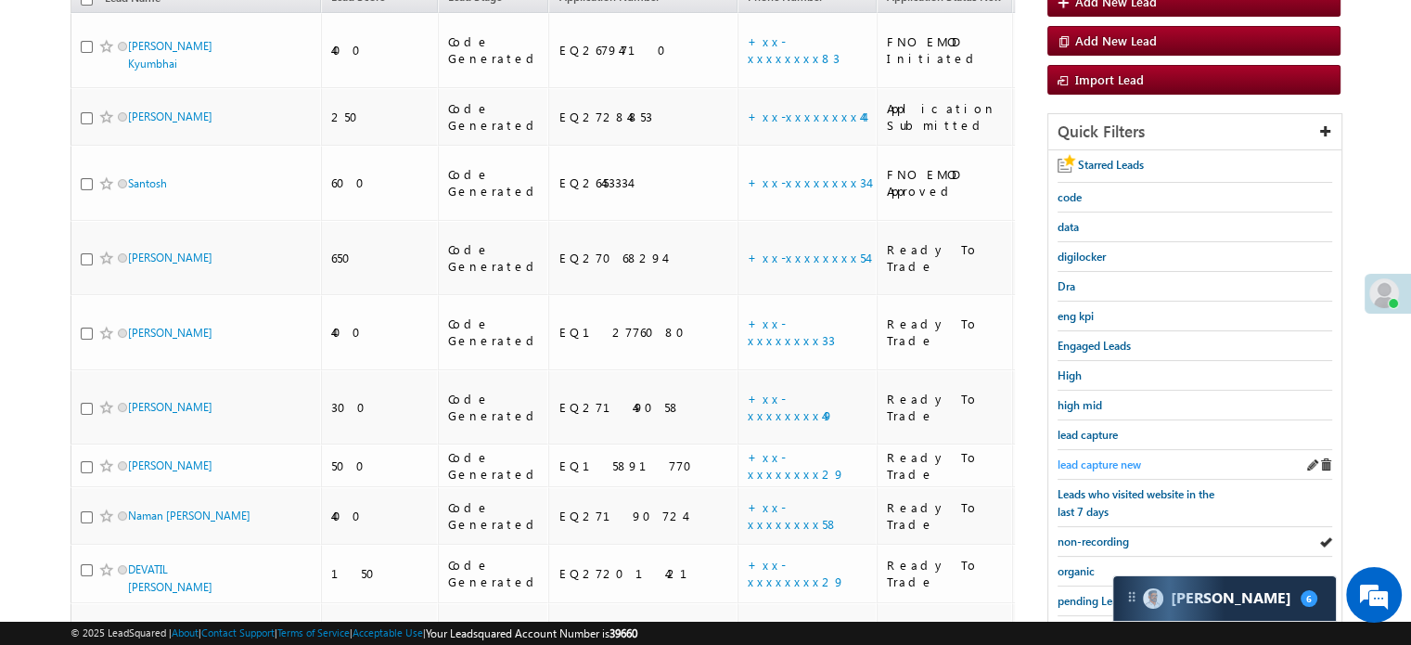
click at [1108, 456] on link "lead capture new" at bounding box center [1099, 465] width 83 height 18
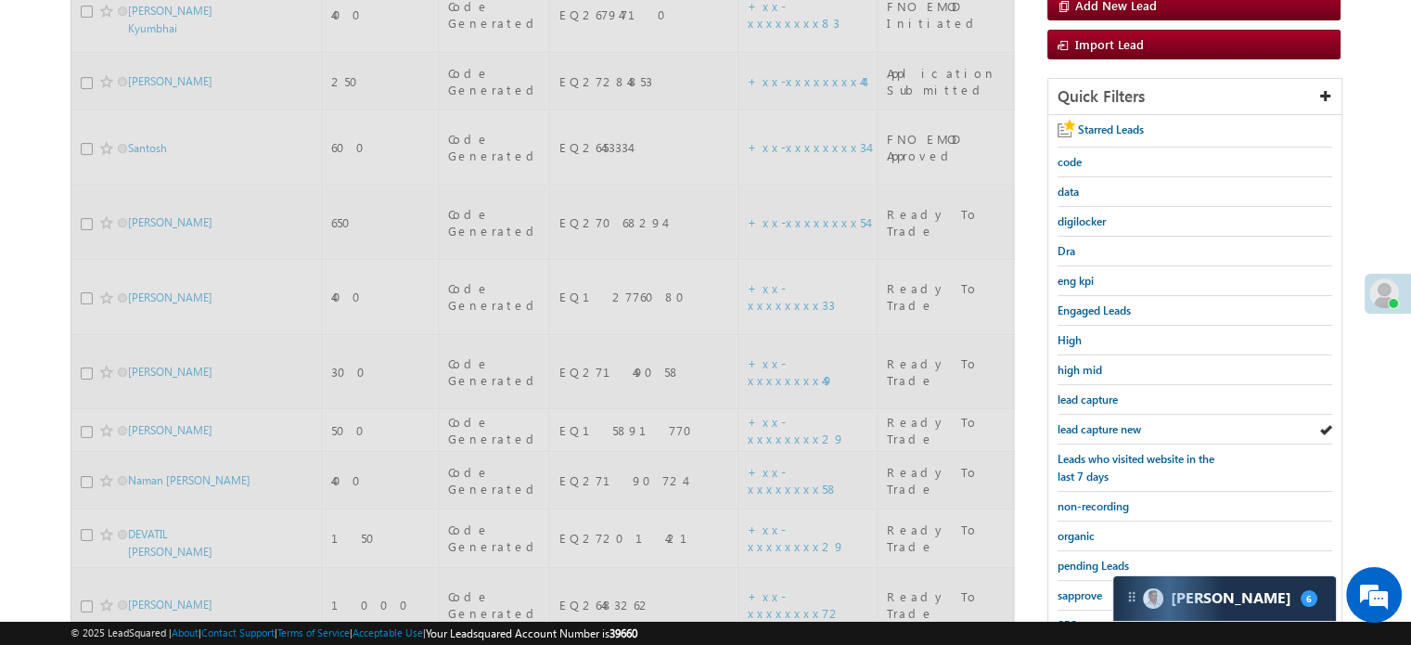
click at [1109, 453] on span "Leads who visited website in the last 7 days" at bounding box center [1136, 468] width 157 height 32
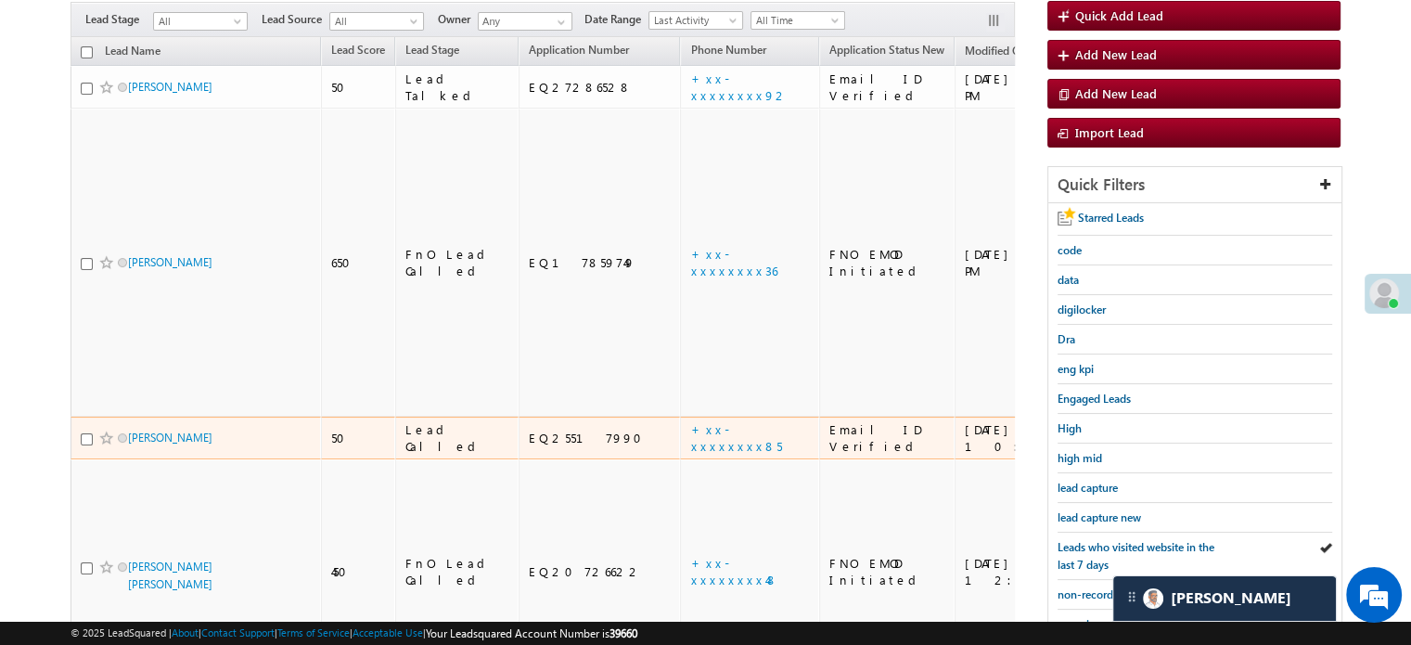
scroll to position [212, 0]
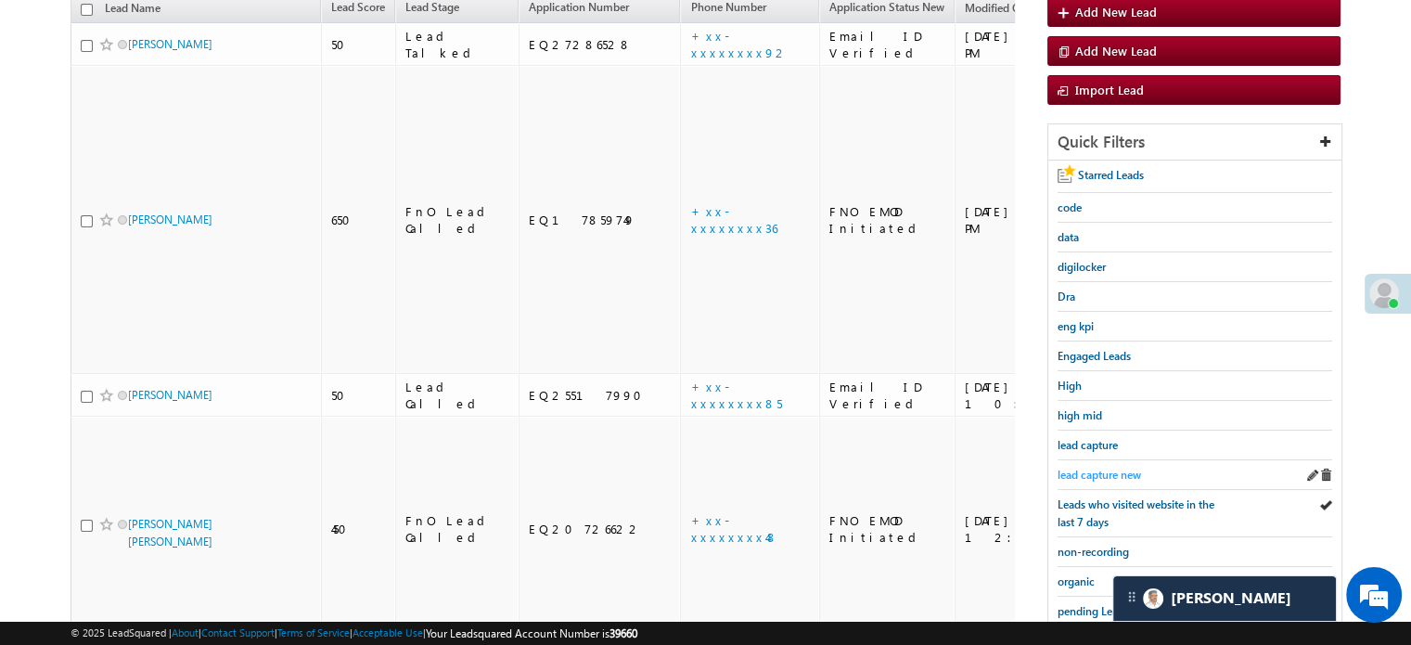
click at [1123, 469] on span "lead capture new" at bounding box center [1099, 475] width 83 height 14
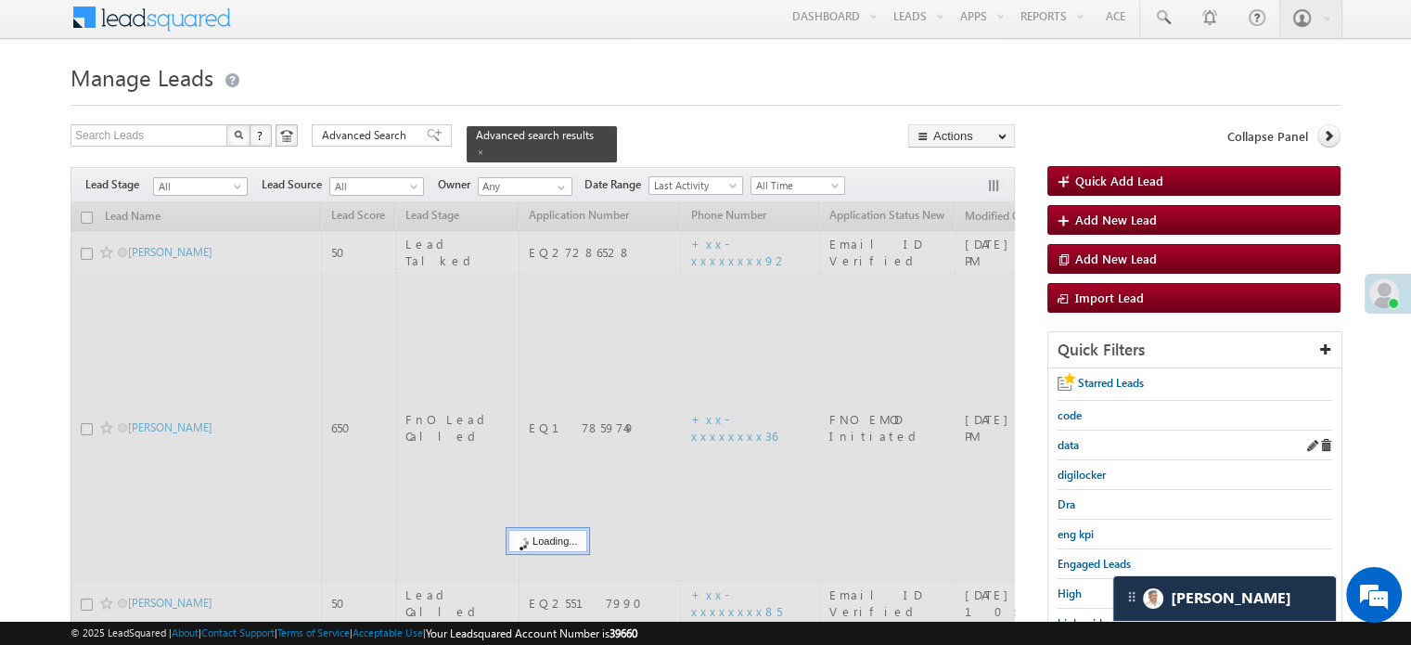
scroll to position [0, 0]
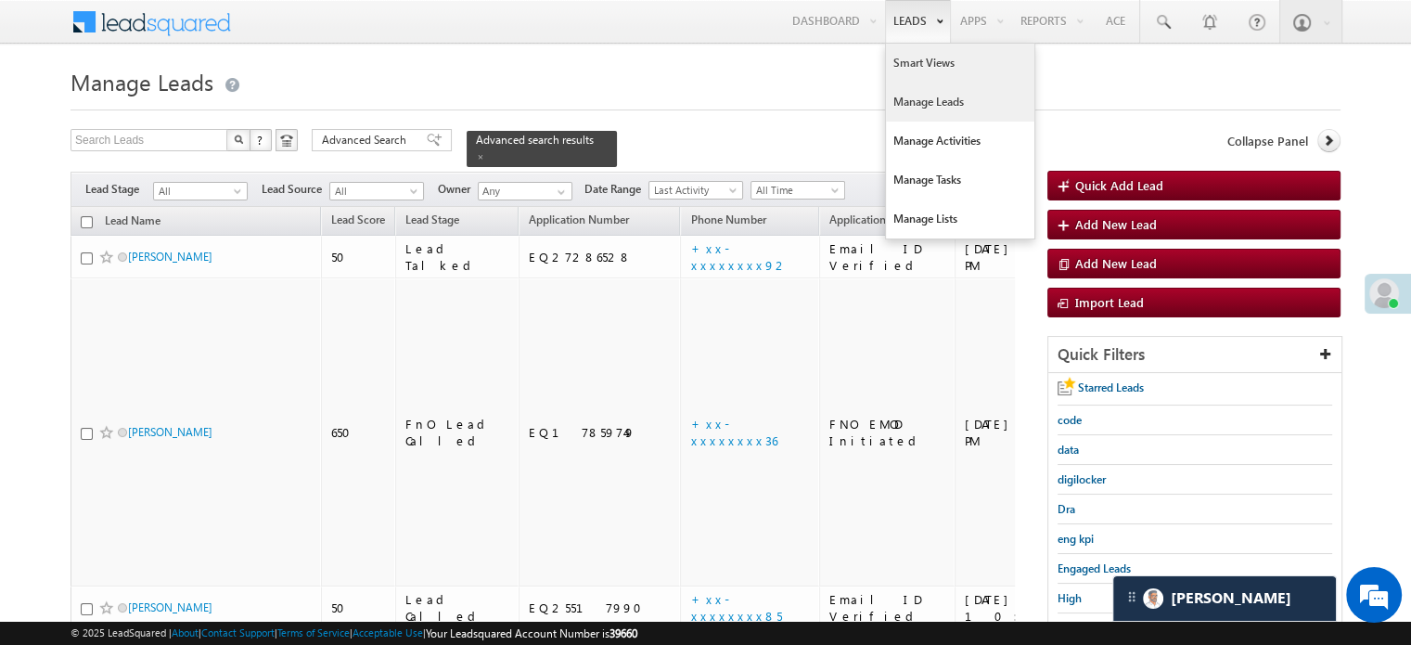
click at [910, 49] on link "Smart Views" at bounding box center [960, 63] width 148 height 39
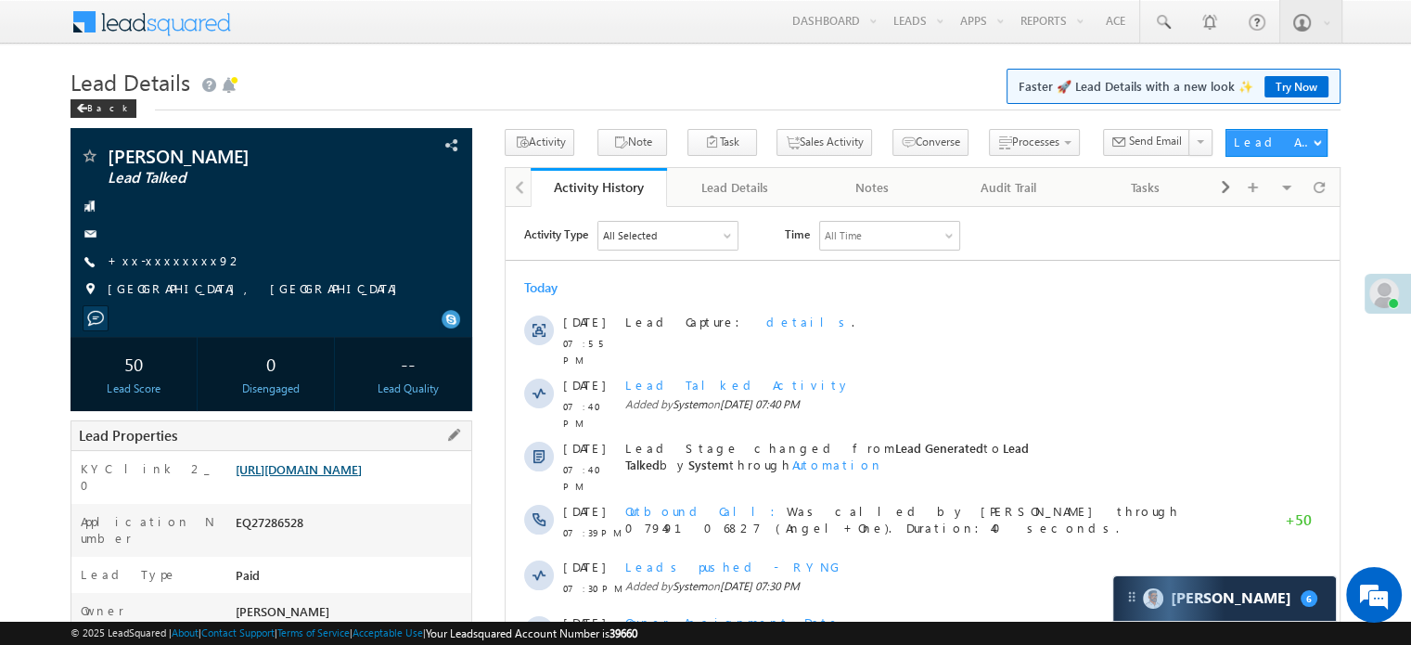
click at [331, 477] on link "[URL][DOMAIN_NAME]" at bounding box center [299, 469] width 126 height 16
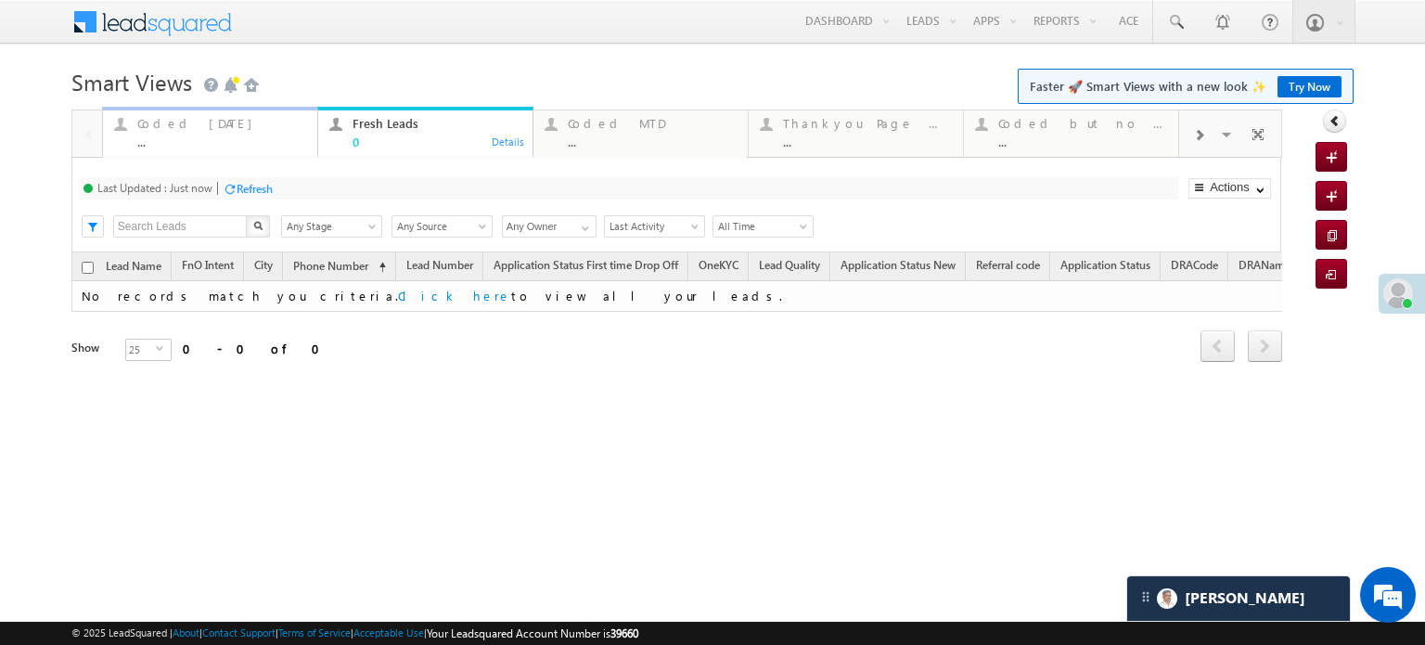
click at [152, 119] on div "Coded Today" at bounding box center [221, 123] width 169 height 15
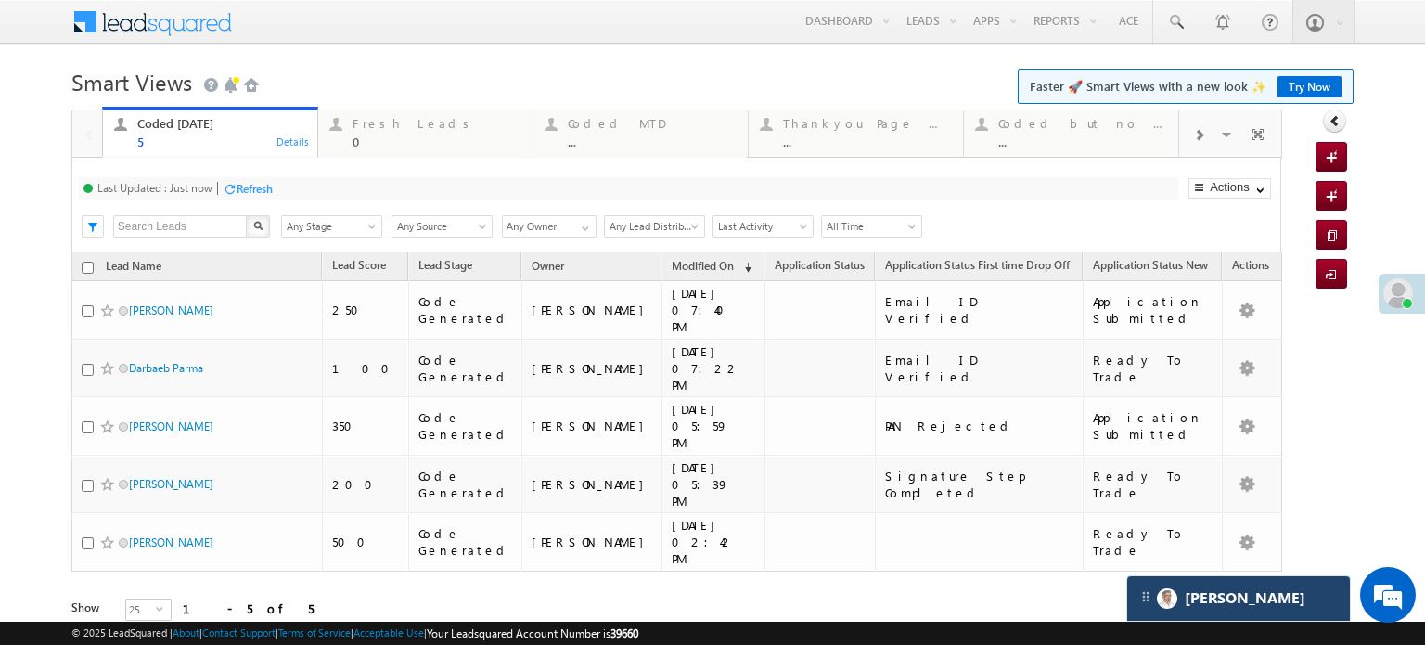
click at [1241, 597] on div "[PERSON_NAME]" at bounding box center [1238, 598] width 223 height 45
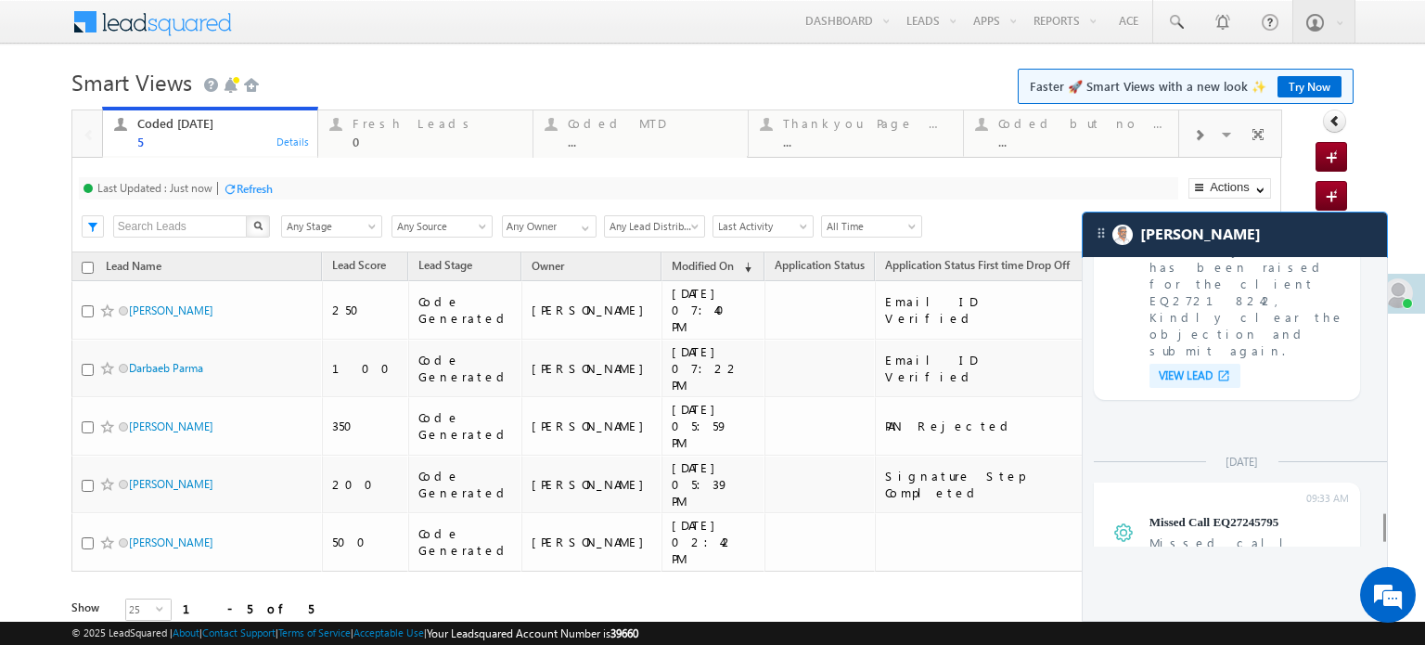
scroll to position [7234, 0]
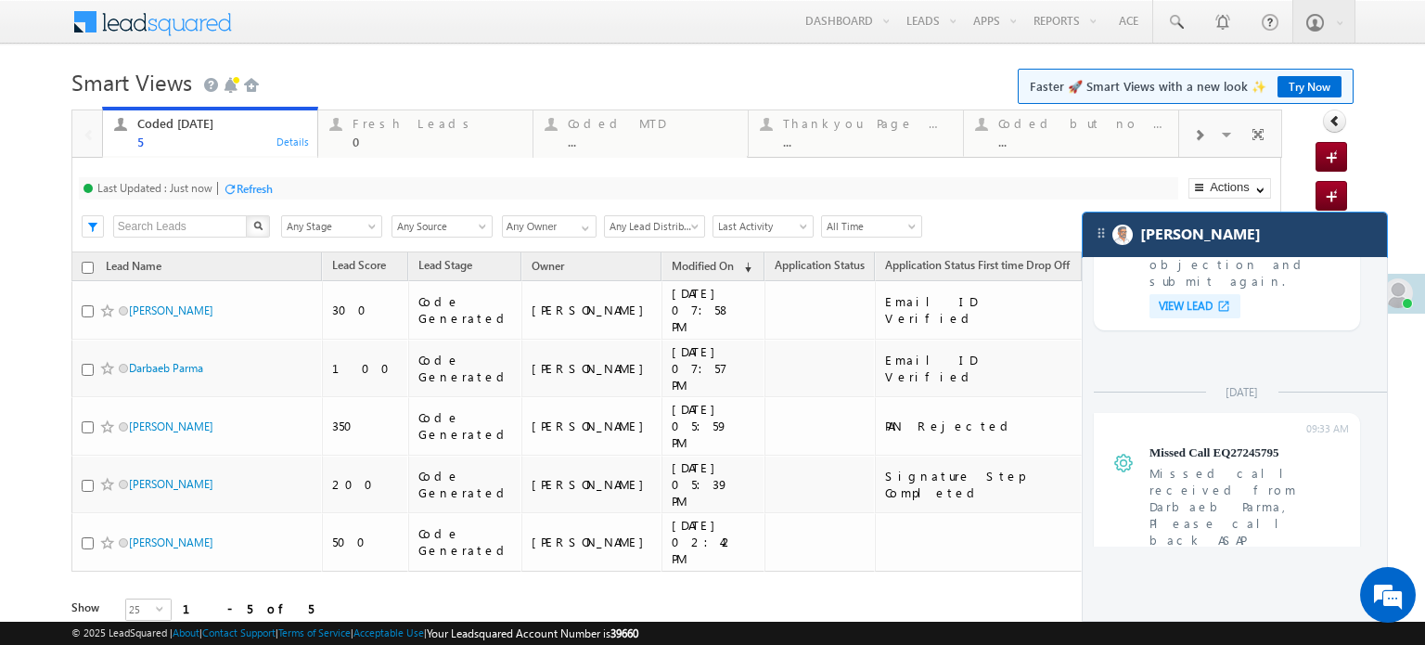
click at [1247, 229] on div "[PERSON_NAME]" at bounding box center [1235, 234] width 304 height 45
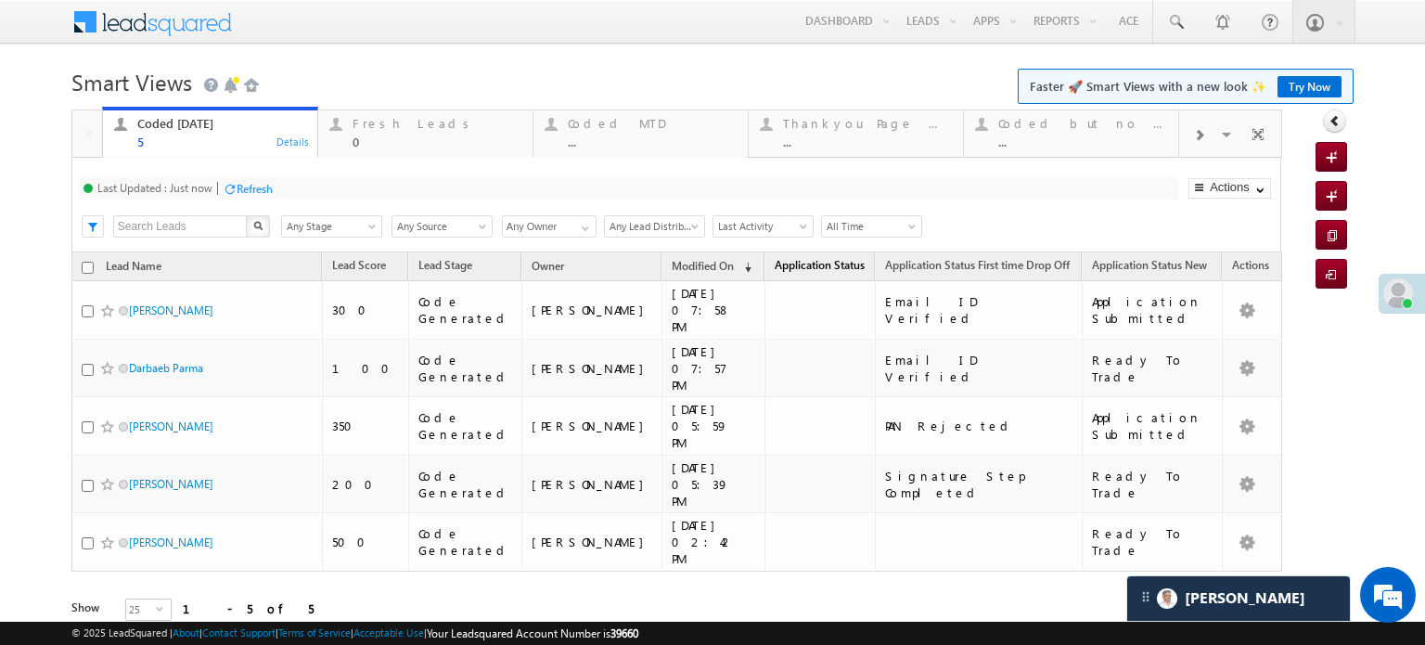
scroll to position [7541, 0]
click at [258, 185] on div "Refresh" at bounding box center [255, 189] width 36 height 14
click at [315, 190] on div "Refresh" at bounding box center [324, 189] width 36 height 14
click at [317, 185] on div "Refresh" at bounding box center [324, 189] width 36 height 14
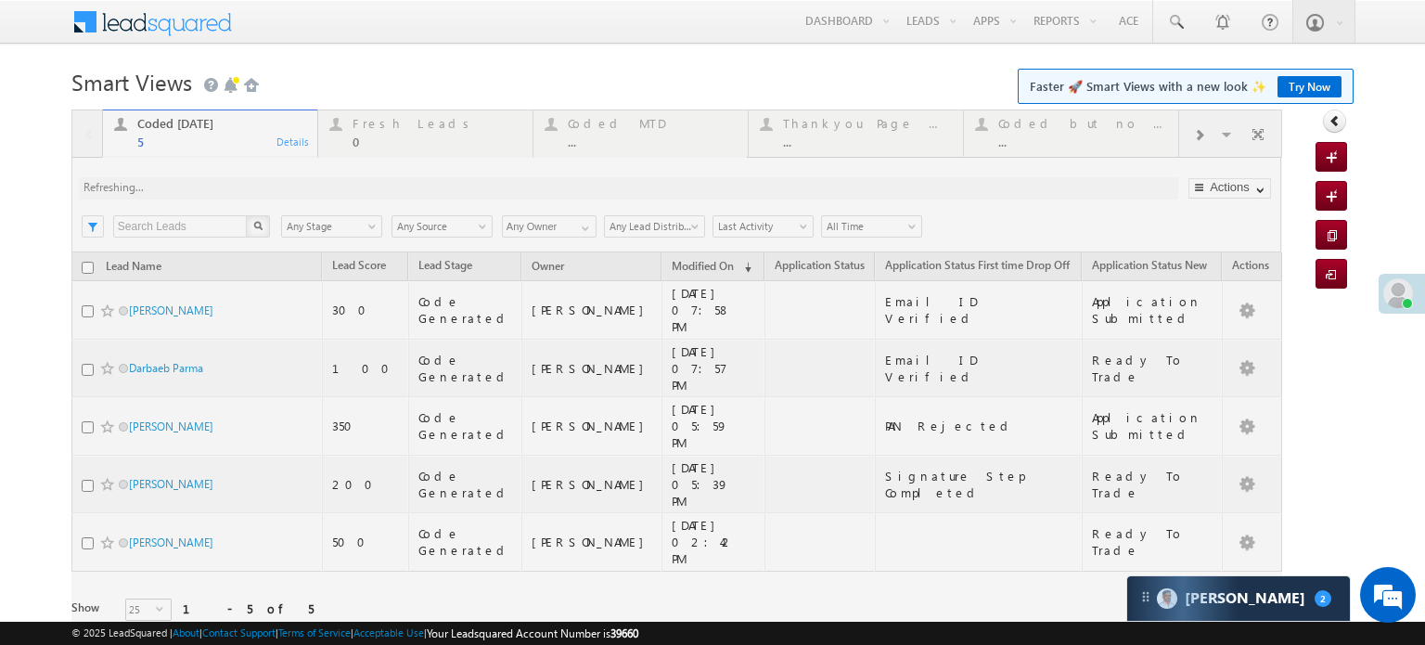
scroll to position [9012, 0]
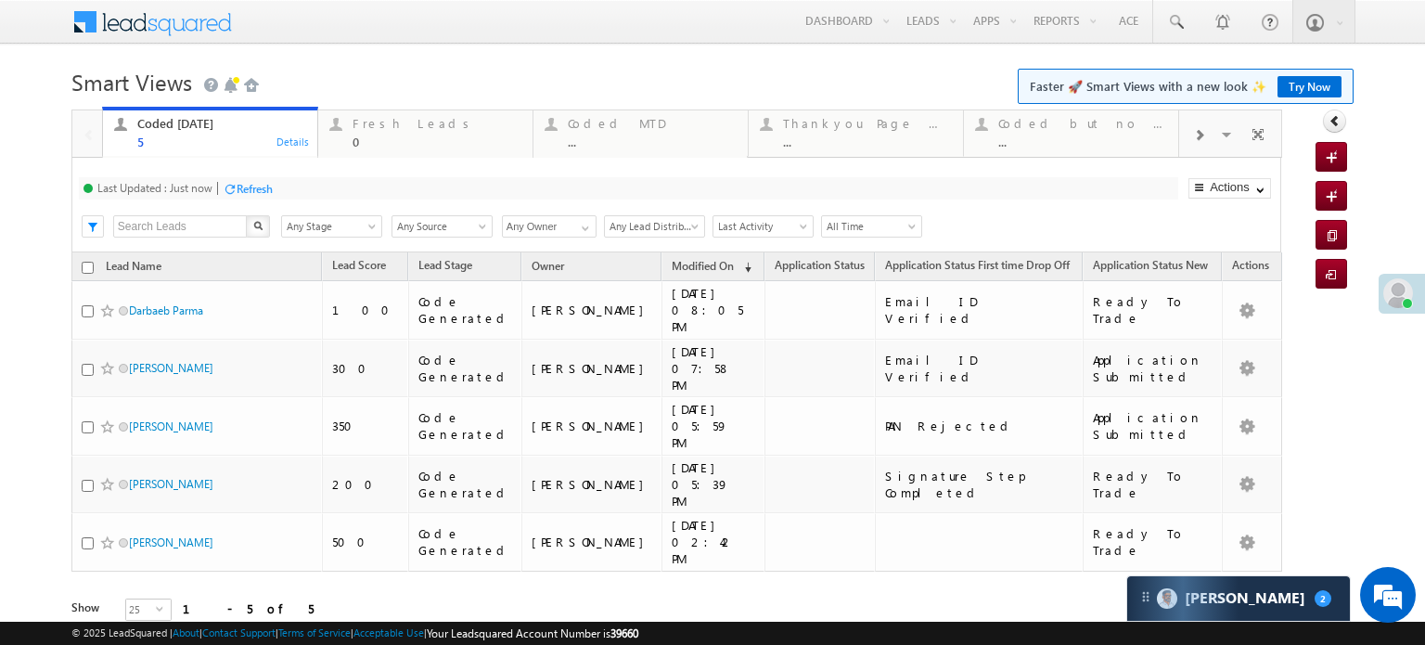
click at [241, 199] on div "Last Updated : Just now Refresh Refreshing..." at bounding box center [628, 188] width 1099 height 22
click at [251, 189] on div "Refresh" at bounding box center [255, 189] width 36 height 14
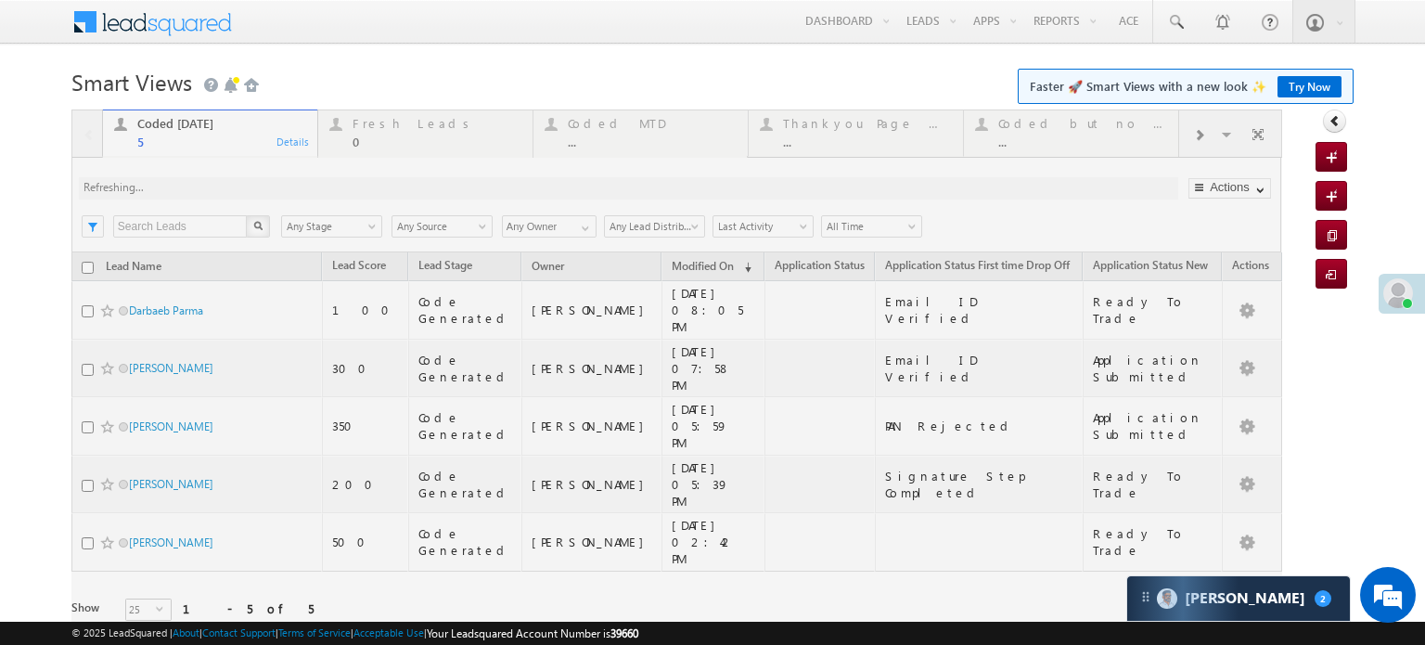
click at [251, 189] on div at bounding box center [676, 391] width 1211 height 564
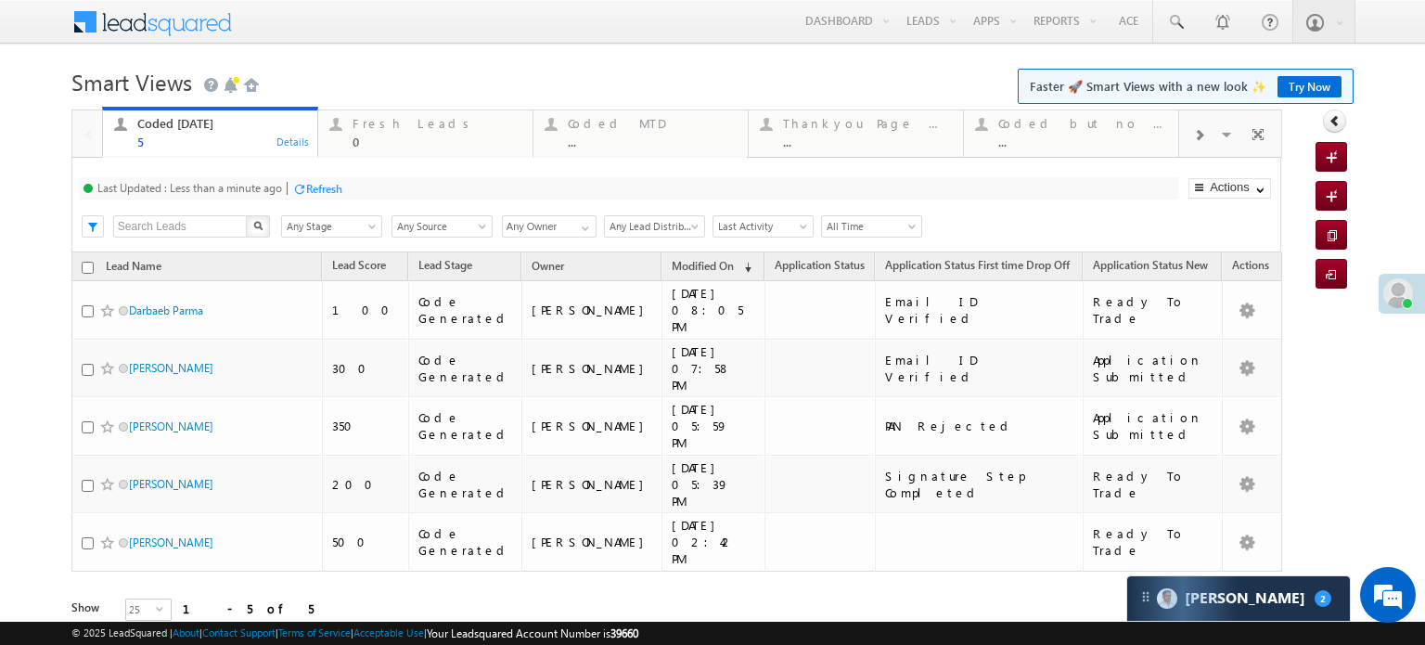
click at [319, 184] on div "Refresh" at bounding box center [324, 189] width 36 height 14
click at [330, 180] on div "Refresh" at bounding box center [317, 188] width 50 height 18
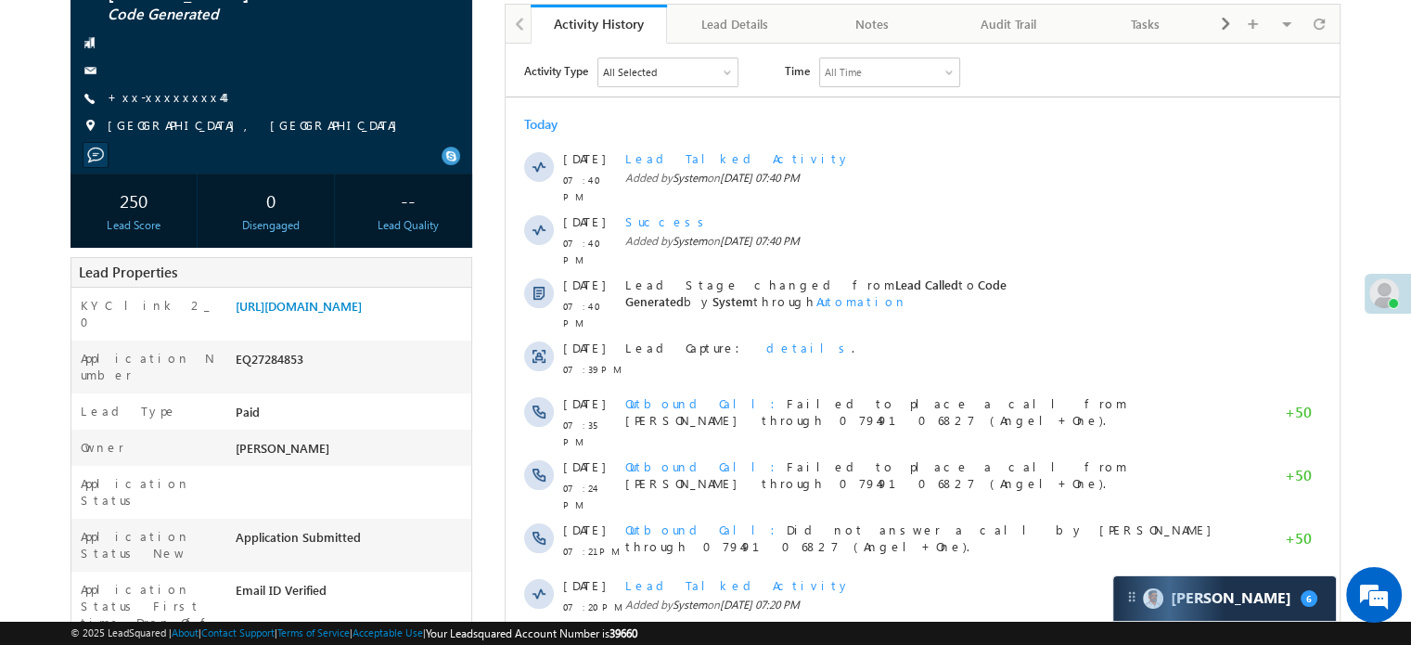
scroll to position [93, 0]
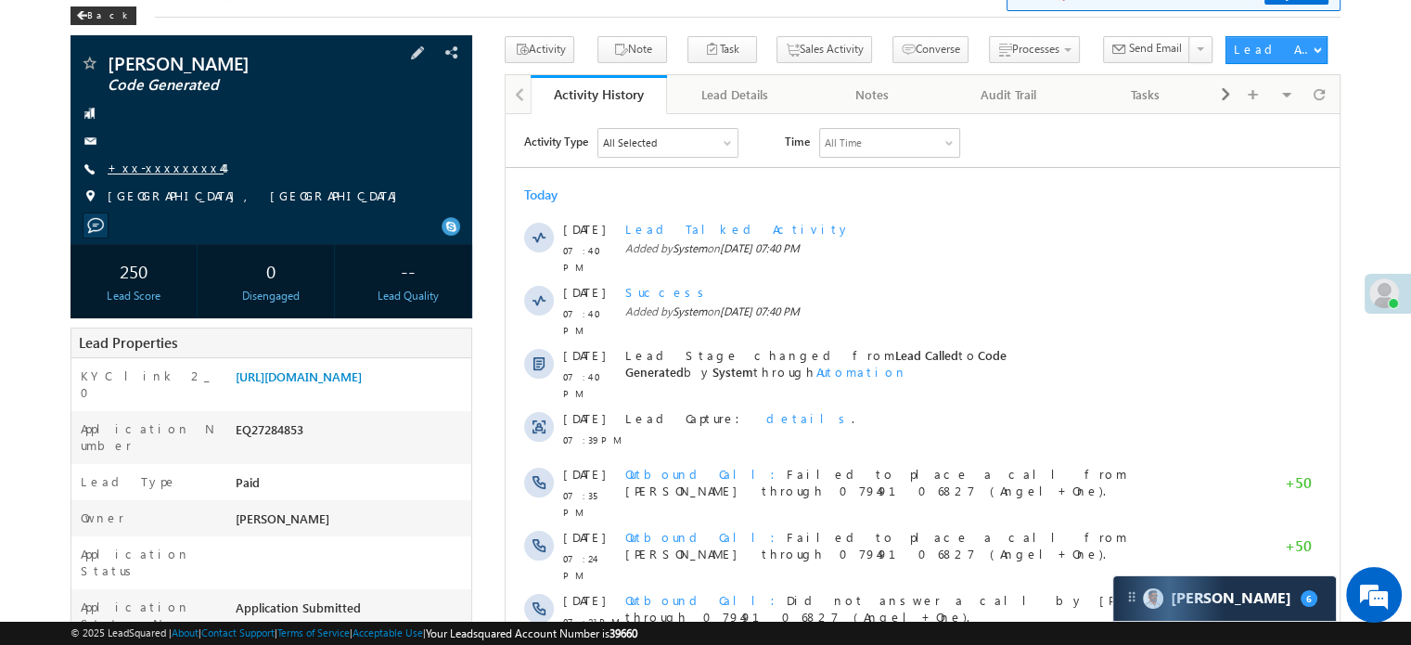
click at [179, 174] on link "+xx-xxxxxxxx44" at bounding box center [166, 168] width 116 height 16
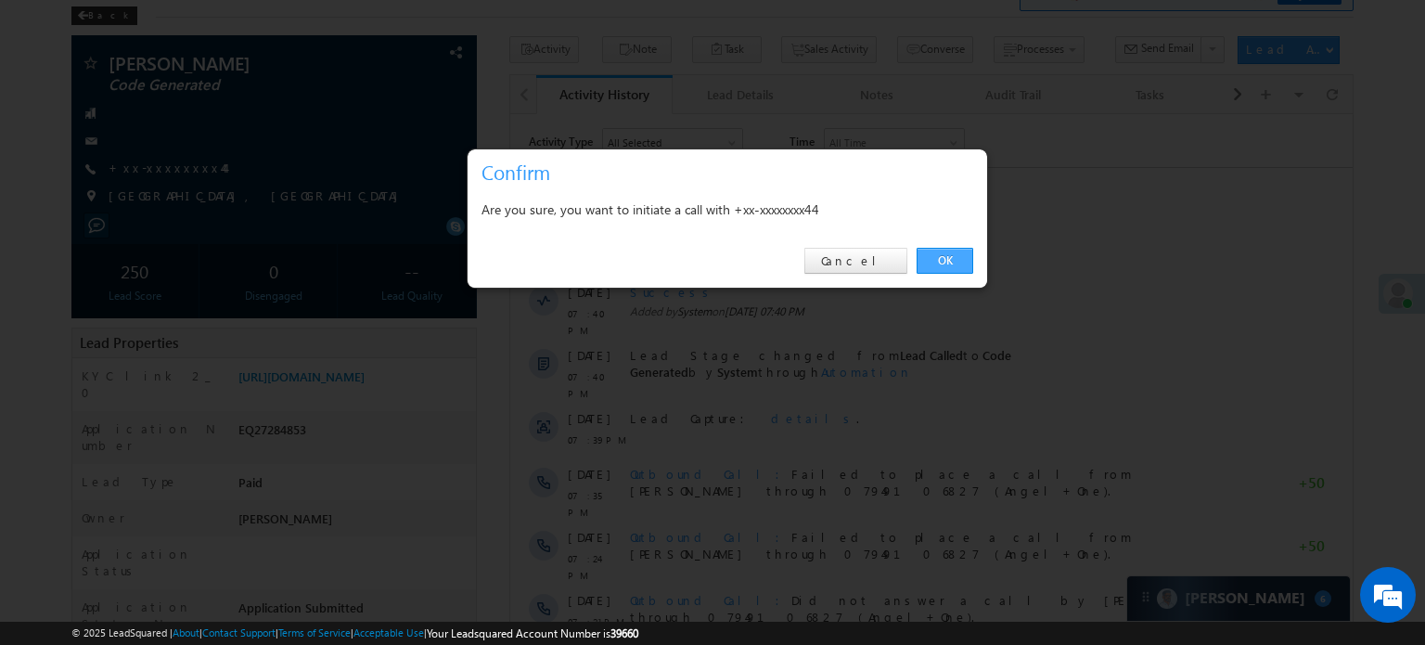
drag, startPoint x: 959, startPoint y: 256, endPoint x: 409, endPoint y: 126, distance: 565.3
click at [959, 256] on link "OK" at bounding box center [945, 261] width 57 height 26
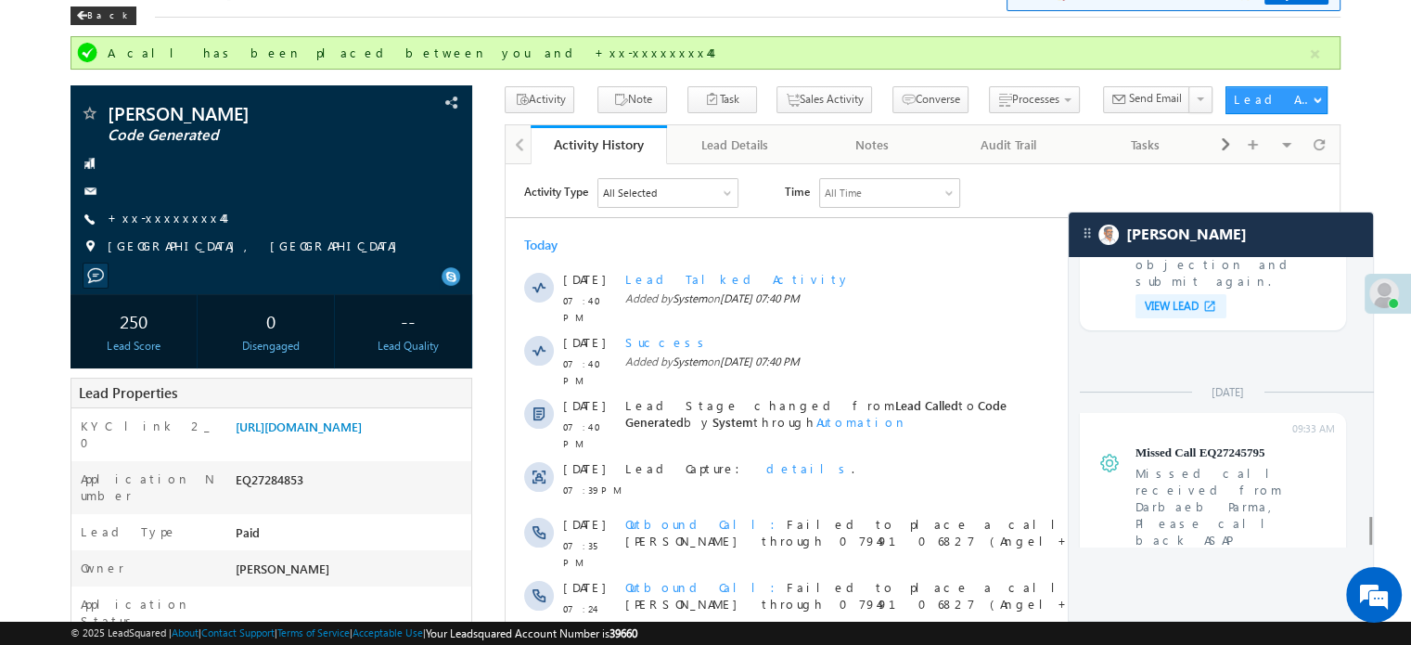
scroll to position [0, 0]
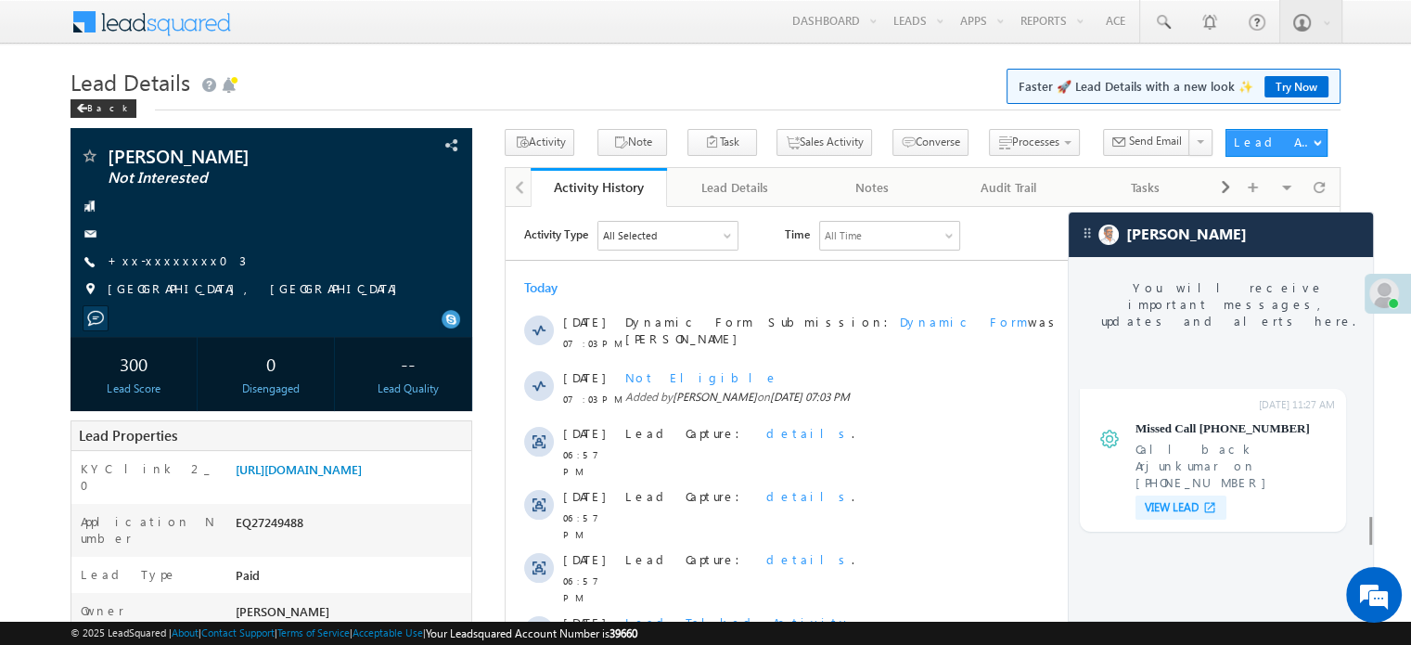
scroll to position [7212, 0]
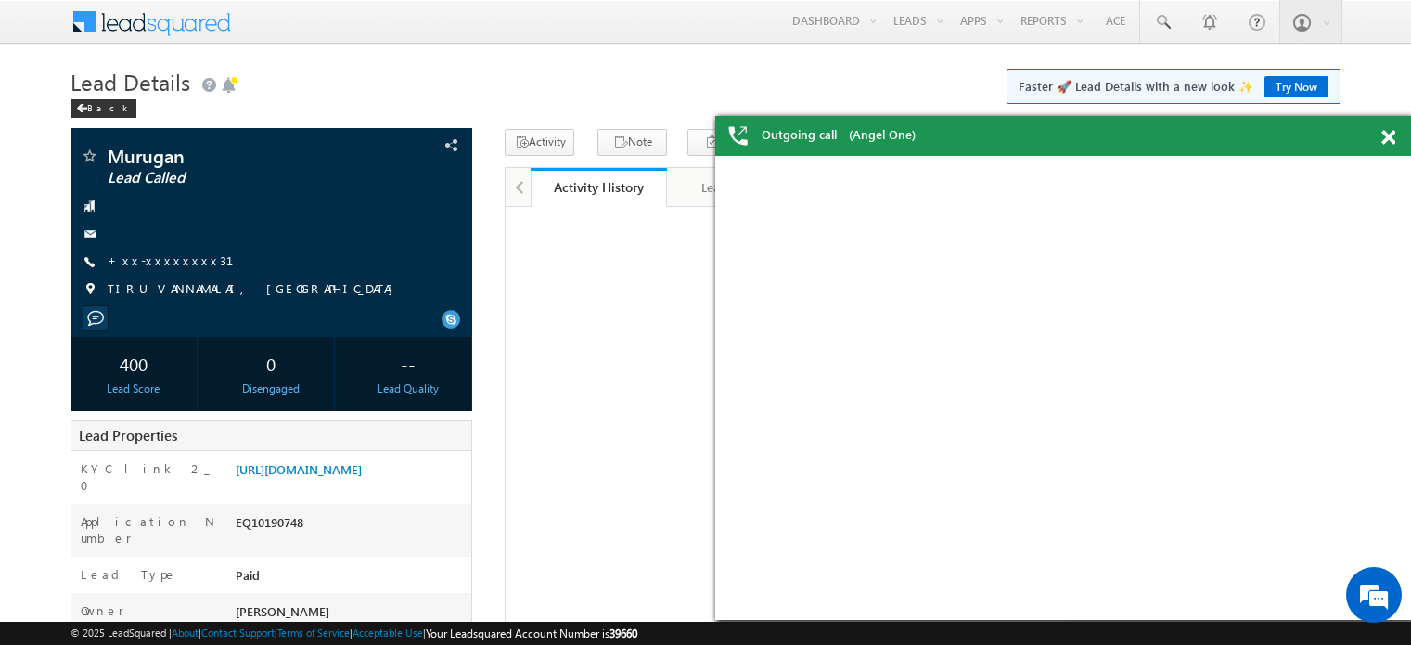
scroll to position [49, 0]
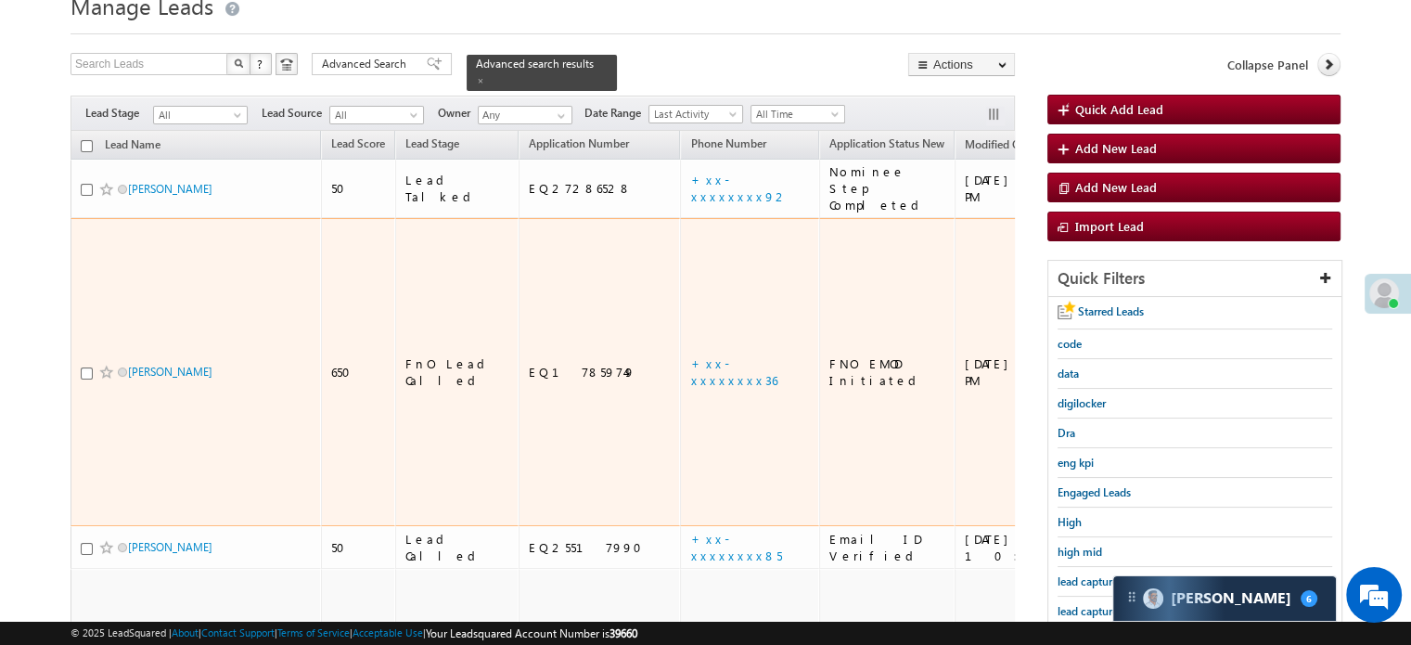
scroll to position [186, 0]
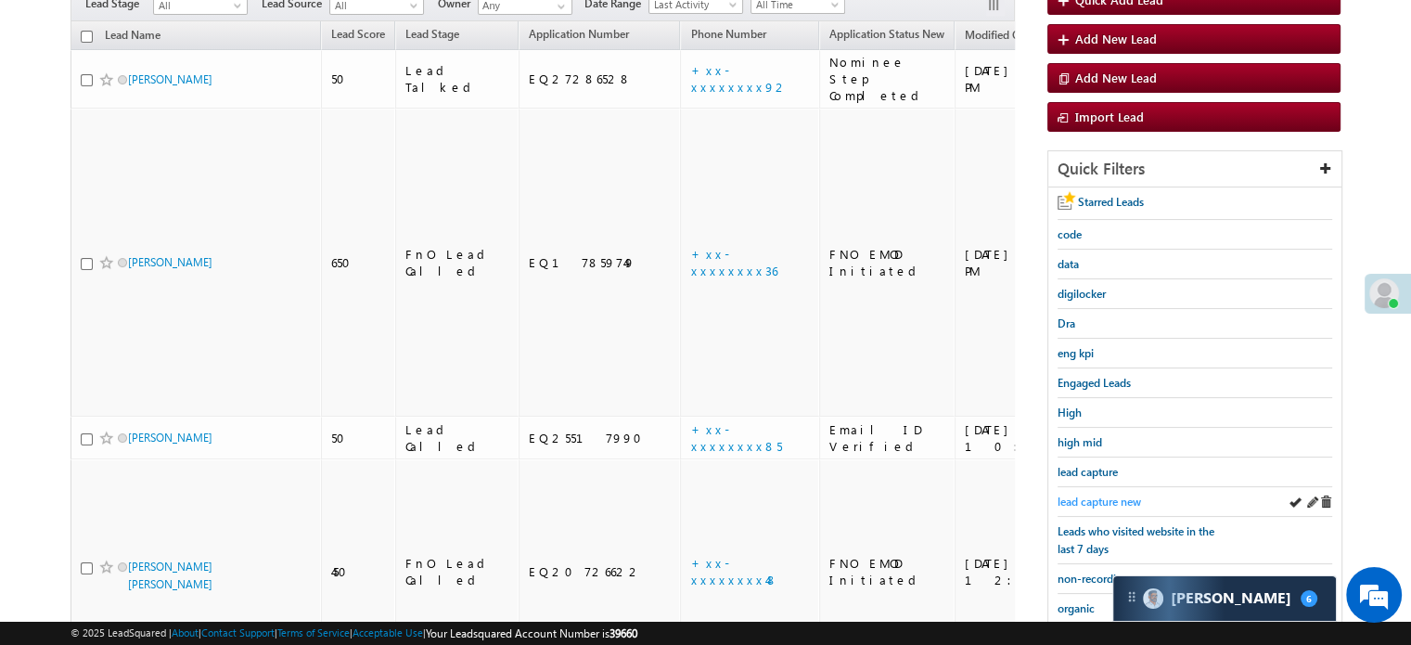
click at [1100, 497] on span "lead capture new" at bounding box center [1099, 501] width 83 height 14
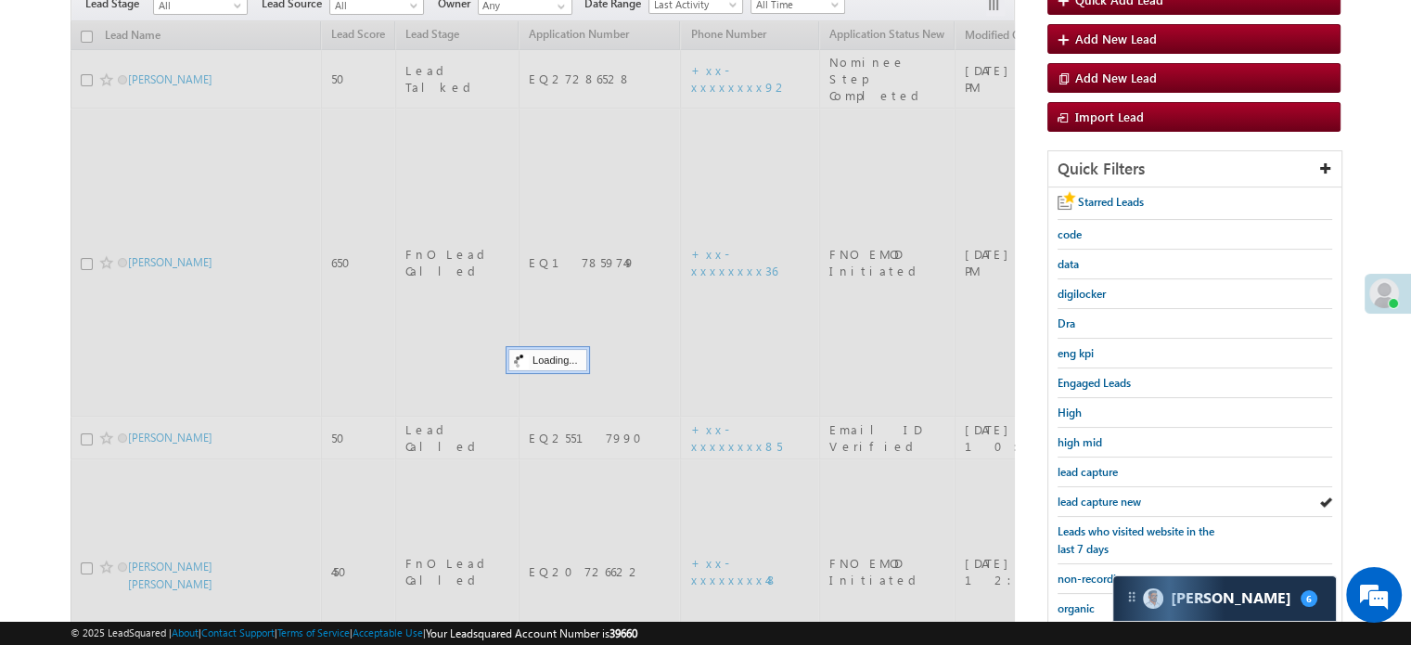
click at [1094, 496] on span "lead capture new" at bounding box center [1099, 501] width 83 height 14
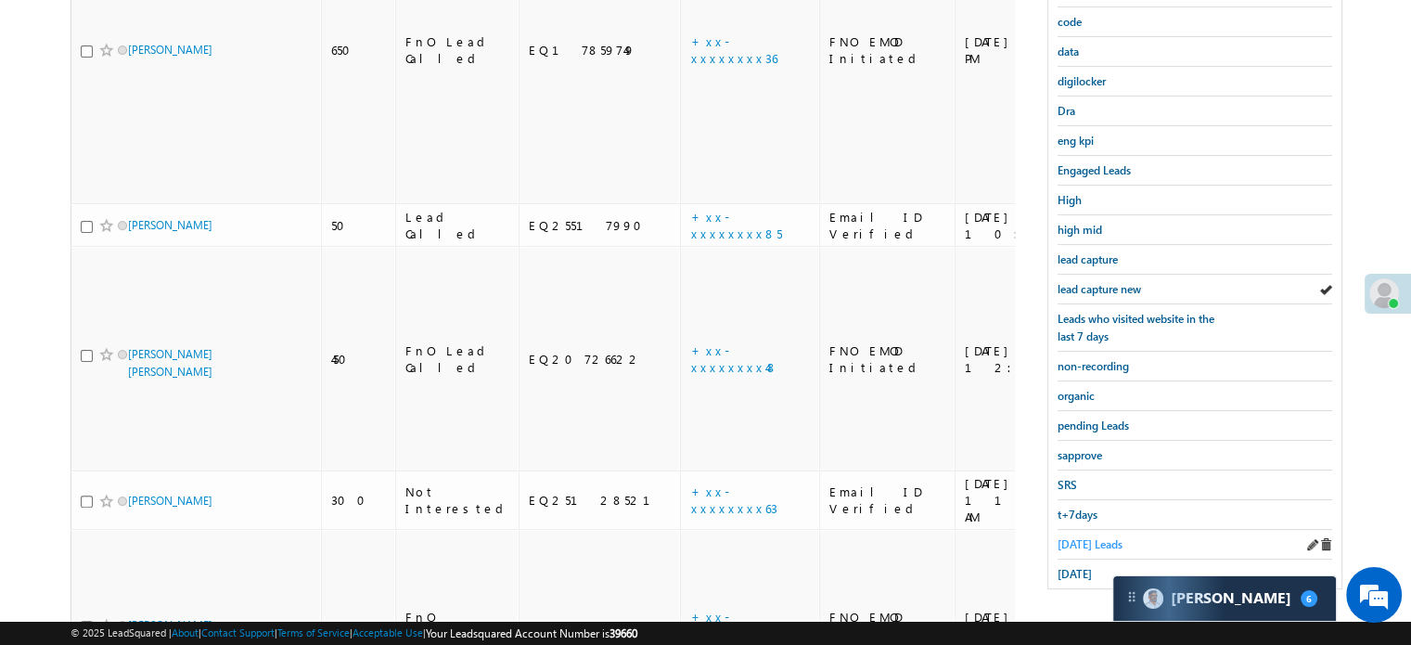
click at [1095, 537] on span "Today's Leads" at bounding box center [1090, 544] width 65 height 14
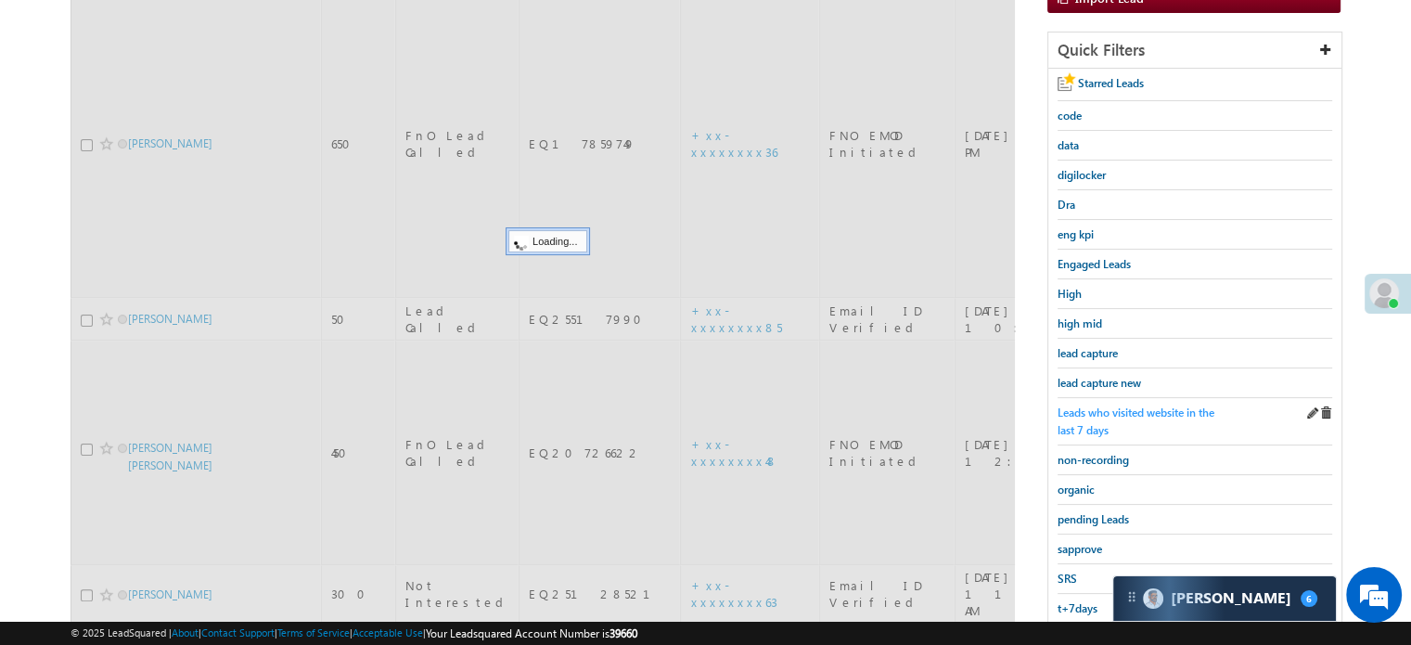
scroll to position [212, 0]
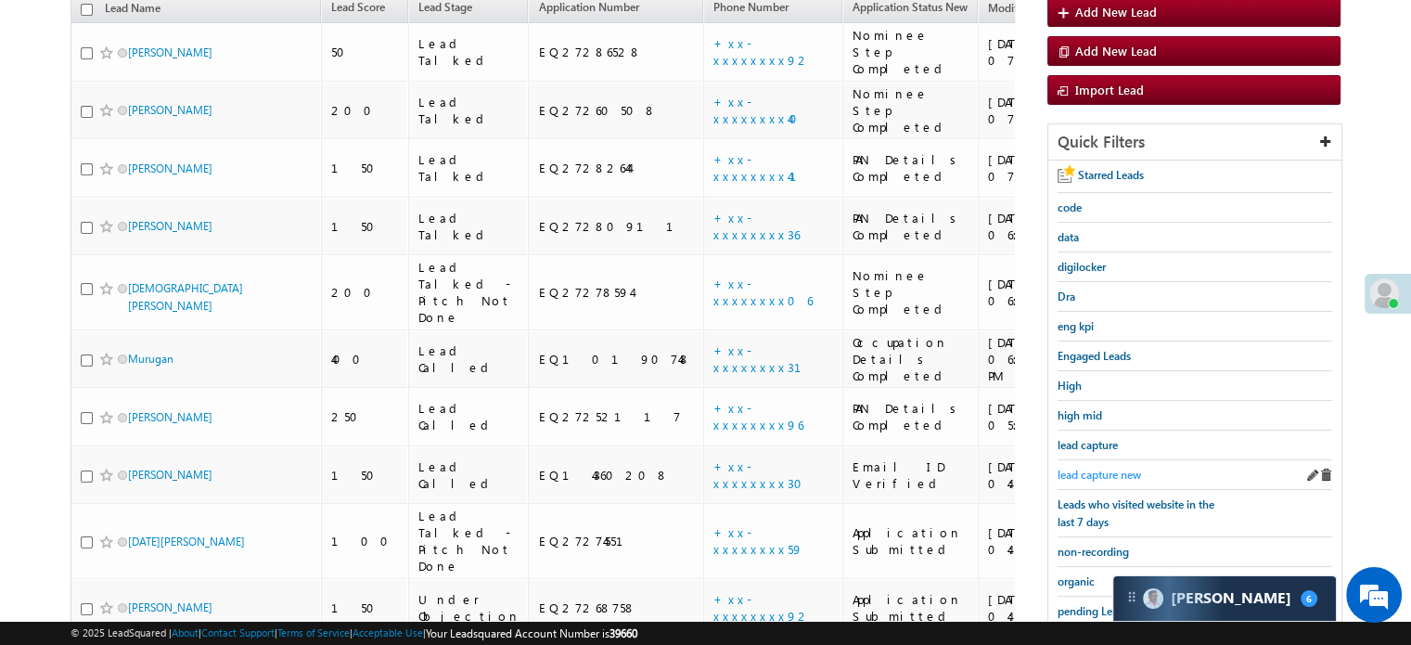
click at [1101, 468] on span "lead capture new" at bounding box center [1099, 475] width 83 height 14
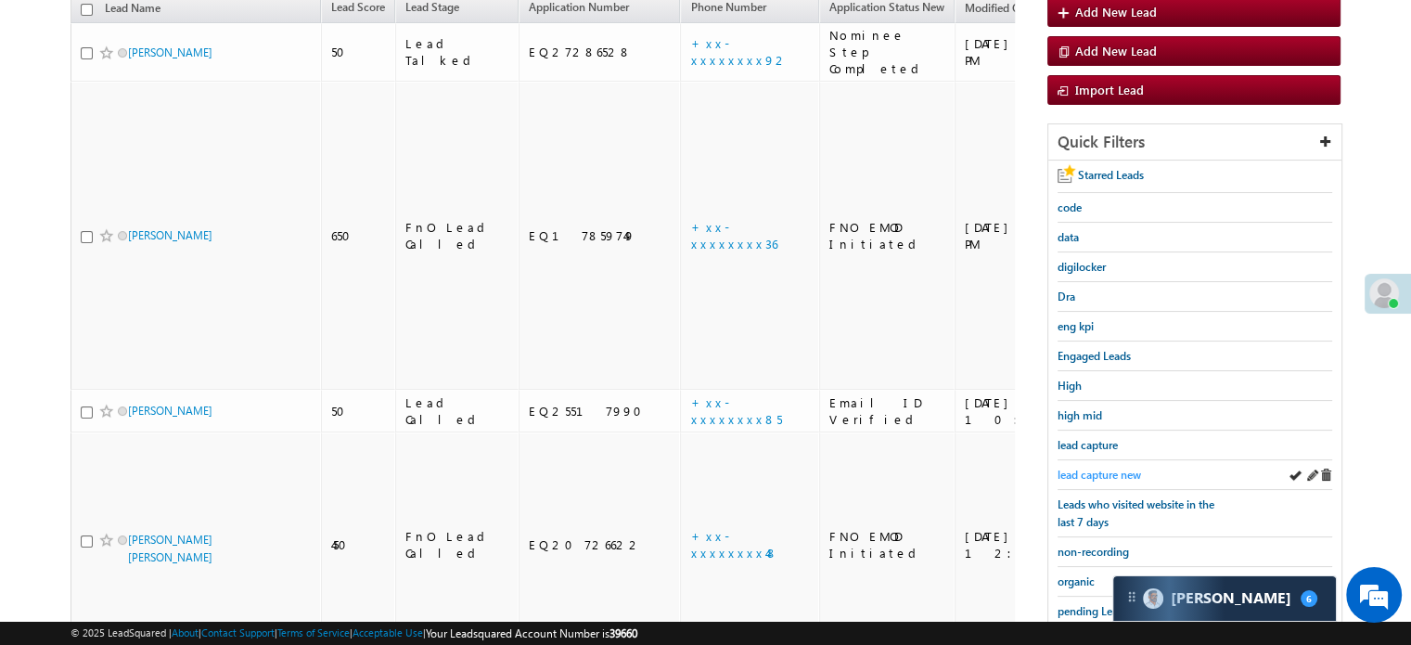
click at [1109, 474] on span "lead capture new" at bounding box center [1099, 475] width 83 height 14
click at [1114, 468] on span "lead capture new" at bounding box center [1099, 475] width 83 height 14
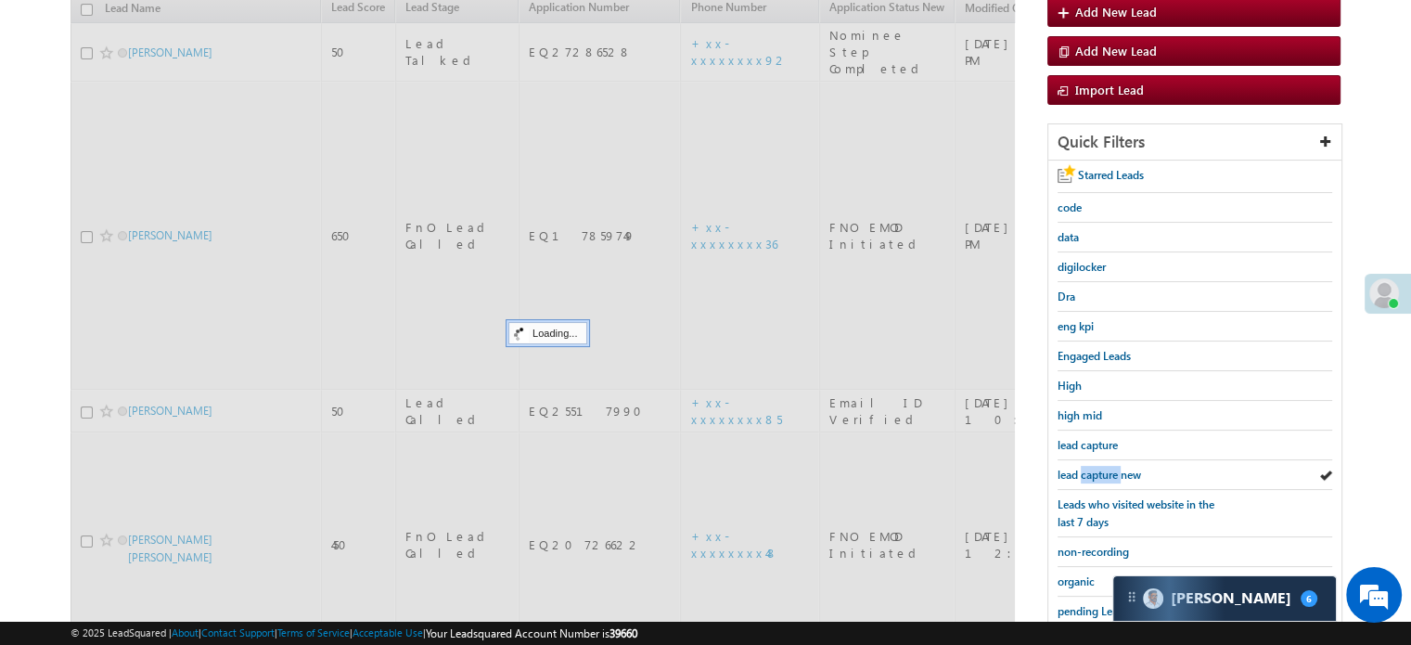
click at [1114, 468] on span "lead capture new" at bounding box center [1099, 475] width 83 height 14
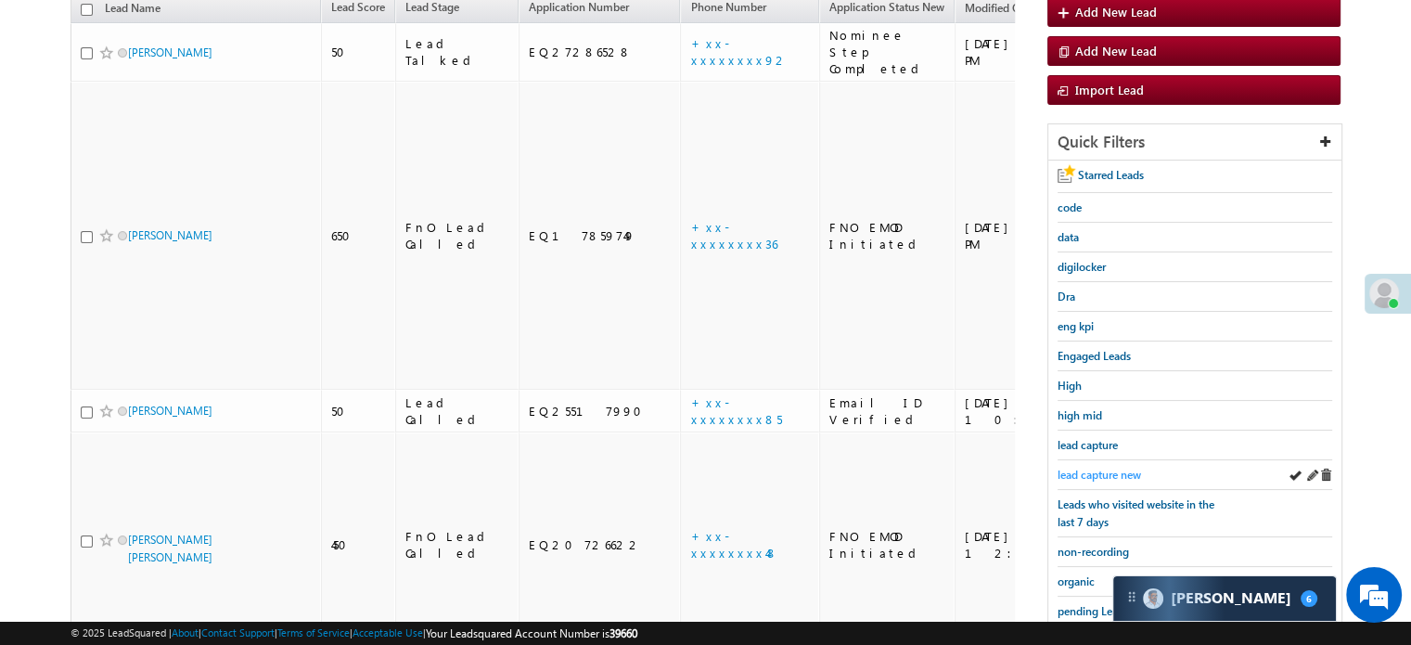
click at [1106, 468] on span "lead capture new" at bounding box center [1099, 475] width 83 height 14
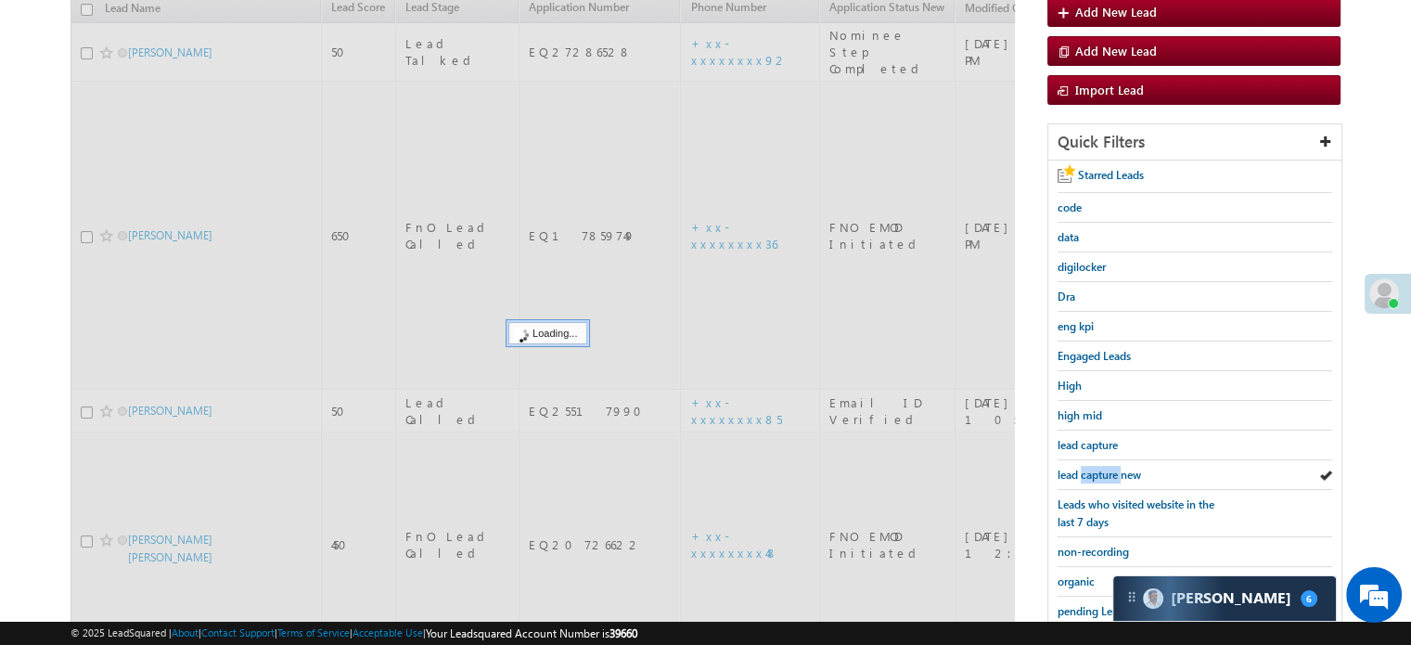
click at [1106, 468] on span "lead capture new" at bounding box center [1099, 475] width 83 height 14
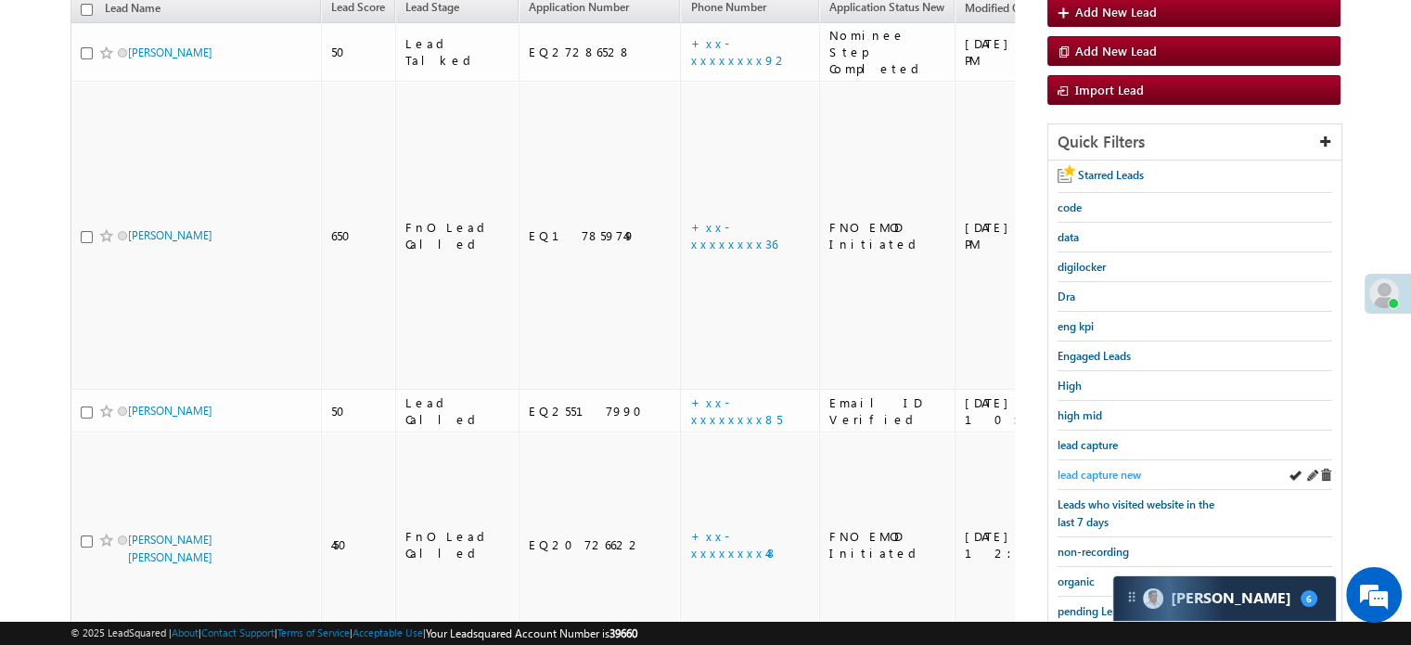
click at [1110, 468] on span "lead capture new" at bounding box center [1099, 475] width 83 height 14
click at [1069, 468] on span "lead capture new" at bounding box center [1099, 475] width 83 height 14
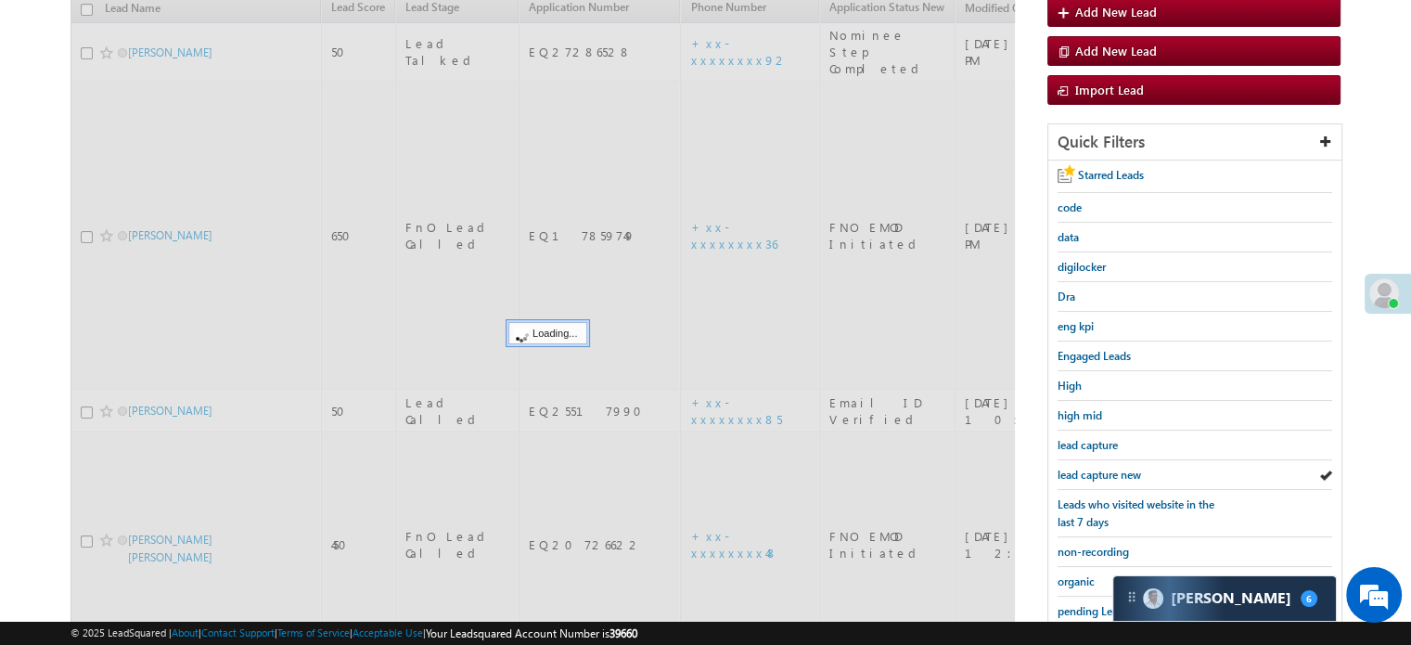
click at [1069, 468] on span "lead capture new" at bounding box center [1099, 475] width 83 height 14
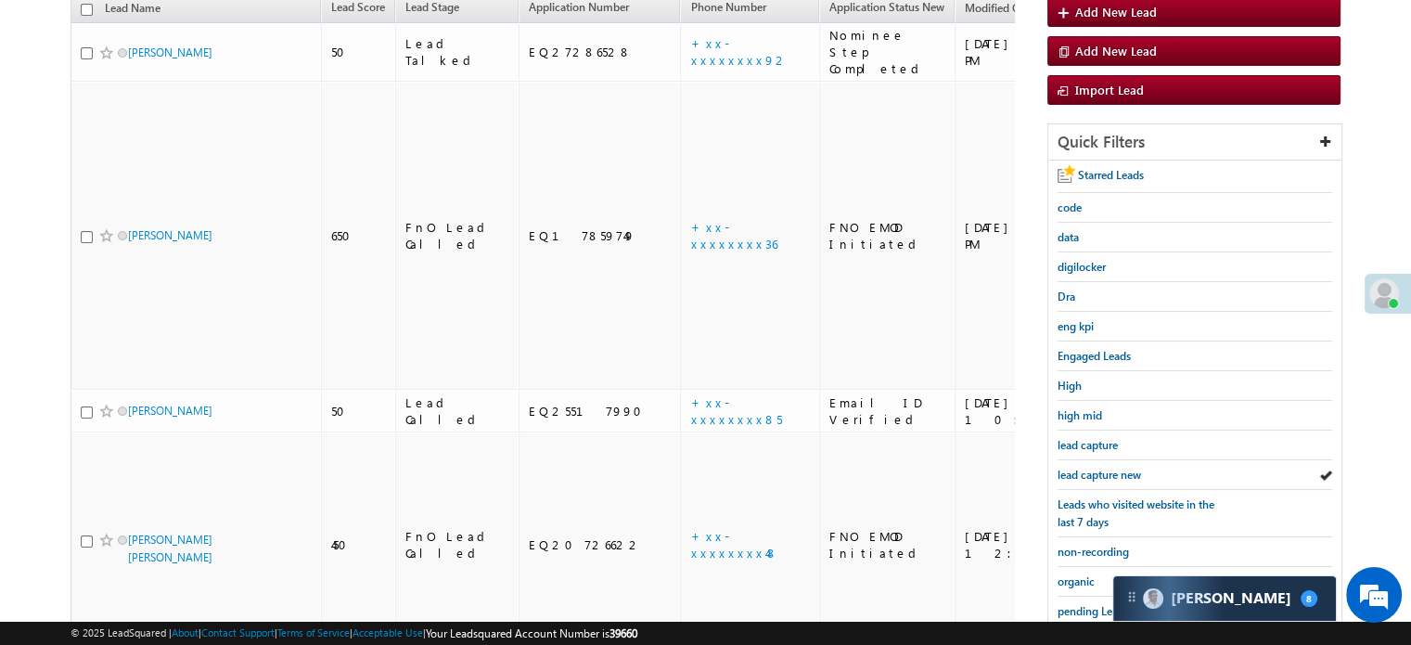
scroll to position [398, 0]
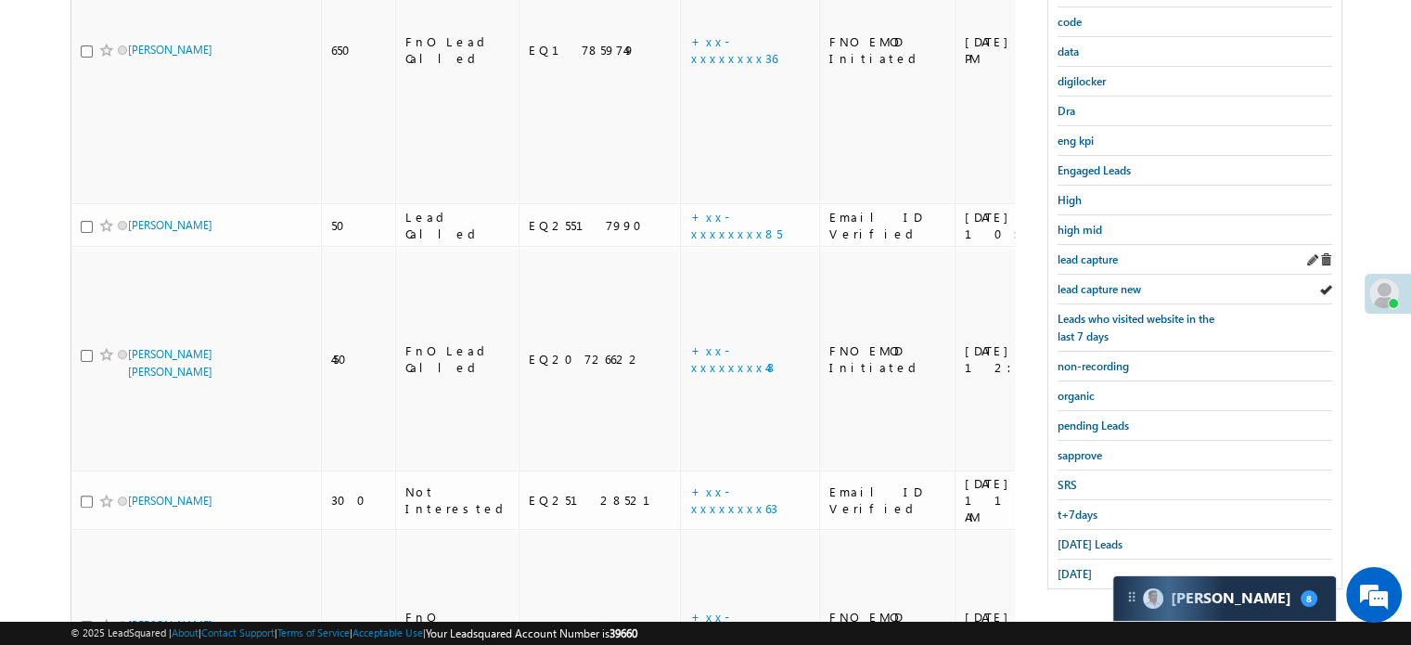
click at [1117, 265] on div "lead capture" at bounding box center [1195, 260] width 275 height 30
click at [1102, 280] on link "lead capture new" at bounding box center [1099, 289] width 83 height 18
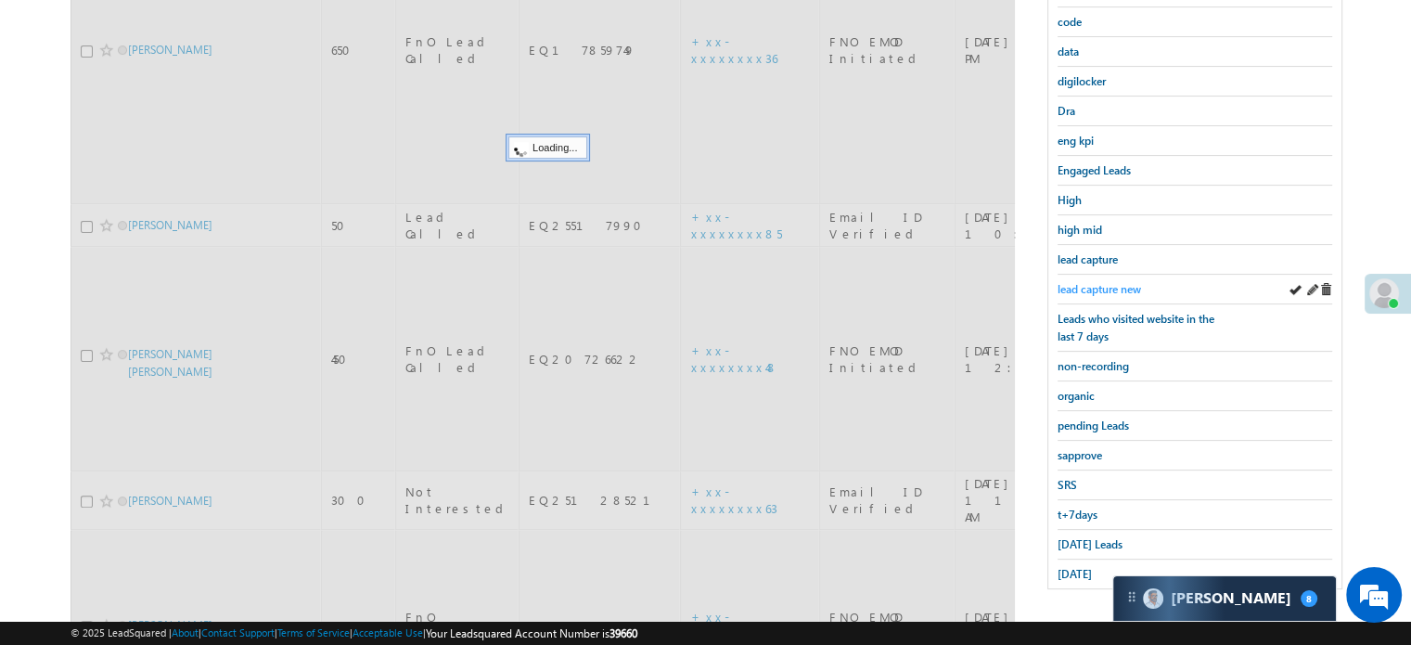
click at [1100, 280] on link "lead capture new" at bounding box center [1099, 289] width 83 height 18
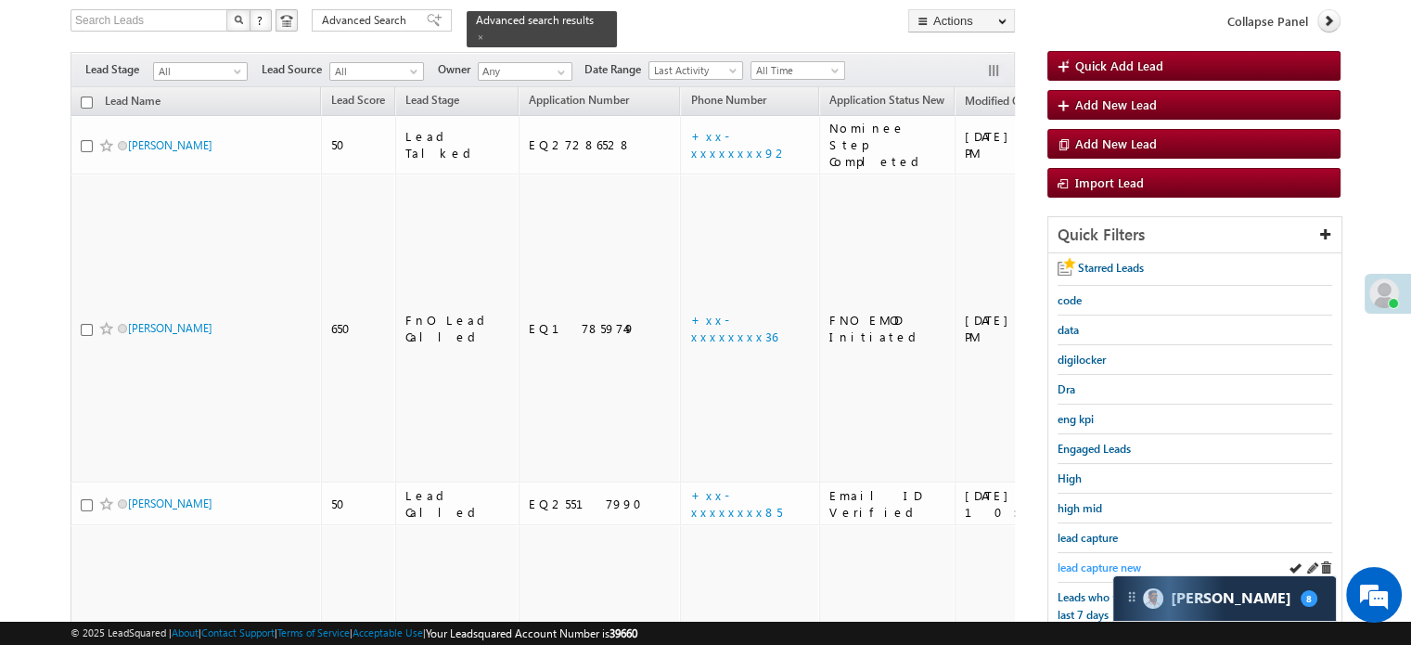
click at [1106, 560] on span "lead capture new" at bounding box center [1099, 567] width 83 height 14
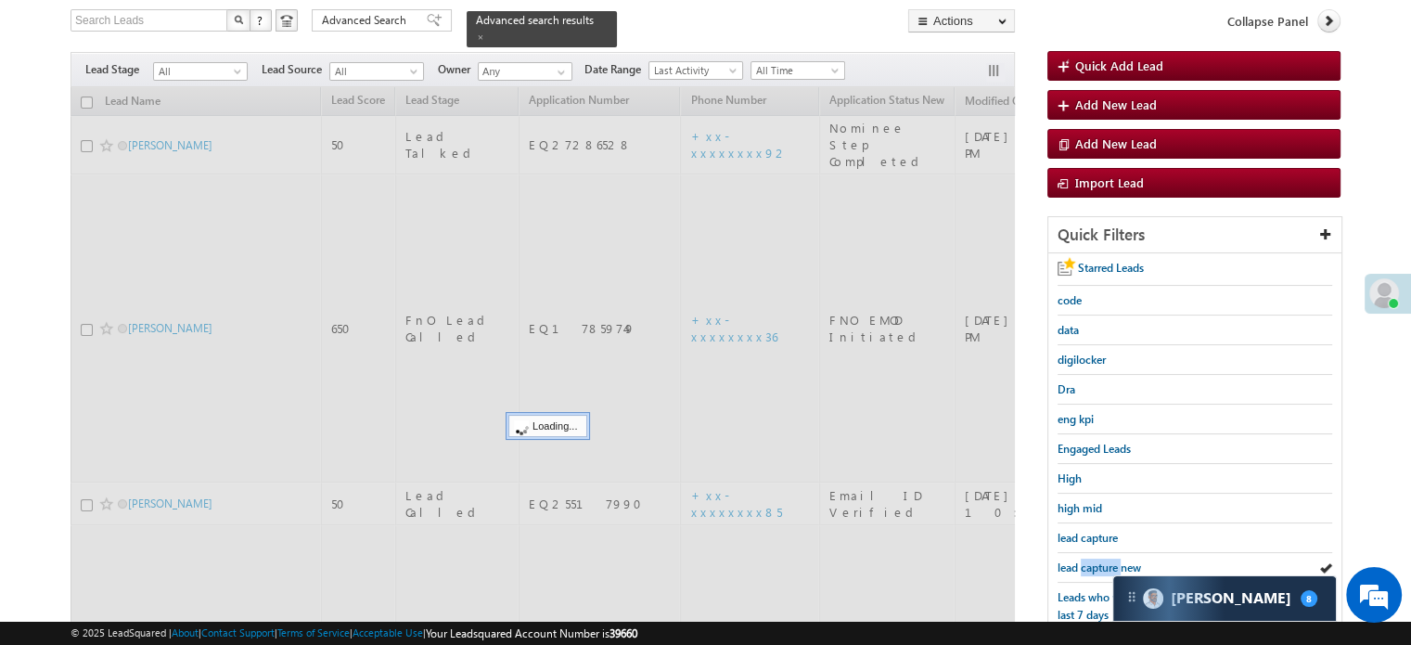
click at [1106, 560] on span "lead capture new" at bounding box center [1099, 567] width 83 height 14
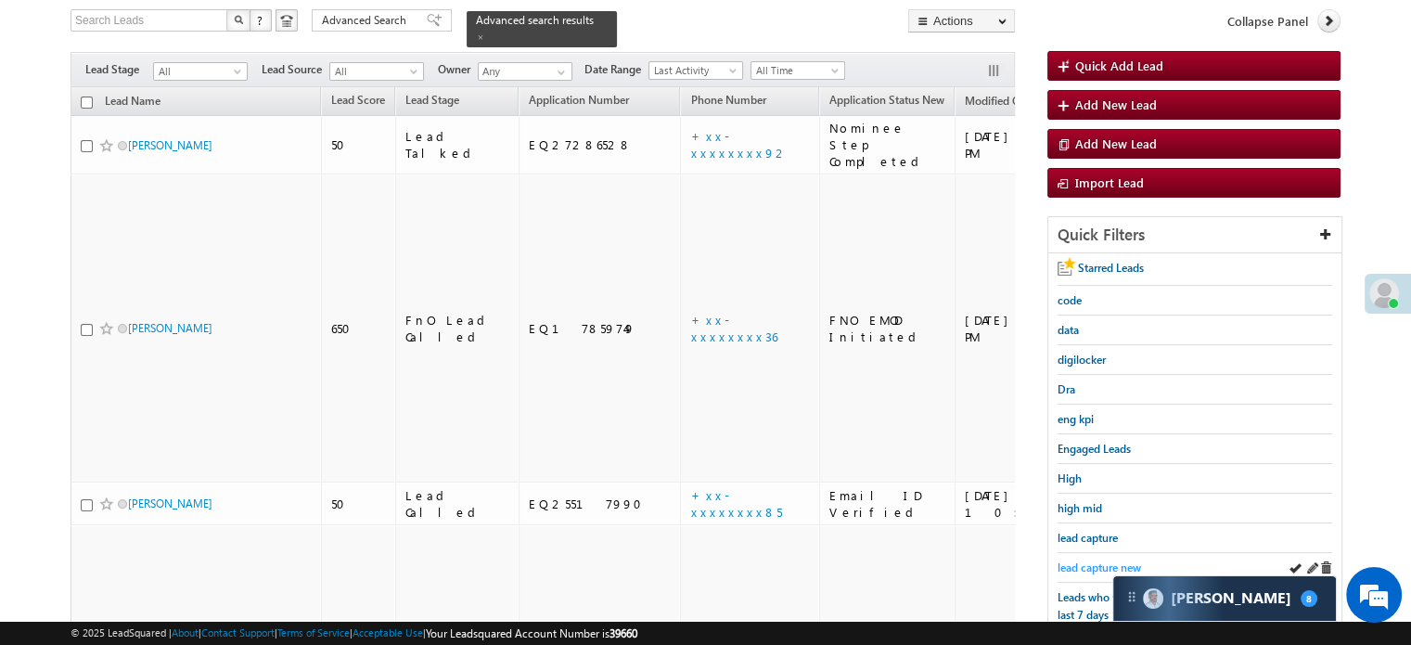
click at [1097, 570] on link "lead capture new" at bounding box center [1099, 567] width 83 height 18
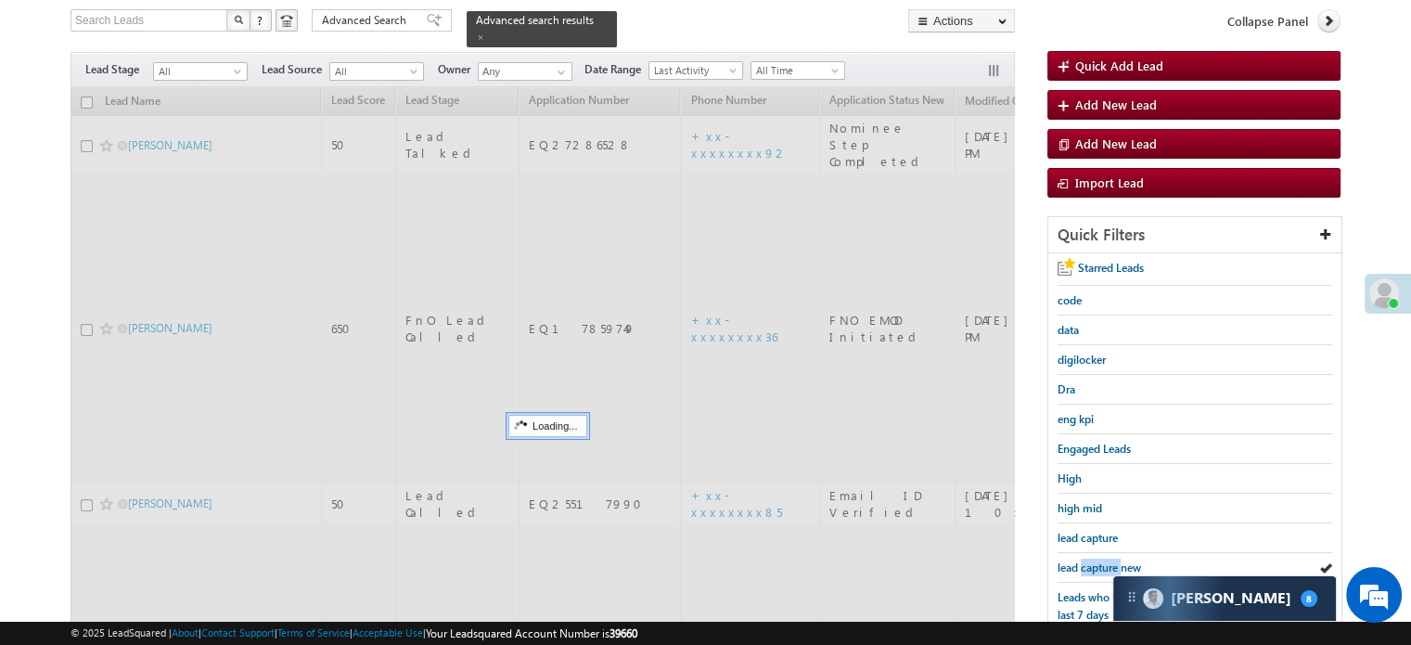
click at [1097, 570] on link "lead capture new" at bounding box center [1099, 567] width 83 height 18
click at [1097, 565] on span "lead capture new" at bounding box center [1099, 567] width 83 height 14
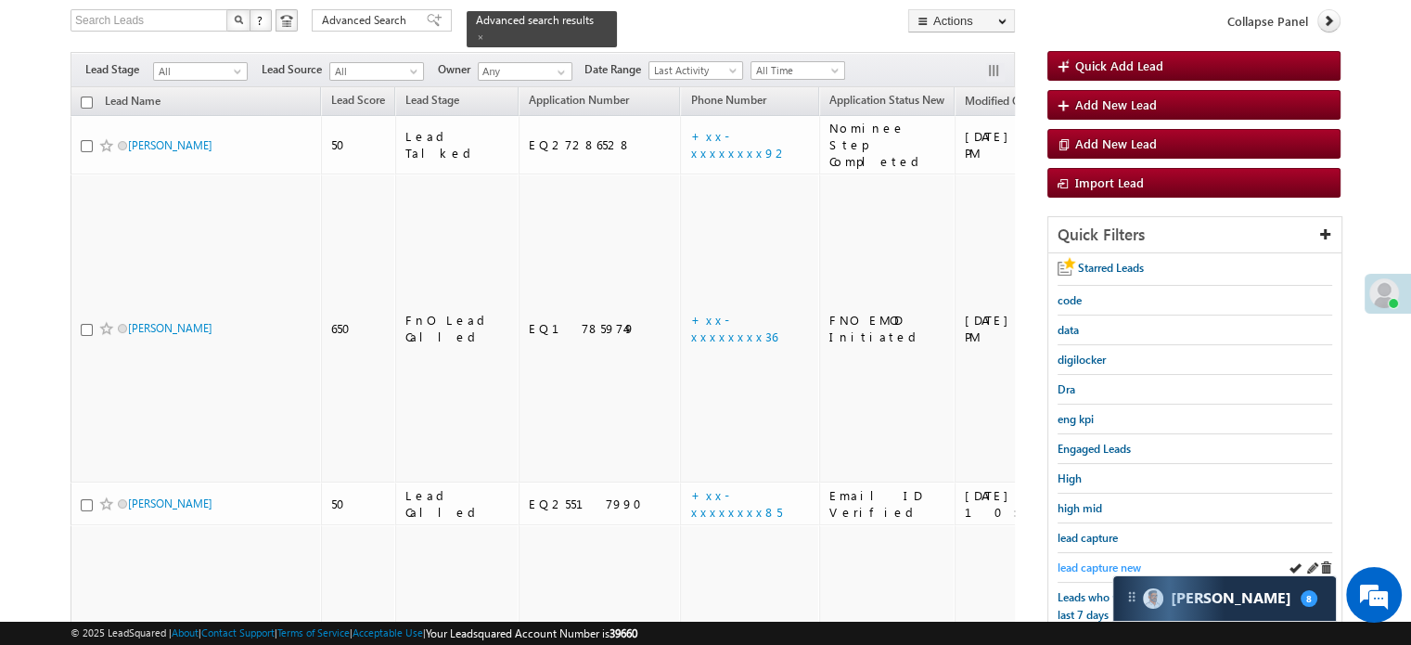
click at [1110, 558] on link "lead capture new" at bounding box center [1099, 567] width 83 height 18
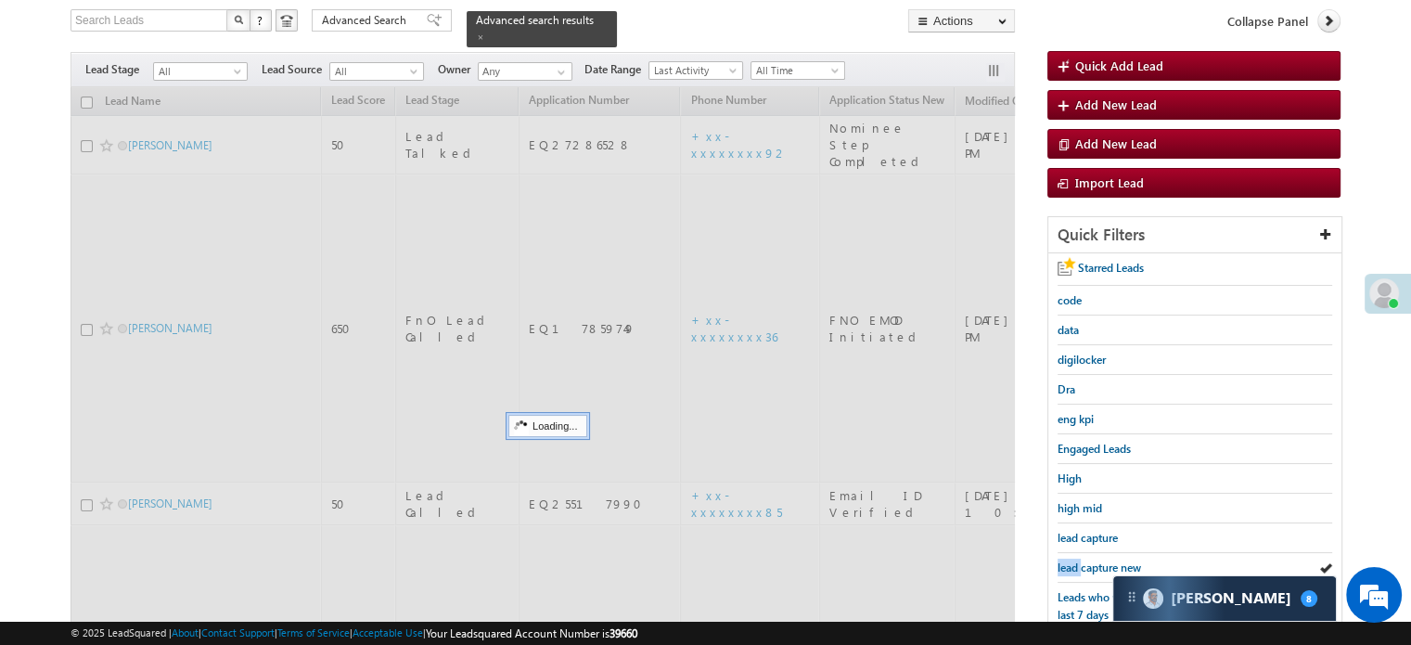
click at [1110, 558] on link "lead capture new" at bounding box center [1099, 567] width 83 height 18
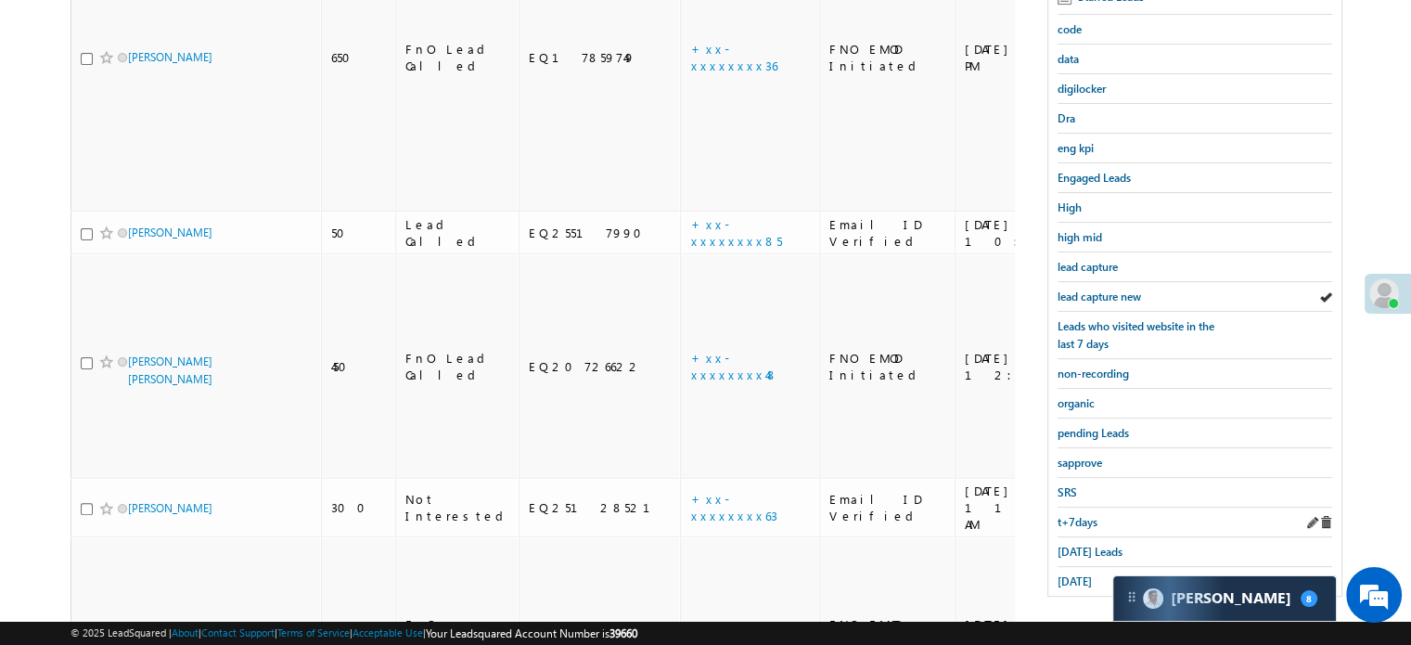
scroll to position [398, 0]
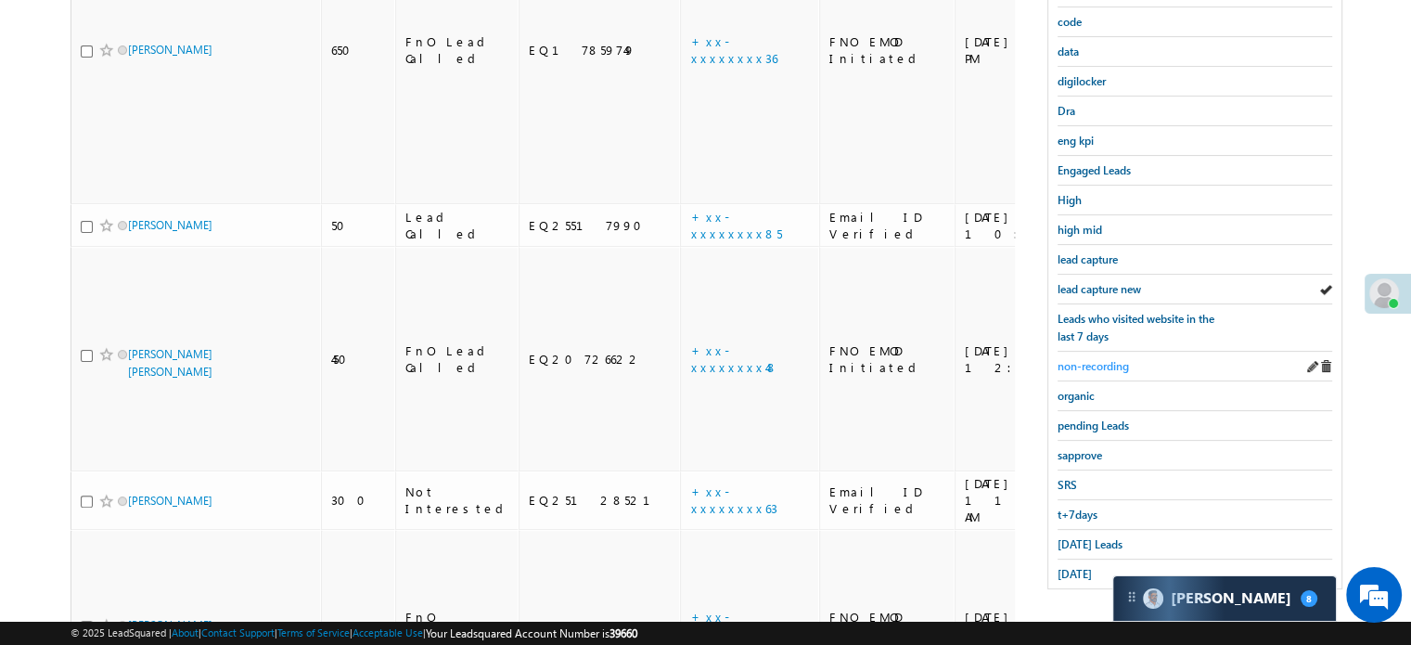
click at [1105, 363] on span "non-recording" at bounding box center [1093, 366] width 71 height 14
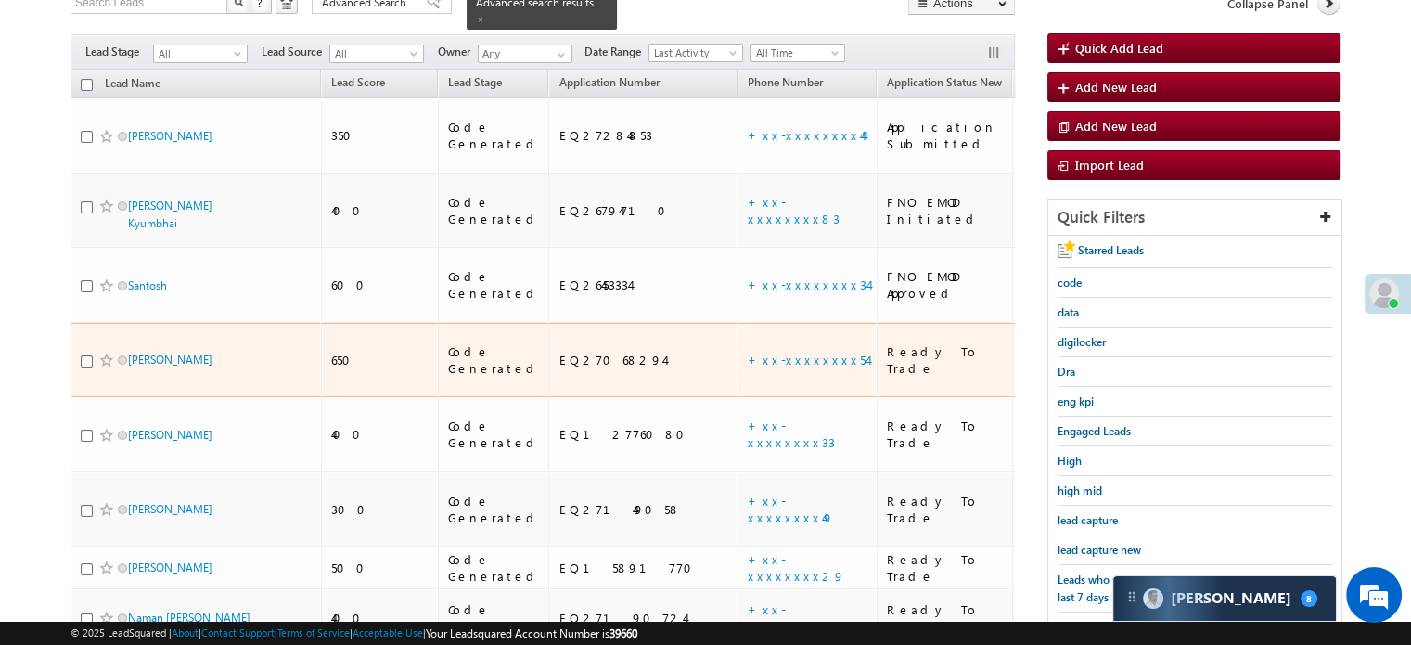
scroll to position [0, 0]
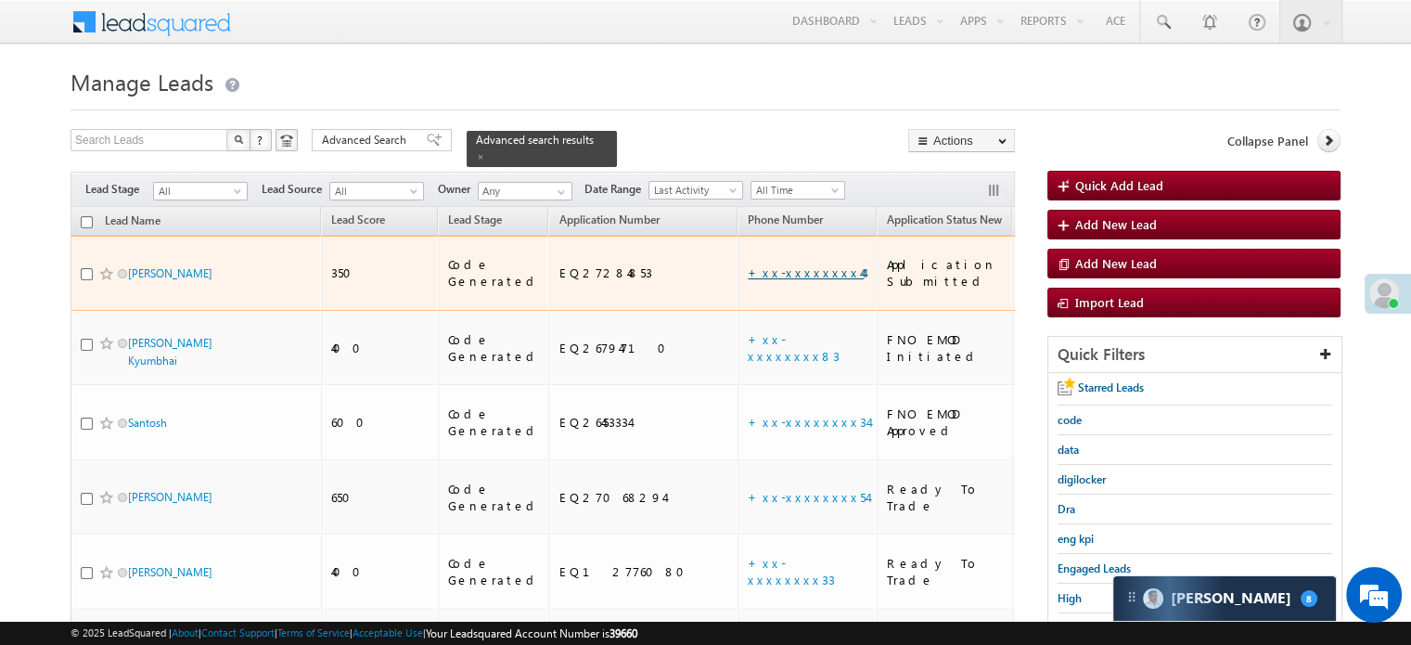
click at [748, 264] on link "+xx-xxxxxxxx44" at bounding box center [806, 272] width 116 height 16
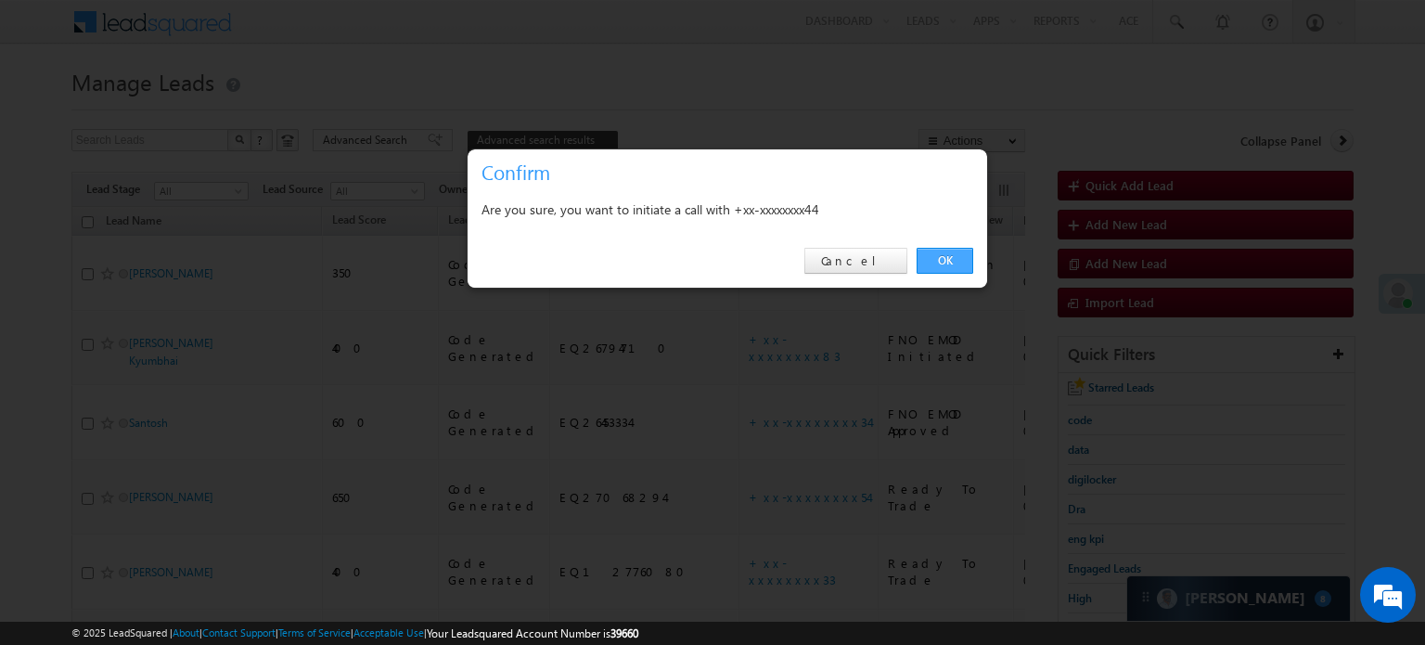
click at [934, 261] on link "OK" at bounding box center [945, 261] width 57 height 26
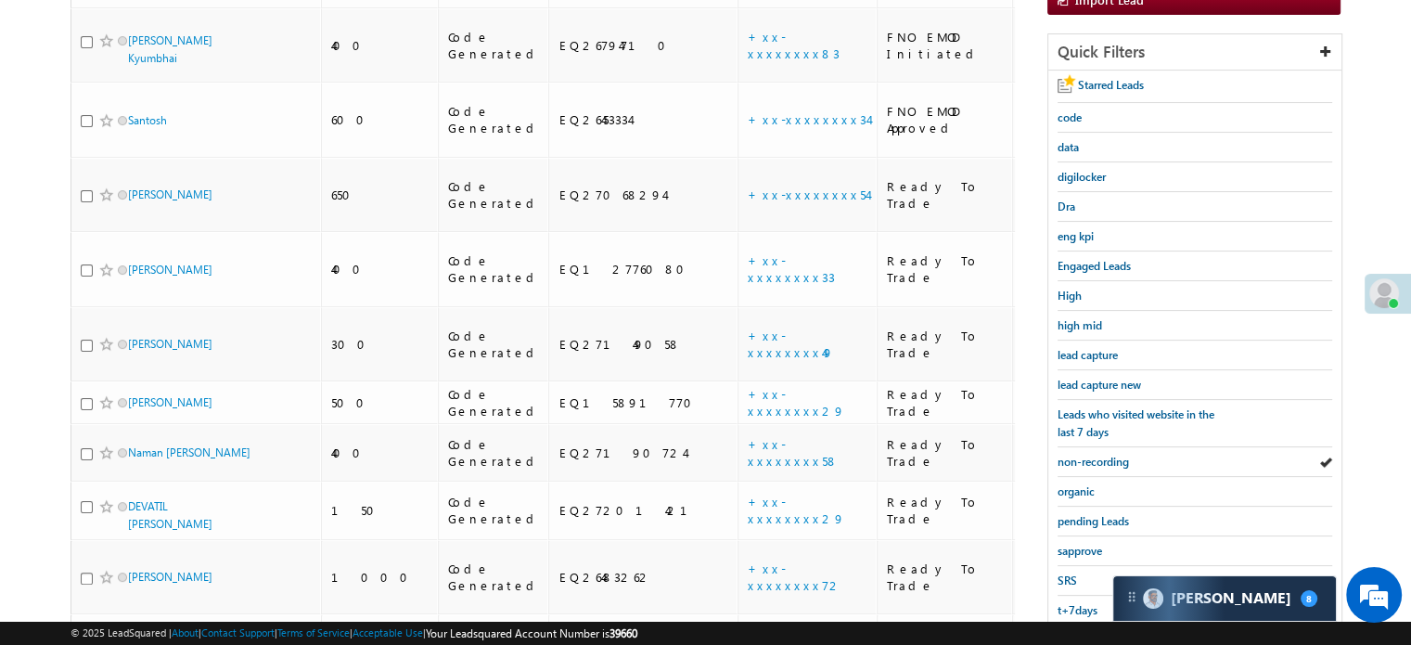
scroll to position [464, 0]
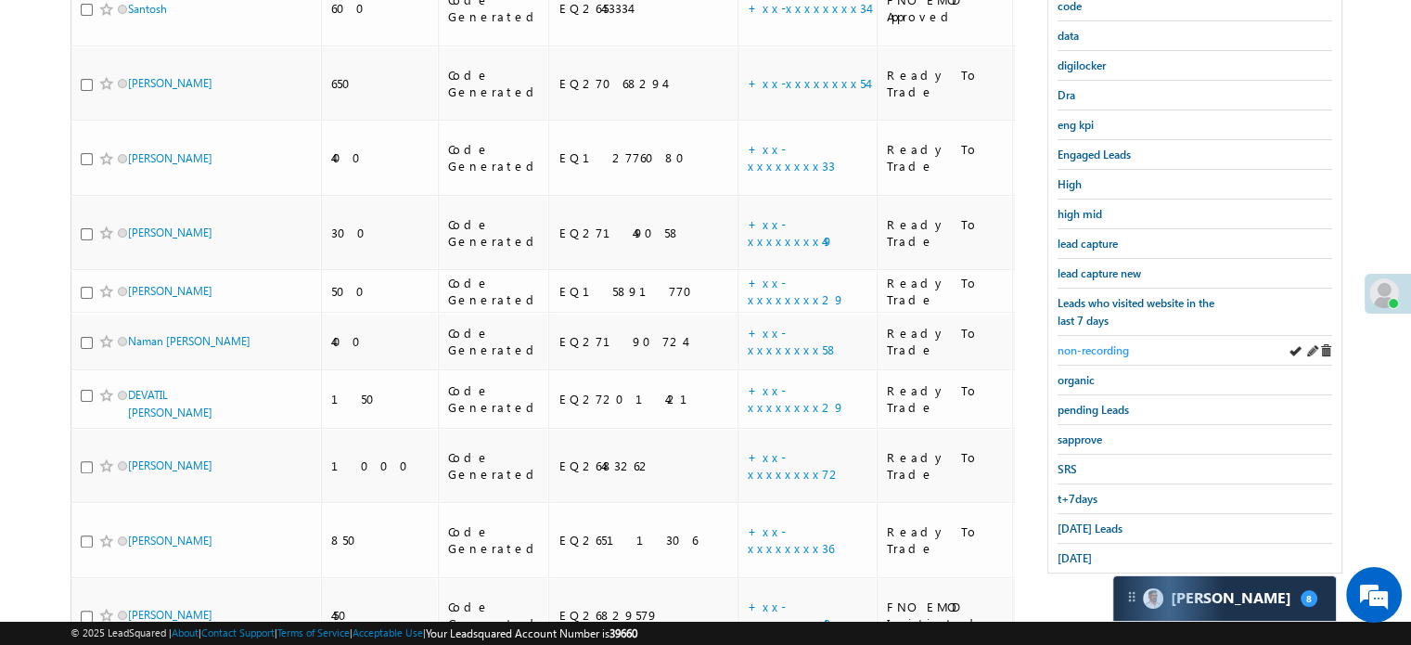
click at [1116, 343] on span "non-recording" at bounding box center [1093, 350] width 71 height 14
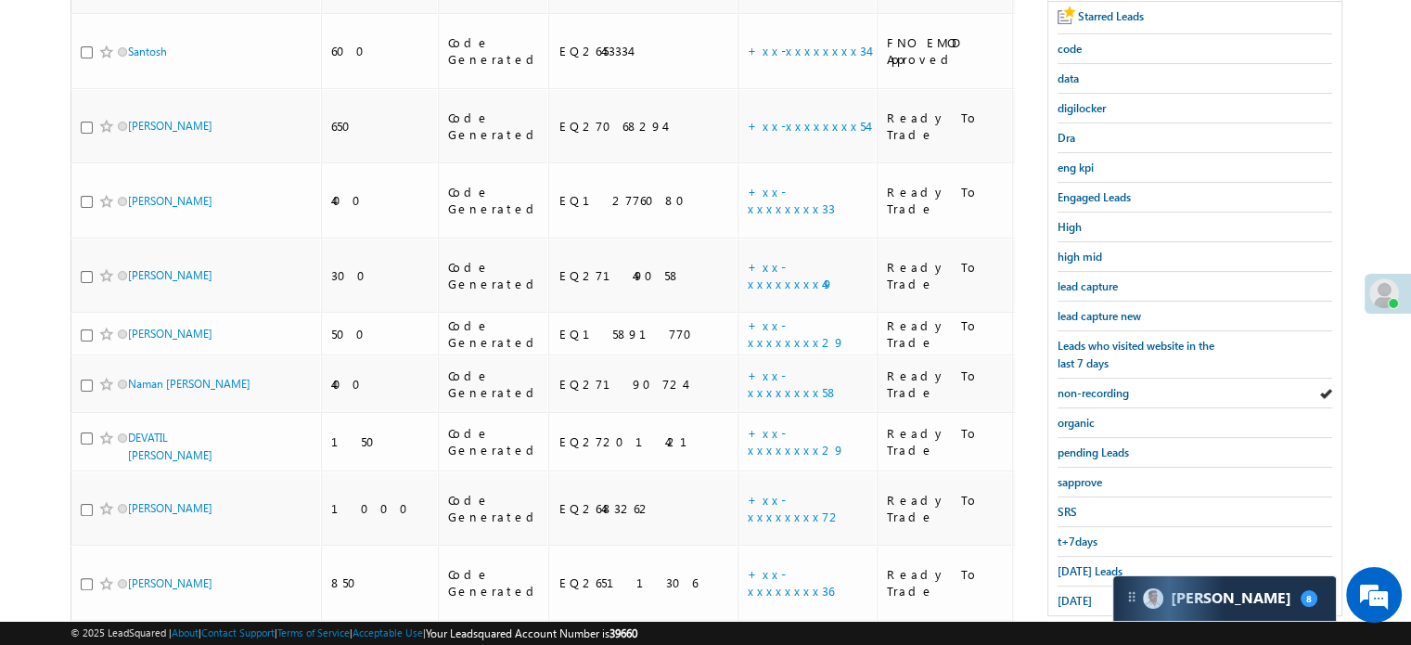
scroll to position [928, 0]
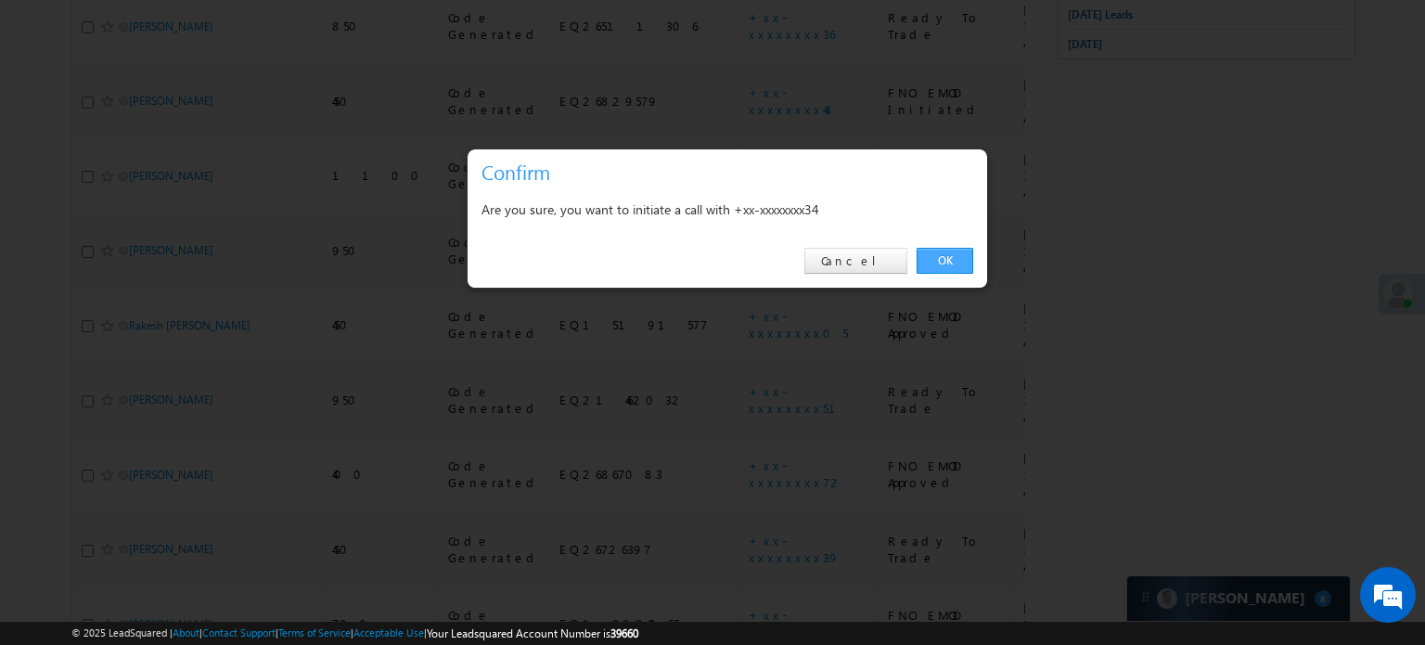
click at [950, 265] on link "OK" at bounding box center [945, 261] width 57 height 26
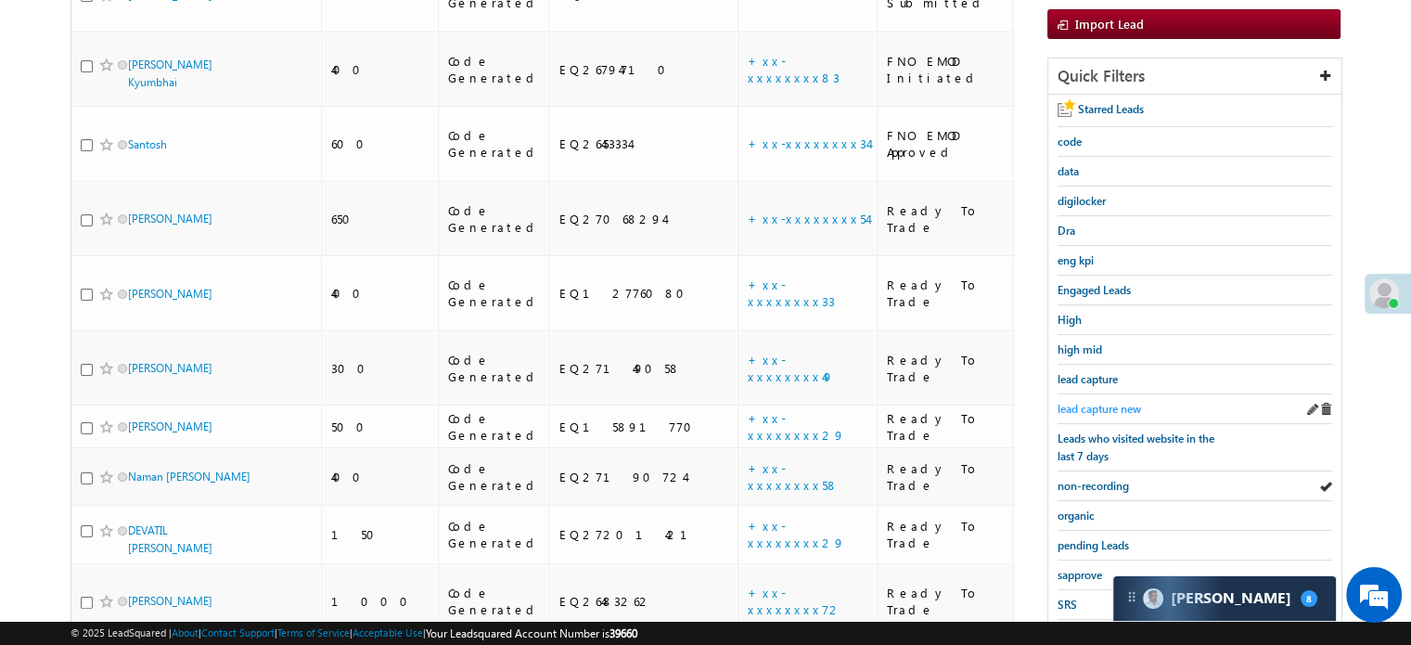
click at [1102, 407] on span "lead capture new" at bounding box center [1099, 409] width 83 height 14
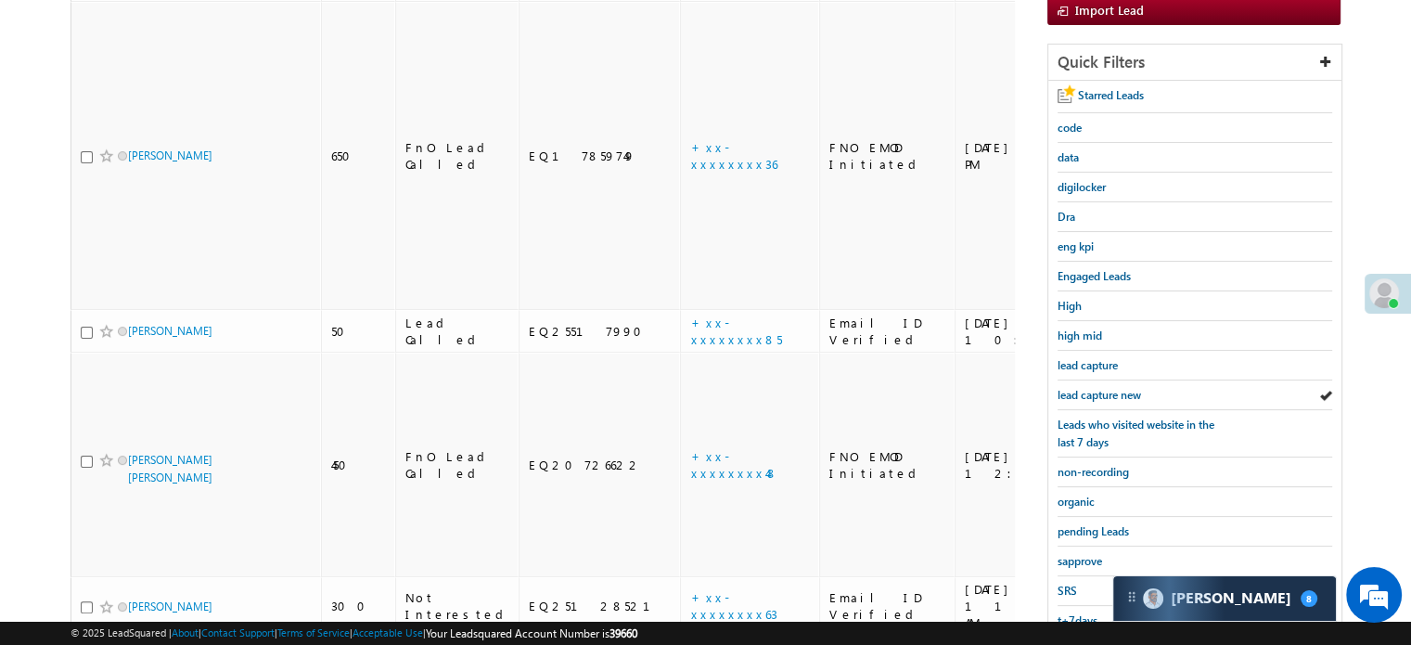
scroll to position [120, 0]
